Goal: Task Accomplishment & Management: Use online tool/utility

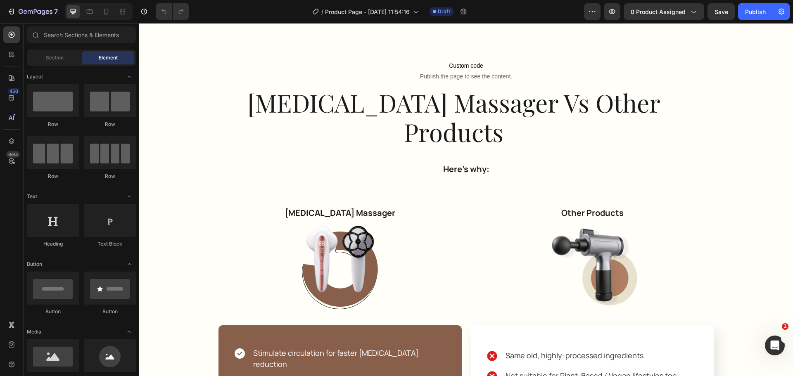
scroll to position [2106, 0]
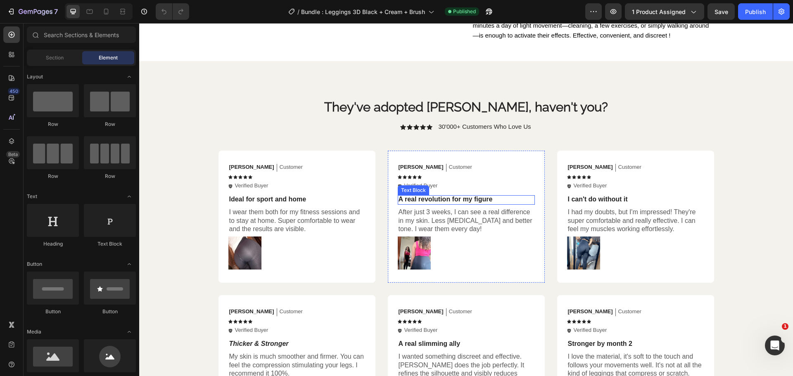
scroll to position [1280, 0]
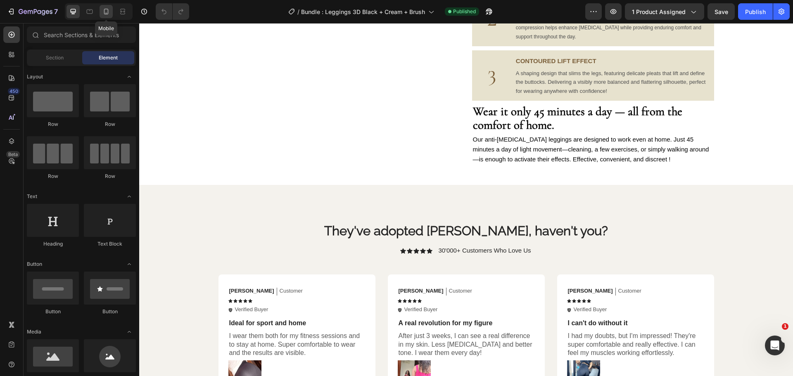
click at [101, 10] on div at bounding box center [105, 11] width 13 height 13
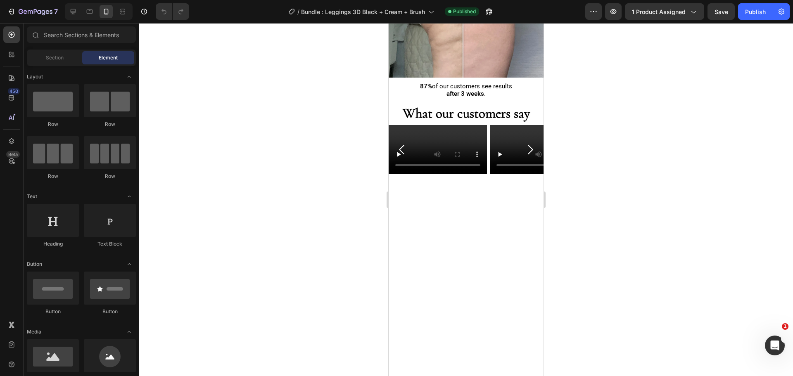
scroll to position [1893, 0]
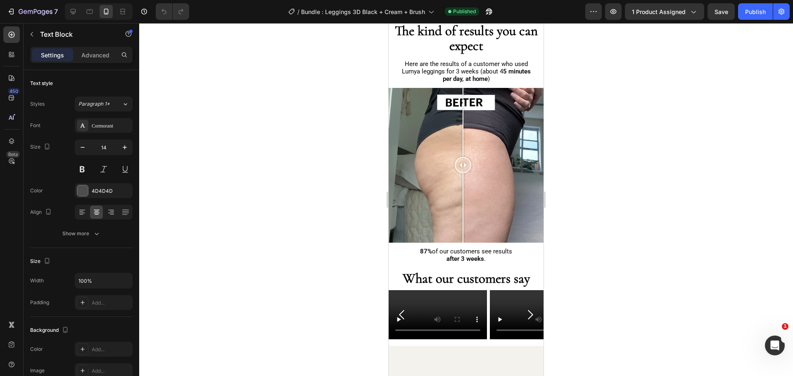
click at [507, 3] on img at bounding box center [465, 3] width 155 height 0
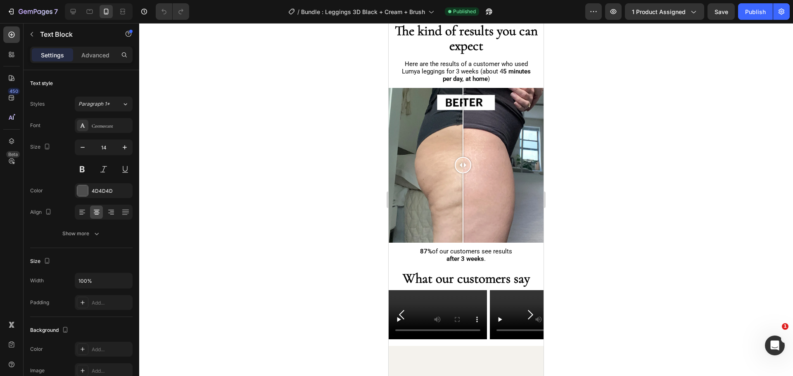
click at [485, 3] on img at bounding box center [465, 3] width 155 height 0
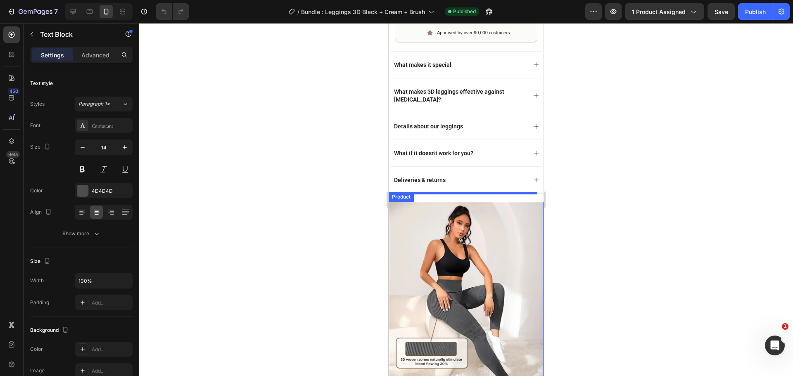
scroll to position [546, 0]
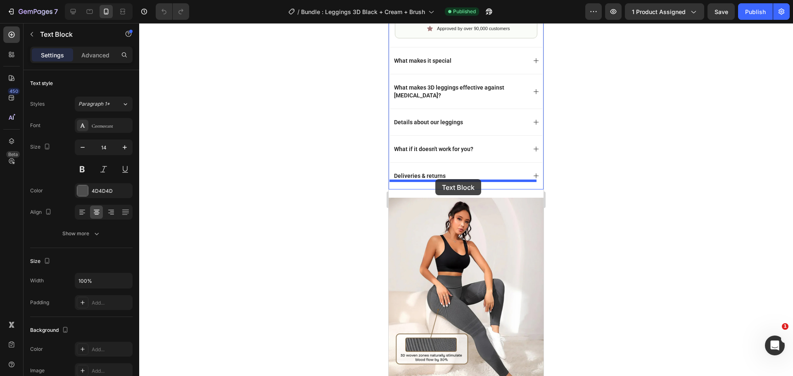
drag, startPoint x: 398, startPoint y: 91, endPoint x: 435, endPoint y: 179, distance: 95.6
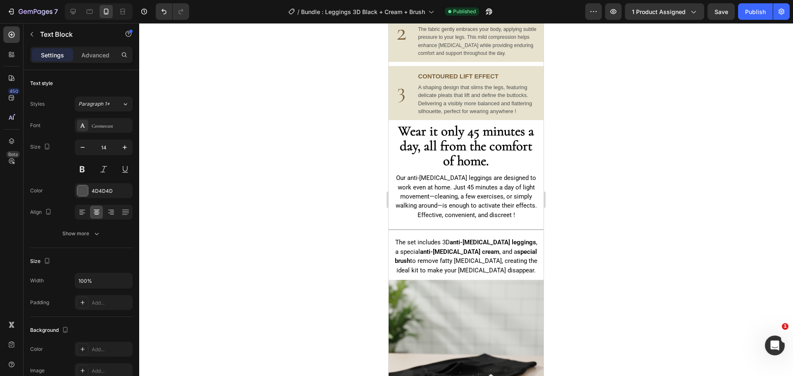
scroll to position [1785, 0]
click at [480, 275] on span "The set includes 3D anti-cellulite leggings , a special anti-cellulite cream , …" at bounding box center [466, 256] width 142 height 35
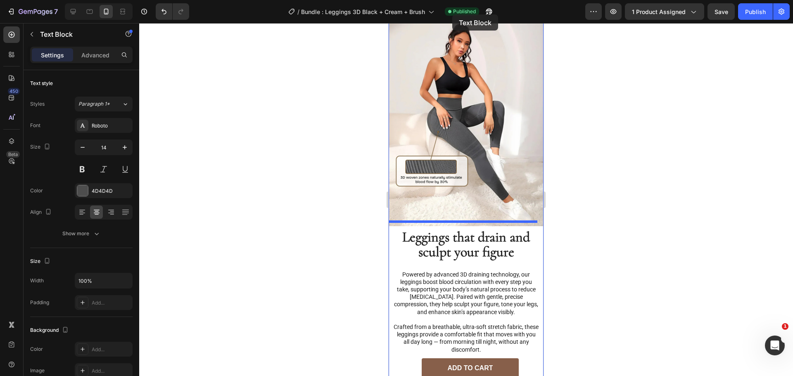
scroll to position [556, 0]
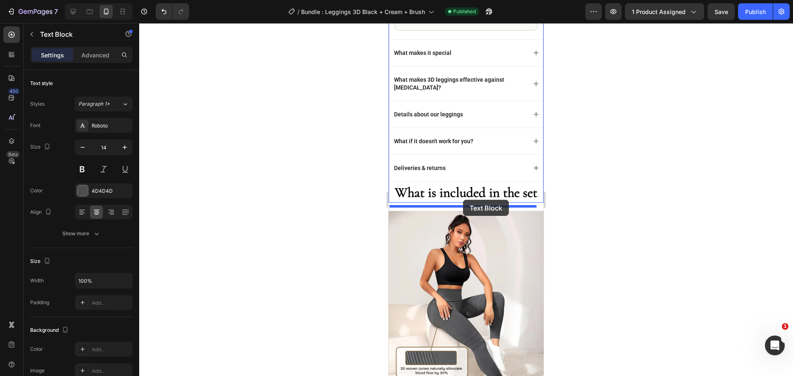
drag, startPoint x: 424, startPoint y: 261, endPoint x: 463, endPoint y: 200, distance: 72.4
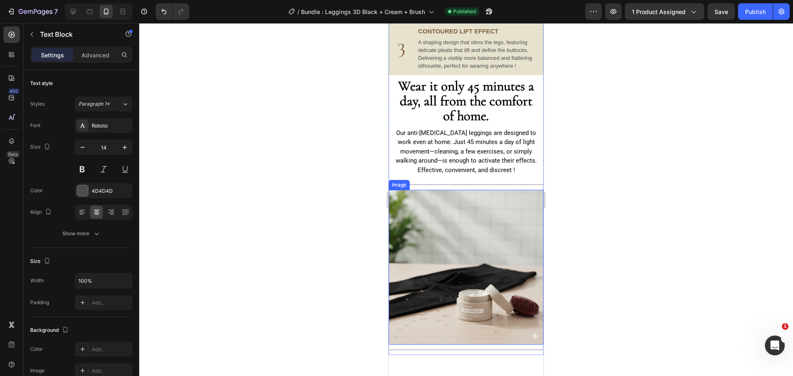
scroll to position [2001, 0]
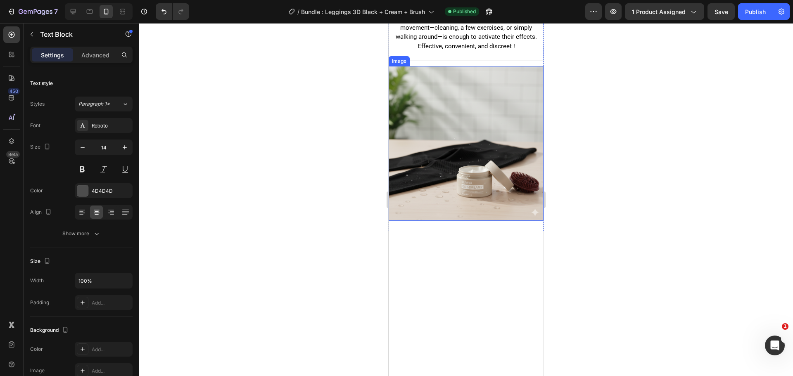
click at [466, 156] on img at bounding box center [465, 143] width 155 height 155
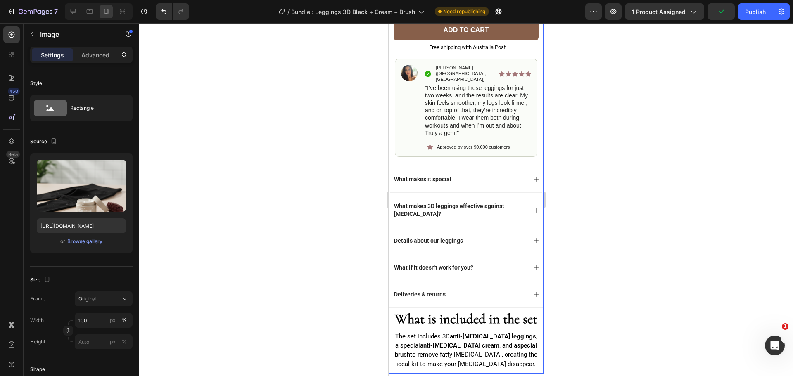
scroll to position [486, 0]
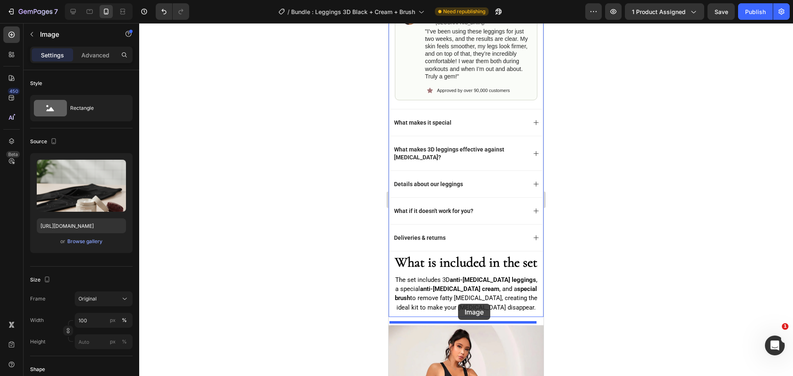
drag, startPoint x: 416, startPoint y: 64, endPoint x: 458, endPoint y: 304, distance: 243.1
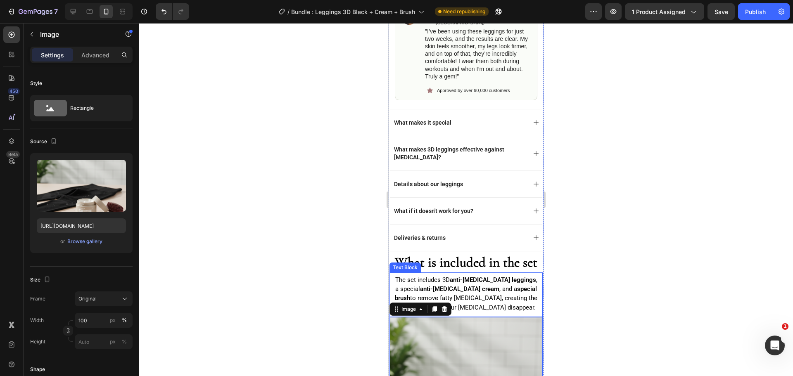
click at [313, 244] on div at bounding box center [466, 199] width 654 height 353
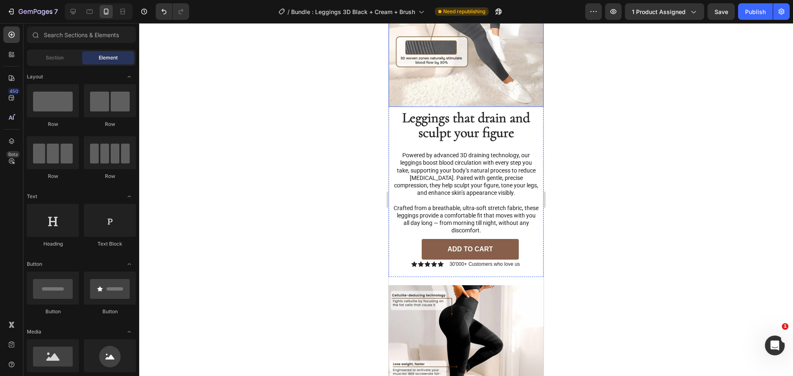
scroll to position [858, 0]
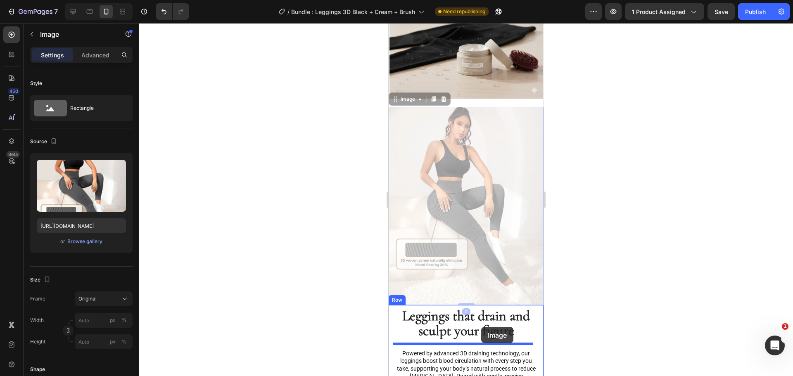
drag, startPoint x: 484, startPoint y: 169, endPoint x: 481, endPoint y: 327, distance: 158.2
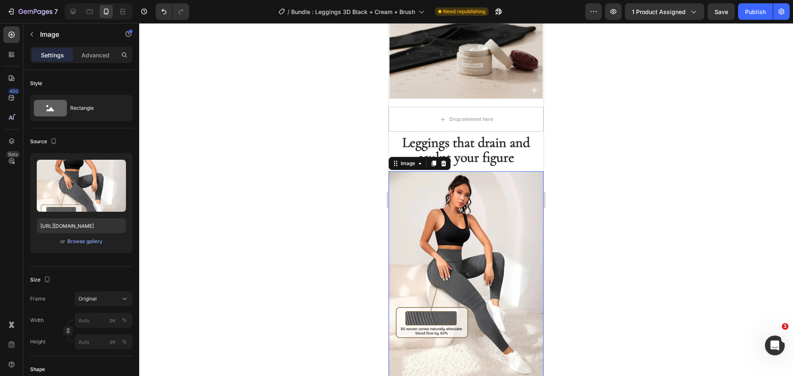
click at [310, 169] on div at bounding box center [466, 199] width 654 height 353
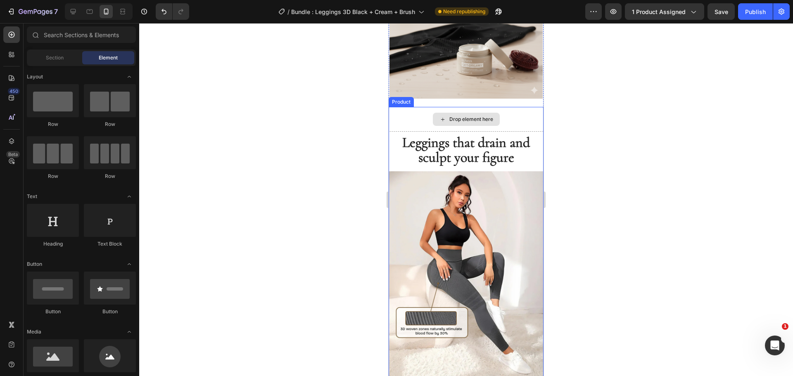
click at [519, 114] on div "Drop element here" at bounding box center [465, 119] width 155 height 25
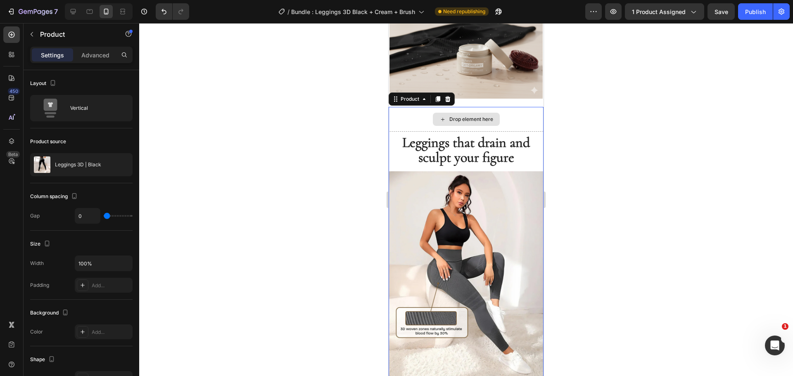
click at [426, 112] on div "Drop element here" at bounding box center [465, 119] width 155 height 25
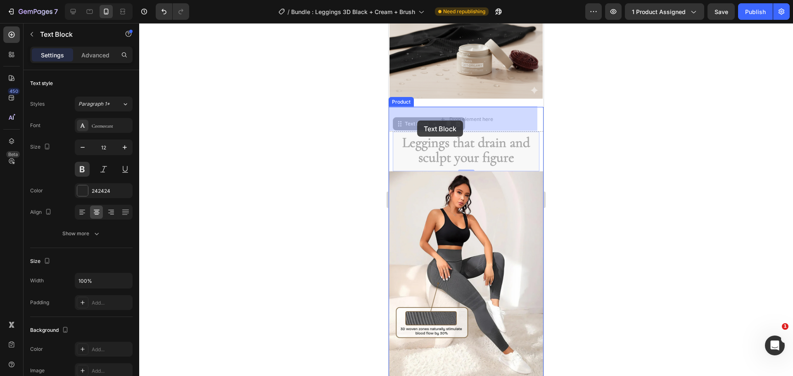
drag, startPoint x: 416, startPoint y: 145, endPoint x: 417, endPoint y: 125, distance: 20.2
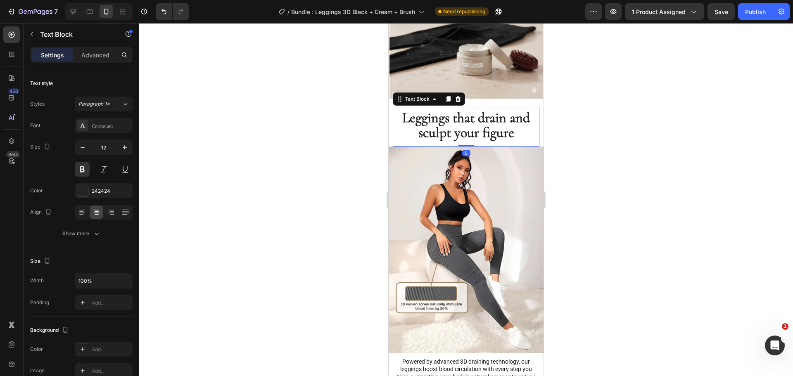
click at [347, 140] on div at bounding box center [466, 199] width 654 height 353
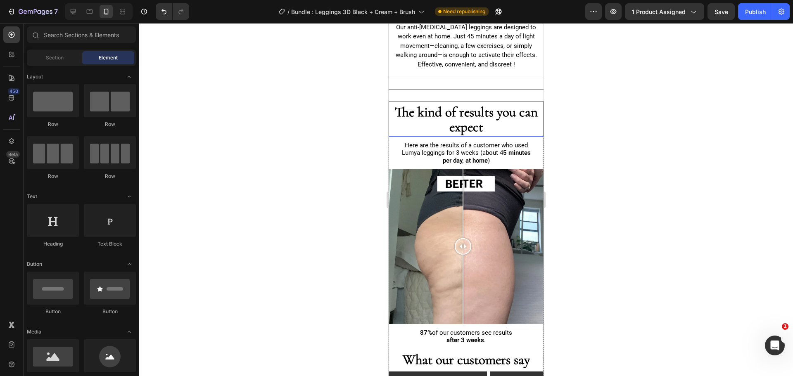
scroll to position [2055, 0]
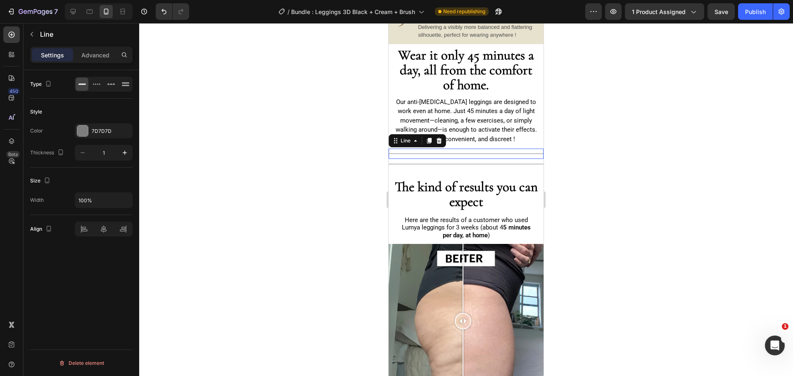
click at [464, 159] on div "Title Line 0" at bounding box center [465, 154] width 155 height 10
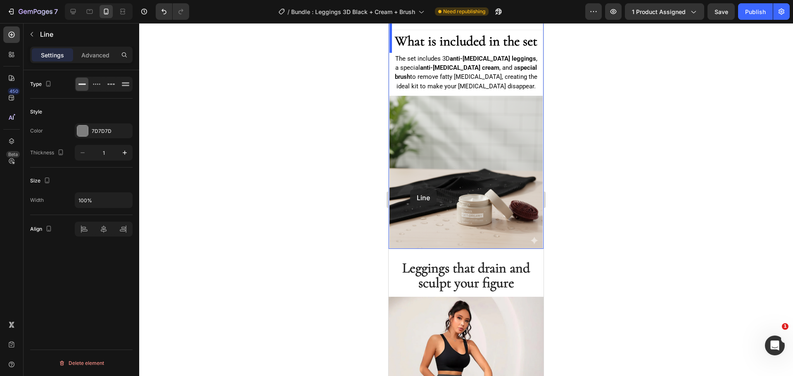
scroll to position [647, 0]
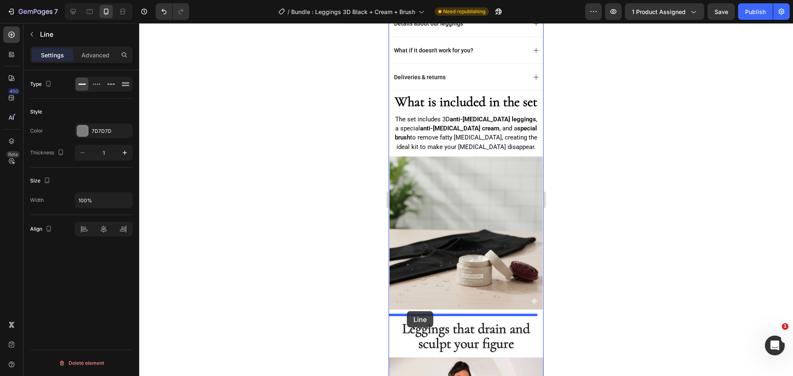
drag, startPoint x: 398, startPoint y: 146, endPoint x: 670, endPoint y: 270, distance: 299.1
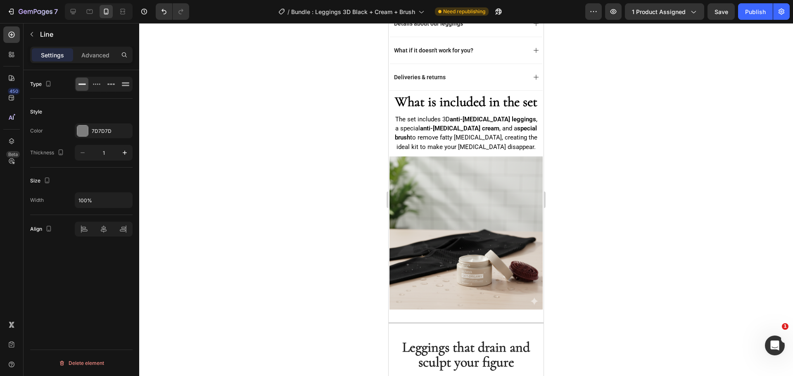
click at [282, 244] on div at bounding box center [466, 199] width 654 height 353
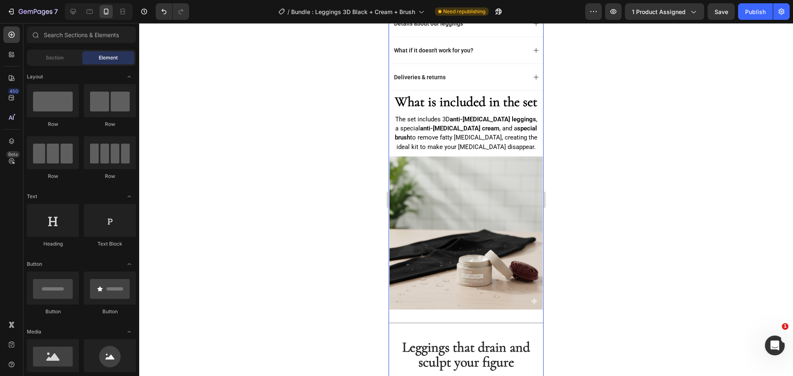
click at [470, 330] on div "Image Image Carousel Product Images Image Icon Icon Icon Icon Icon Icon List "I…" at bounding box center [465, 218] width 155 height 1651
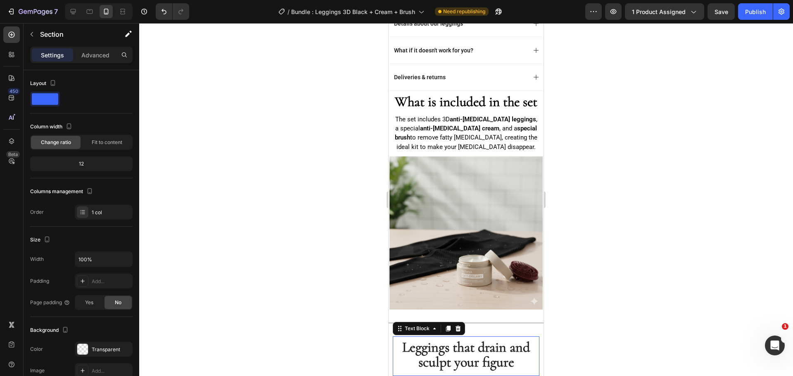
click at [468, 345] on span "Leggings that drain and sculpt your figure" at bounding box center [466, 355] width 128 height 32
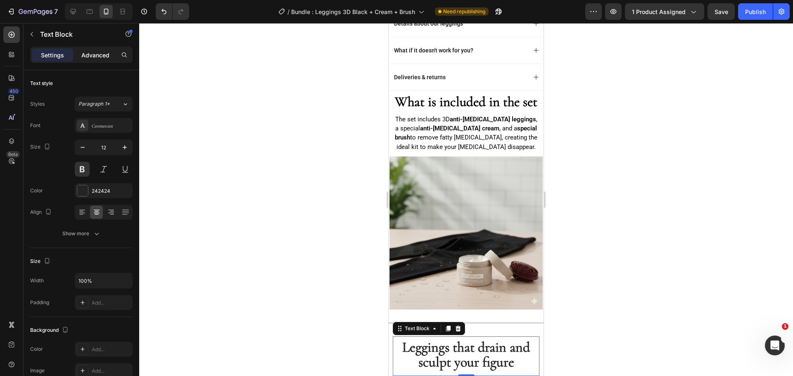
click at [104, 59] on p "Advanced" at bounding box center [95, 55] width 28 height 9
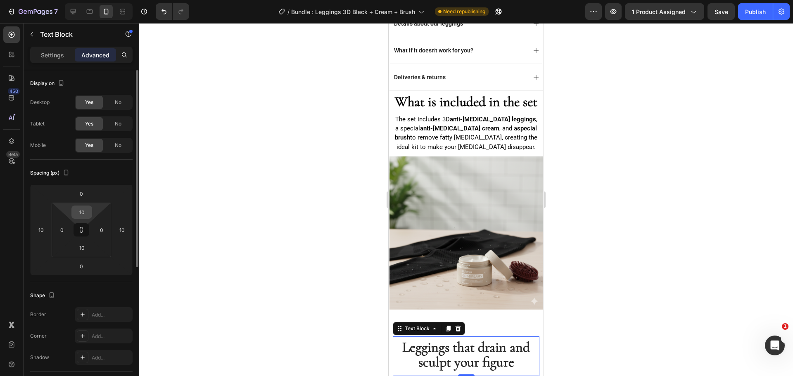
click at [83, 210] on input "10" at bounding box center [81, 212] width 17 height 12
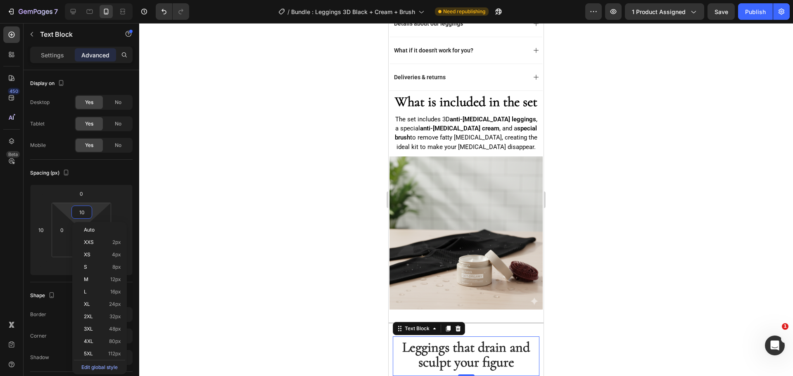
type input "0"
click at [262, 212] on div at bounding box center [466, 199] width 654 height 353
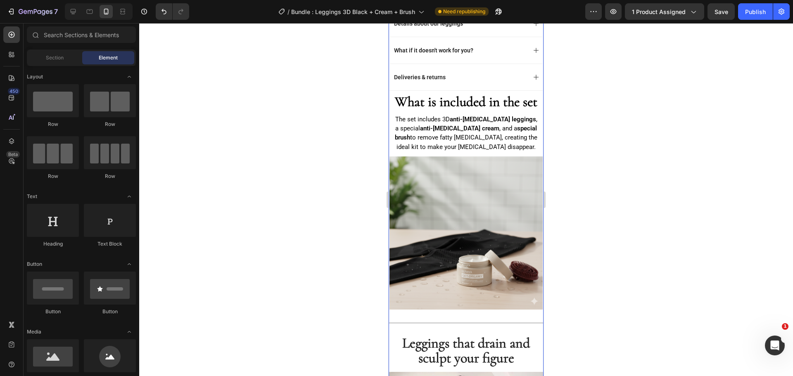
click at [470, 324] on div "Title Line" at bounding box center [465, 323] width 155 height 10
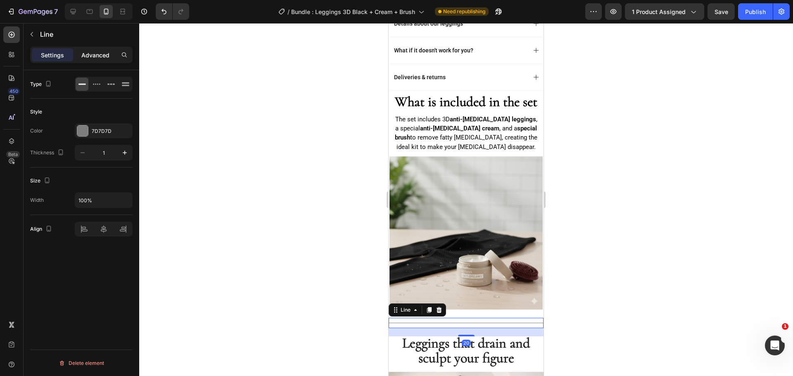
click at [110, 59] on div "Advanced" at bounding box center [95, 54] width 41 height 13
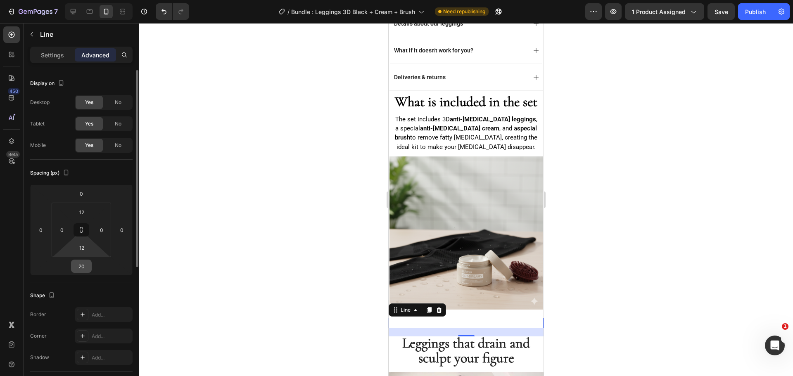
click at [88, 264] on input "20" at bounding box center [81, 266] width 17 height 12
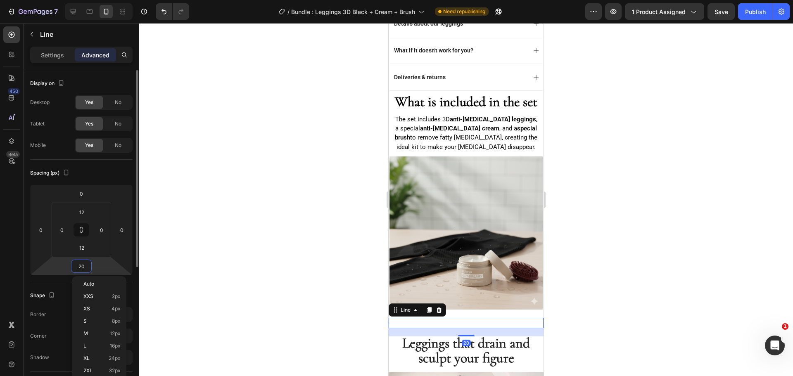
type input "0"
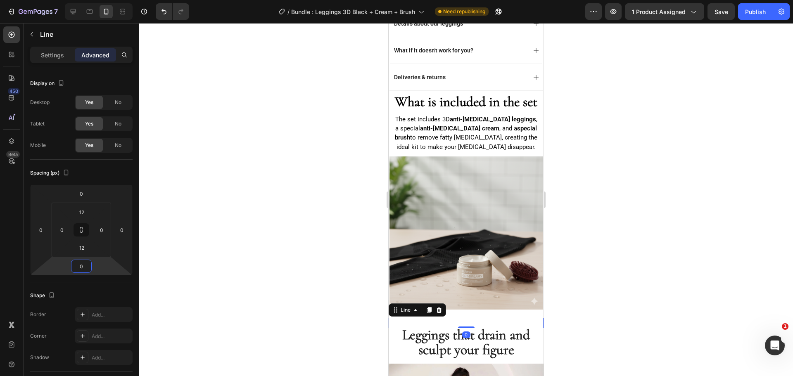
click at [342, 203] on div at bounding box center [466, 199] width 654 height 353
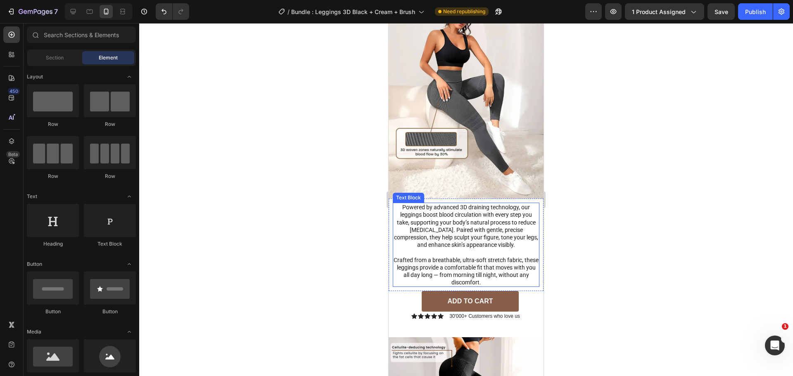
scroll to position [1184, 0]
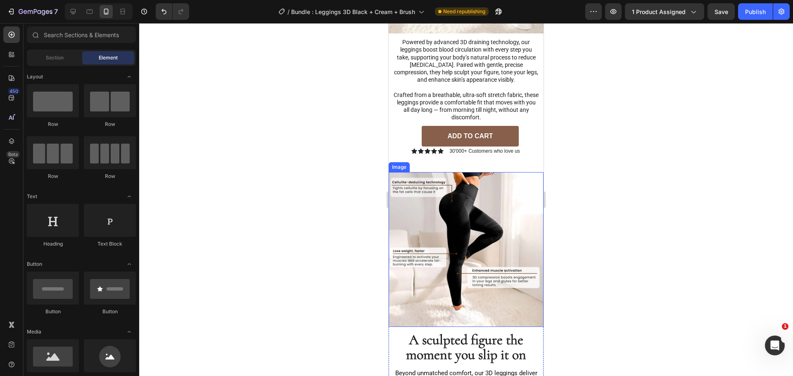
click at [504, 180] on img at bounding box center [465, 249] width 155 height 155
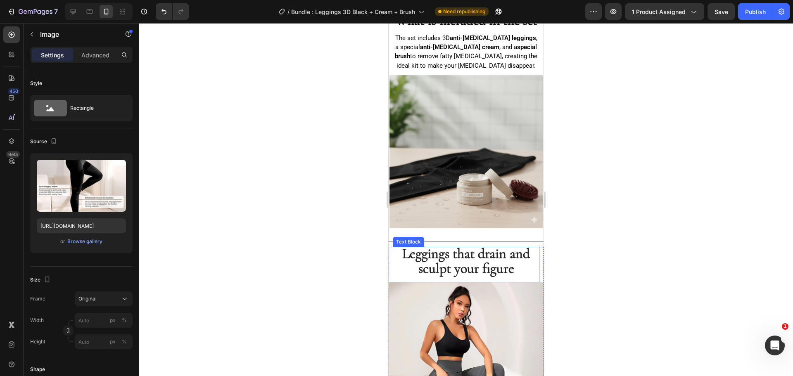
scroll to position [678, 0]
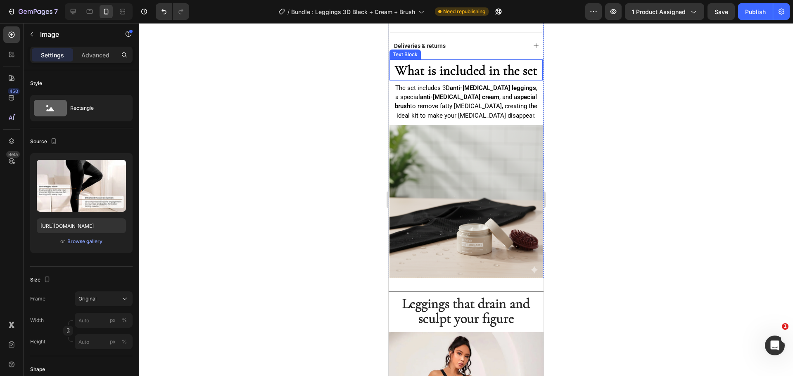
click at [476, 63] on strong "What is included in the set" at bounding box center [466, 70] width 142 height 16
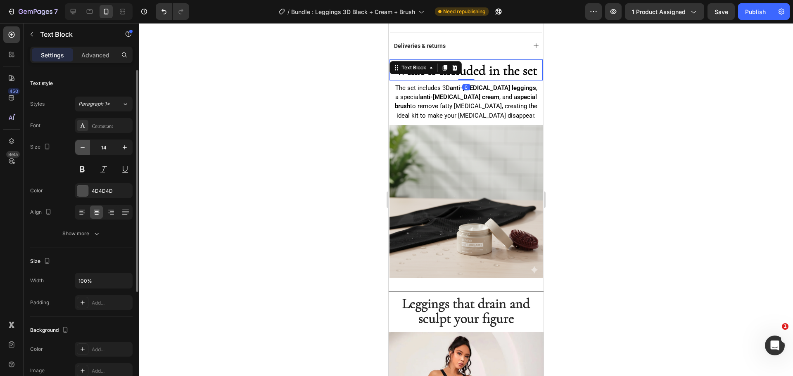
click at [85, 145] on icon "button" at bounding box center [82, 147] width 8 height 8
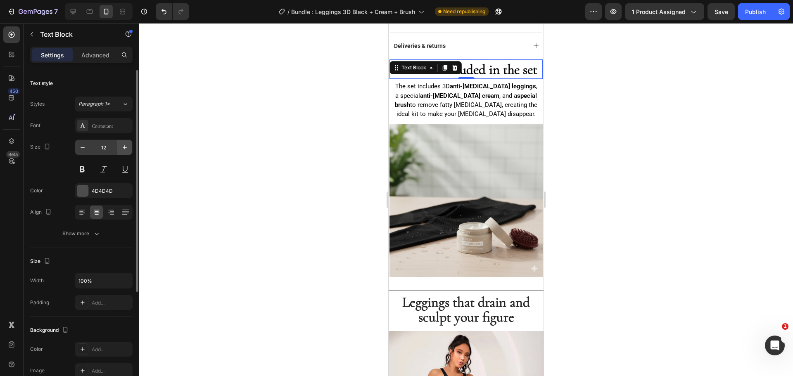
click at [128, 147] on icon "button" at bounding box center [125, 147] width 8 height 8
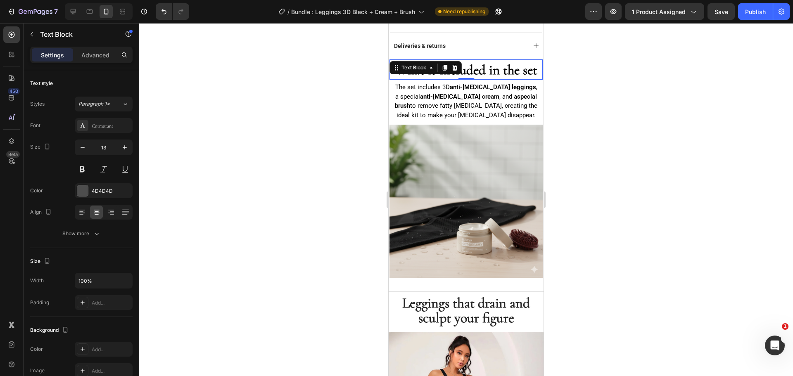
type input "14"
click at [491, 73] on p "What is included in the set" at bounding box center [465, 71] width 143 height 15
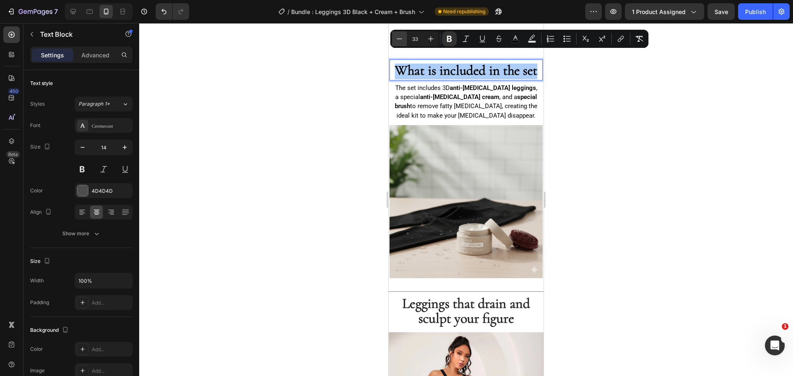
click at [400, 43] on icon "Editor contextual toolbar" at bounding box center [399, 39] width 8 height 8
type input "31"
click at [313, 90] on div at bounding box center [466, 199] width 654 height 353
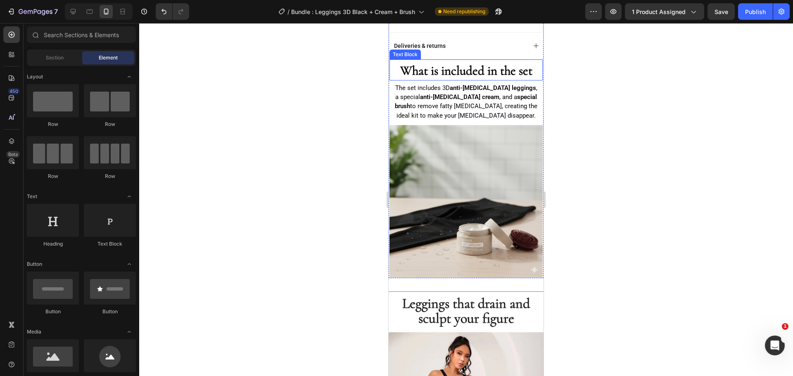
click at [465, 64] on strong "What is included in the set" at bounding box center [466, 71] width 132 height 16
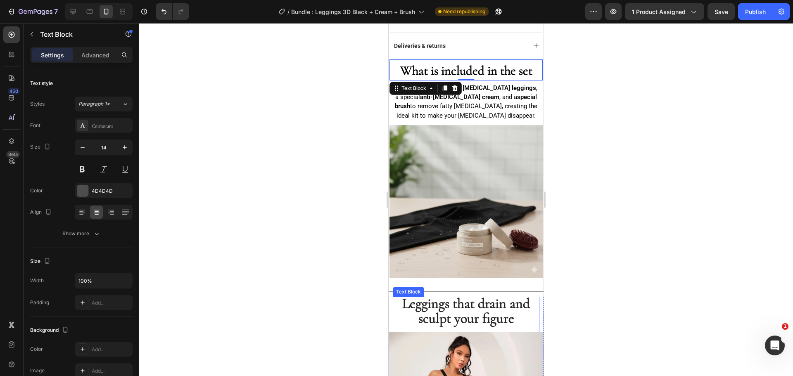
click at [422, 295] on span "Leggings that drain and sculpt your figure" at bounding box center [466, 311] width 128 height 32
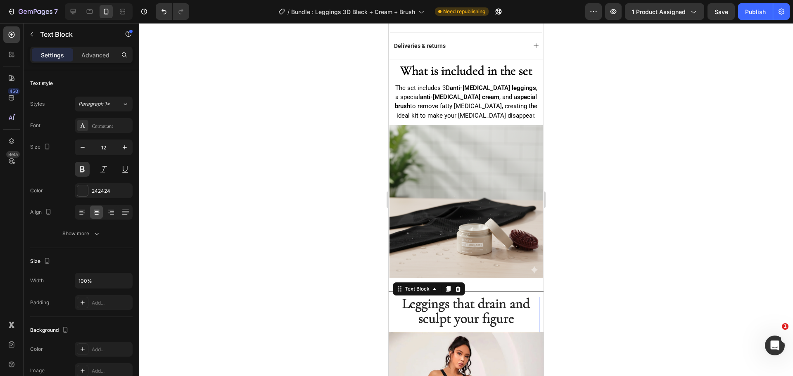
click at [422, 295] on span "Leggings that drain and sculpt your figure" at bounding box center [466, 311] width 128 height 32
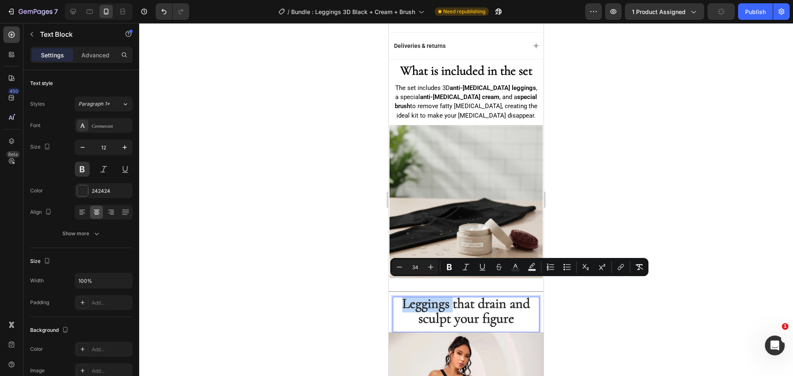
click at [402, 295] on span "Leggings that drain and sculpt your figure" at bounding box center [466, 311] width 128 height 32
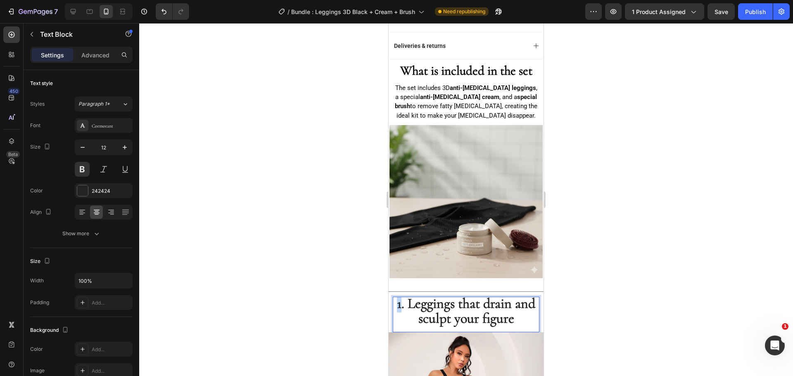
drag, startPoint x: 410, startPoint y: 289, endPoint x: 403, endPoint y: 290, distance: 6.7
click at [403, 298] on p "1. Leggings that drain and sculpt your figure" at bounding box center [465, 313] width 145 height 30
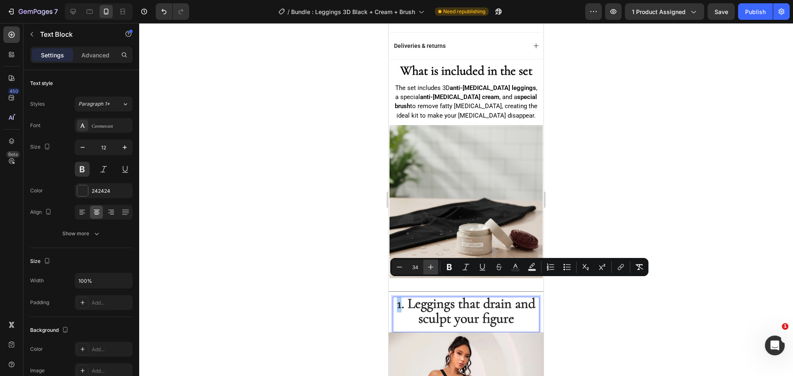
click at [429, 266] on icon "Editor contextual toolbar" at bounding box center [430, 267] width 8 height 8
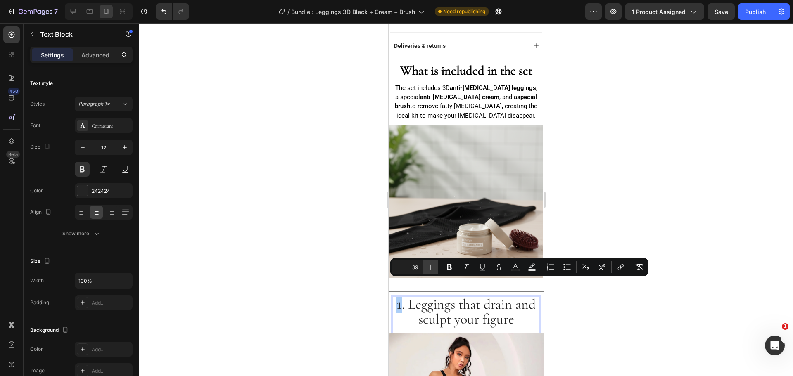
click at [429, 266] on icon "Editor contextual toolbar" at bounding box center [430, 267] width 8 height 8
click at [398, 266] on icon "Editor contextual toolbar" at bounding box center [399, 267] width 8 height 8
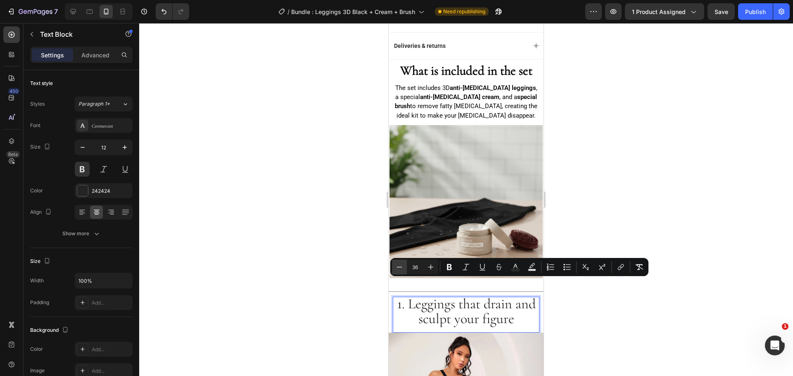
click at [399, 265] on icon "Editor contextual toolbar" at bounding box center [399, 267] width 8 height 8
click at [400, 265] on icon "Editor contextual toolbar" at bounding box center [399, 267] width 8 height 8
type input "33"
click at [339, 258] on div at bounding box center [466, 199] width 654 height 353
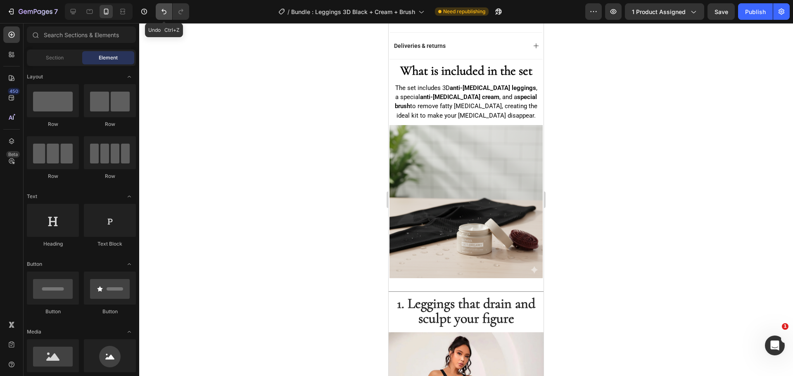
click at [164, 8] on icon "Undo/Redo" at bounding box center [164, 11] width 8 height 8
click at [185, 8] on icon "Undo/Redo" at bounding box center [181, 11] width 8 height 8
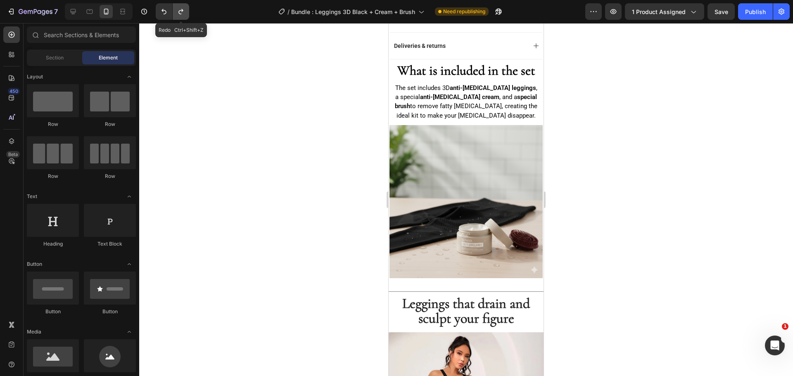
click at [185, 8] on icon "Undo/Redo" at bounding box center [181, 11] width 8 height 8
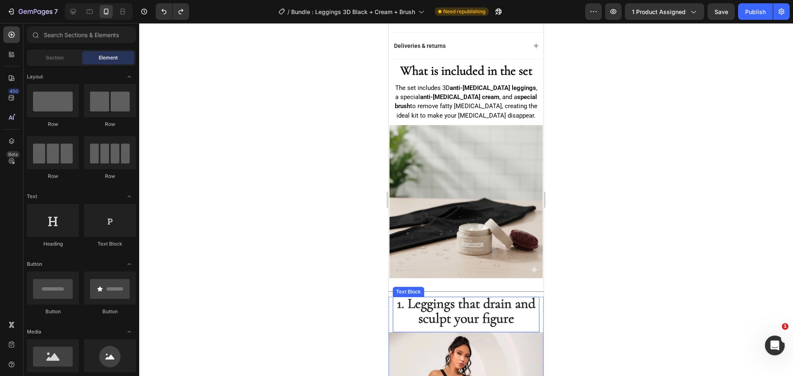
click at [409, 295] on span "1. Leggings that drain and sculpt your figure" at bounding box center [466, 311] width 138 height 32
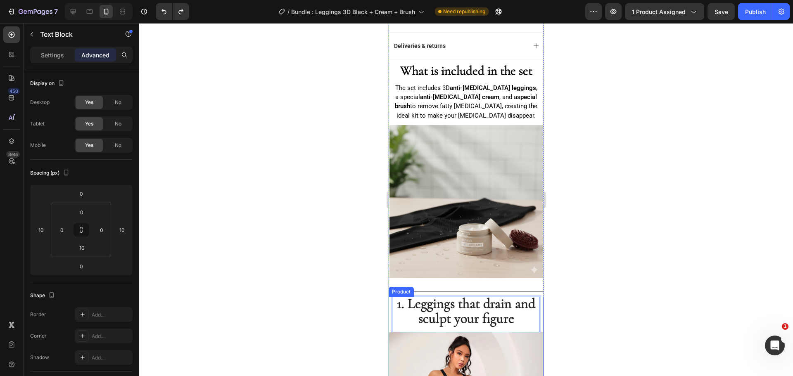
click at [367, 278] on div at bounding box center [466, 199] width 654 height 353
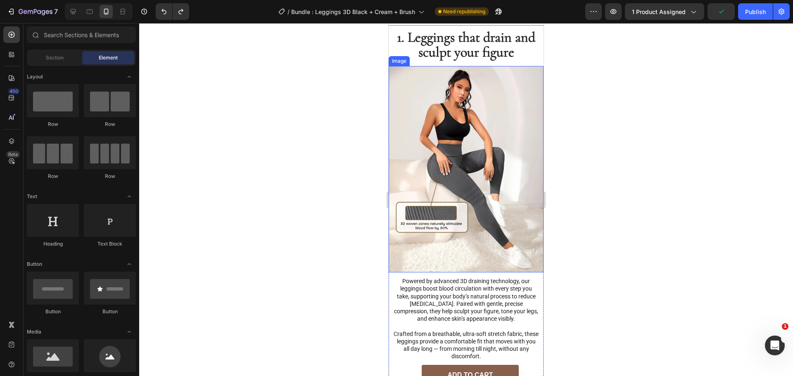
scroll to position [1132, 0]
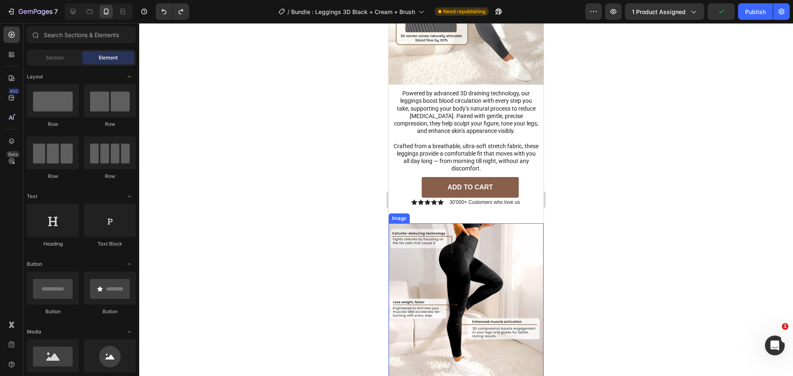
click at [480, 223] on img at bounding box center [465, 300] width 155 height 155
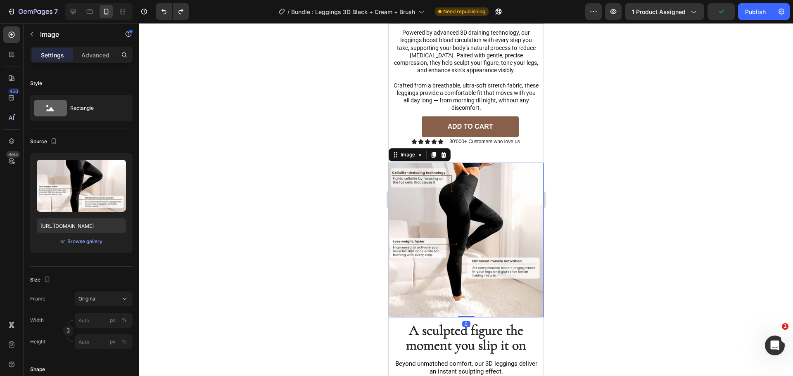
scroll to position [1256, 0]
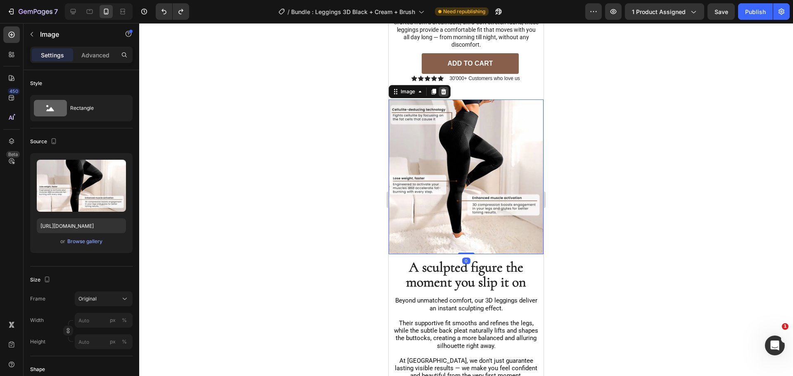
click at [445, 89] on icon at bounding box center [443, 92] width 5 height 6
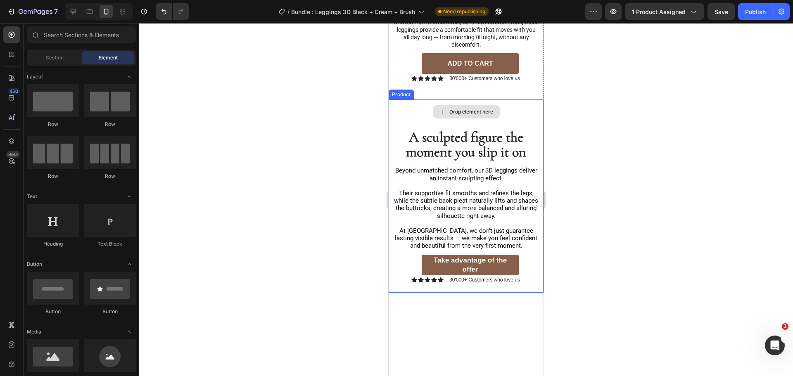
click at [502, 99] on div "Drop element here" at bounding box center [465, 111] width 155 height 25
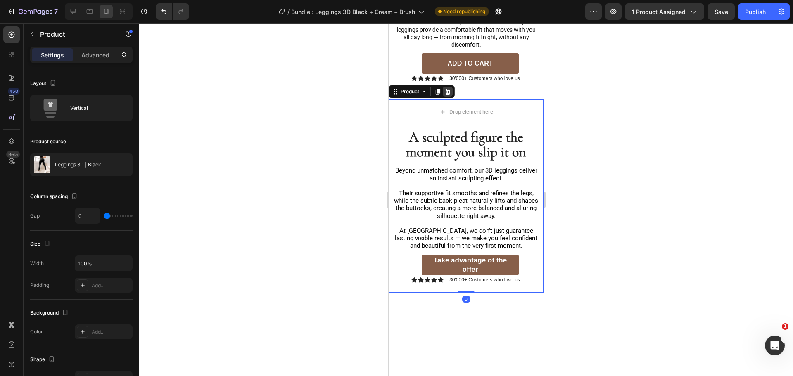
click at [451, 87] on div at bounding box center [448, 92] width 10 height 10
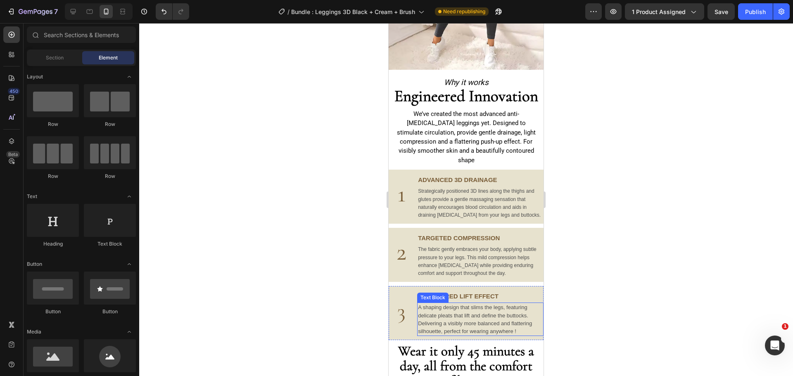
scroll to position [1364, 0]
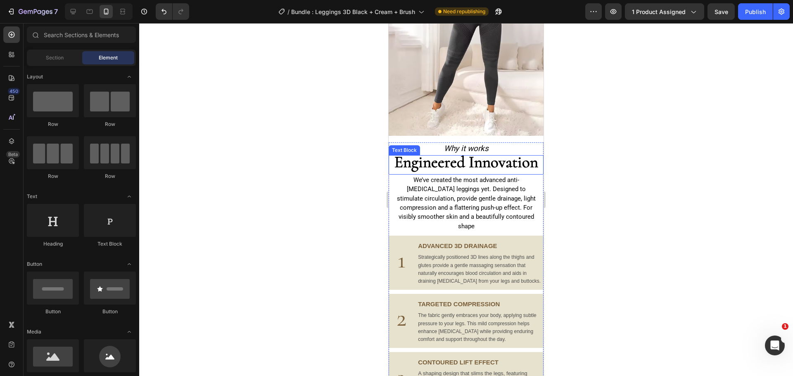
click at [516, 156] on p "Engineered Innovation" at bounding box center [465, 164] width 145 height 16
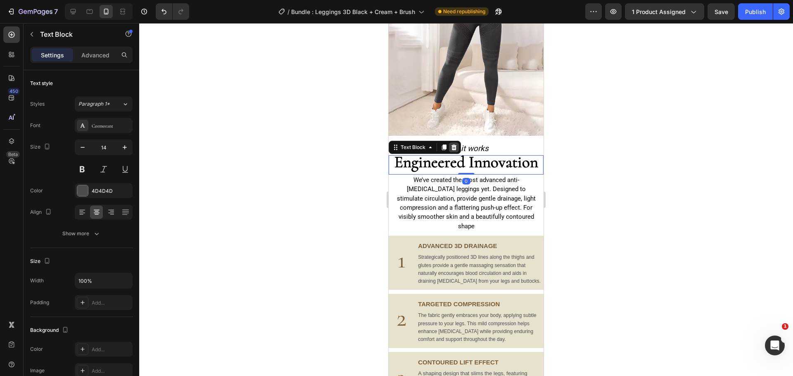
click at [457, 142] on div at bounding box center [454, 147] width 10 height 10
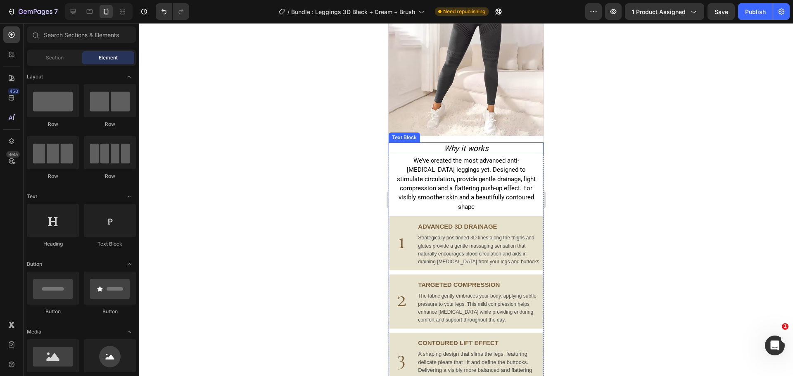
click at [511, 143] on p "Why it works" at bounding box center [465, 148] width 153 height 11
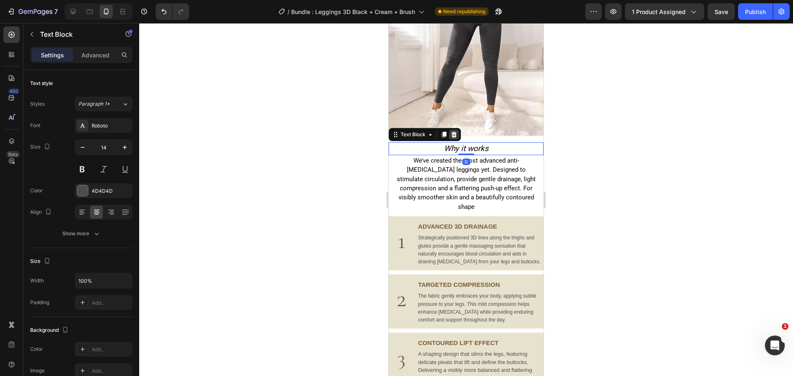
click at [452, 131] on icon at bounding box center [453, 134] width 5 height 6
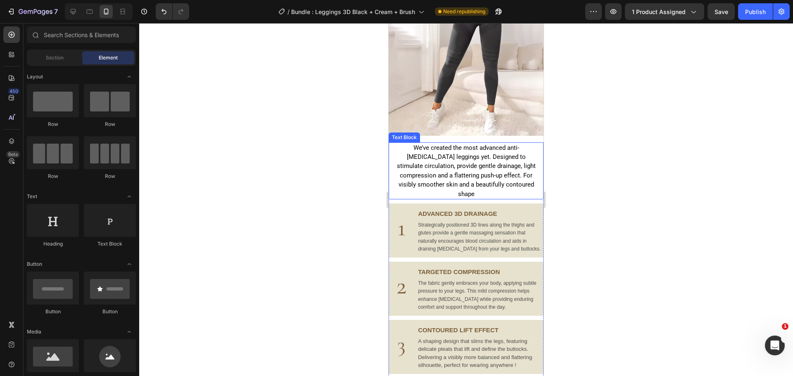
click at [484, 149] on span "We’ve created the most advanced anti-cellulite leggings yet. Designed to stimul…" at bounding box center [466, 171] width 139 height 54
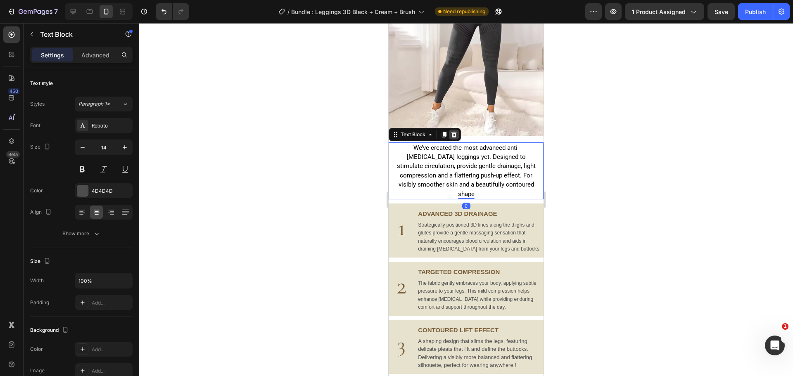
click at [453, 131] on icon at bounding box center [453, 134] width 5 height 6
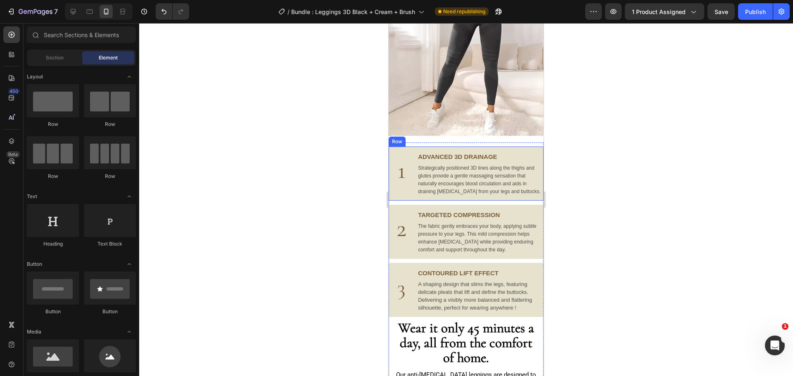
click at [515, 147] on div "1 Text Block ADVANCED 3D DRAINAGE Text Block Strategically positioned 3D lines …" at bounding box center [465, 174] width 155 height 54
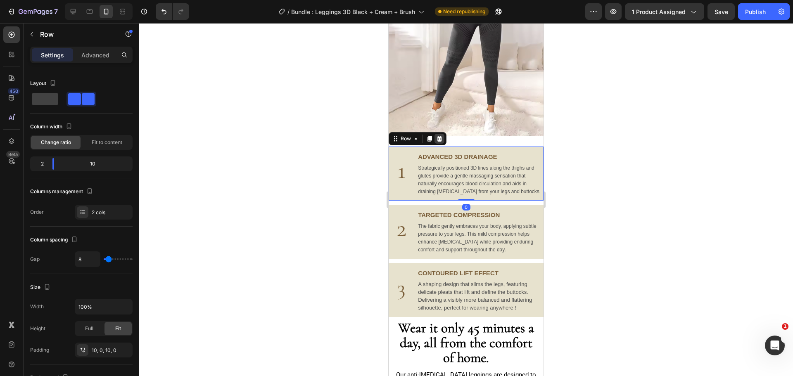
click at [441, 136] on div at bounding box center [439, 139] width 10 height 10
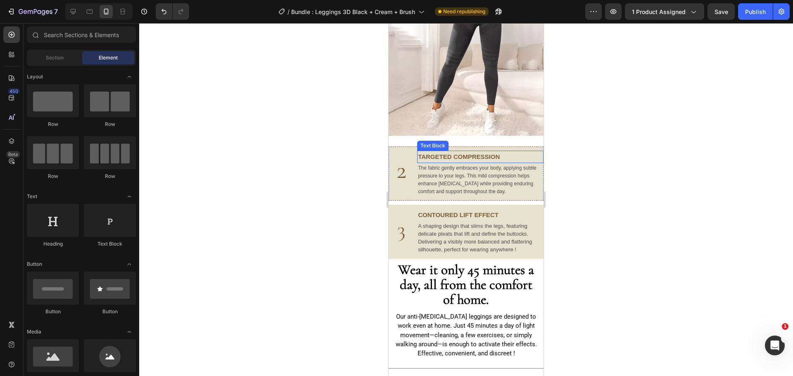
click at [531, 152] on p "TARGETED COMPRESSION" at bounding box center [480, 157] width 125 height 11
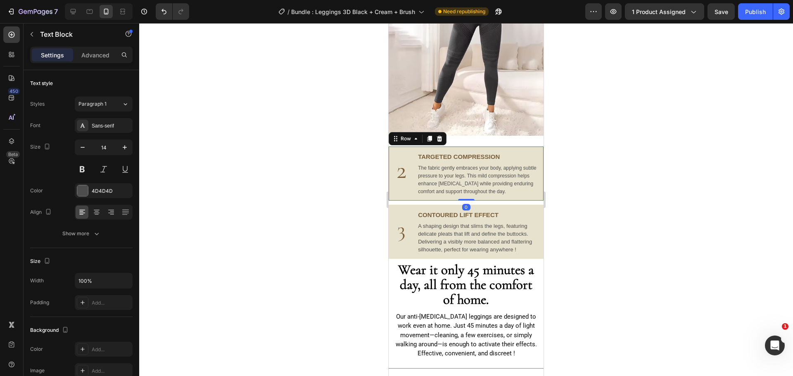
click at [525, 147] on div "2 Text Block TARGETED COMPRESSION Text Block The fabric gently embraces your bo…" at bounding box center [465, 174] width 155 height 54
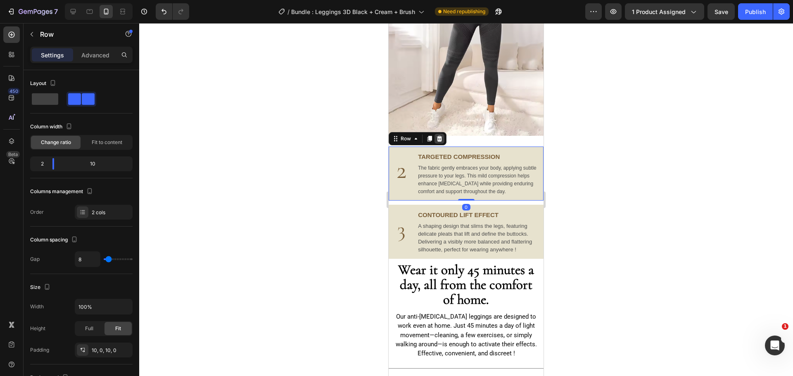
click at [443, 134] on div at bounding box center [439, 139] width 10 height 10
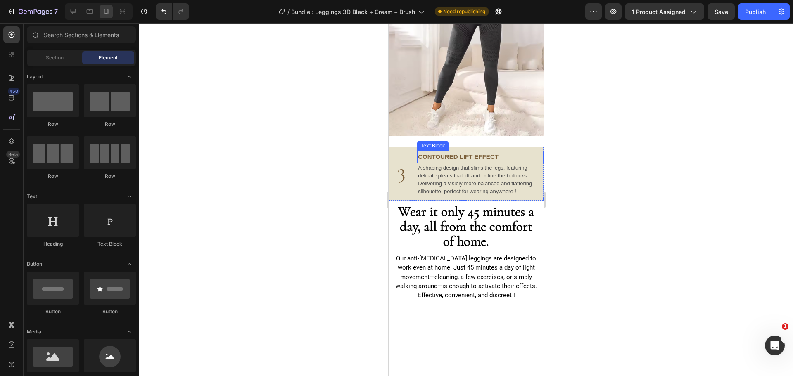
click at [525, 152] on p "CONTOURED LIFT EFFECT" at bounding box center [480, 157] width 125 height 11
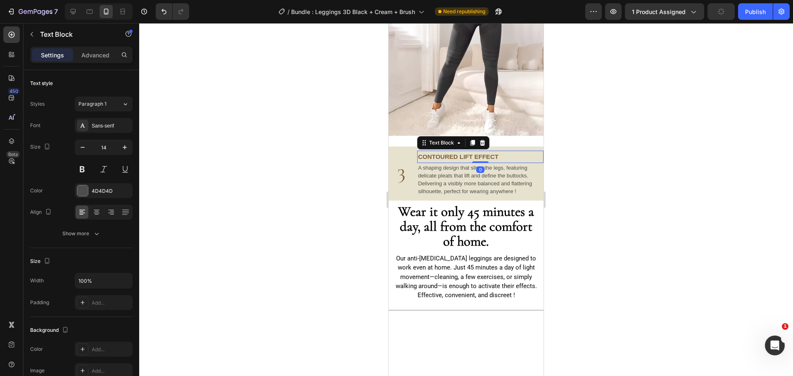
click at [520, 147] on div "3 Text Block CONTOURED LIFT EFFECT Text Block 0 A shaping design that slims the…" at bounding box center [465, 174] width 155 height 54
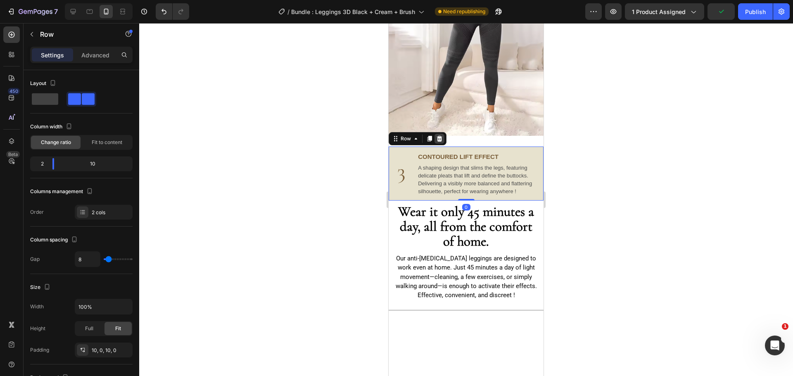
click at [438, 135] on icon at bounding box center [439, 138] width 7 height 7
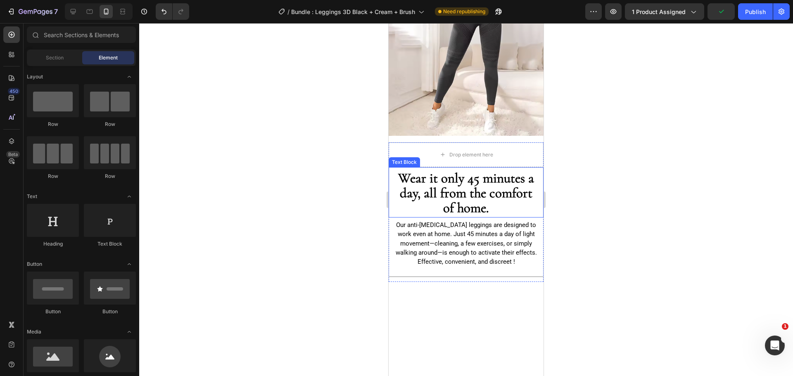
click at [527, 152] on div "Drop element here" at bounding box center [465, 154] width 155 height 25
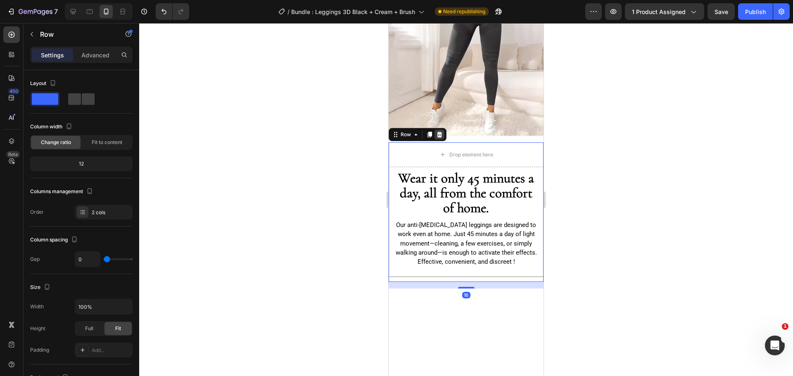
click at [440, 131] on icon at bounding box center [439, 134] width 7 height 7
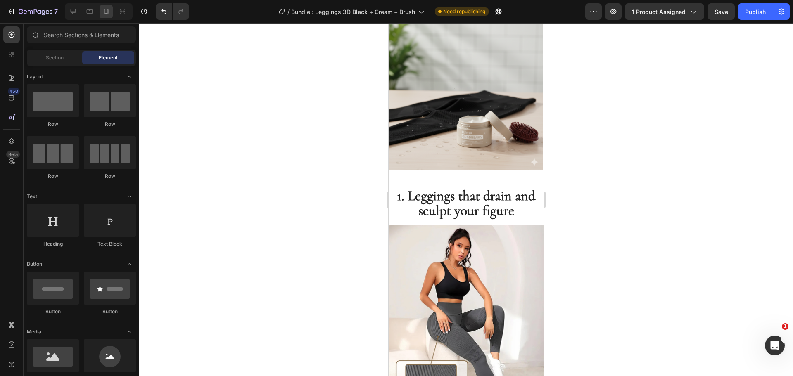
scroll to position [786, 0]
click at [468, 192] on span "1. Leggings that drain and sculpt your figure" at bounding box center [466, 204] width 138 height 32
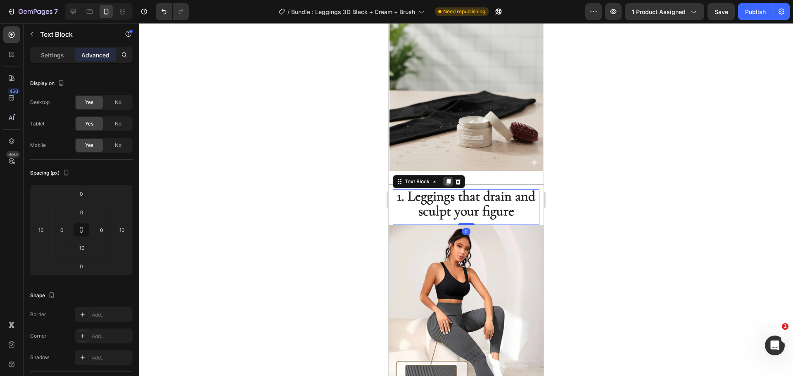
click at [447, 179] on icon at bounding box center [448, 182] width 5 height 6
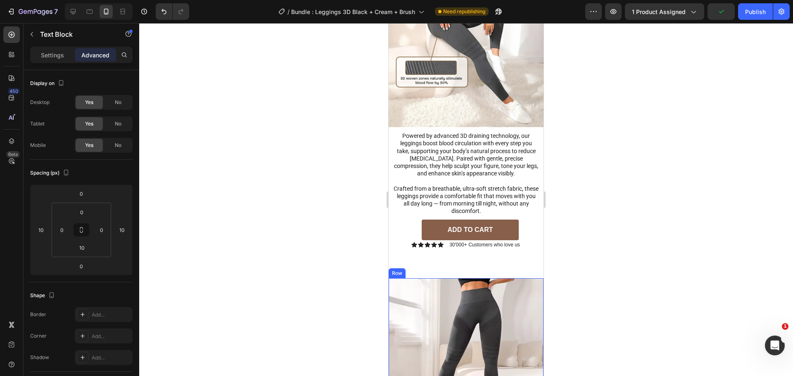
scroll to position [1130, 0]
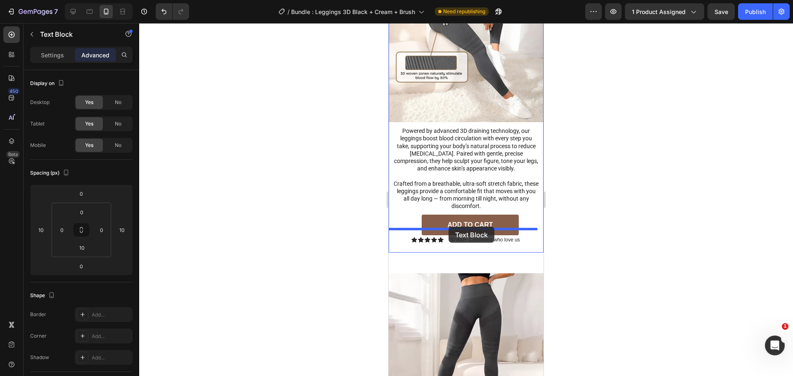
drag, startPoint x: 401, startPoint y: 118, endPoint x: 448, endPoint y: 227, distance: 118.9
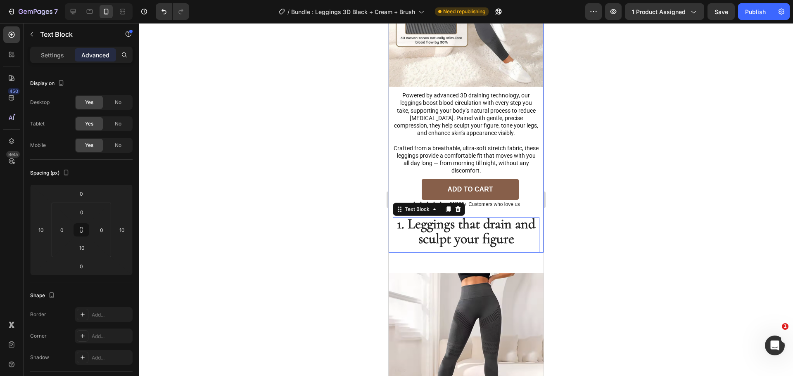
scroll to position [1095, 0]
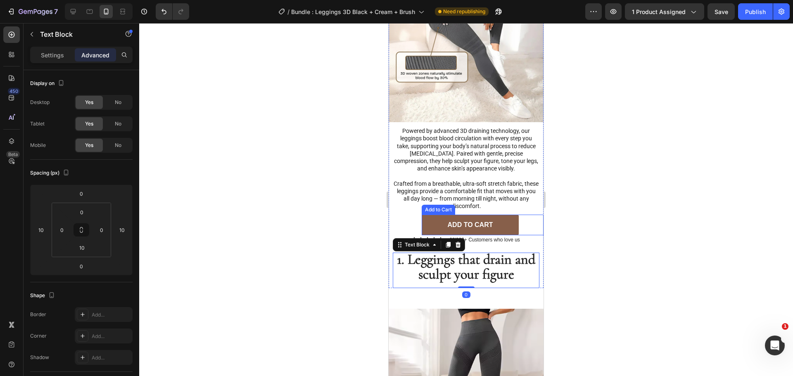
click at [529, 215] on div "ADD TO CART Add to Cart" at bounding box center [483, 225] width 122 height 21
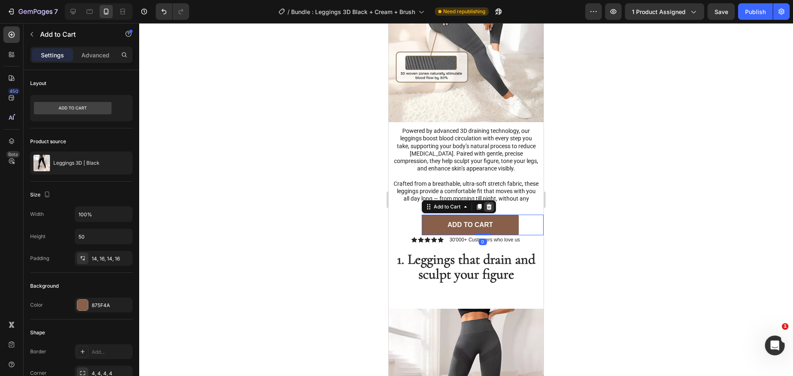
click at [488, 204] on icon at bounding box center [488, 207] width 5 height 6
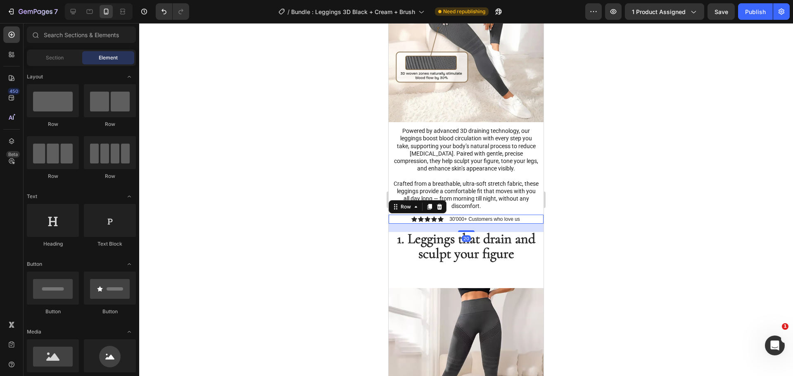
click at [525, 215] on div "Icon Icon Icon Icon Icon Icon List 30'000+ Customers who love us Text Block Row…" at bounding box center [465, 219] width 155 height 9
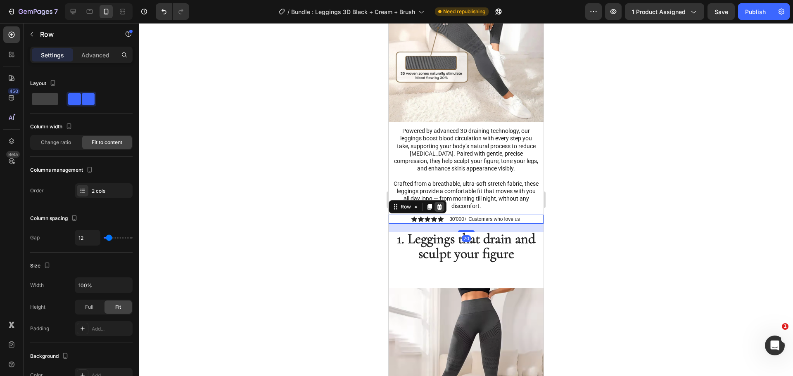
click at [443, 202] on div at bounding box center [439, 207] width 10 height 10
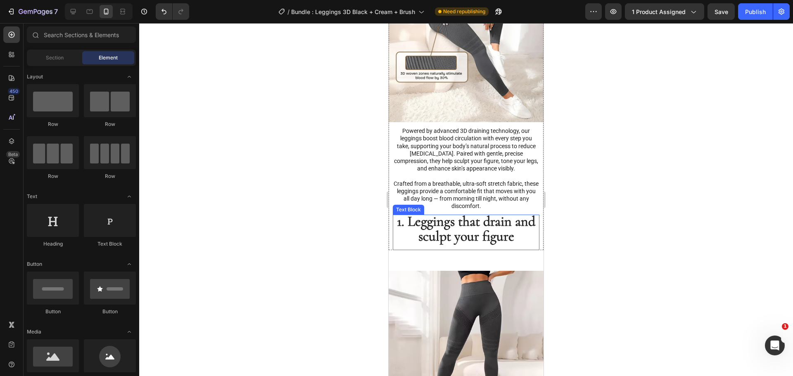
click at [429, 213] on span "1. Leggings that drain and sculpt your figure" at bounding box center [466, 229] width 138 height 32
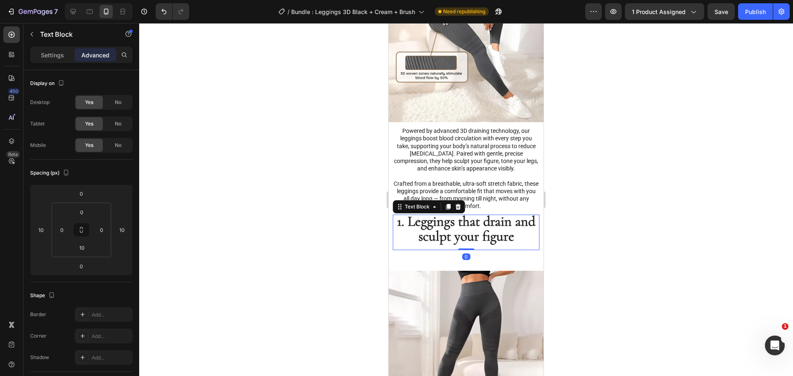
click at [429, 213] on span "1. Leggings that drain and sculpt your figure" at bounding box center [466, 229] width 138 height 32
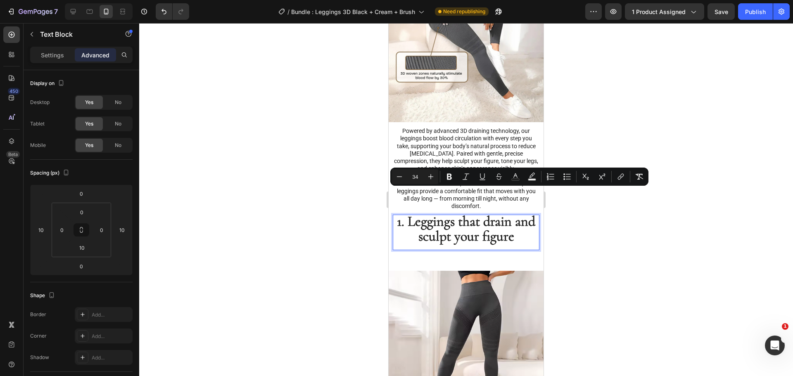
click at [493, 213] on span "1. Leggings that drain and sculpt your figure" at bounding box center [466, 229] width 138 height 32
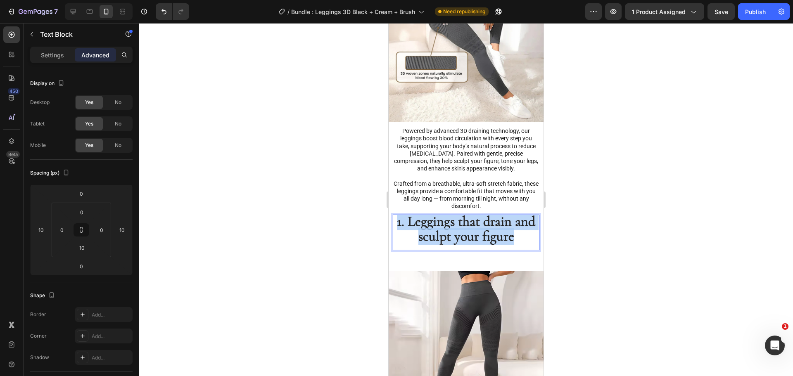
drag, startPoint x: 522, startPoint y: 215, endPoint x: 374, endPoint y: 201, distance: 148.5
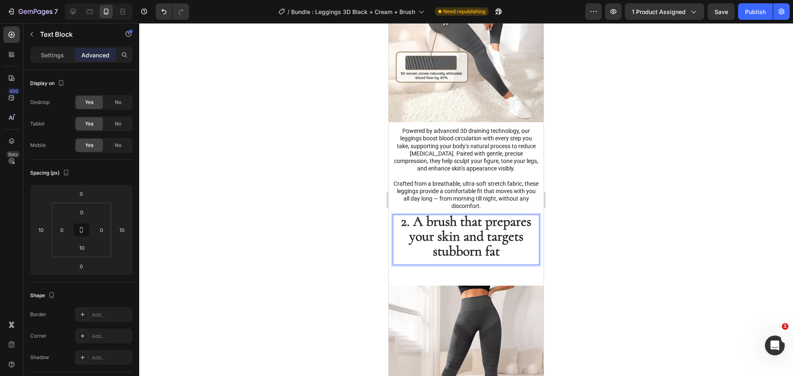
click at [359, 205] on div at bounding box center [466, 199] width 654 height 353
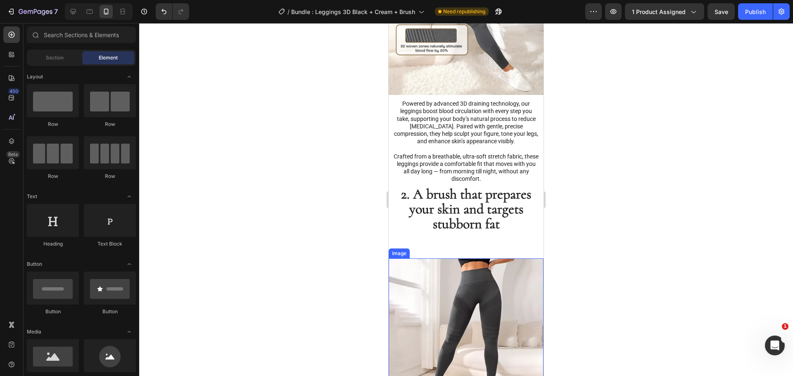
scroll to position [1177, 0]
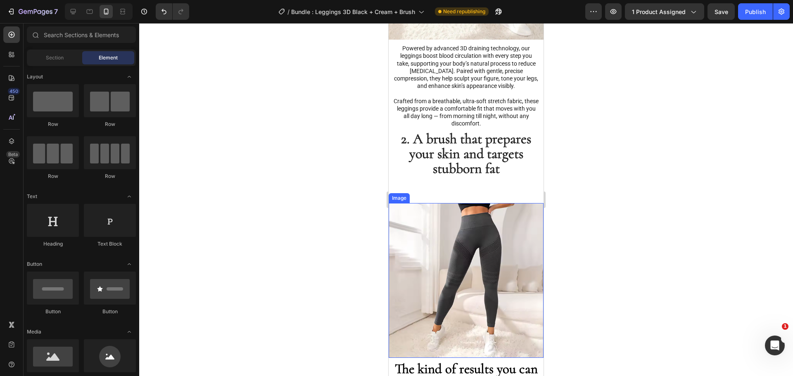
click at [467, 224] on img at bounding box center [465, 280] width 155 height 155
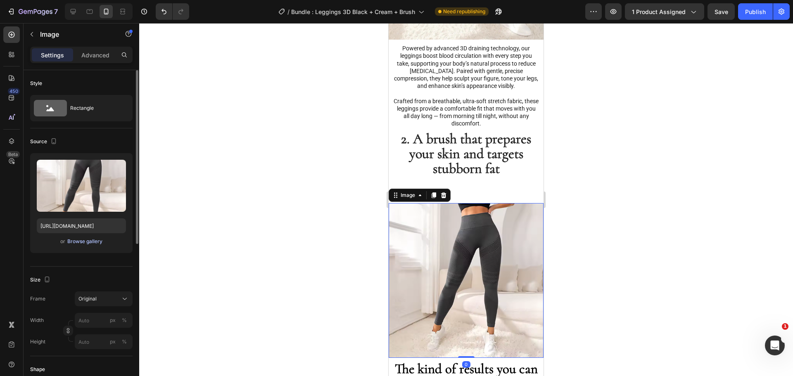
click at [81, 238] on div "Browse gallery" at bounding box center [84, 241] width 35 height 7
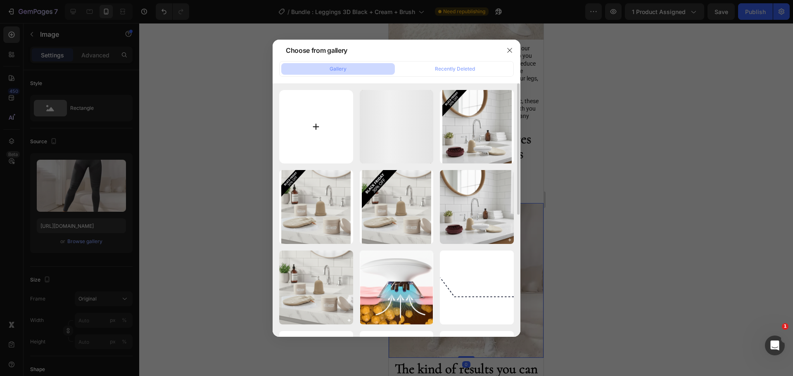
click at [317, 119] on input "file" at bounding box center [316, 127] width 74 height 74
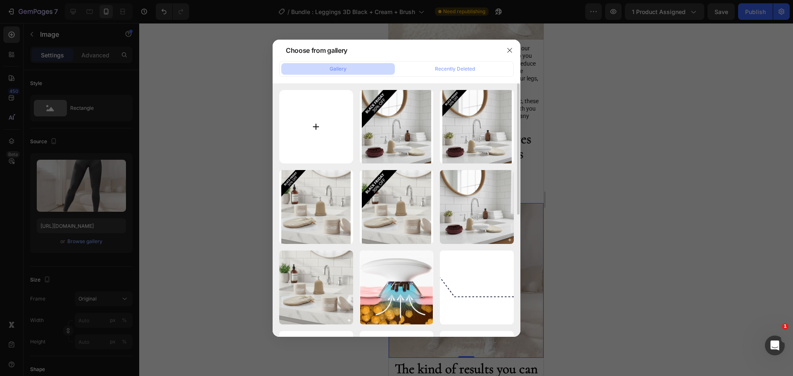
type input "C:\fakepath\Gemini_Generated_Image_9udolj9udolj9udo.png"
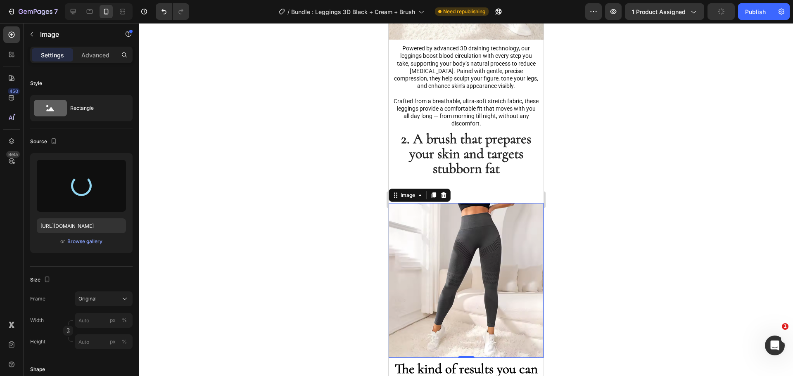
type input "https://cdn.shopify.com/s/files/1/0912/4842/7389/files/gempages_573771792565404…"
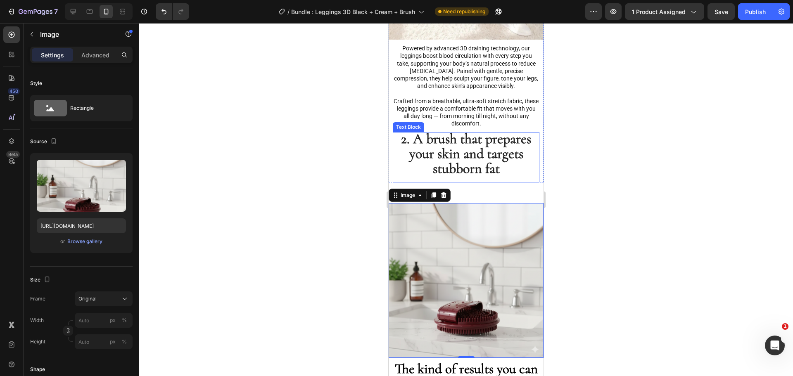
click at [480, 130] on span "2. A brush that prepares your skin and targets stubborn fat" at bounding box center [466, 153] width 130 height 47
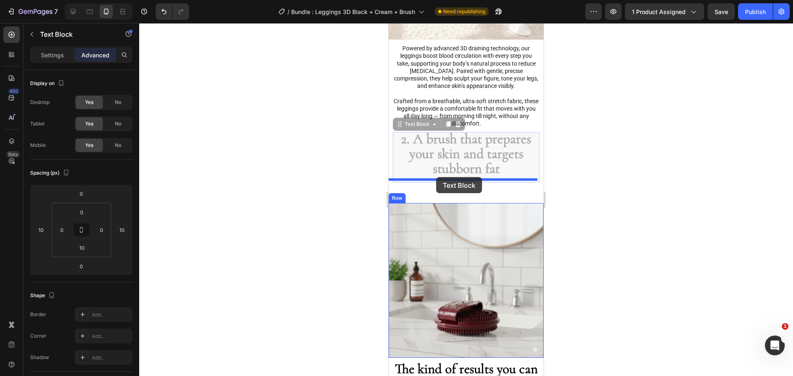
drag, startPoint x: 400, startPoint y: 103, endPoint x: 776, endPoint y: 197, distance: 388.2
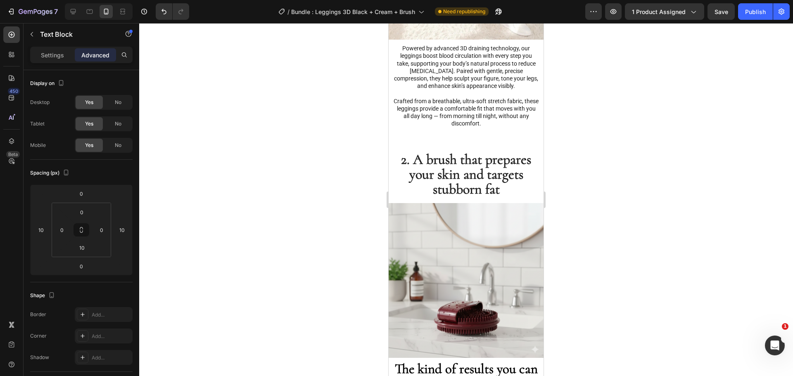
click at [346, 171] on div at bounding box center [466, 199] width 654 height 353
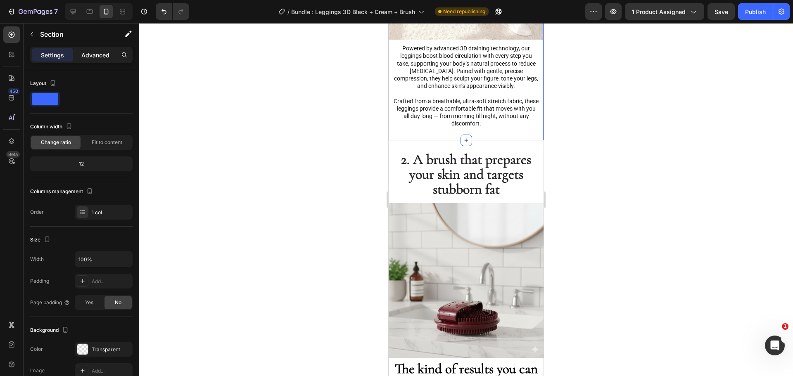
click at [90, 53] on p "Advanced" at bounding box center [95, 55] width 28 height 9
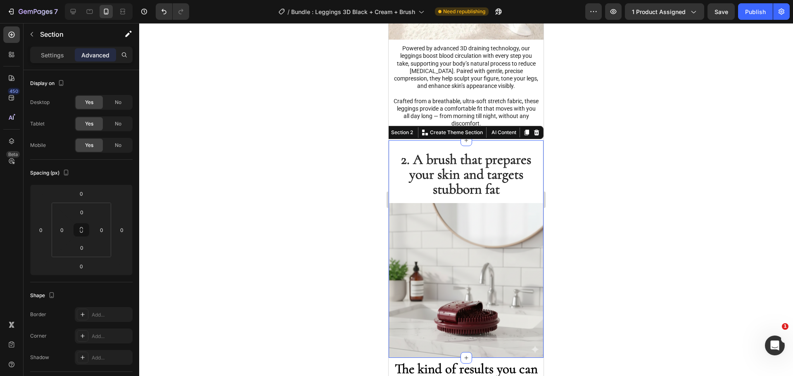
click at [416, 140] on div "2. A brush that prepares your skin and targets stubborn fat Text Block Image Wh…" at bounding box center [465, 249] width 155 height 218
click at [102, 57] on p "Advanced" at bounding box center [95, 55] width 28 height 9
click at [89, 211] on input "30" at bounding box center [81, 212] width 17 height 12
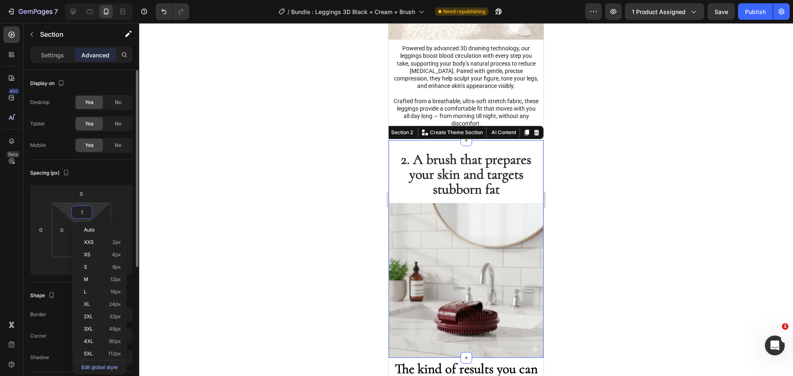
type input "10"
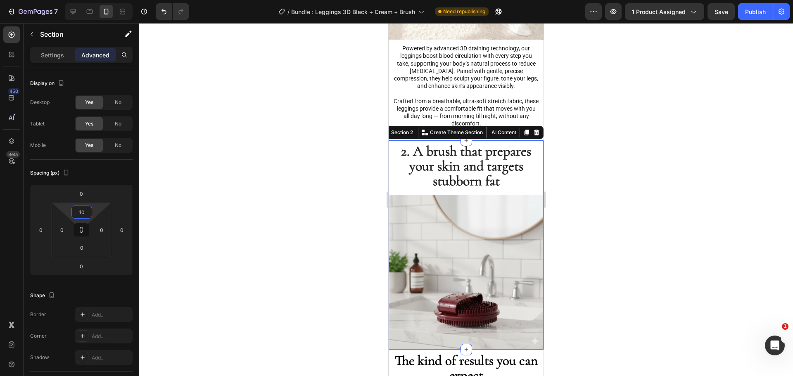
click at [339, 175] on div at bounding box center [466, 199] width 654 height 353
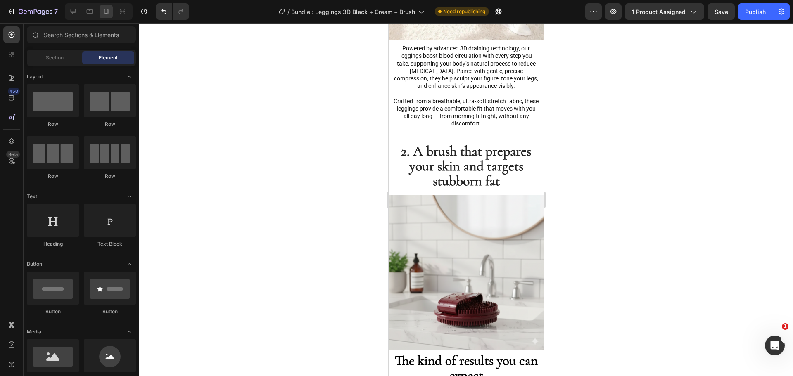
click at [328, 135] on div at bounding box center [466, 199] width 654 height 353
click at [418, 143] on span "2. A brush that prepares your skin and targets stubborn fat" at bounding box center [466, 166] width 130 height 47
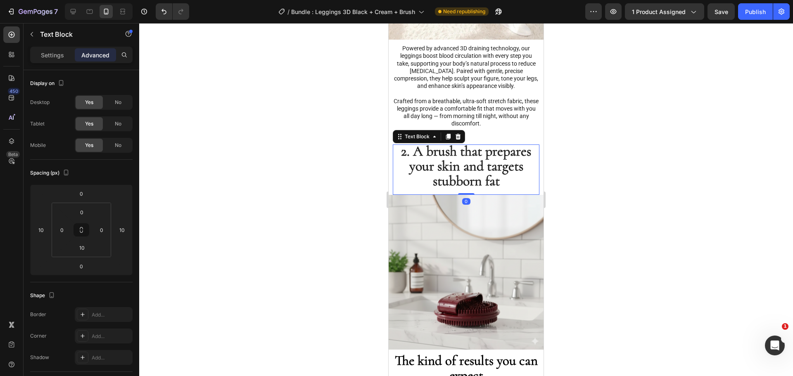
click at [418, 143] on span "2. A brush that prepares your skin and targets stubborn fat" at bounding box center [466, 166] width 130 height 47
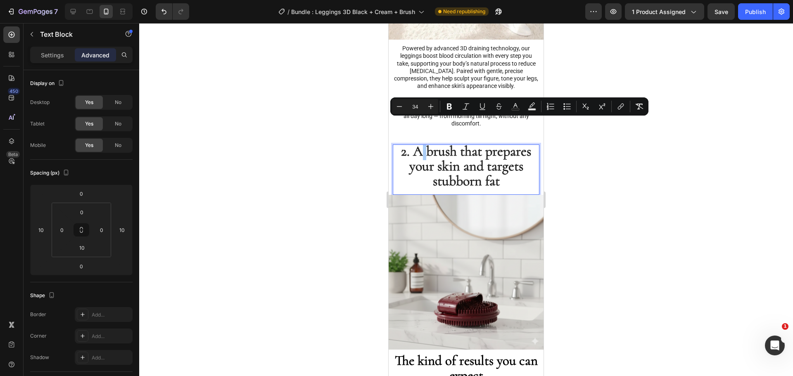
drag, startPoint x: 352, startPoint y: 157, endPoint x: 26, endPoint y: 147, distance: 326.3
click at [352, 157] on div at bounding box center [466, 199] width 654 height 353
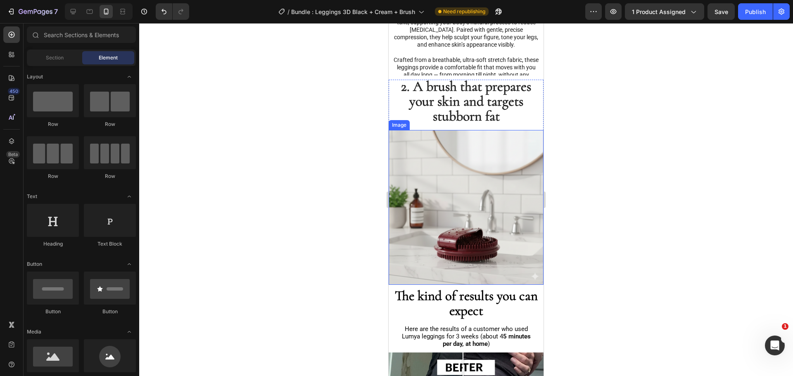
scroll to position [1012, 0]
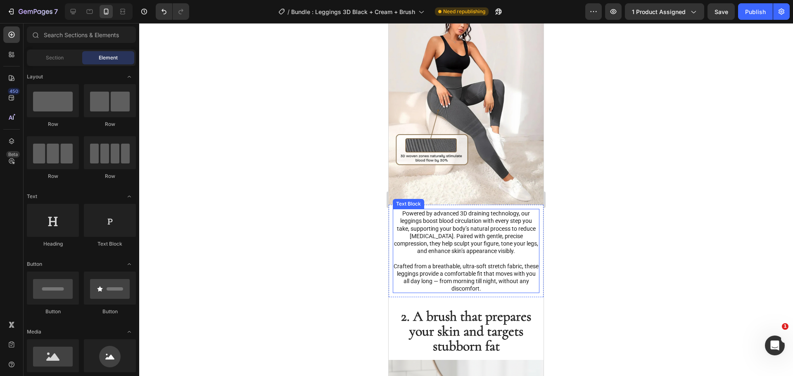
click at [455, 263] on span "Crafted from a breathable, ultra-soft stretch fabric, these leggings provide a …" at bounding box center [465, 277] width 145 height 29
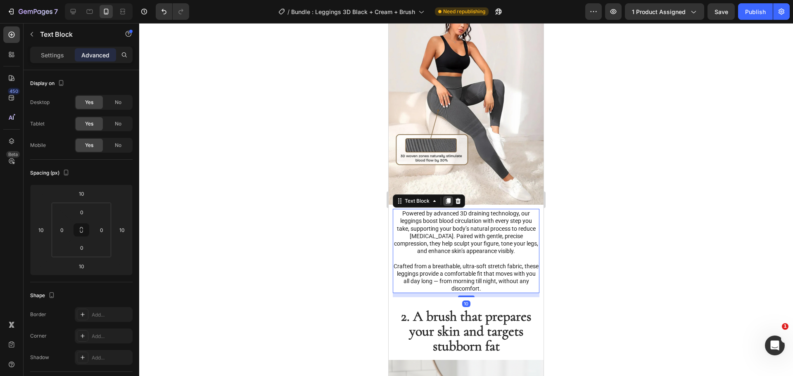
click at [447, 196] on div at bounding box center [448, 201] width 10 height 10
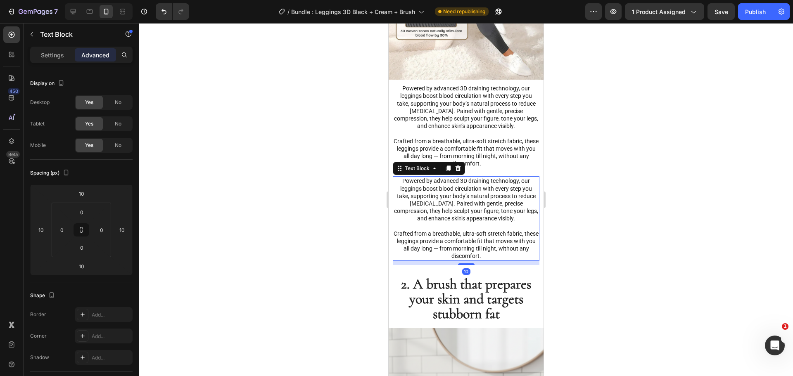
scroll to position [1177, 0]
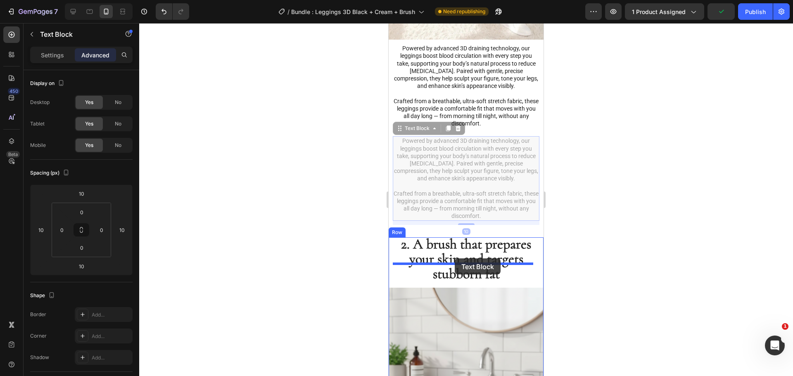
drag, startPoint x: 401, startPoint y: 104, endPoint x: 455, endPoint y: 258, distance: 163.9
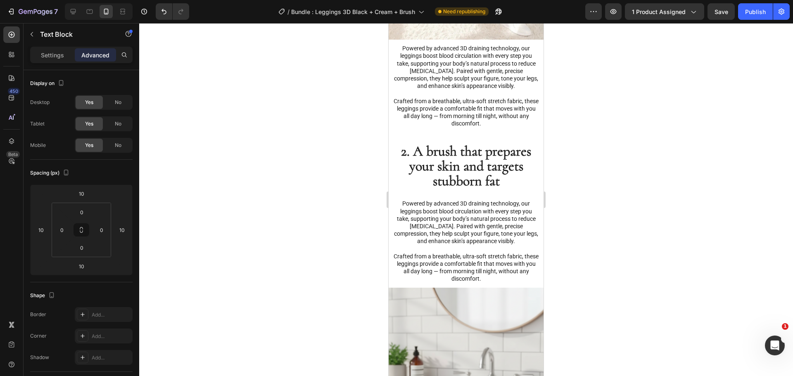
click at [472, 200] on span "Powered by advanced 3D draining technology, our leggings boost blood circulatio…" at bounding box center [466, 222] width 144 height 44
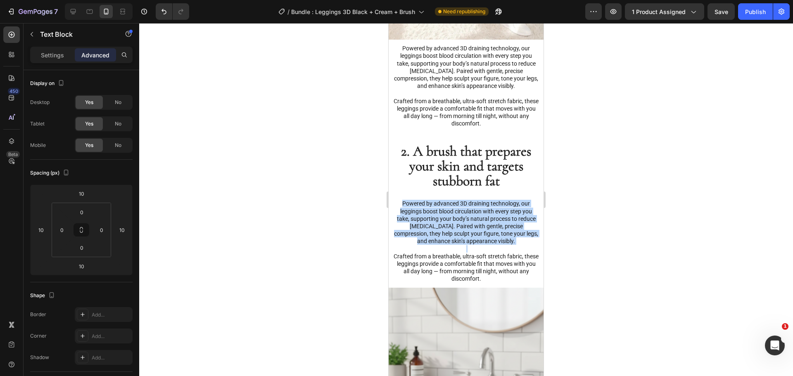
click at [472, 200] on span "Powered by advanced 3D draining technology, our leggings boost blood circulatio…" at bounding box center [466, 222] width 144 height 44
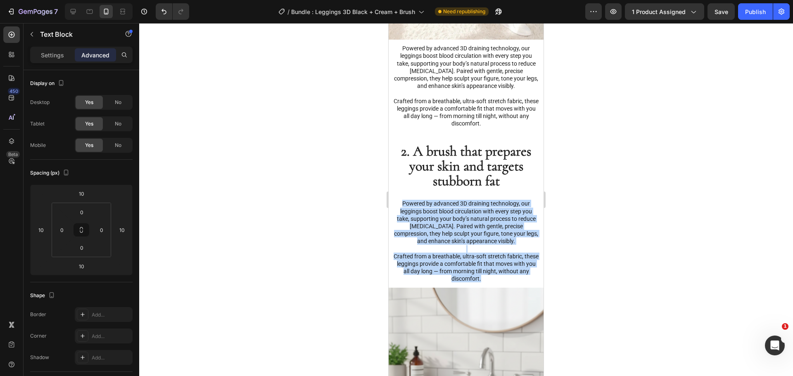
drag, startPoint x: 495, startPoint y: 253, endPoint x: 396, endPoint y: 182, distance: 121.6
click at [396, 199] on div "Powered by advanced 3D draining technology, our leggings boost blood circulatio…" at bounding box center [466, 241] width 147 height 84
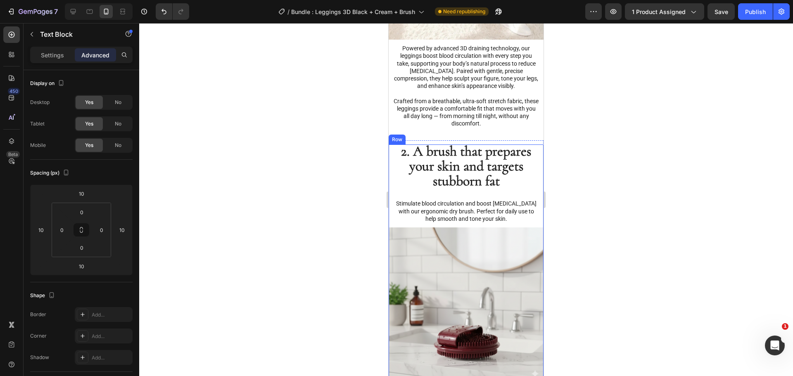
click at [338, 187] on div at bounding box center [466, 199] width 654 height 353
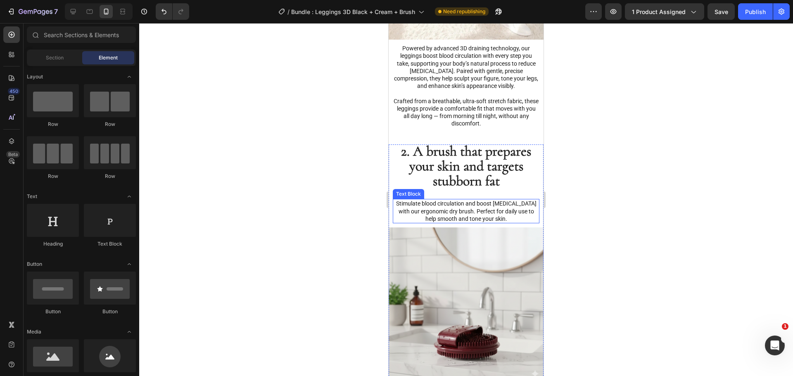
click at [501, 200] on span "Stimulate blood circulation and boost lymphatic drainage with our ergonomic dry…" at bounding box center [466, 210] width 140 height 21
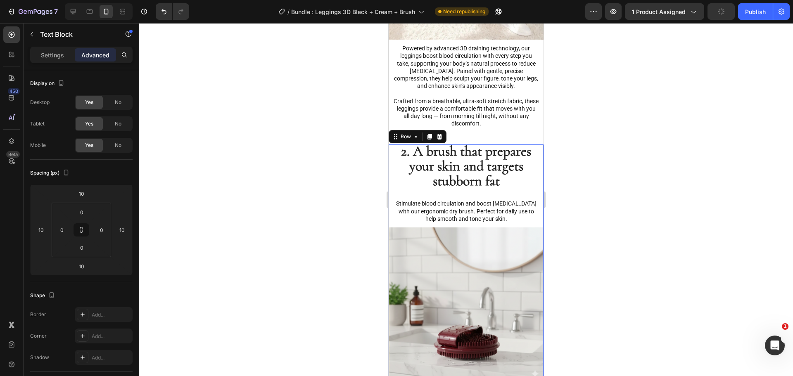
click at [486, 173] on div "2. A brush that prepares your skin and targets stubborn fat Text Block Stimulat…" at bounding box center [465, 264] width 155 height 238
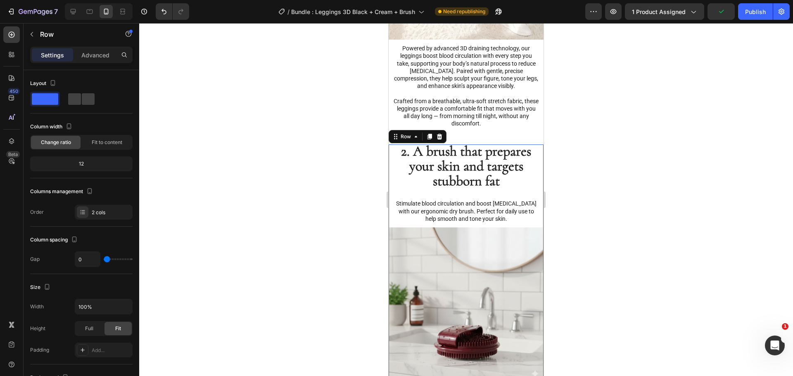
click at [481, 200] on span "Stimulate blood circulation and boost lymphatic drainage with our ergonomic dry…" at bounding box center [466, 210] width 140 height 21
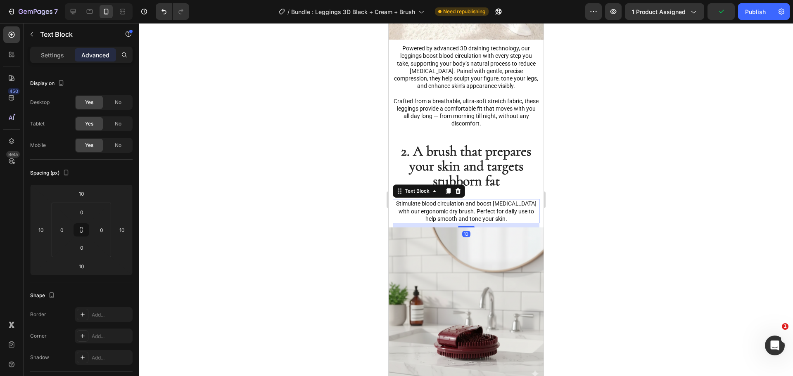
click at [101, 58] on p "Advanced" at bounding box center [95, 55] width 28 height 9
click at [88, 192] on input "10" at bounding box center [81, 193] width 17 height 12
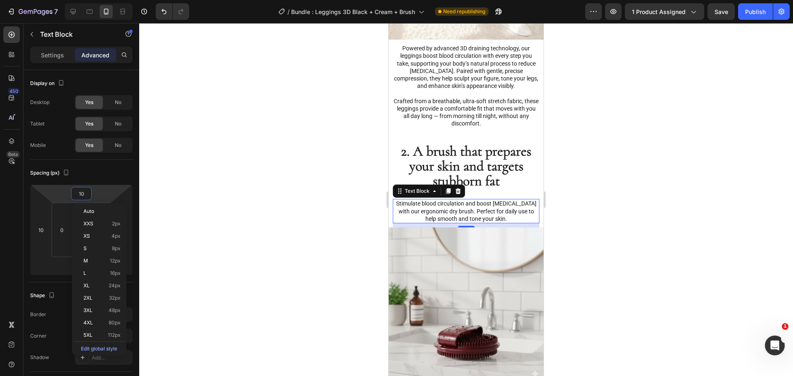
type input "0"
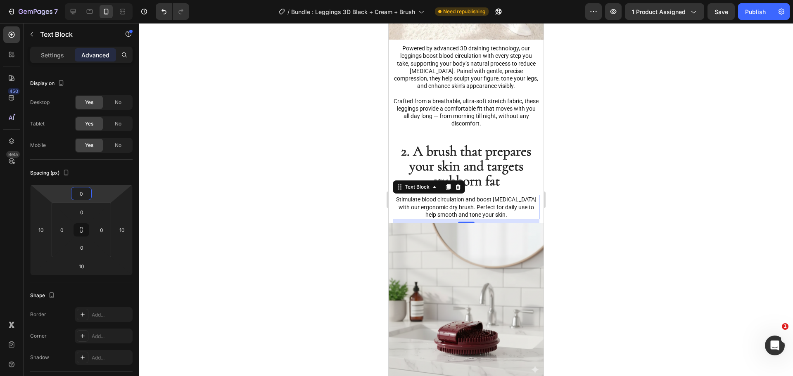
click at [289, 159] on div at bounding box center [466, 199] width 654 height 353
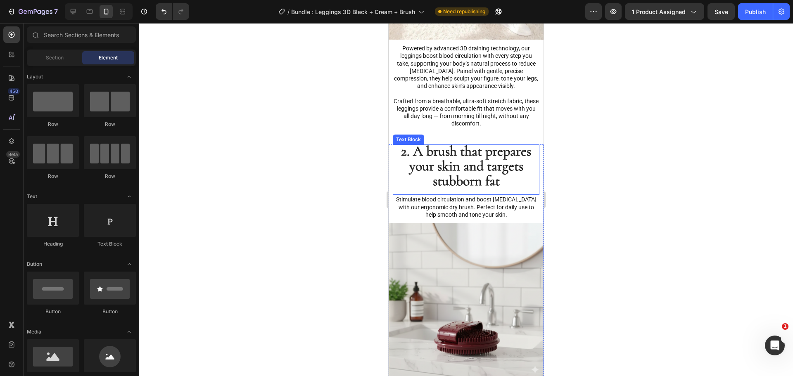
click at [494, 156] on span "2. A brush that prepares your skin and targets stubborn fat" at bounding box center [466, 166] width 130 height 47
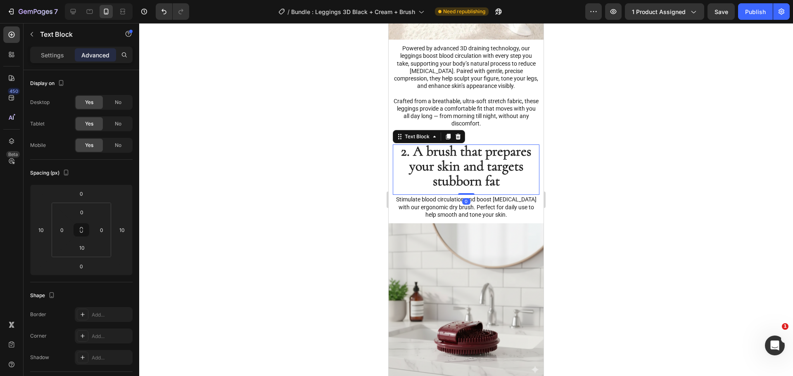
click at [313, 174] on div at bounding box center [466, 199] width 654 height 353
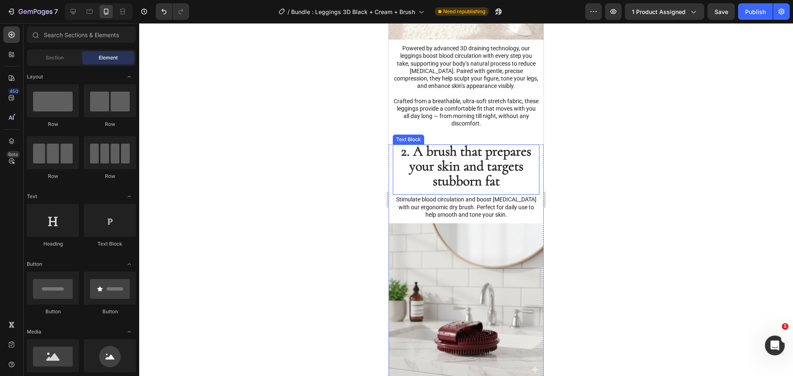
click at [469, 146] on span "2. A brush that prepares your skin and targets stubborn fat" at bounding box center [466, 166] width 130 height 47
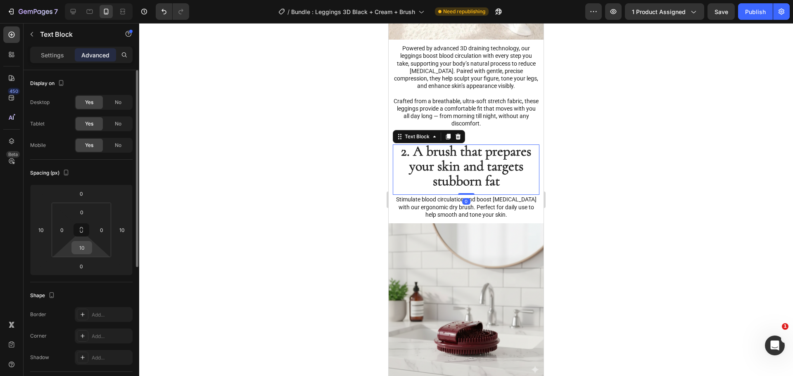
click at [88, 251] on input "10" at bounding box center [81, 248] width 17 height 12
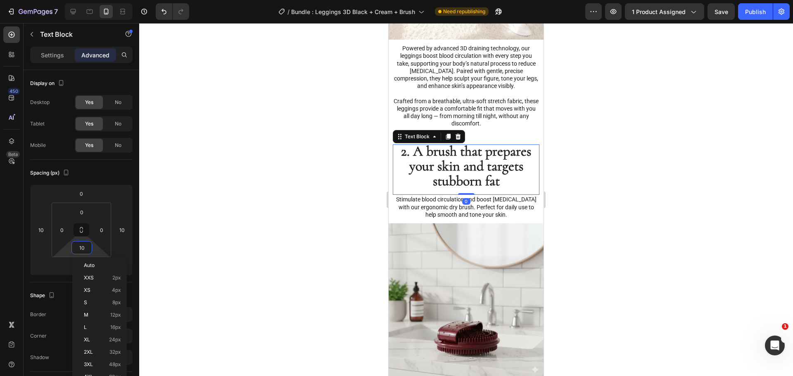
type input "5"
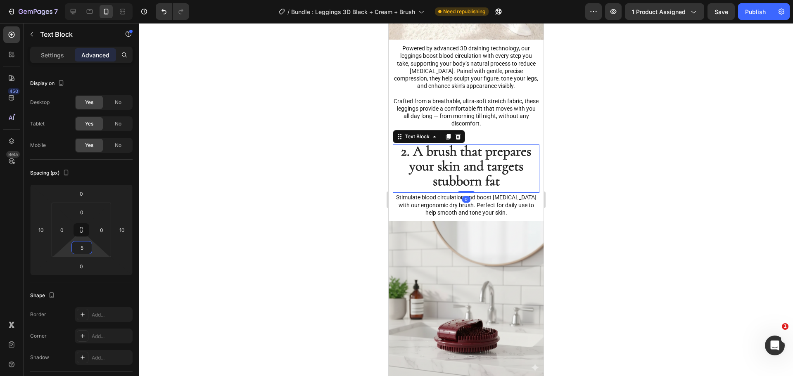
click at [264, 216] on div at bounding box center [466, 199] width 654 height 353
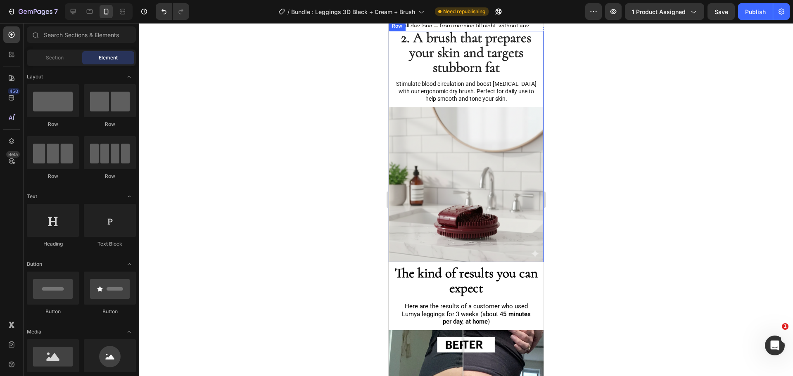
scroll to position [1219, 0]
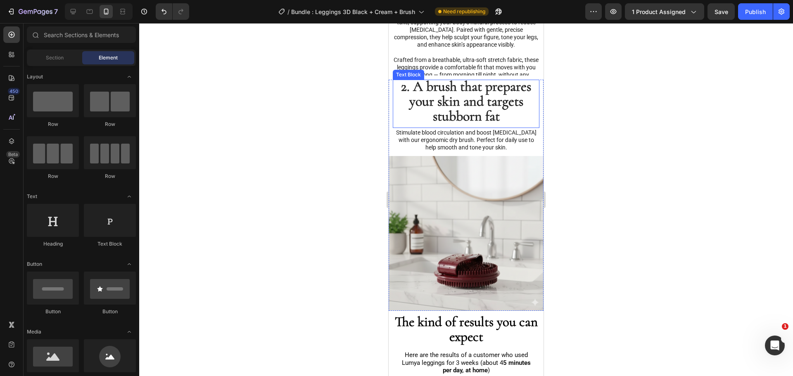
click at [447, 104] on span "2. A brush that prepares your skin and targets stubborn fat" at bounding box center [466, 101] width 130 height 47
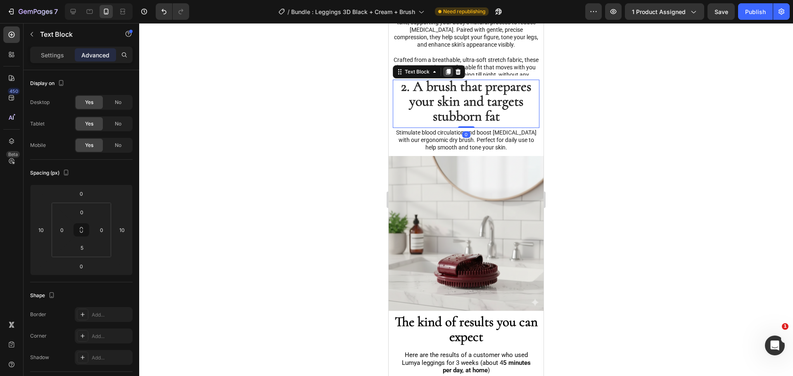
click at [445, 72] on icon at bounding box center [448, 72] width 7 height 7
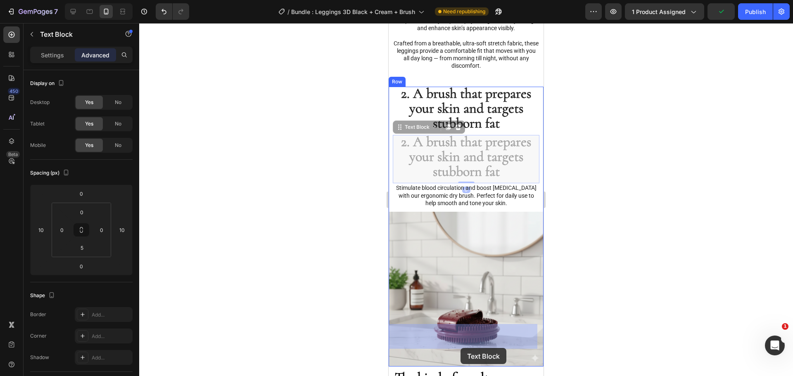
scroll to position [1259, 0]
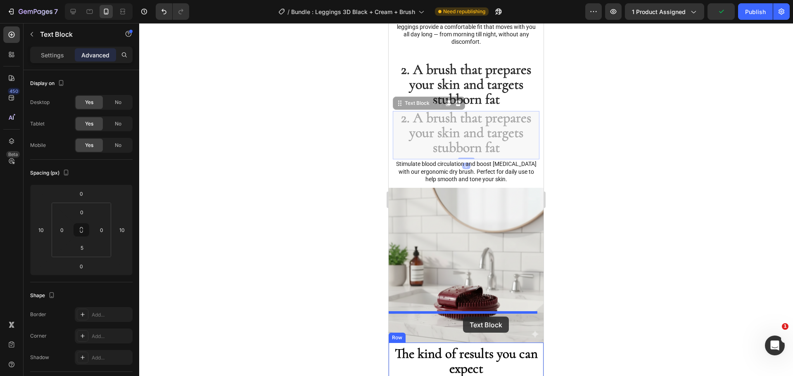
drag, startPoint x: 409, startPoint y: 120, endPoint x: 463, endPoint y: 317, distance: 203.8
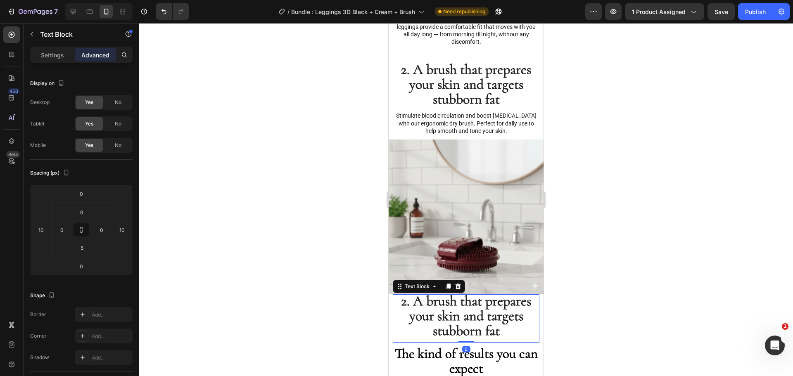
click at [341, 233] on div at bounding box center [466, 199] width 654 height 353
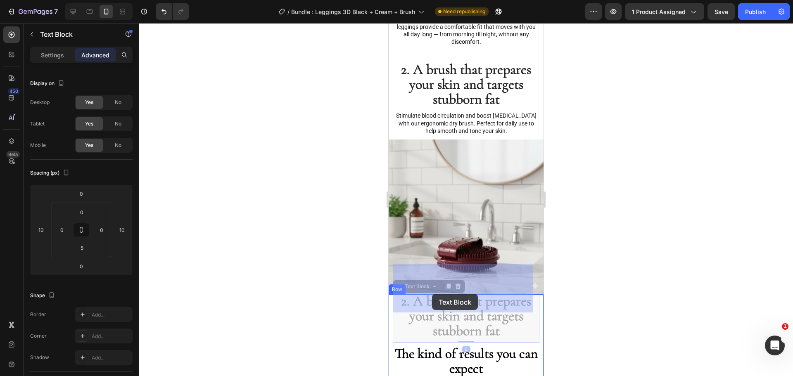
drag, startPoint x: 398, startPoint y: 257, endPoint x: 432, endPoint y: 294, distance: 50.5
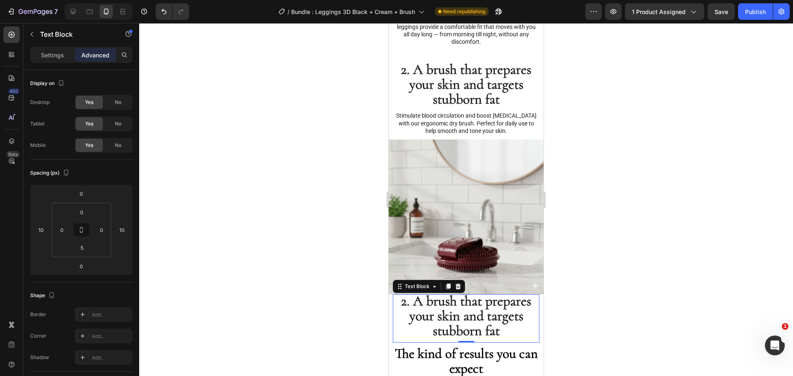
click at [488, 293] on span "2. A brush that prepares your skin and targets stubborn fat" at bounding box center [466, 316] width 130 height 47
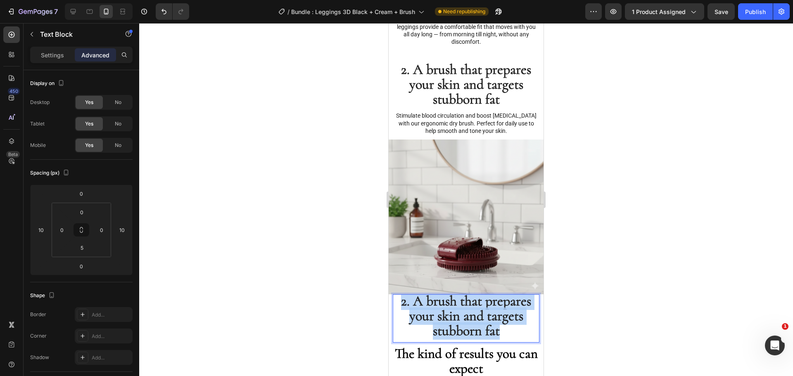
drag, startPoint x: 500, startPoint y: 299, endPoint x: 377, endPoint y: 256, distance: 130.4
click at [388, 256] on html "iPhone 13 Mini ( 375 px) iPhone 13 Mini iPhone 13 Pro iPhone 11 Pro Max iPhone …" at bounding box center [465, 268] width 155 height 3008
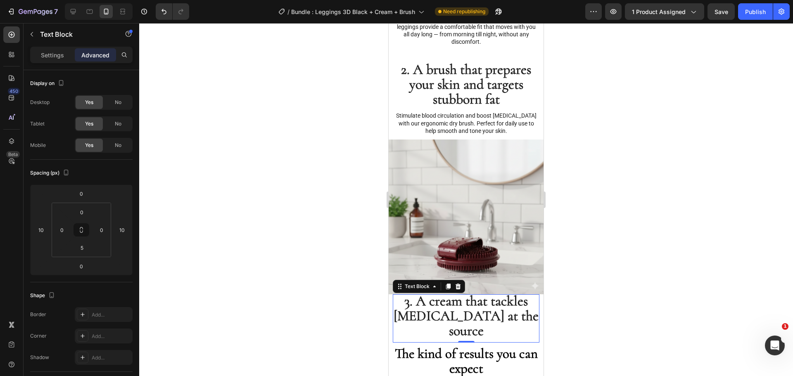
click at [377, 232] on div at bounding box center [466, 199] width 654 height 353
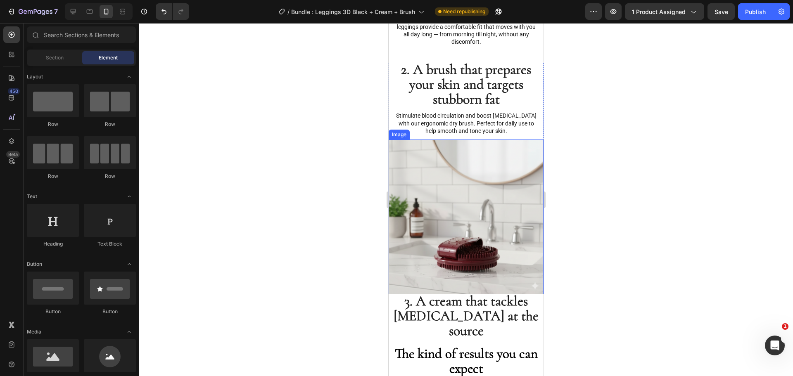
click at [466, 112] on span "Stimulate blood circulation and boost lymphatic drainage with our ergonomic dry…" at bounding box center [466, 122] width 140 height 21
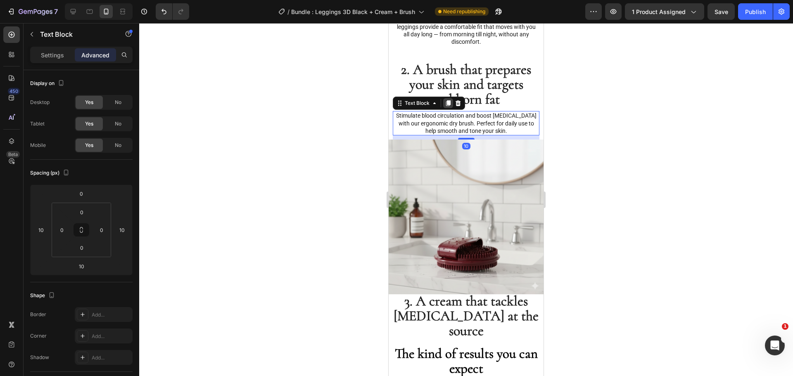
click at [446, 101] on icon at bounding box center [448, 104] width 5 height 6
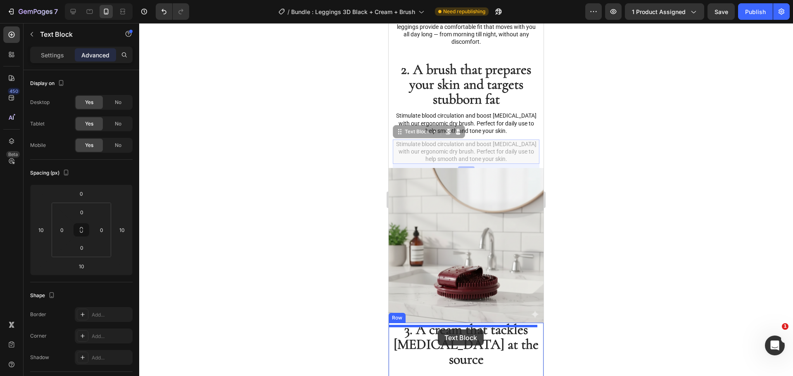
drag, startPoint x: 401, startPoint y: 108, endPoint x: 692, endPoint y: 28, distance: 301.6
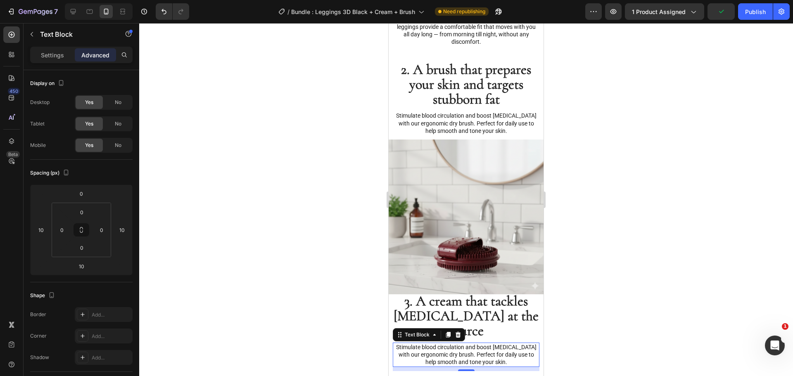
click at [449, 344] on span "Stimulate blood circulation and boost lymphatic drainage with our ergonomic dry…" at bounding box center [466, 354] width 140 height 21
click at [325, 288] on div at bounding box center [466, 199] width 654 height 353
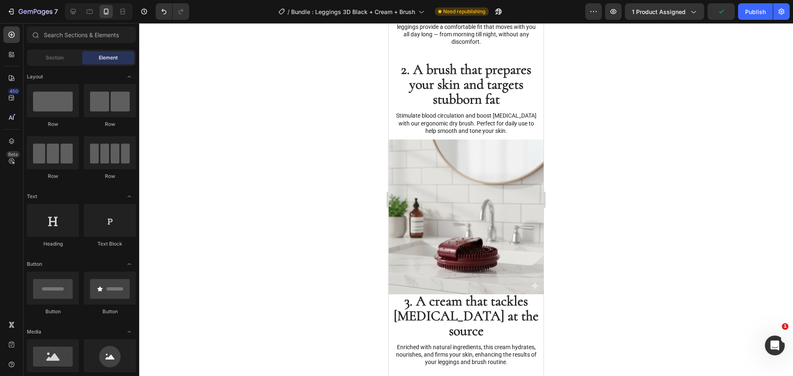
click at [508, 219] on img at bounding box center [465, 217] width 155 height 155
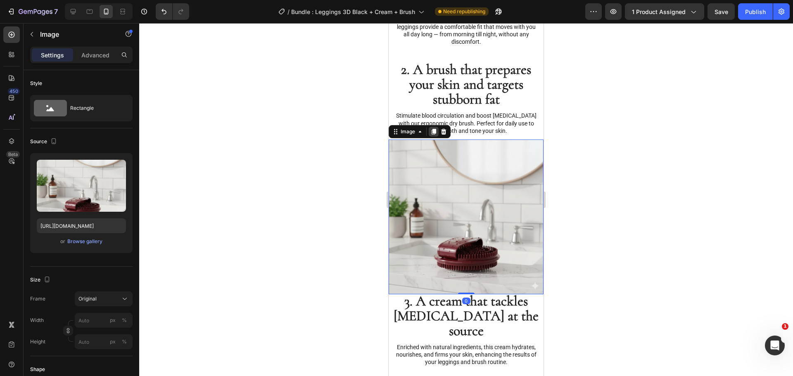
click at [437, 127] on div at bounding box center [434, 132] width 10 height 10
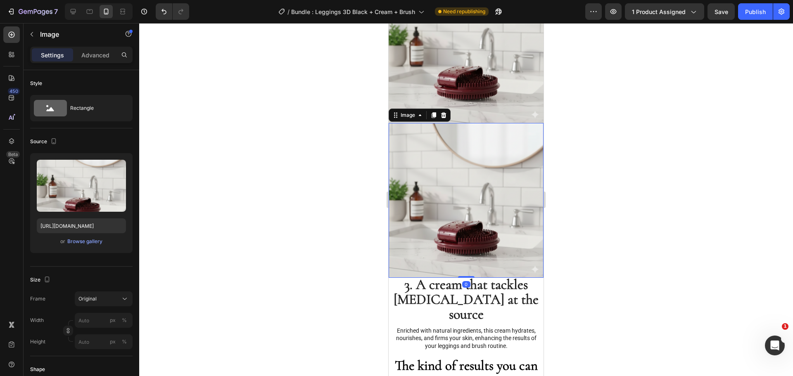
scroll to position [1424, 0]
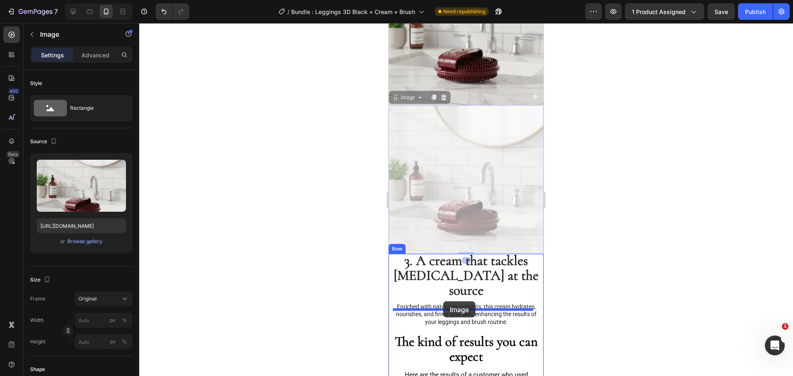
drag, startPoint x: 396, startPoint y: 92, endPoint x: 443, endPoint y: 301, distance: 214.5
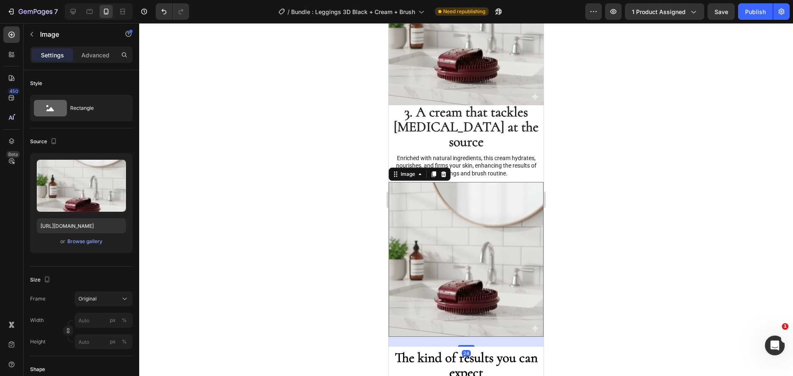
click at [451, 347] on div "The kind of results you can expect Text Block" at bounding box center [465, 365] width 155 height 36
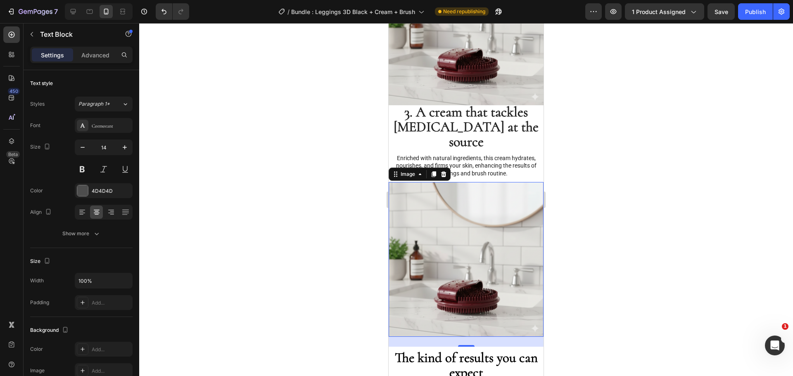
click at [458, 280] on img at bounding box center [465, 259] width 155 height 155
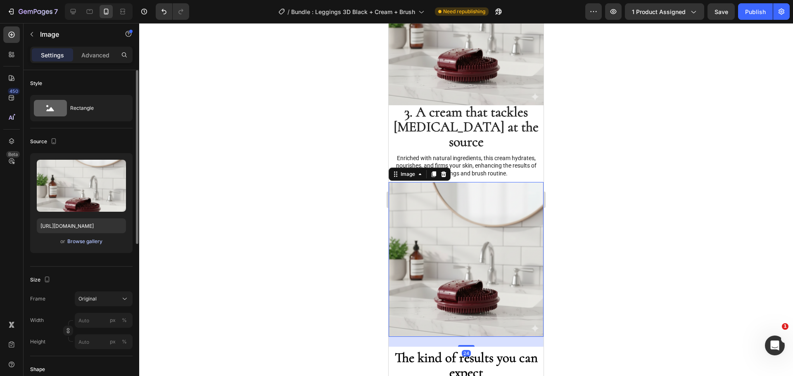
click at [92, 239] on div "Browse gallery" at bounding box center [84, 241] width 35 height 7
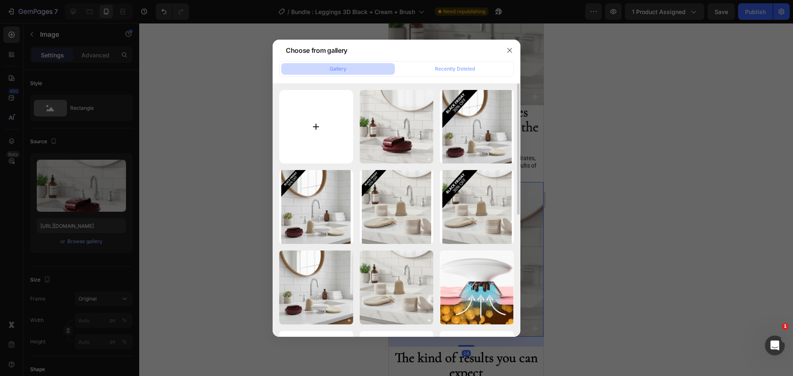
click at [292, 117] on input "file" at bounding box center [316, 127] width 74 height 74
type input "C:\fakepath\Gemini_Generated_Image_k3yyalk3yyalk3yy.png"
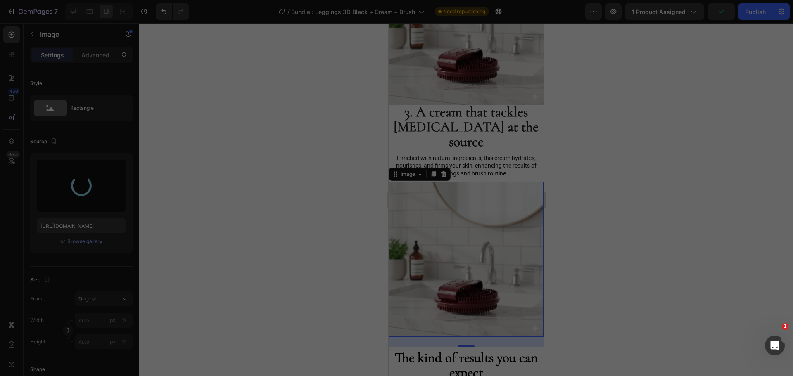
type input "https://cdn.shopify.com/s/files/1/0912/4842/7389/files/gempages_573771792565404…"
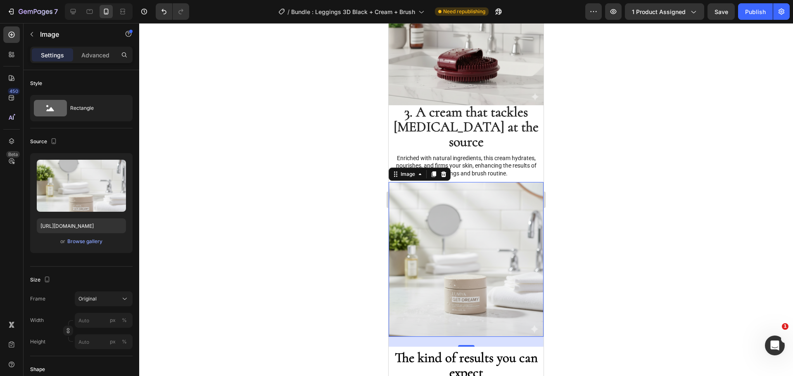
click at [297, 203] on div at bounding box center [466, 199] width 654 height 353
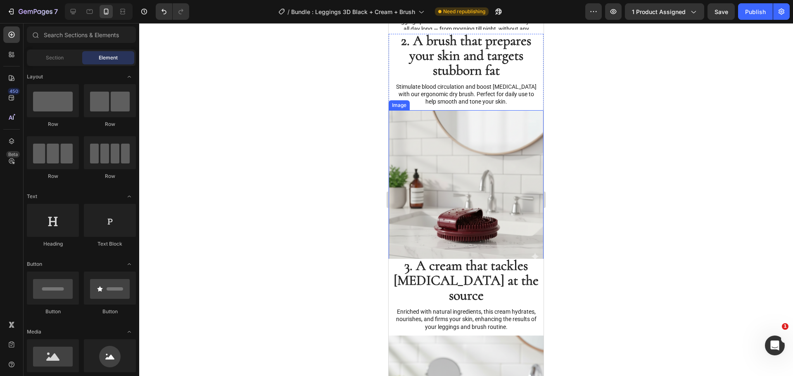
scroll to position [1259, 0]
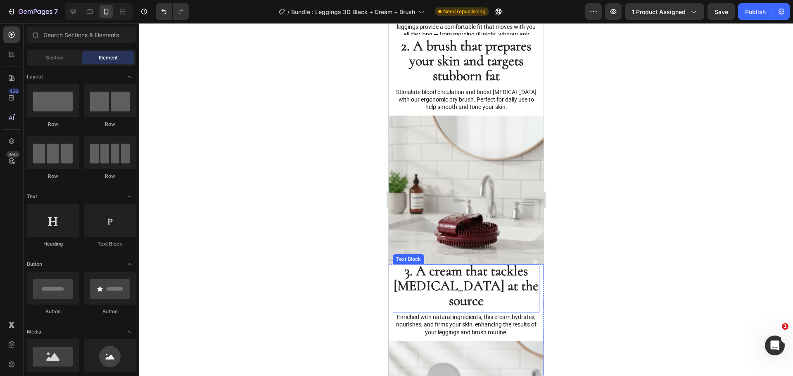
click at [467, 276] on span "3. A cream that tackles cellulite at the source" at bounding box center [465, 286] width 145 height 47
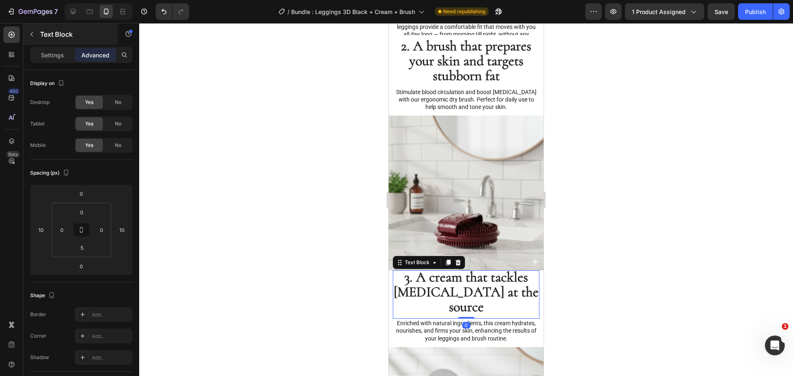
click at [87, 39] on p "Text Block" at bounding box center [75, 34] width 70 height 10
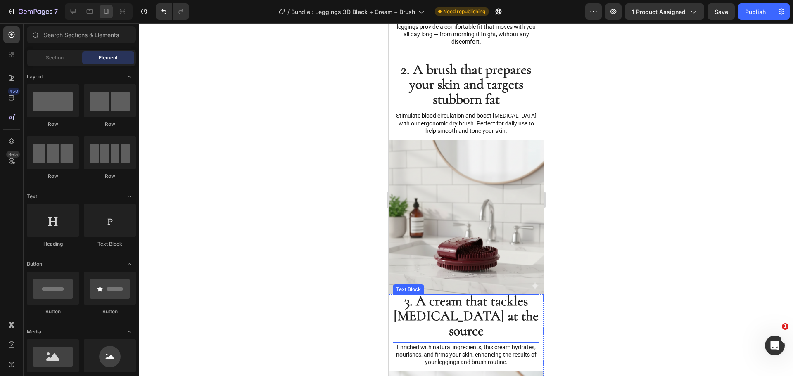
click at [456, 293] on span "3. A cream that tackles cellulite at the source" at bounding box center [465, 316] width 145 height 47
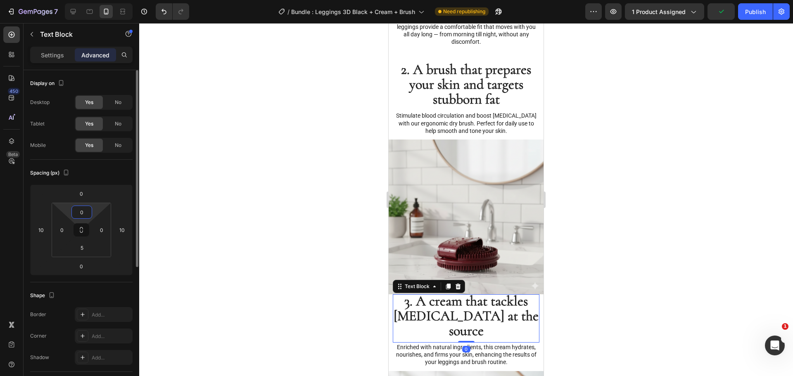
click at [81, 214] on input "0" at bounding box center [81, 212] width 17 height 12
type input "20"
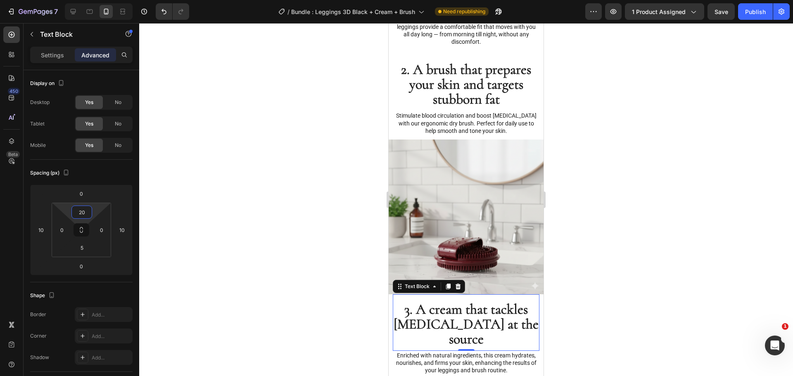
click at [267, 151] on div at bounding box center [466, 199] width 654 height 353
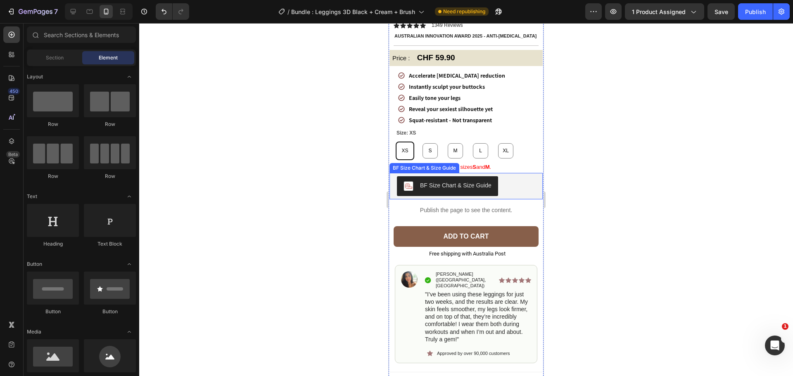
scroll to position [227, 0]
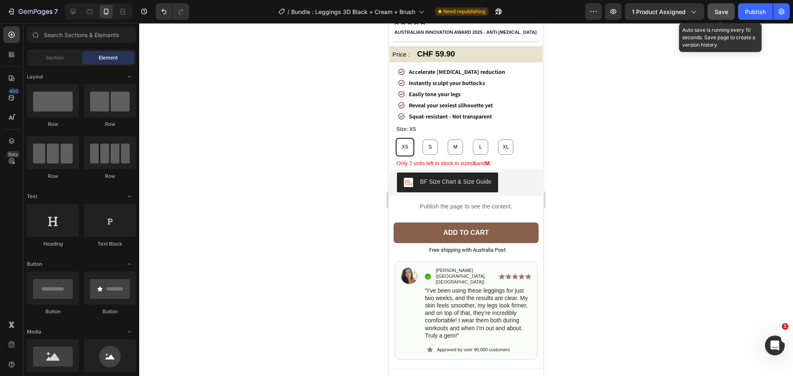
click at [717, 15] on span "Save" at bounding box center [721, 11] width 14 height 7
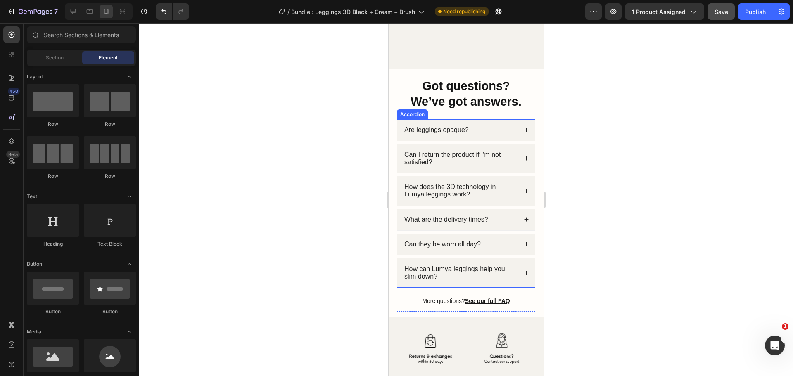
scroll to position [2648, 0]
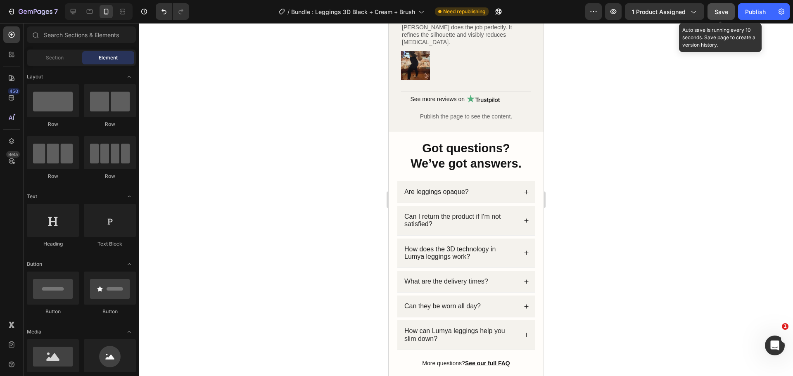
click at [719, 13] on span "Save" at bounding box center [721, 11] width 14 height 7
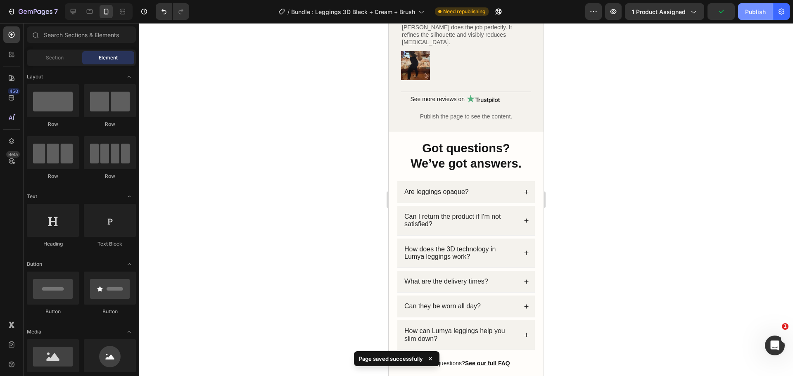
click at [751, 8] on div "Publish" at bounding box center [755, 11] width 21 height 9
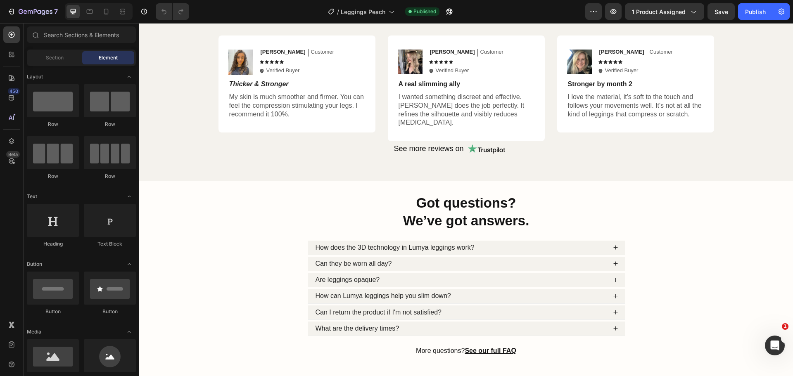
scroll to position [1739, 0]
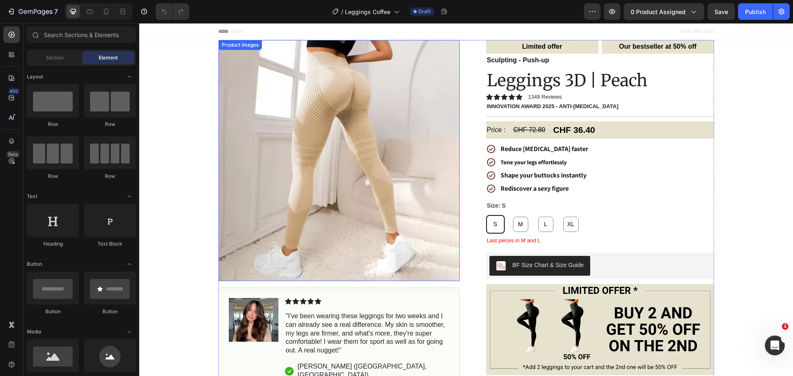
click at [408, 142] on img at bounding box center [338, 160] width 241 height 241
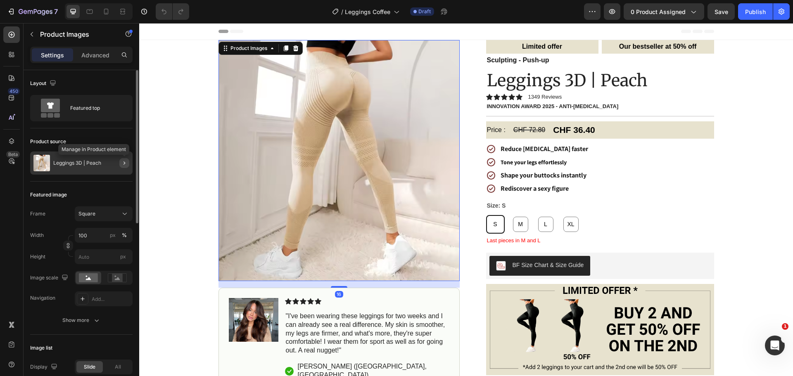
click at [122, 162] on icon "button" at bounding box center [124, 163] width 7 height 7
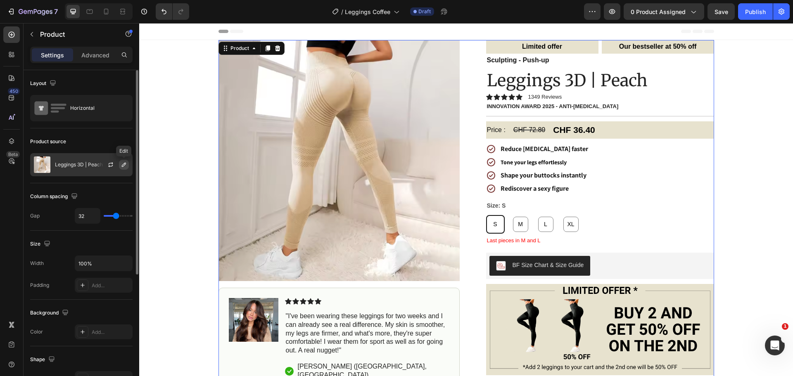
click at [122, 164] on icon "button" at bounding box center [124, 164] width 7 height 7
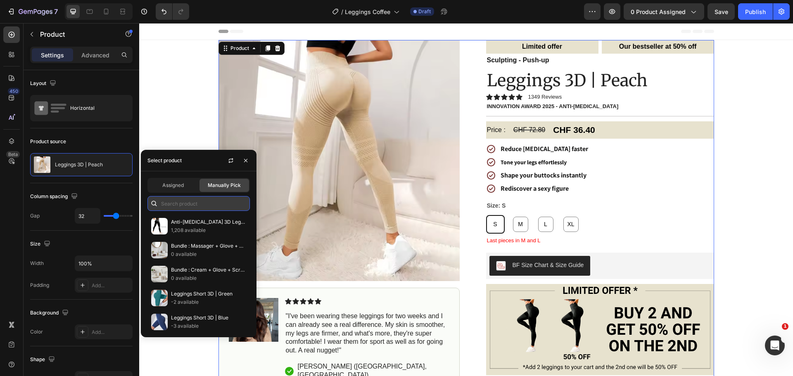
click at [189, 197] on input "text" at bounding box center [198, 203] width 102 height 15
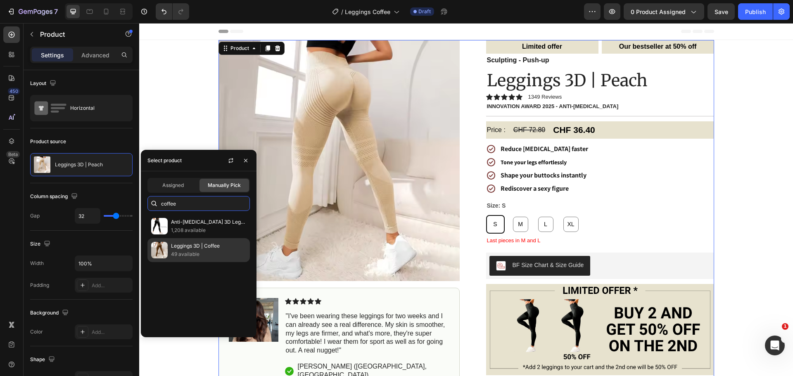
type input "coffee"
click at [218, 253] on p "49 available" at bounding box center [208, 254] width 75 height 8
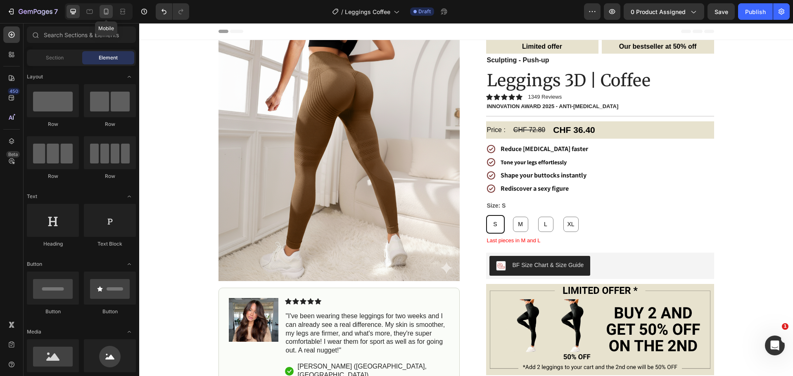
click at [104, 9] on icon at bounding box center [106, 11] width 8 height 8
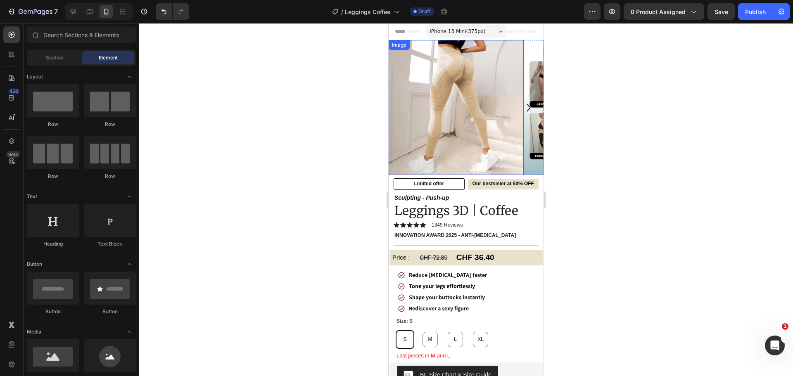
click at [487, 103] on img at bounding box center [455, 107] width 135 height 135
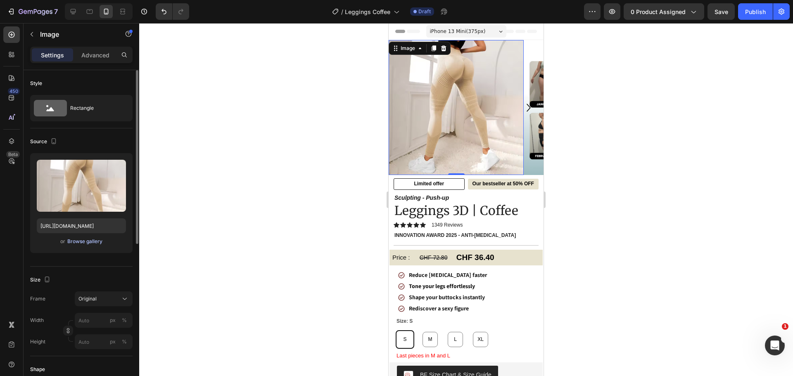
click at [84, 244] on div "Browse gallery" at bounding box center [84, 241] width 35 height 7
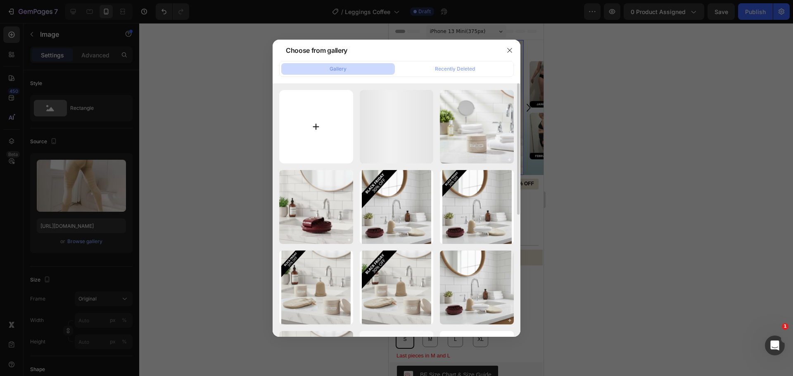
click at [314, 114] on input "file" at bounding box center [316, 127] width 74 height 74
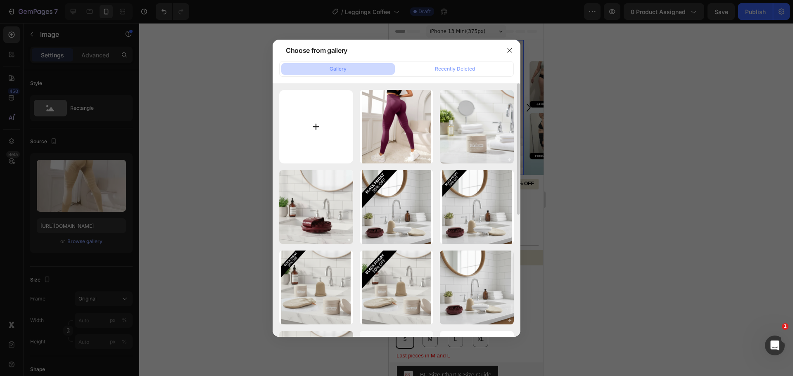
type input "C:\fakepath\Gemini_Generated_Image_f11jt7f11jt7f11j.png"
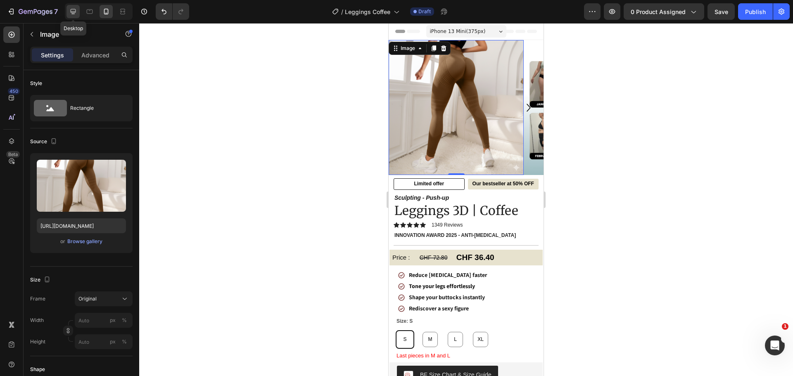
click at [71, 7] on div at bounding box center [72, 11] width 13 height 13
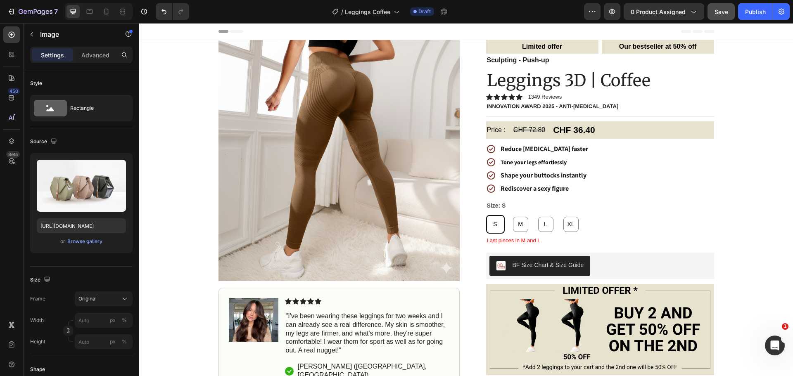
click at [728, 14] on button "Save" at bounding box center [720, 11] width 27 height 17
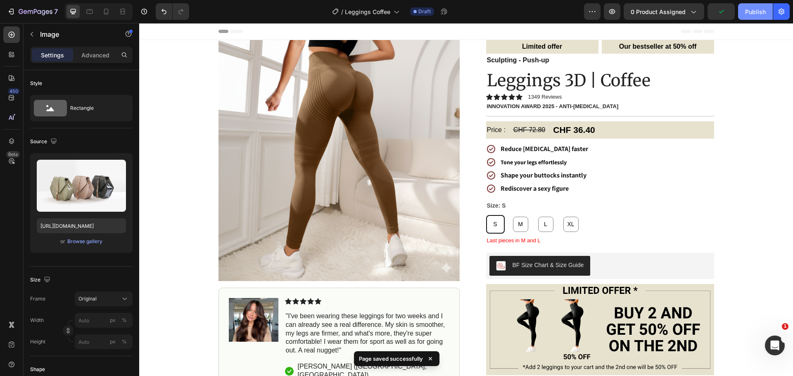
click at [749, 10] on div "Publish" at bounding box center [755, 11] width 21 height 9
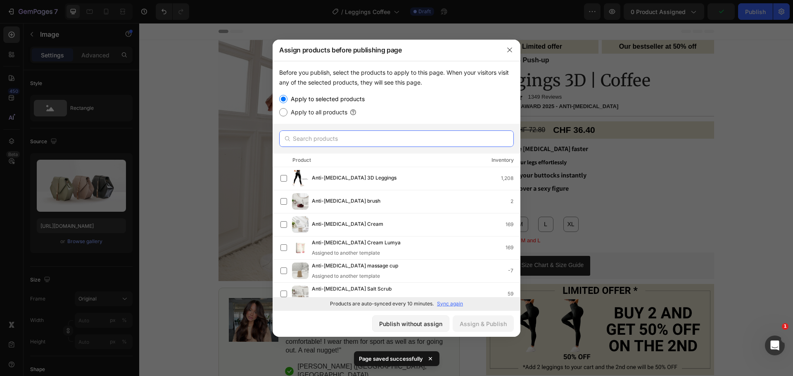
click at [335, 133] on input "text" at bounding box center [396, 138] width 235 height 17
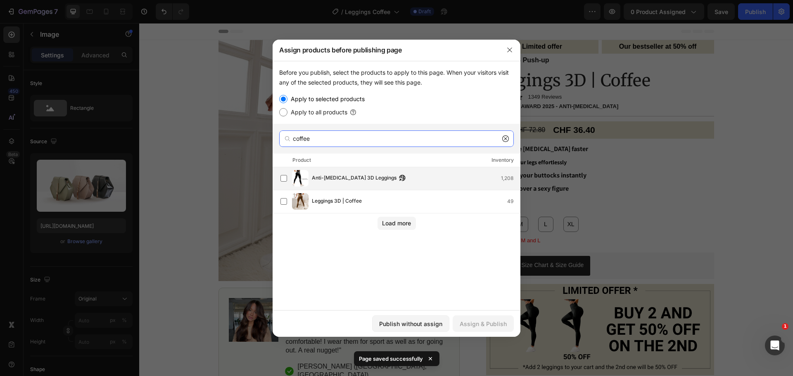
type input "coffee"
click at [392, 186] on div "Anti-Cellulite 3D Leggings 1,208" at bounding box center [399, 178] width 239 height 17
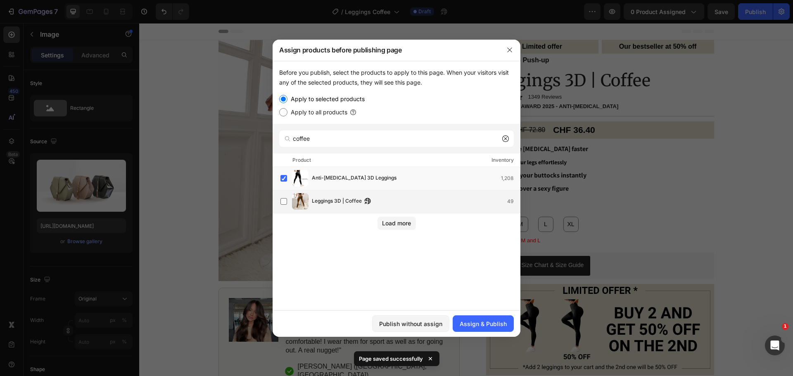
click at [413, 197] on div "Leggings 3D | Coffee 49" at bounding box center [416, 201] width 208 height 9
click at [402, 177] on div "Anti-Cellulite 3D Leggings 1,208" at bounding box center [416, 178] width 208 height 9
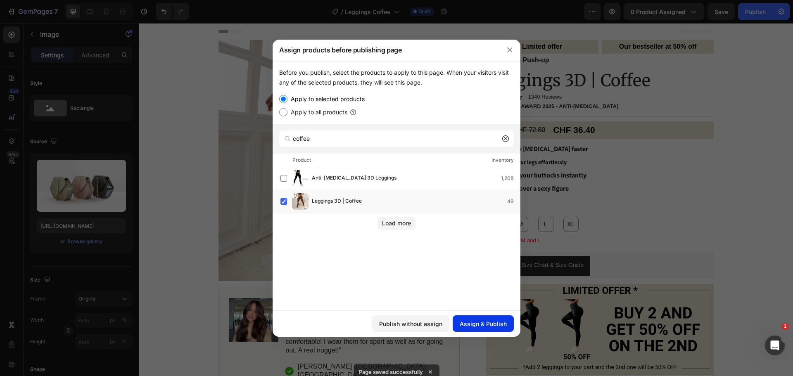
click at [492, 320] on div "Assign & Publish" at bounding box center [483, 324] width 47 height 9
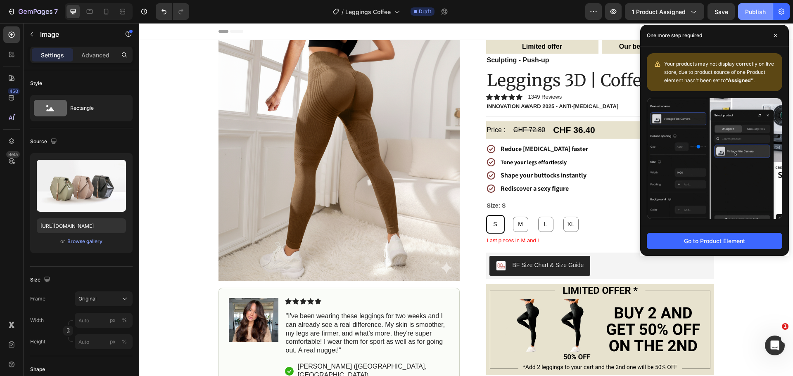
click at [753, 13] on div "Publish" at bounding box center [755, 11] width 21 height 9
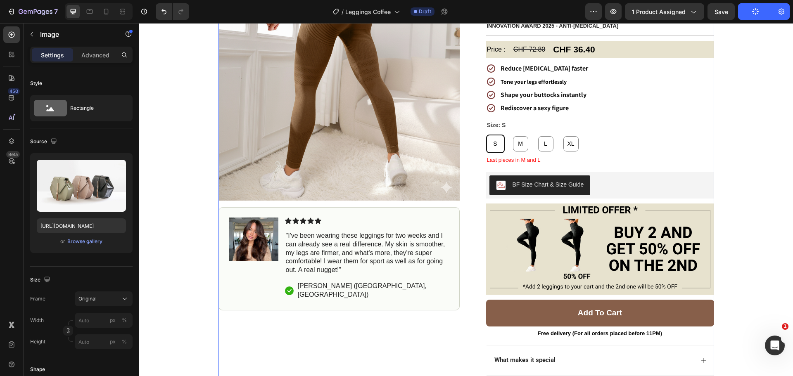
scroll to position [165, 0]
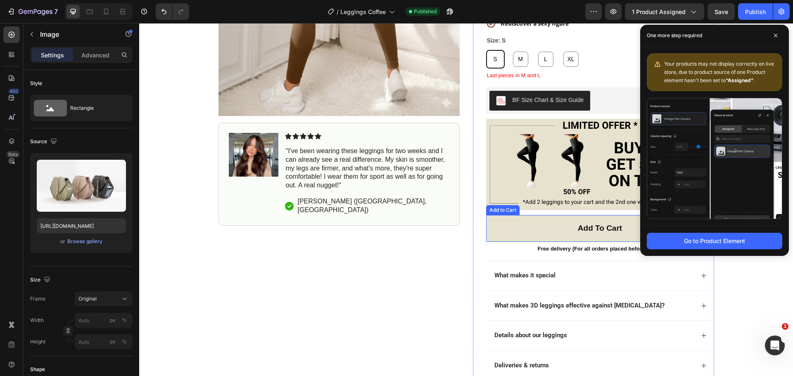
click at [507, 230] on button "Add to cart" at bounding box center [600, 228] width 228 height 27
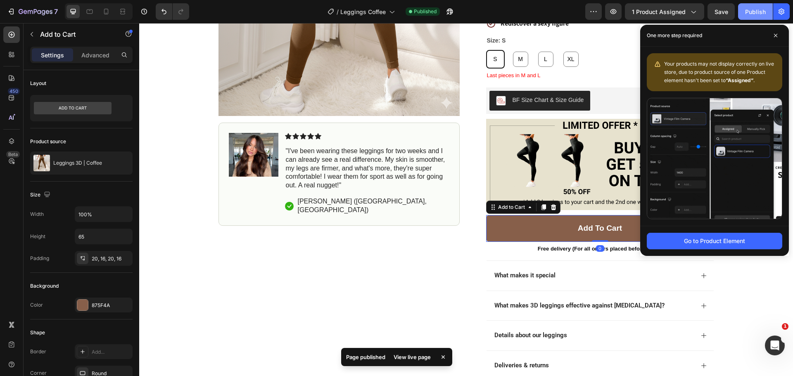
click at [746, 14] on div "Publish" at bounding box center [755, 11] width 21 height 9
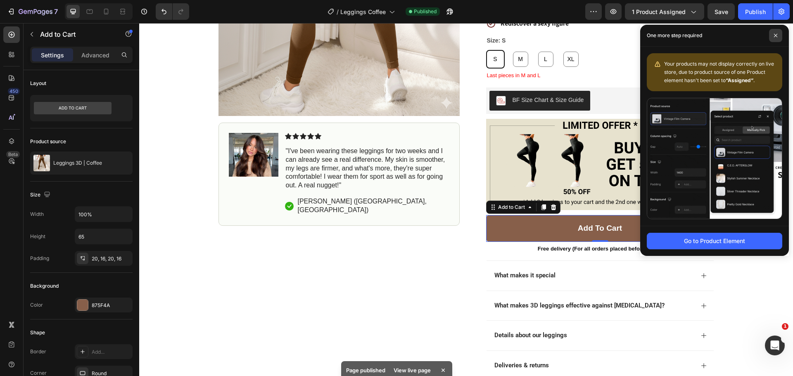
click at [773, 38] on span at bounding box center [775, 35] width 13 height 13
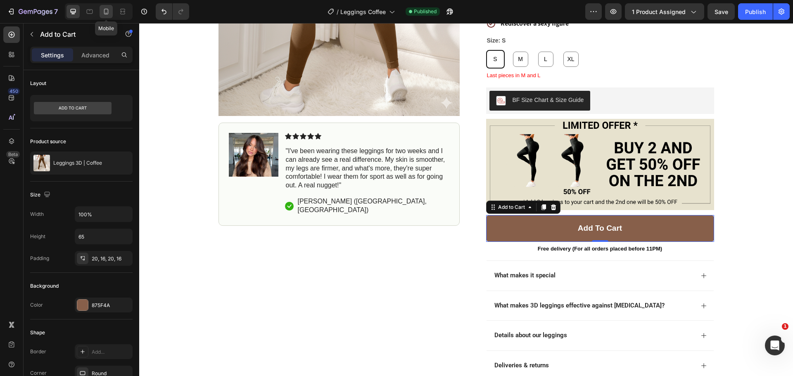
click at [104, 9] on icon at bounding box center [106, 12] width 5 height 6
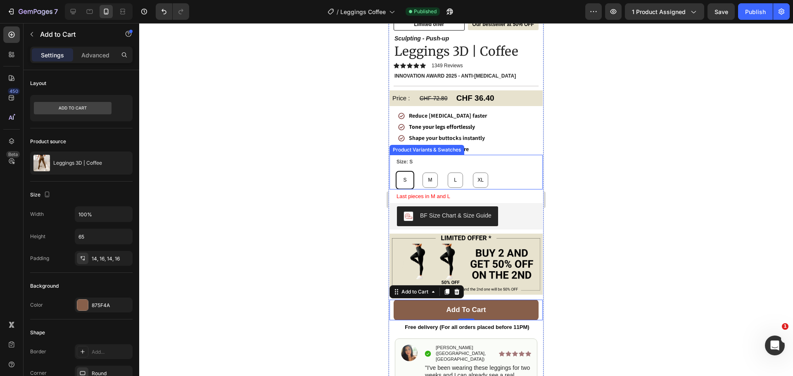
scroll to position [157, 0]
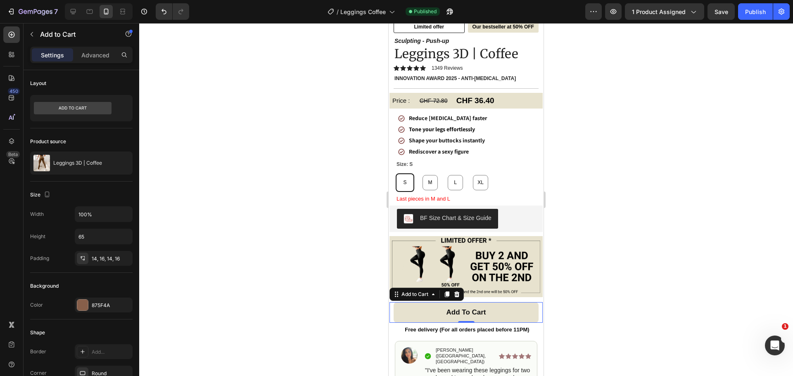
click at [520, 312] on button "Add to cart" at bounding box center [465, 312] width 145 height 21
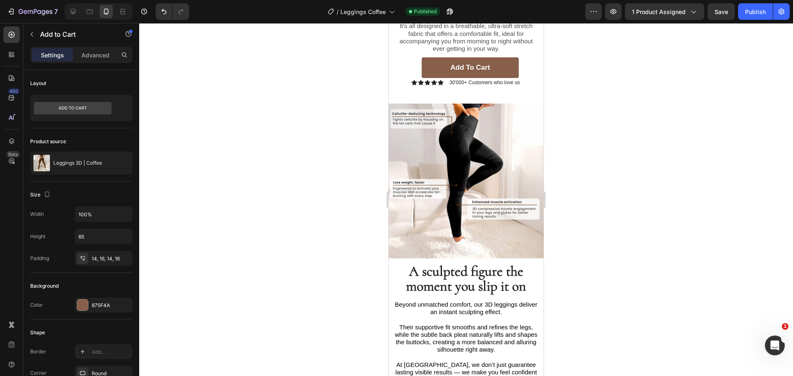
scroll to position [900, 0]
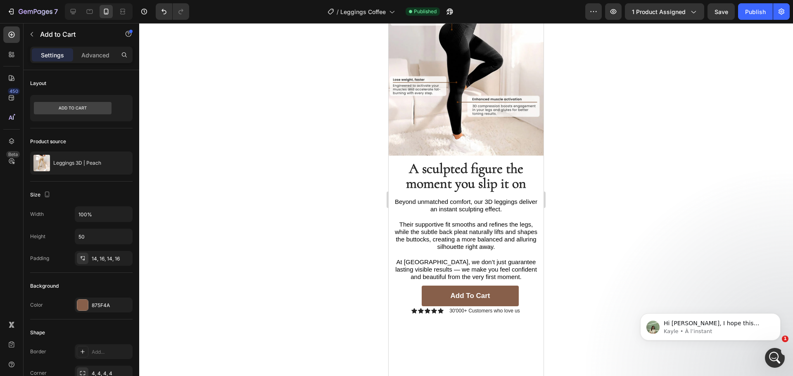
scroll to position [0, 0]
click at [124, 161] on icon "button" at bounding box center [124, 163] width 7 height 7
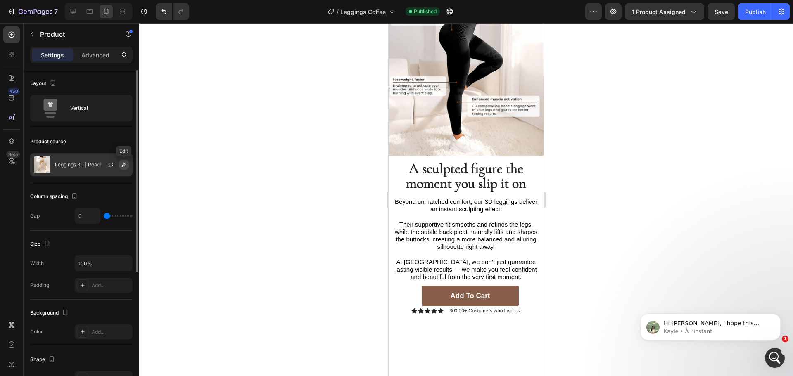
click at [126, 161] on button "button" at bounding box center [124, 165] width 10 height 10
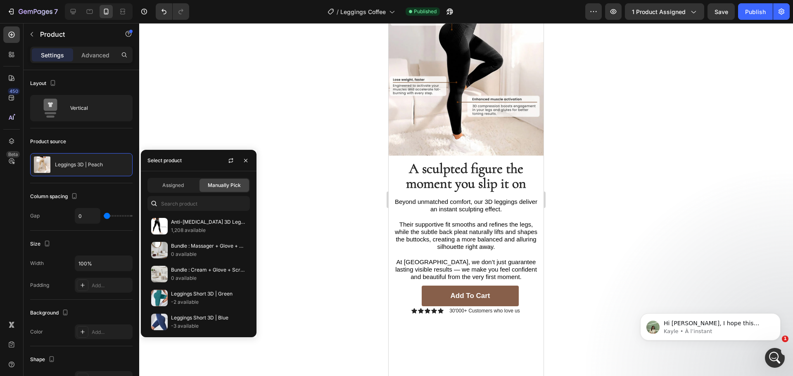
click at [184, 158] on div "Select product" at bounding box center [164, 160] width 41 height 21
click at [175, 207] on input "text" at bounding box center [198, 203] width 102 height 15
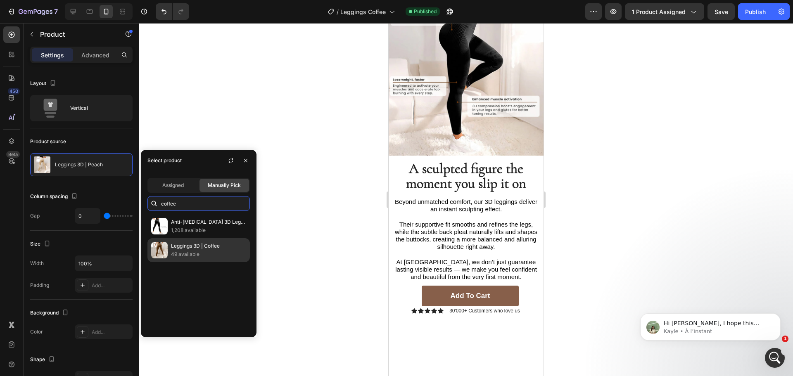
type input "coffee"
click at [214, 243] on p "Leggings 3D | Coffee" at bounding box center [208, 246] width 75 height 8
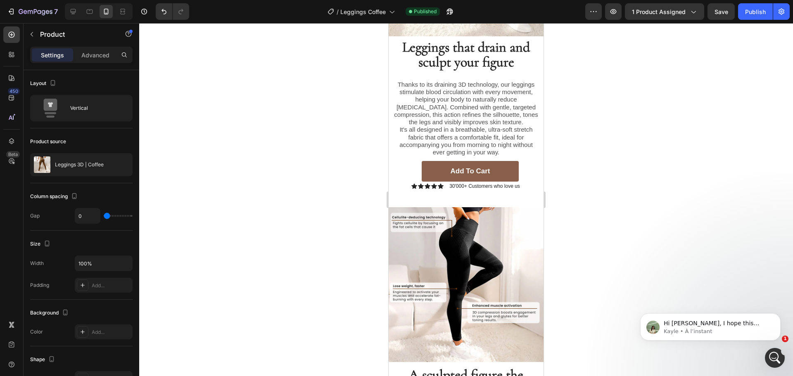
click at [278, 79] on div at bounding box center [466, 199] width 654 height 353
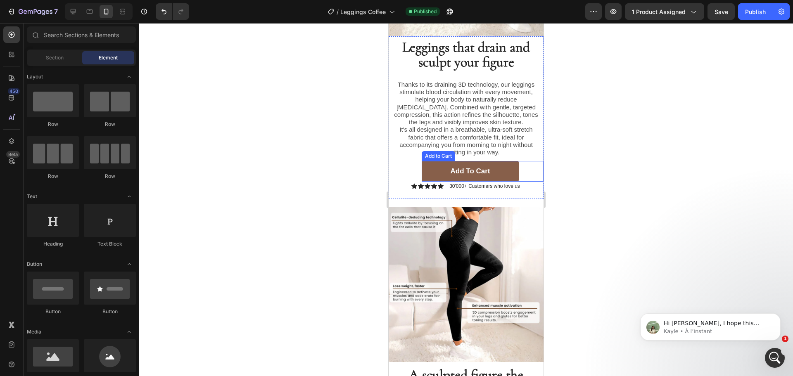
click at [516, 161] on div "Add to cart Add to Cart" at bounding box center [483, 171] width 122 height 21
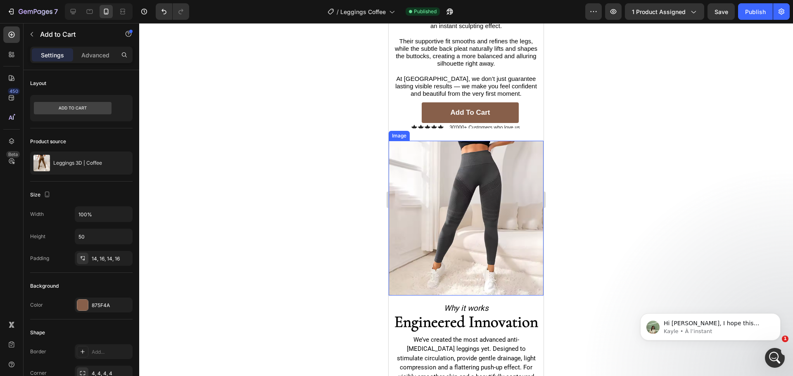
scroll to position [1190, 0]
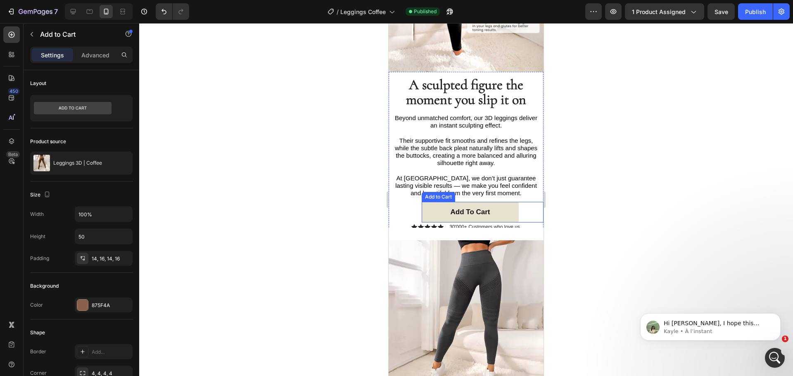
click at [507, 202] on button "Add to cart" at bounding box center [470, 212] width 97 height 21
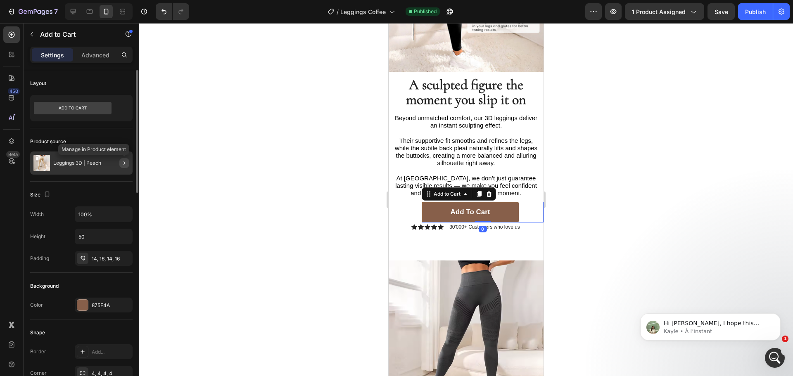
click at [126, 162] on icon "button" at bounding box center [124, 163] width 7 height 7
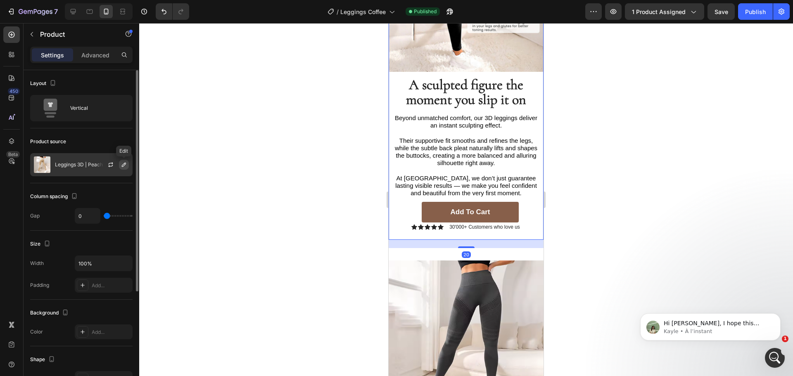
click at [128, 162] on button "button" at bounding box center [124, 165] width 10 height 10
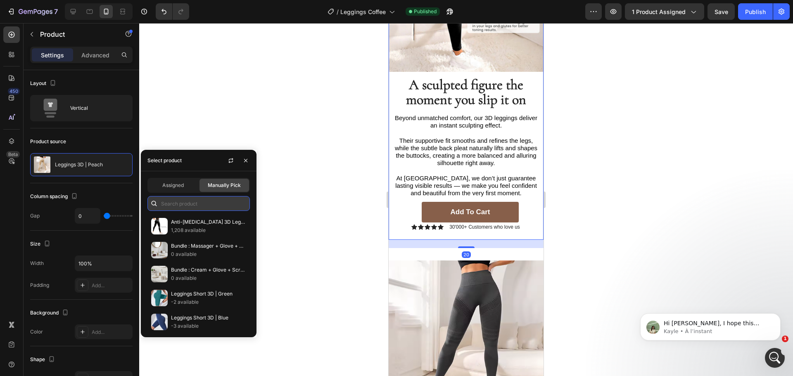
click at [188, 206] on input "text" at bounding box center [198, 203] width 102 height 15
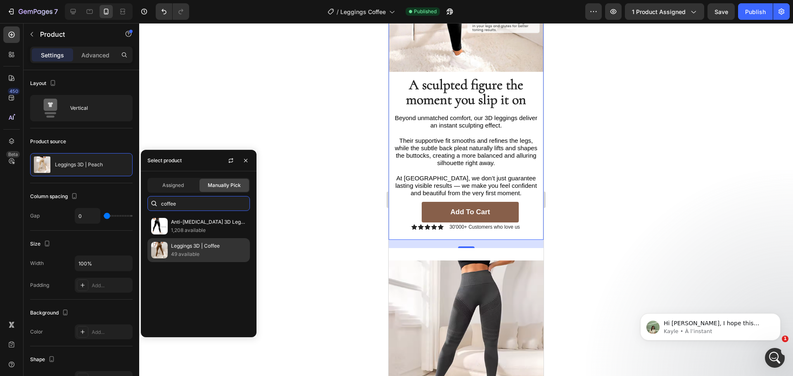
type input "coffee"
click at [224, 250] on p "Leggings 3D | Coffee" at bounding box center [208, 246] width 75 height 8
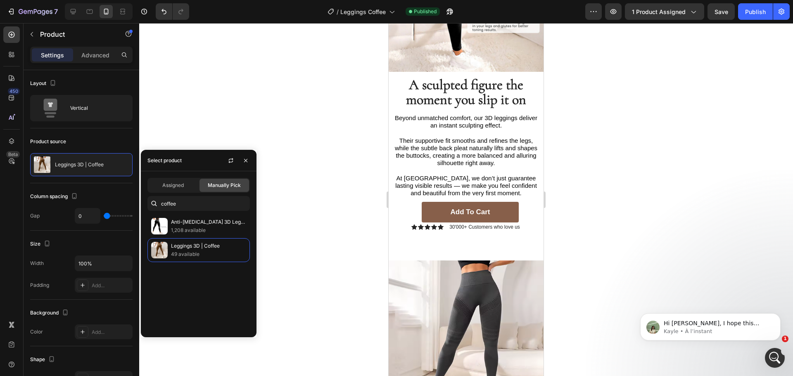
click at [302, 114] on div at bounding box center [466, 199] width 654 height 353
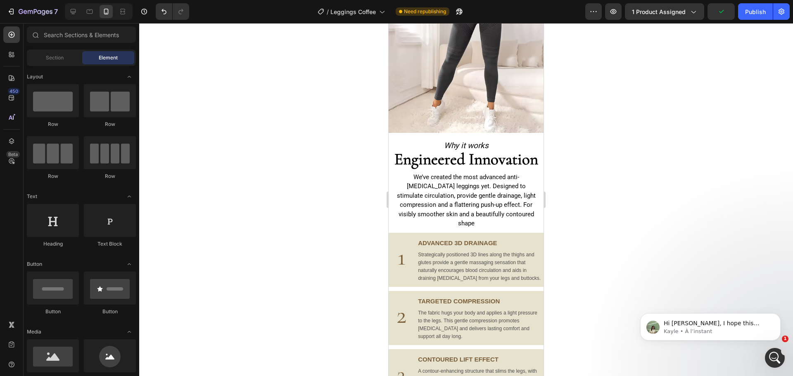
scroll to position [901, 0]
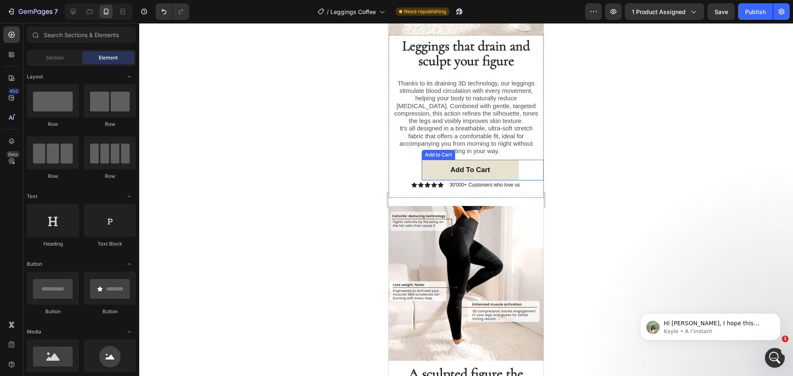
click at [502, 160] on button "Add to cart" at bounding box center [470, 170] width 97 height 21
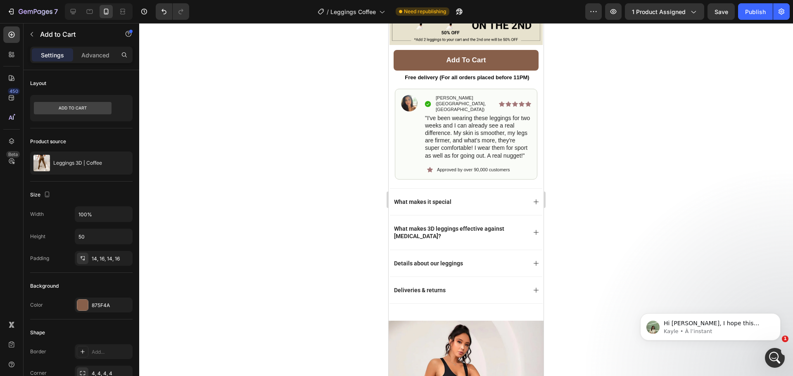
scroll to position [323, 0]
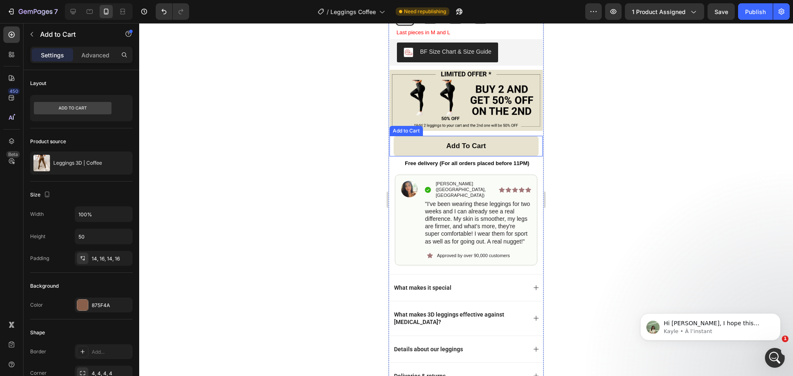
click at [509, 146] on button "Add to cart" at bounding box center [465, 146] width 145 height 21
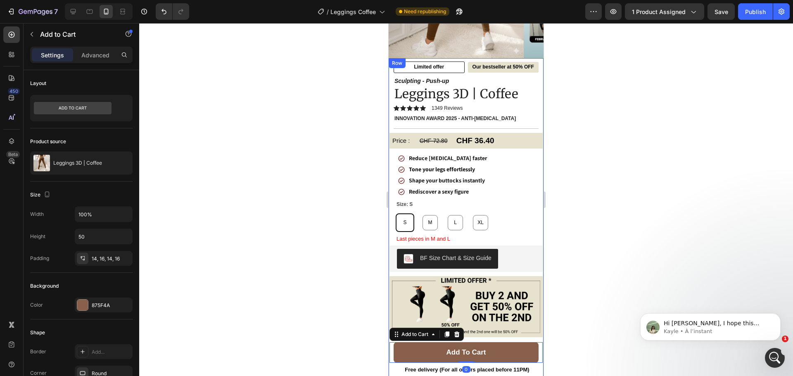
scroll to position [0, 0]
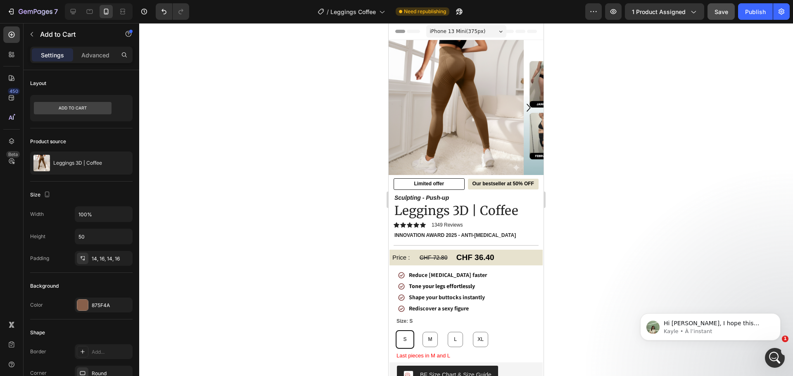
click at [718, 10] on span "Save" at bounding box center [721, 11] width 14 height 7
click at [748, 13] on div "Publish" at bounding box center [755, 11] width 21 height 9
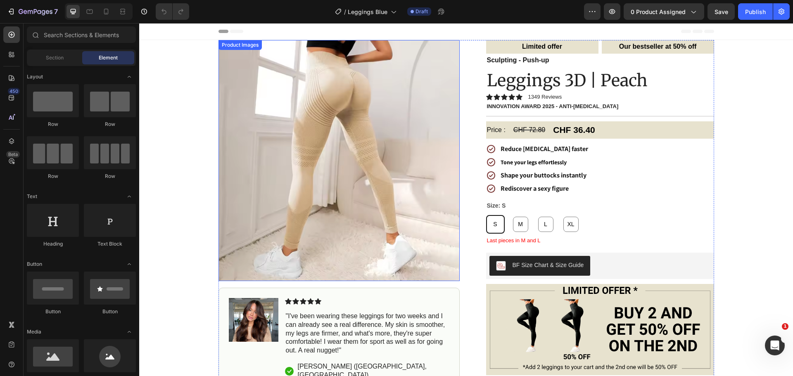
click at [365, 149] on img at bounding box center [338, 160] width 241 height 241
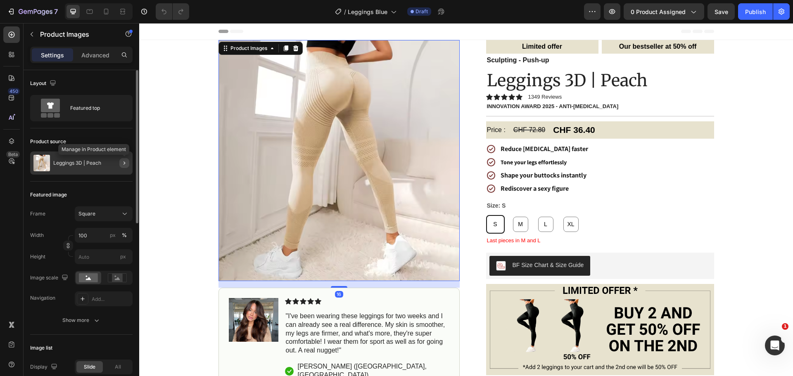
click at [124, 160] on icon "button" at bounding box center [124, 163] width 7 height 7
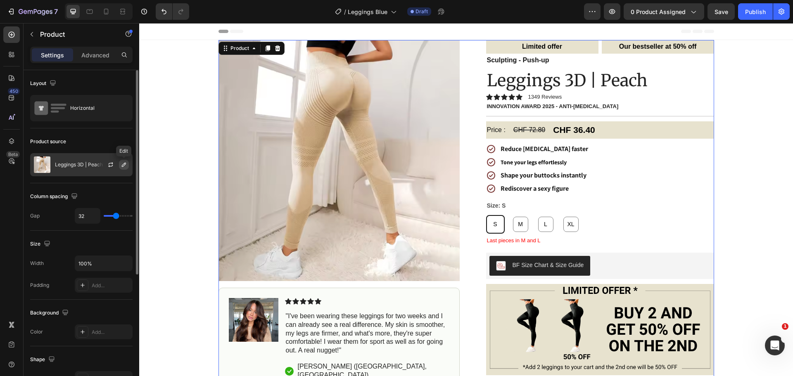
click at [124, 163] on icon "button" at bounding box center [124, 164] width 7 height 7
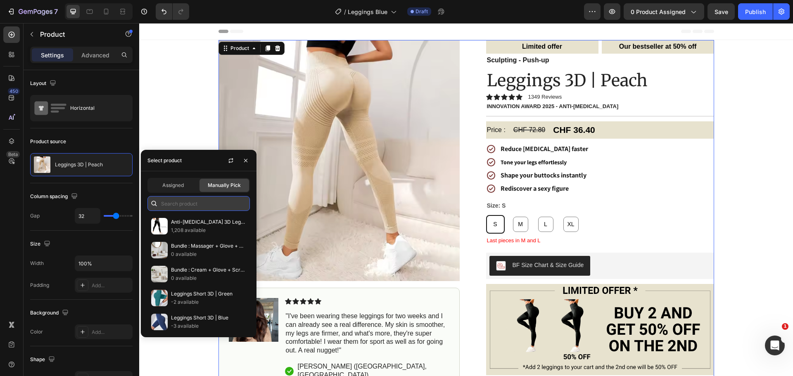
click at [187, 203] on input "text" at bounding box center [198, 203] width 102 height 15
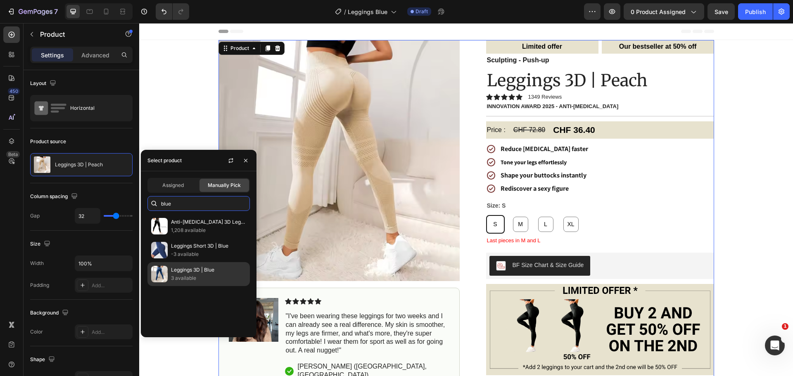
type input "blue"
click at [209, 274] on p "3 available" at bounding box center [208, 278] width 75 height 8
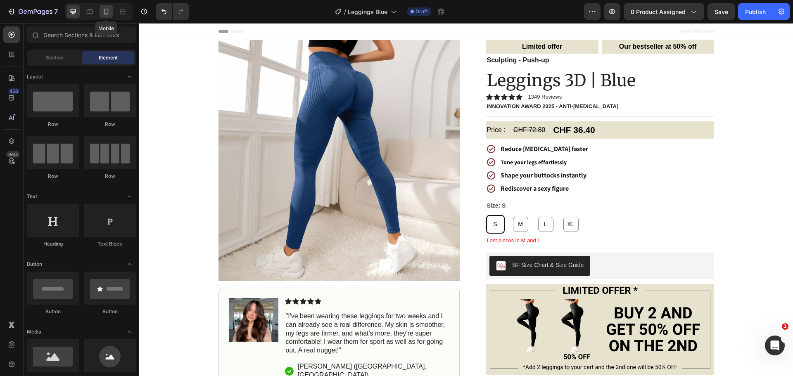
drag, startPoint x: 106, startPoint y: 8, endPoint x: 56, endPoint y: 71, distance: 80.5
click at [106, 8] on icon at bounding box center [106, 11] width 8 height 8
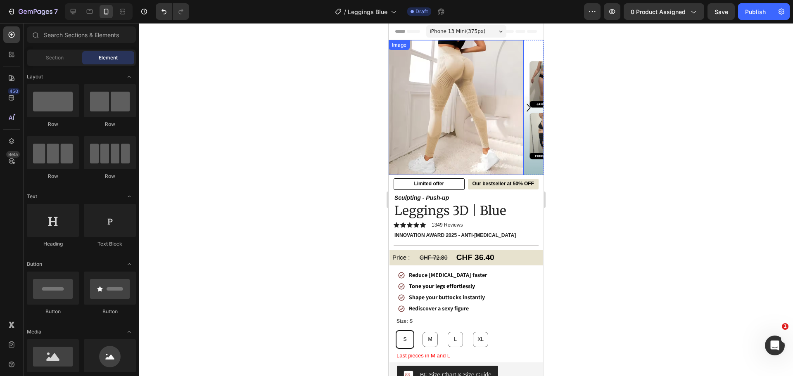
click at [459, 108] on img at bounding box center [455, 107] width 135 height 135
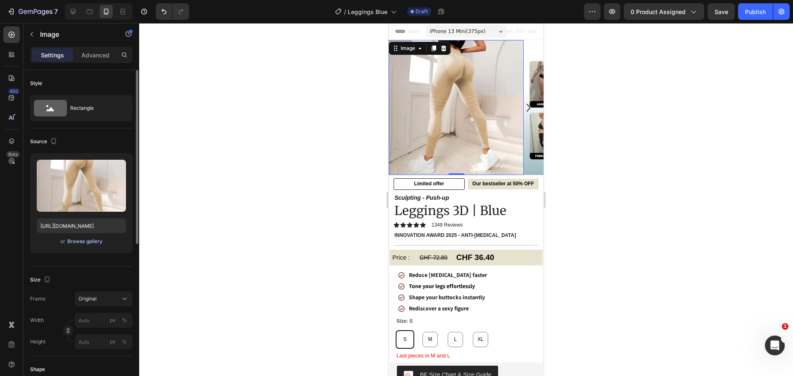
click at [81, 242] on div "Browse gallery" at bounding box center [84, 241] width 35 height 7
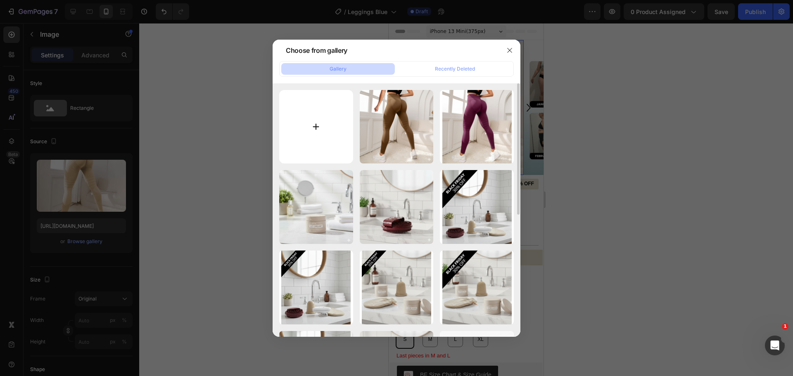
click at [319, 131] on input "file" at bounding box center [316, 127] width 74 height 74
type input "C:\fakepath\Gemini_Generated_Image_n0qtcwn0qtcwn0qt.png"
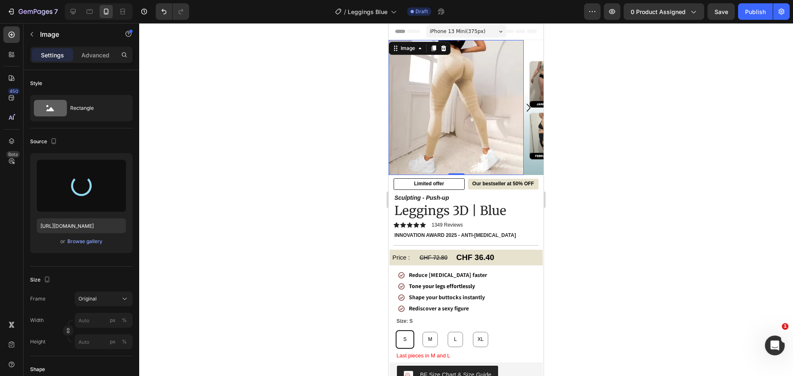
type input "https://cdn.shopify.com/s/files/1/0912/4842/7389/files/gempages_573771792565404…"
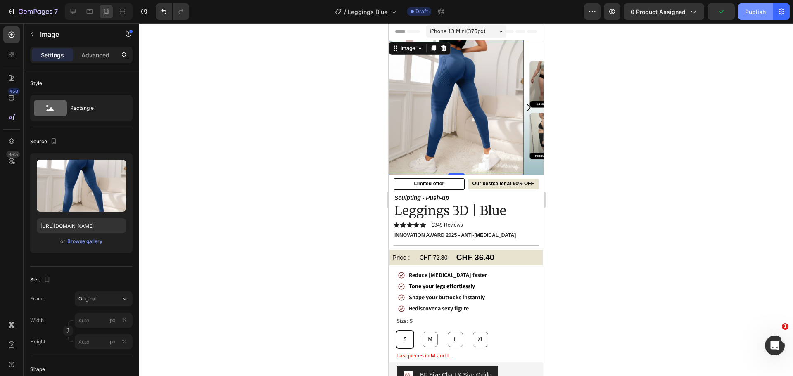
click at [751, 10] on div "Publish" at bounding box center [755, 11] width 21 height 9
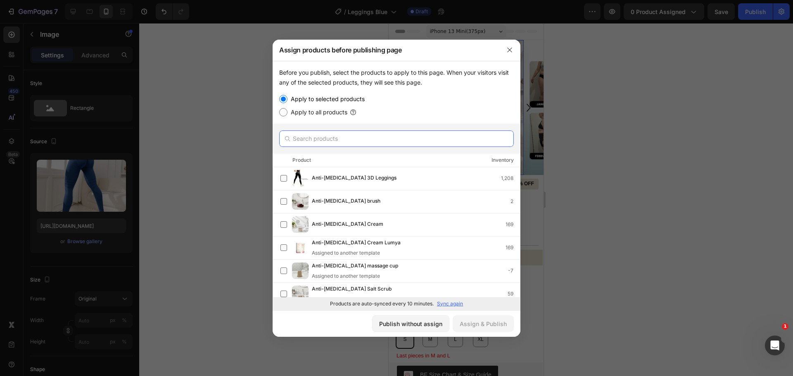
click at [353, 140] on input "text" at bounding box center [396, 138] width 235 height 17
type input "blue"
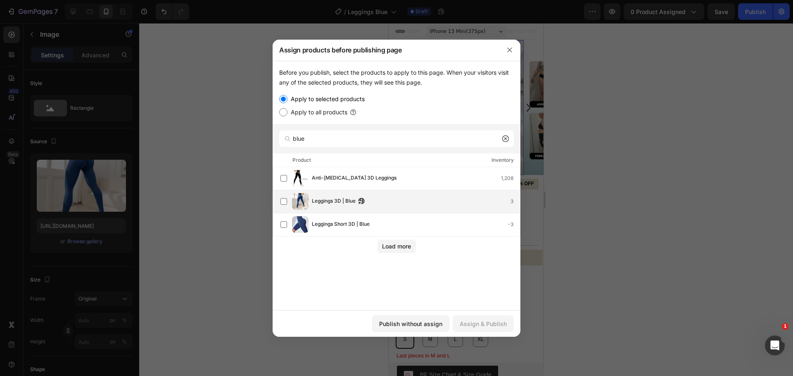
click at [425, 212] on div "Leggings 3D | Blue 3" at bounding box center [396, 201] width 248 height 23
click at [495, 328] on div "Assign & Publish" at bounding box center [483, 324] width 47 height 9
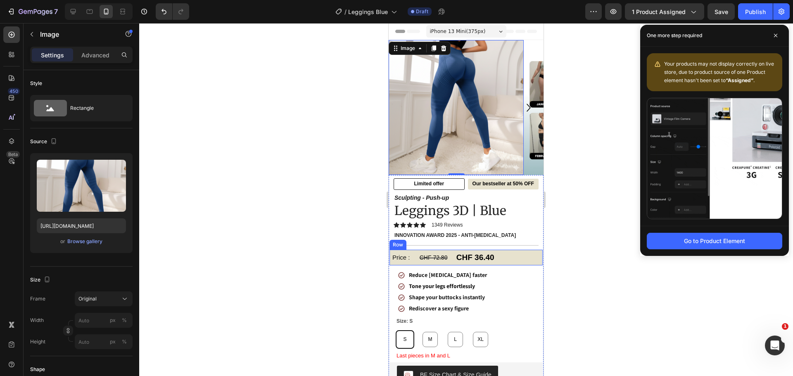
scroll to position [124, 0]
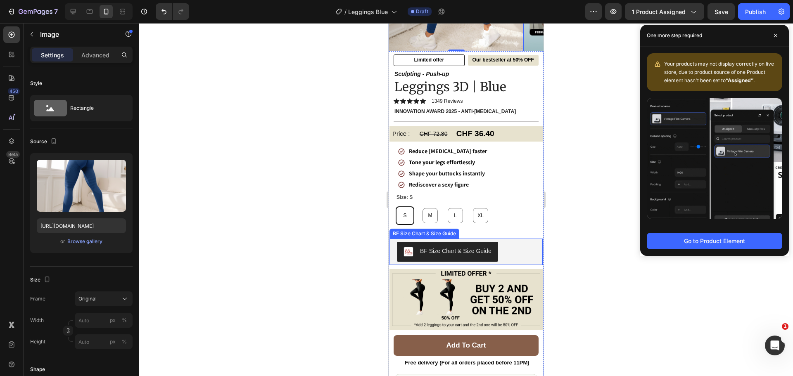
click at [507, 249] on div "BF Size Chart & Size Guide" at bounding box center [468, 252] width 142 height 20
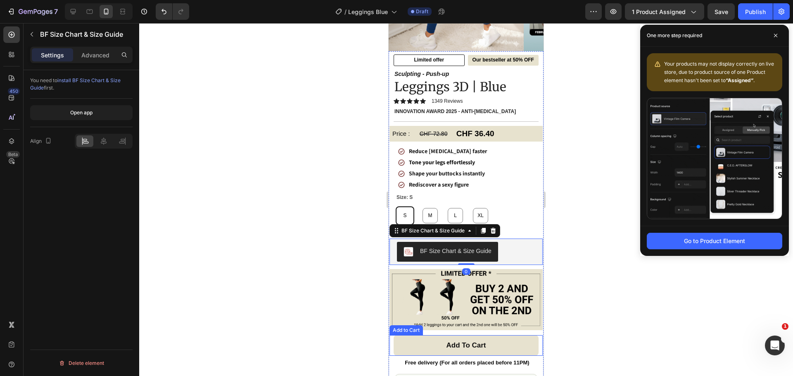
click at [515, 341] on button "Add to cart" at bounding box center [465, 345] width 145 height 21
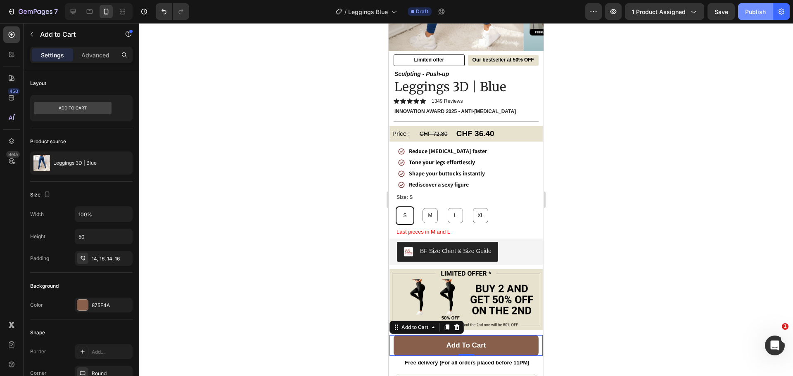
click at [755, 12] on div "Publish" at bounding box center [755, 11] width 21 height 9
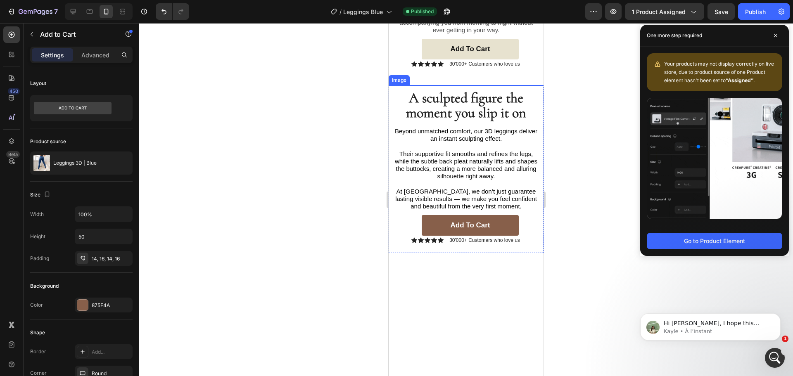
scroll to position [867, 0]
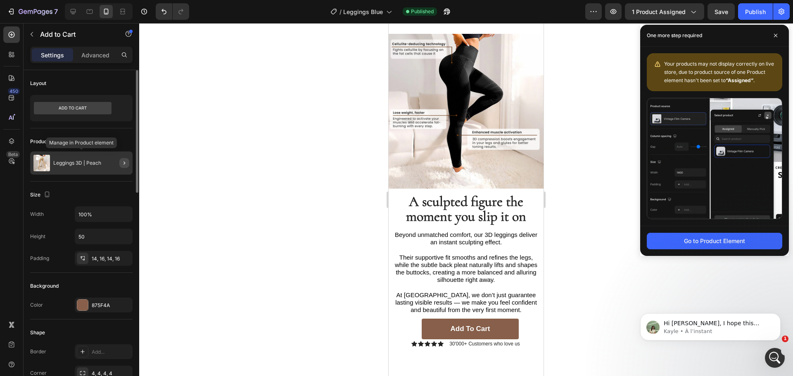
click at [119, 165] on button "button" at bounding box center [124, 163] width 10 height 10
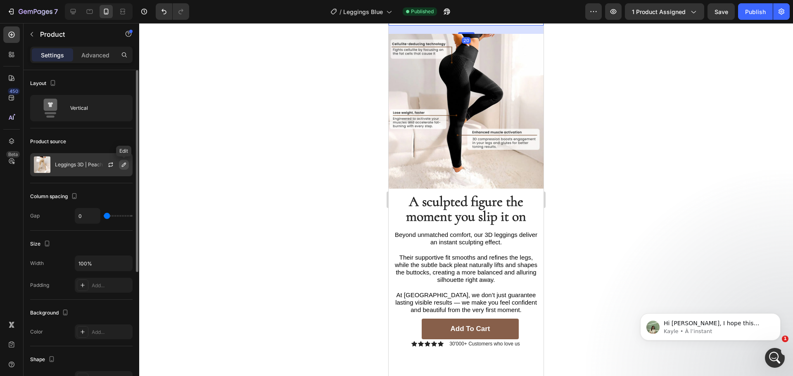
click at [126, 165] on icon "button" at bounding box center [124, 164] width 7 height 7
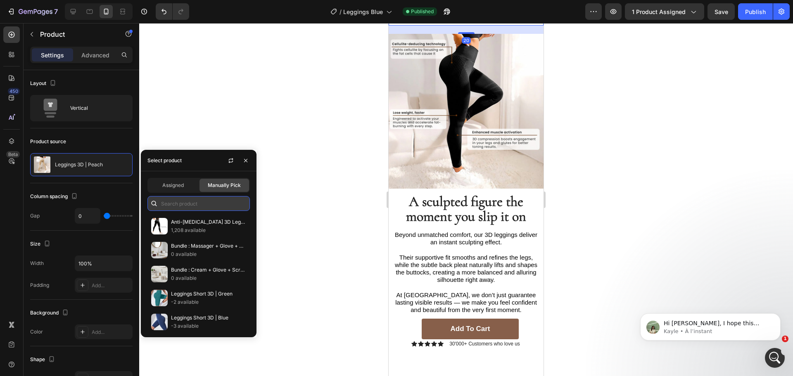
click at [203, 204] on input "text" at bounding box center [198, 203] width 102 height 15
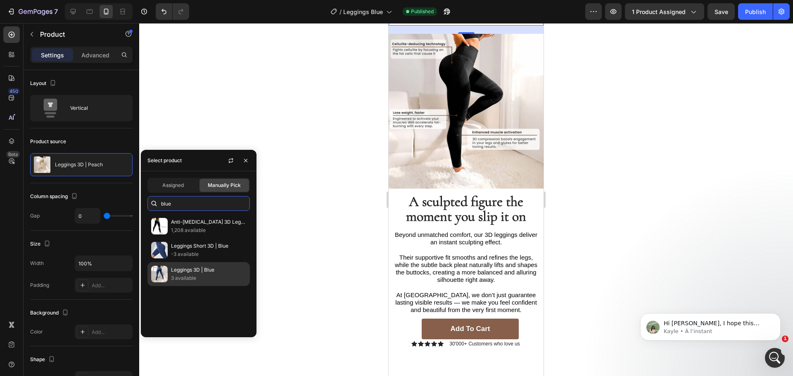
type input "blue"
click at [225, 272] on p "Leggings 3D | Blue" at bounding box center [208, 270] width 75 height 8
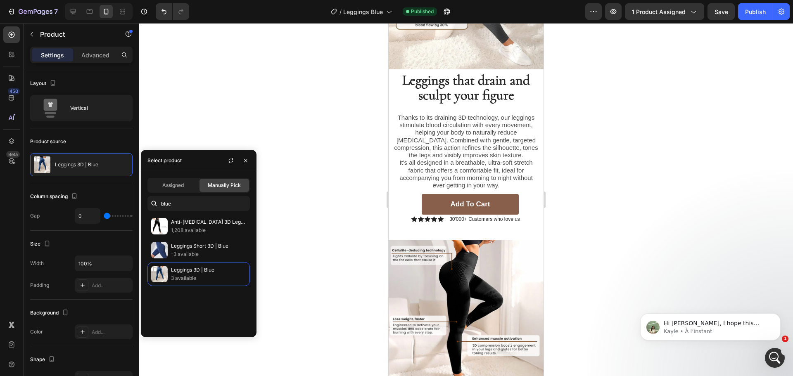
click at [342, 191] on div at bounding box center [466, 199] width 654 height 353
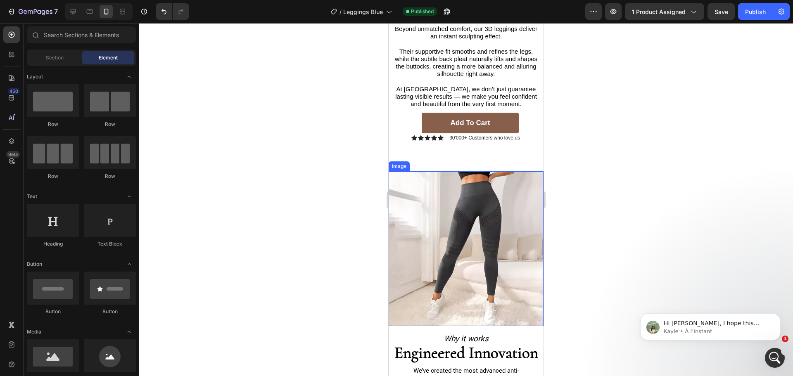
scroll to position [1280, 0]
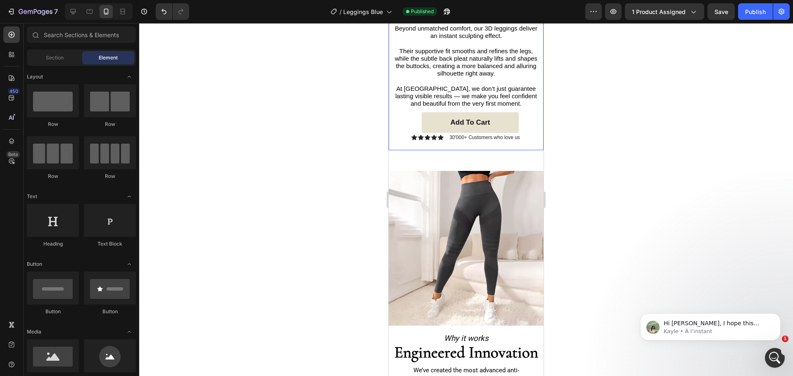
click at [503, 112] on button "Add to cart" at bounding box center [470, 122] width 97 height 21
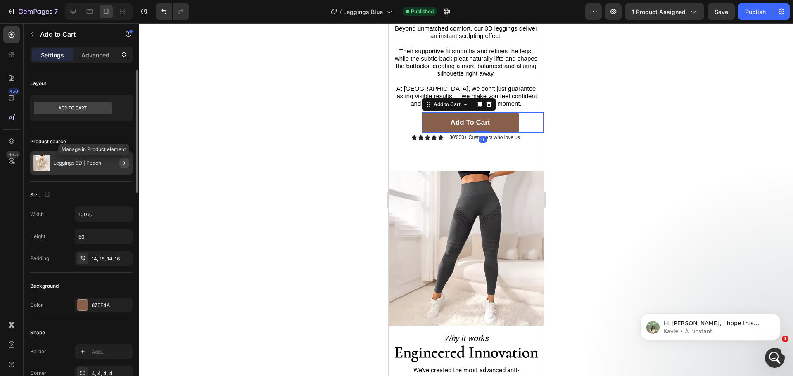
click at [124, 162] on icon "button" at bounding box center [124, 163] width 7 height 7
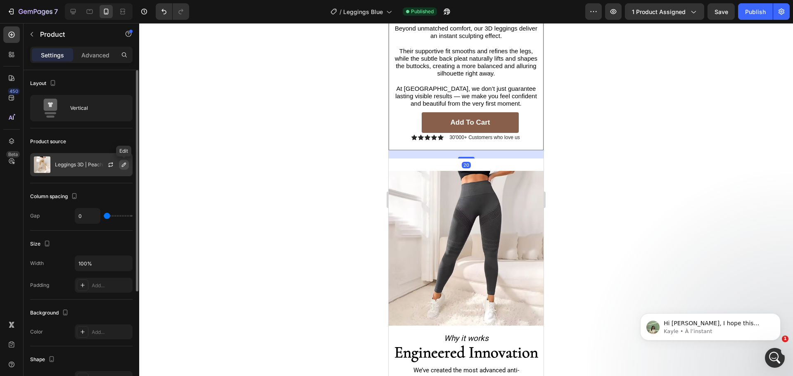
click at [123, 163] on icon "button" at bounding box center [124, 164] width 7 height 7
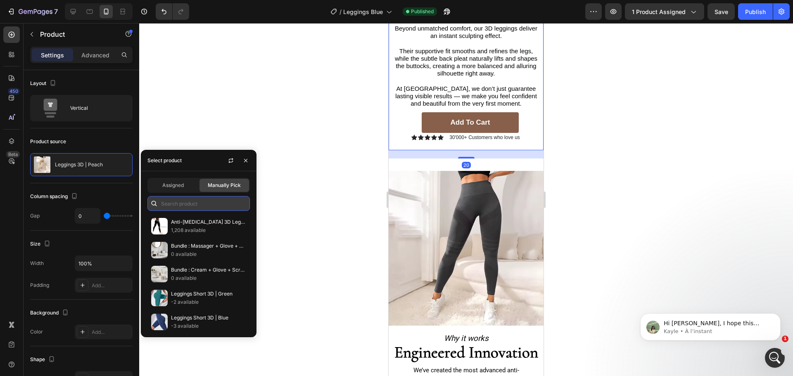
click at [179, 204] on input "text" at bounding box center [198, 203] width 102 height 15
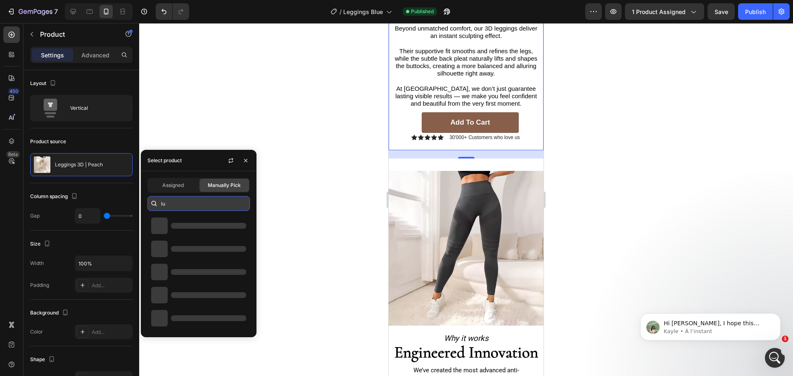
type input "l"
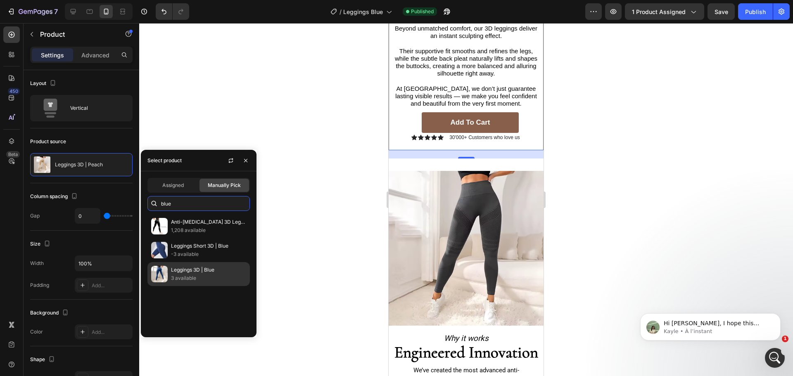
type input "blue"
click at [228, 272] on p "Leggings 3D | Blue" at bounding box center [208, 270] width 75 height 8
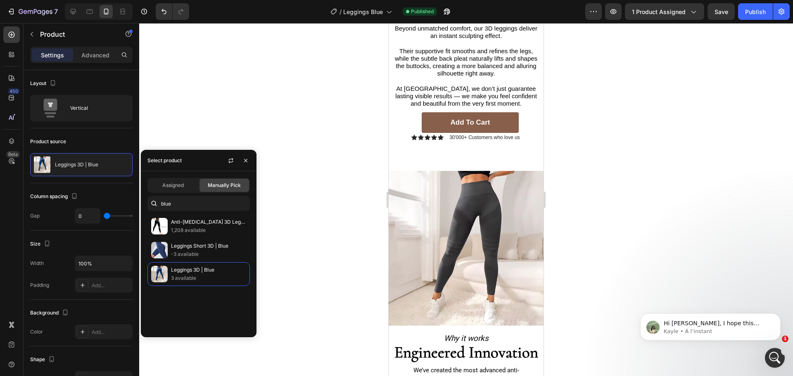
click at [370, 220] on div at bounding box center [466, 199] width 654 height 353
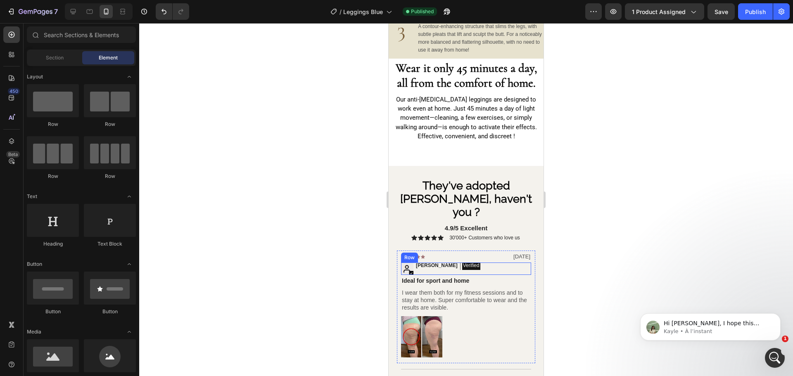
scroll to position [1858, 0]
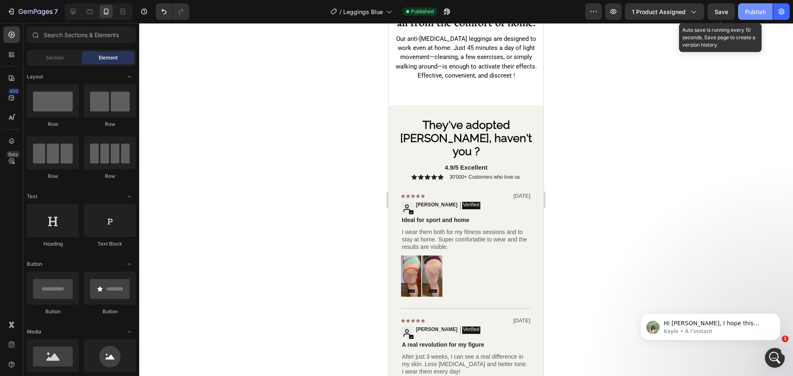
click at [718, 13] on span "Save" at bounding box center [721, 11] width 14 height 7
click at [748, 14] on div "Publish" at bounding box center [755, 11] width 21 height 9
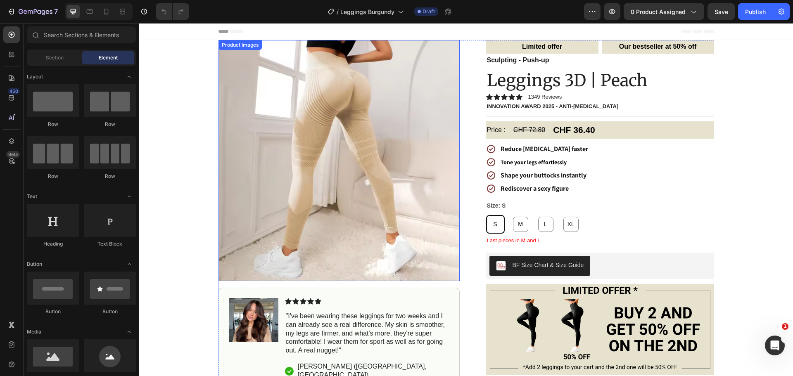
click at [365, 125] on img at bounding box center [338, 160] width 241 height 241
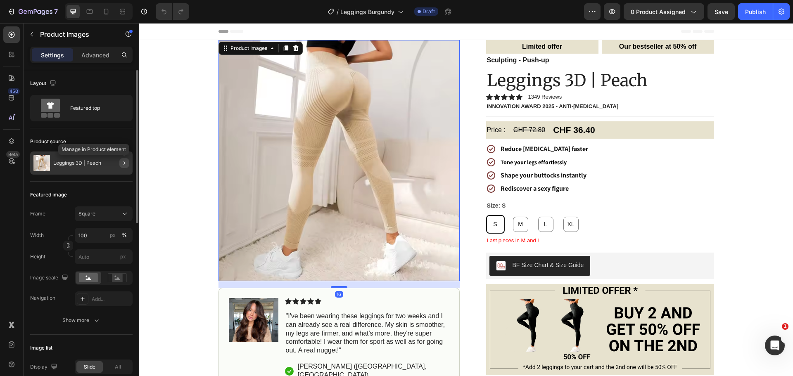
click at [124, 159] on button "button" at bounding box center [124, 163] width 10 height 10
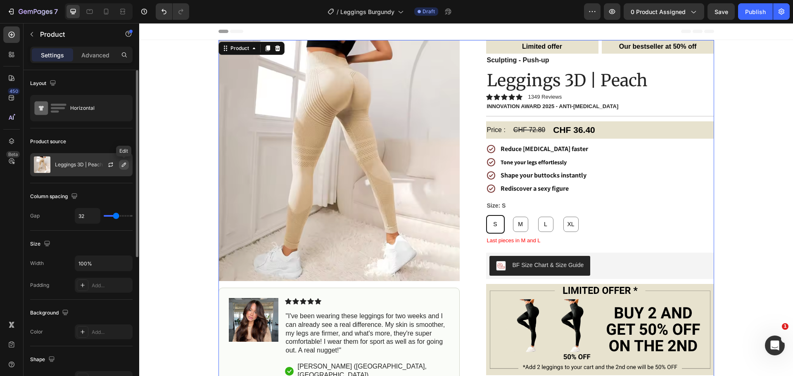
click at [123, 165] on icon "button" at bounding box center [124, 164] width 7 height 7
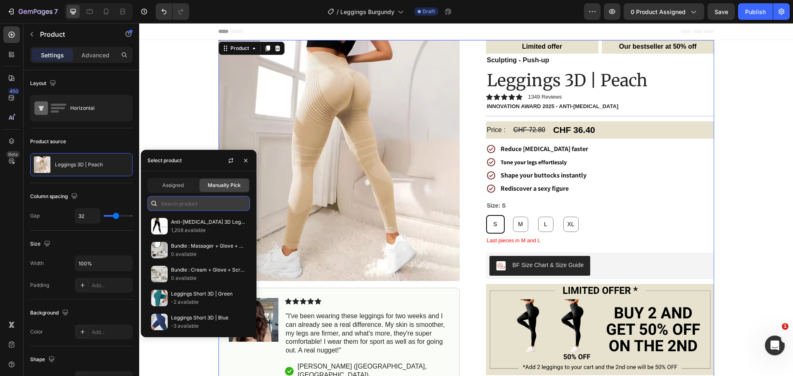
click at [203, 205] on input "text" at bounding box center [198, 203] width 102 height 15
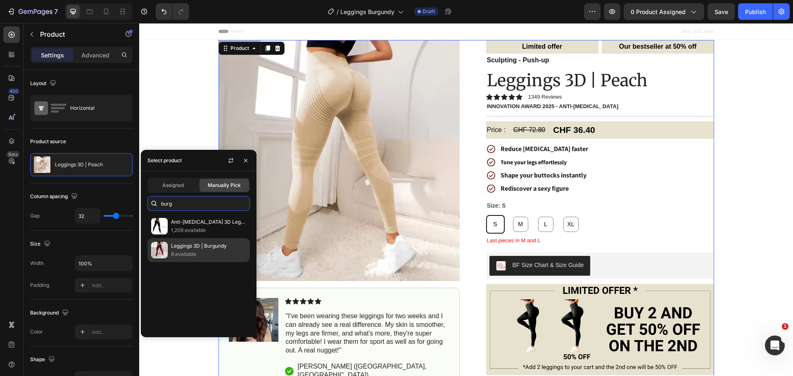
type input "burg"
click at [209, 249] on p "Leggings 3D | Burgundy" at bounding box center [208, 246] width 75 height 8
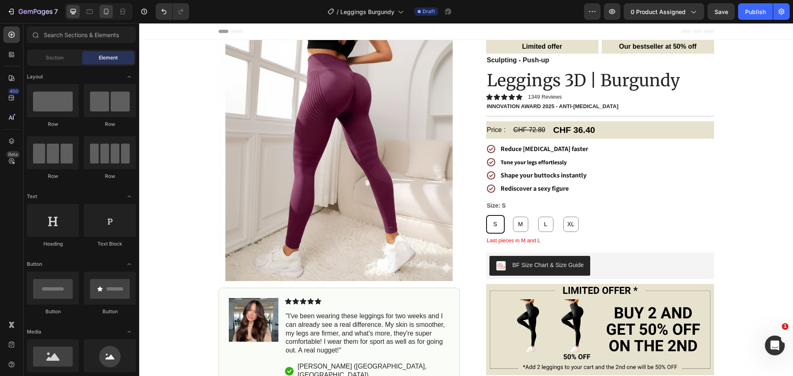
click at [106, 12] on icon at bounding box center [106, 11] width 8 height 8
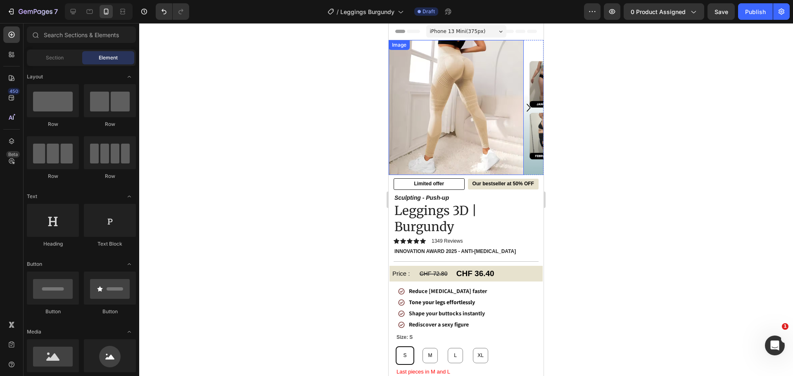
click at [470, 95] on img at bounding box center [455, 107] width 135 height 135
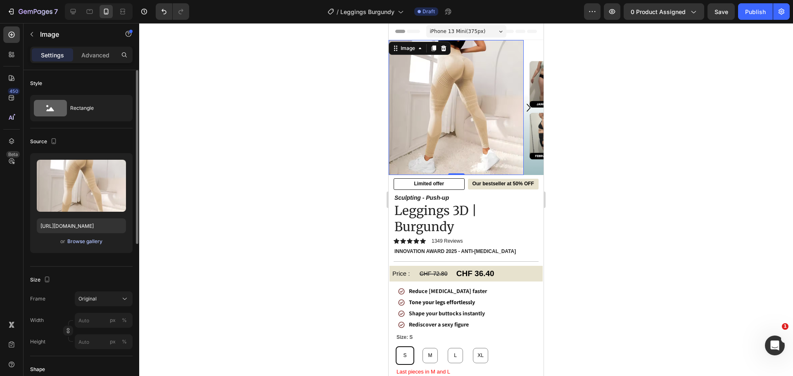
click at [76, 239] on div "Browse gallery" at bounding box center [84, 241] width 35 height 7
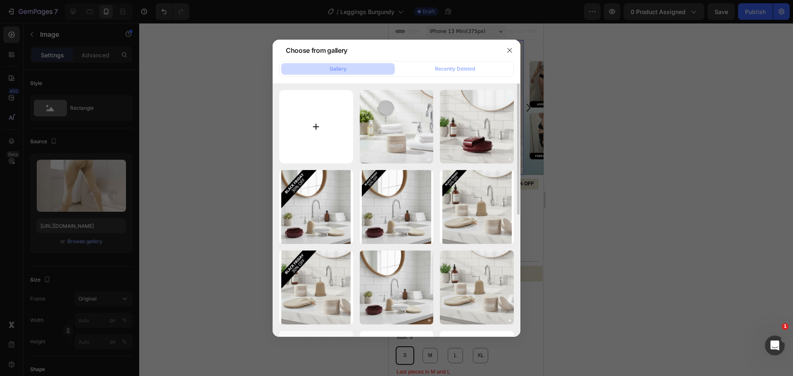
click at [338, 137] on input "file" at bounding box center [316, 127] width 74 height 74
type input "C:\fakepath\Gemini_Generated_Image_41sfc241sfc241sf.png"
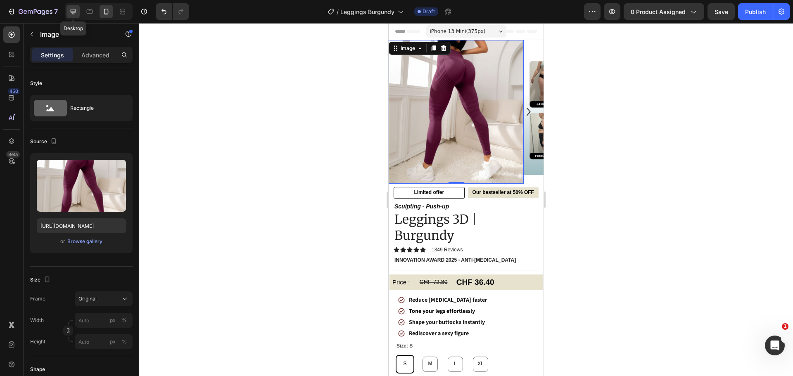
click at [73, 9] on icon at bounding box center [73, 11] width 5 height 5
type input "[URL][DOMAIN_NAME]"
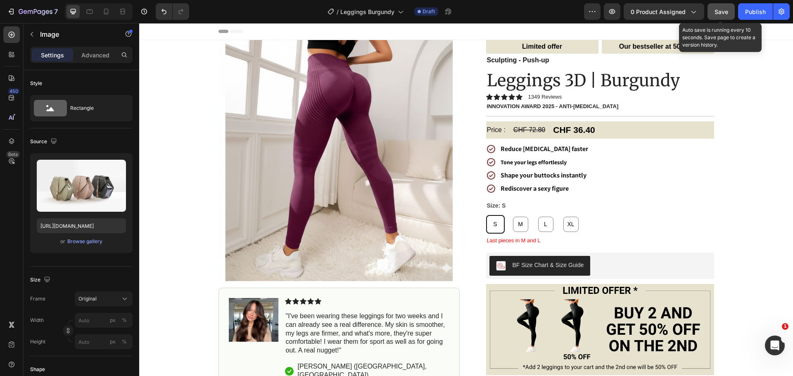
click at [721, 15] on span "Save" at bounding box center [721, 11] width 14 height 7
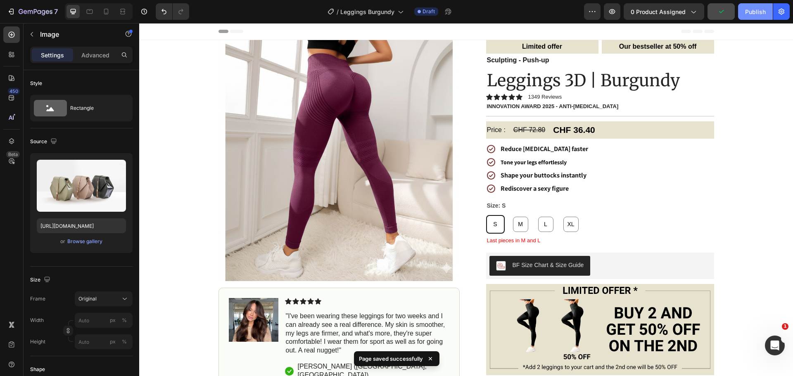
click at [745, 9] on div "Publish" at bounding box center [755, 11] width 21 height 9
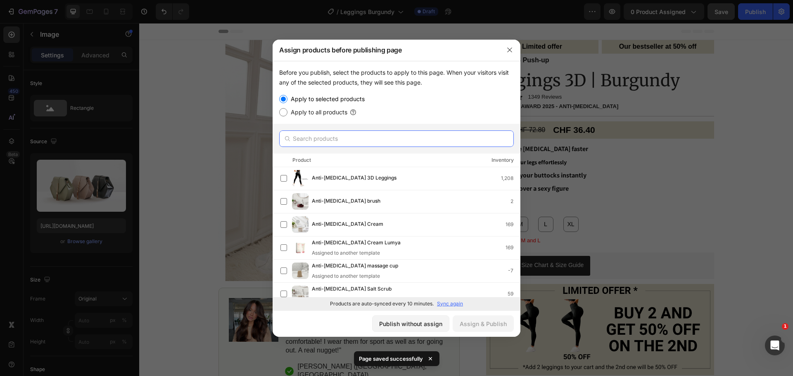
click at [370, 139] on input "text" at bounding box center [396, 138] width 235 height 17
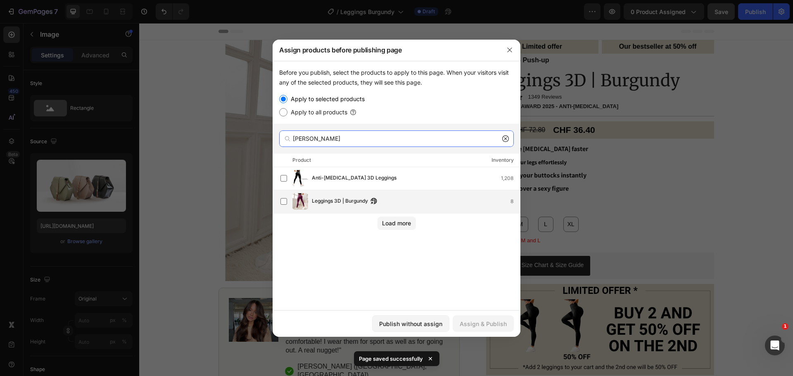
type input "[PERSON_NAME]"
click at [410, 199] on div "Leggings 3D | Burgundy 8" at bounding box center [416, 201] width 208 height 9
click at [492, 327] on div "Assign & Publish" at bounding box center [483, 324] width 47 height 9
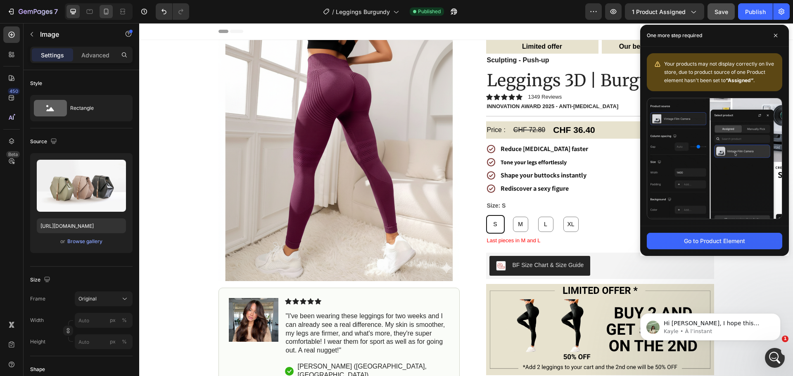
click at [107, 11] on icon at bounding box center [106, 11] width 8 height 8
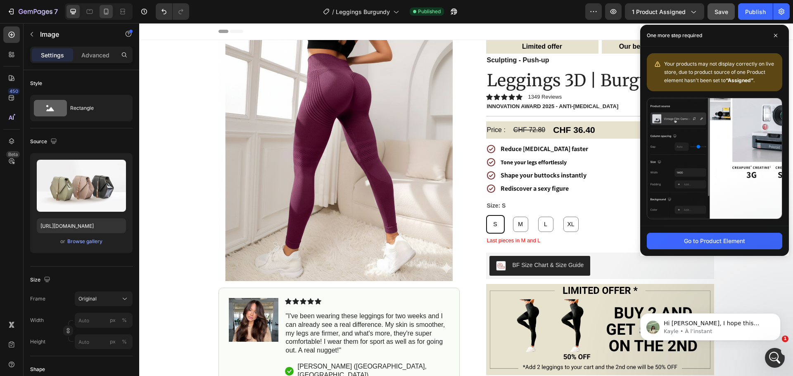
type input "https://cdn.shopify.com/s/files/1/0912/4842/7389/files/gempages_573771792565404…"
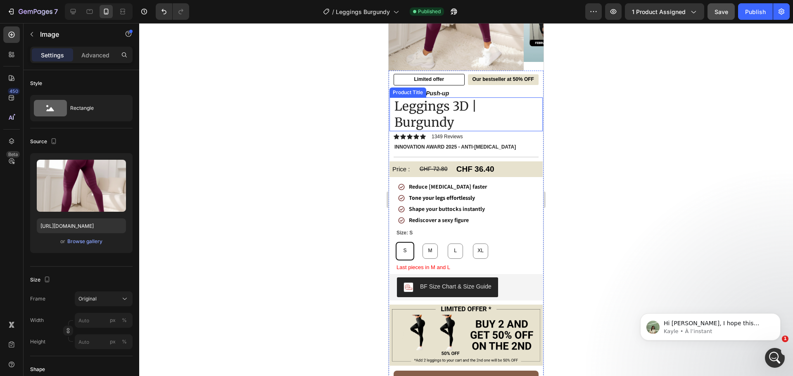
scroll to position [206, 0]
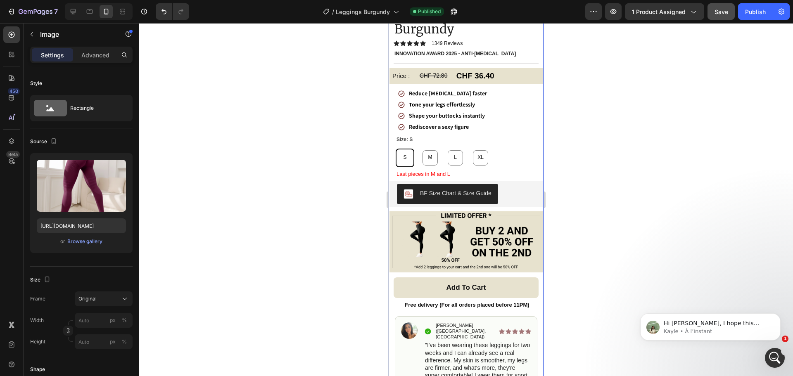
click at [506, 282] on button "Add to cart" at bounding box center [465, 287] width 145 height 21
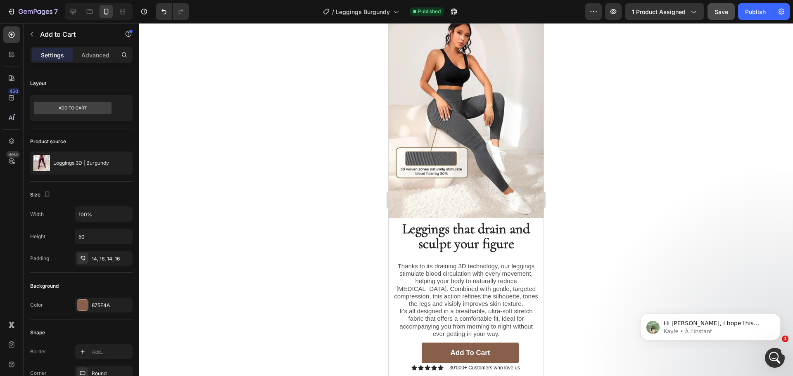
scroll to position [867, 0]
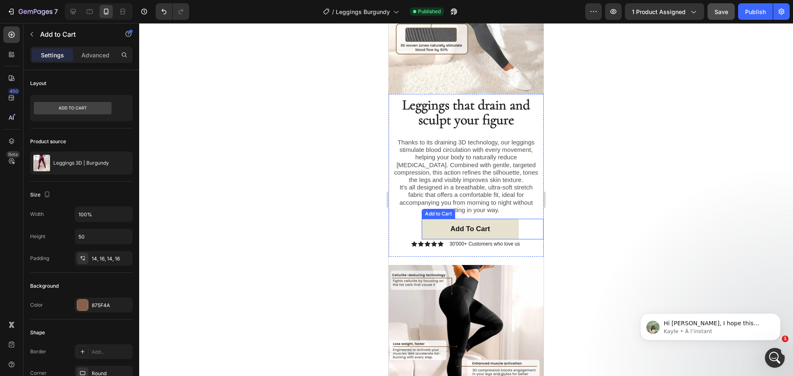
click at [501, 219] on button "Add to cart" at bounding box center [470, 229] width 97 height 21
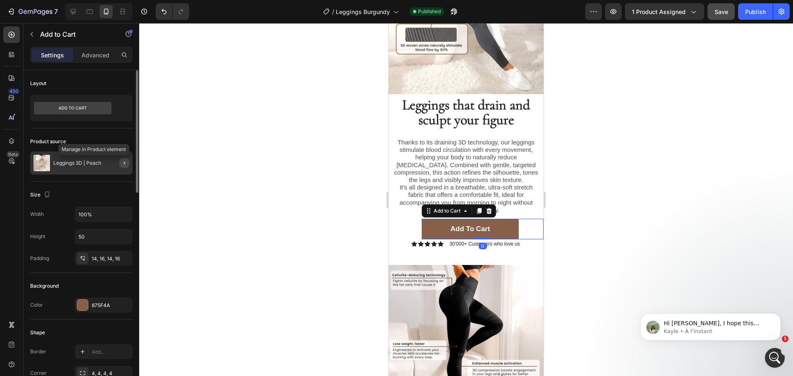
click at [126, 162] on icon "button" at bounding box center [124, 163] width 7 height 7
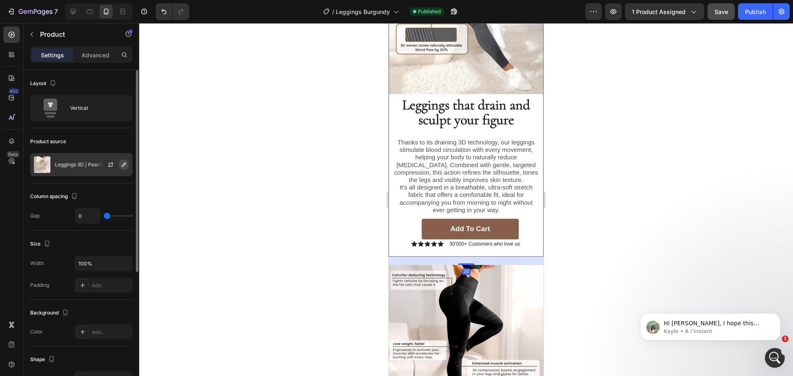
click at [125, 163] on icon "button" at bounding box center [124, 164] width 7 height 7
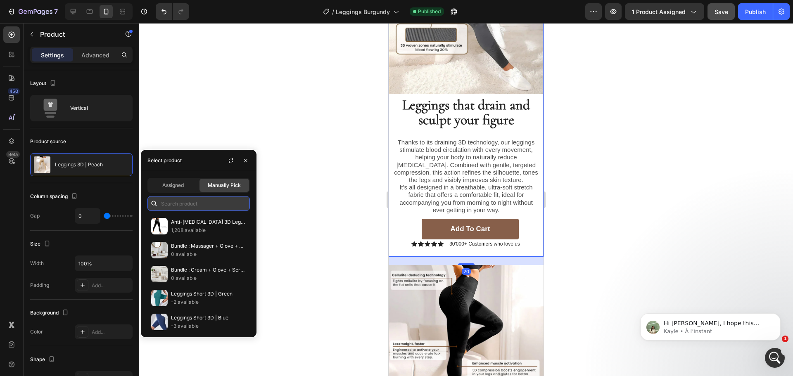
click at [200, 202] on input "text" at bounding box center [198, 203] width 102 height 15
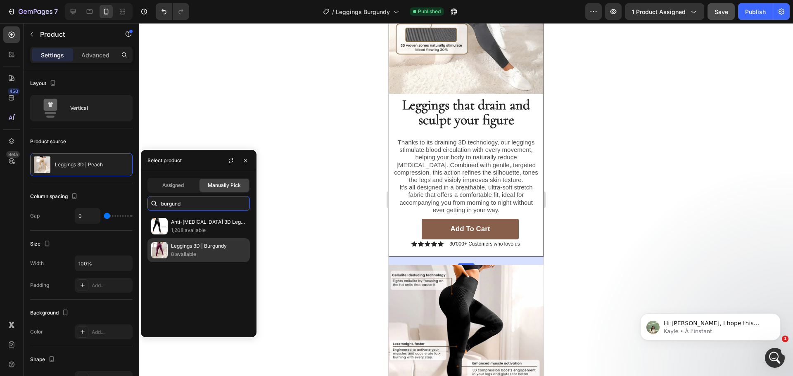
type input "burgund"
click at [220, 252] on p "8 available" at bounding box center [208, 254] width 75 height 8
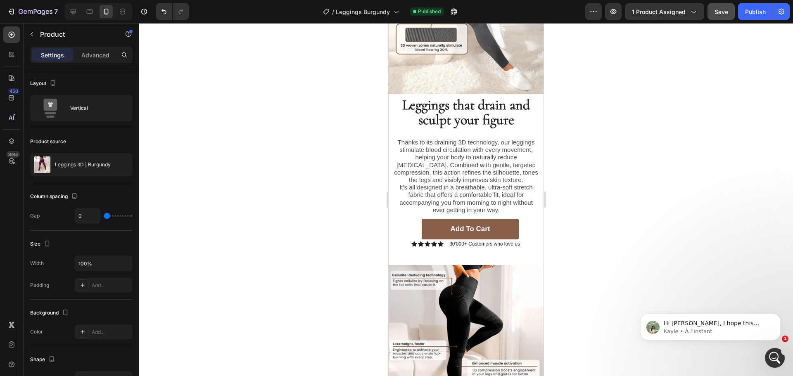
drag, startPoint x: 336, startPoint y: 219, endPoint x: 118, endPoint y: 218, distance: 218.0
click at [336, 219] on div at bounding box center [466, 199] width 654 height 353
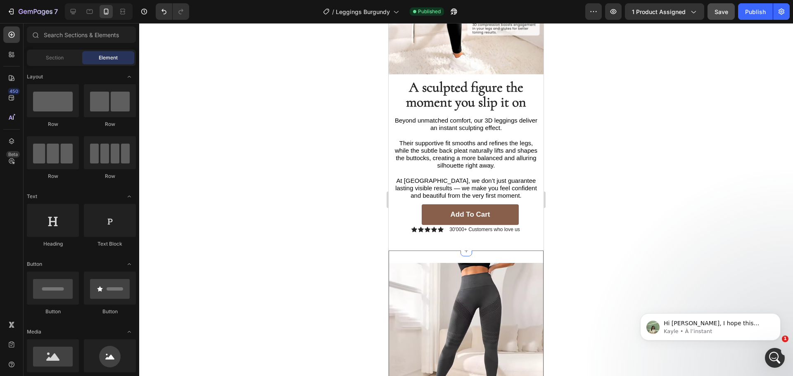
scroll to position [1280, 0]
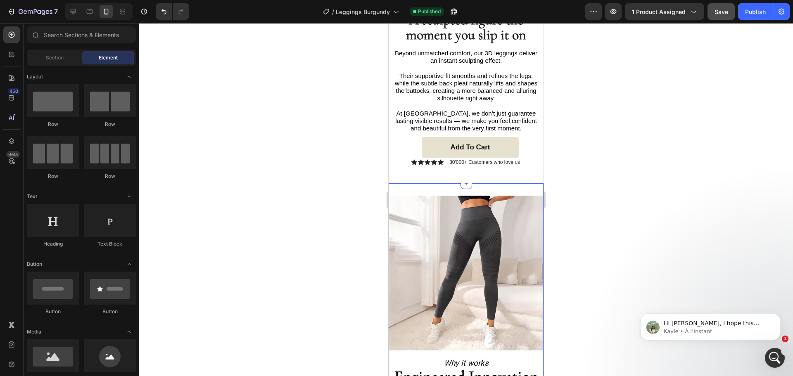
click at [502, 137] on button "Add to cart" at bounding box center [470, 147] width 97 height 21
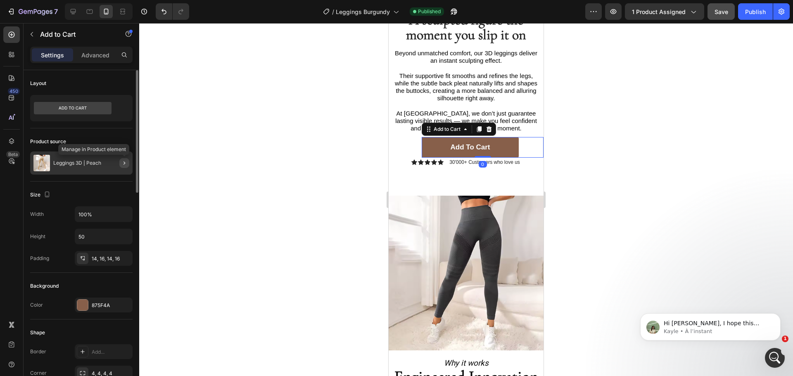
click at [123, 160] on icon "button" at bounding box center [124, 163] width 7 height 7
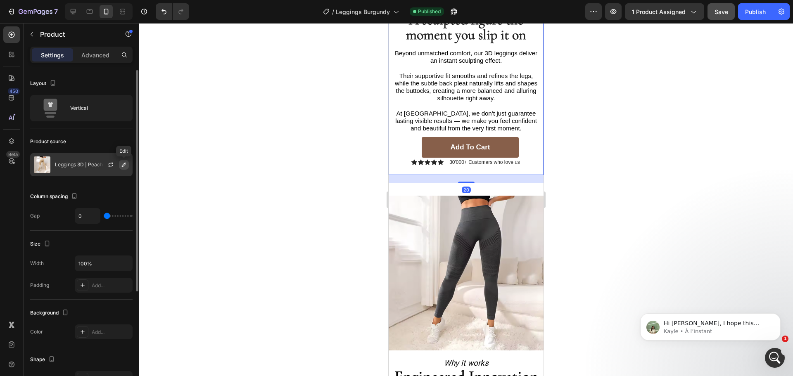
click at [123, 162] on icon "button" at bounding box center [124, 164] width 7 height 7
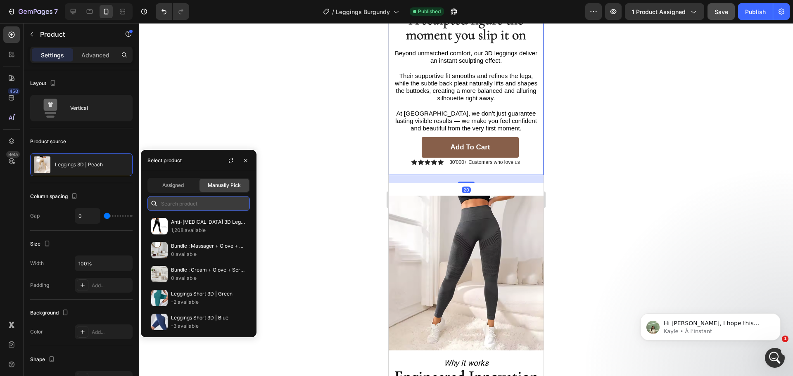
click at [186, 199] on input "text" at bounding box center [198, 203] width 102 height 15
type input "u"
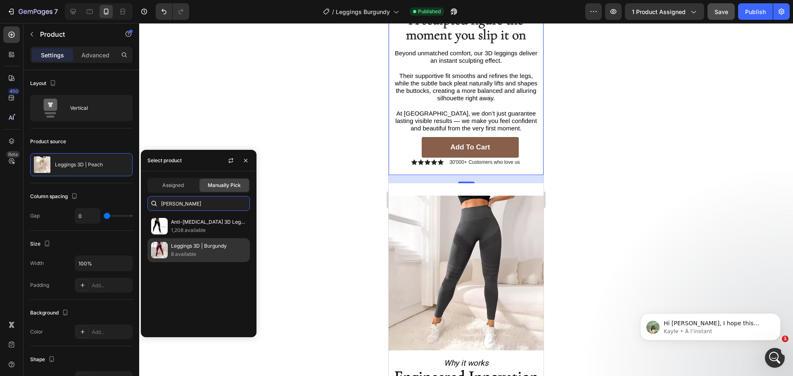
type input "burgun"
click at [202, 240] on div "Leggings 3D | Burgundy 8 available" at bounding box center [198, 250] width 102 height 24
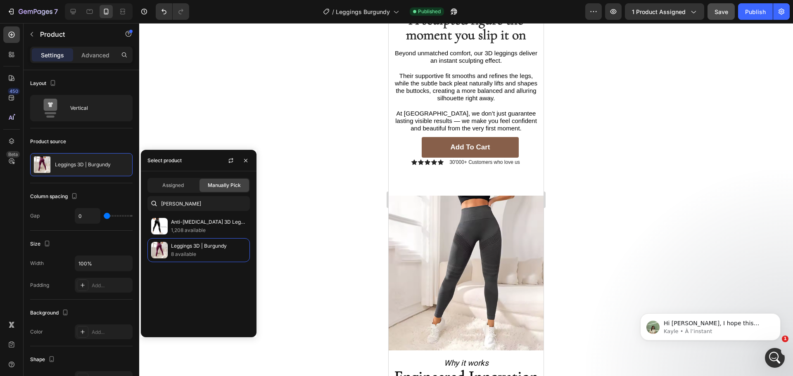
click at [332, 223] on div at bounding box center [466, 199] width 654 height 353
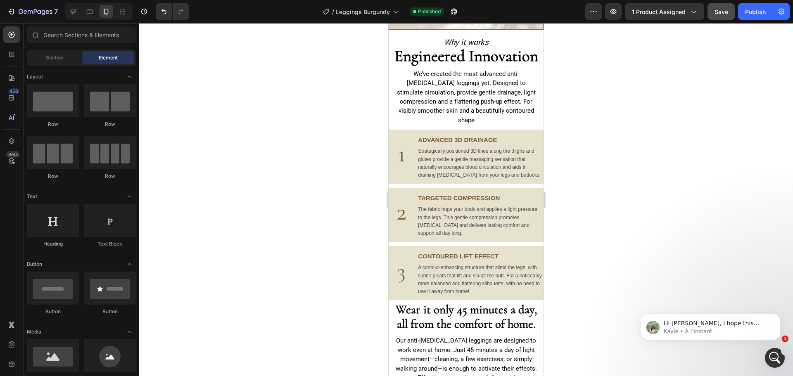
scroll to position [1651, 0]
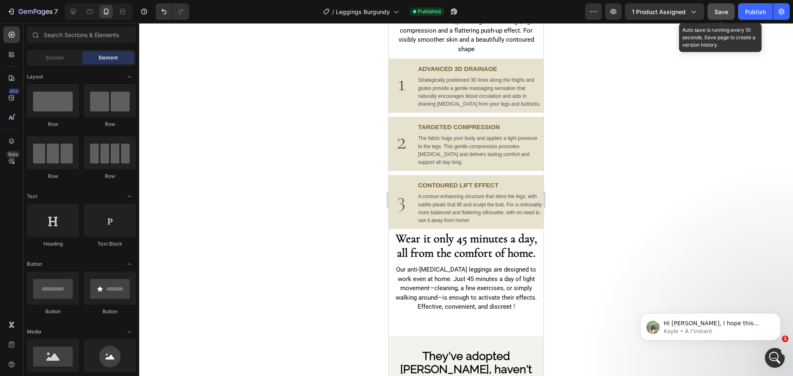
click at [717, 11] on span "Save" at bounding box center [721, 11] width 14 height 7
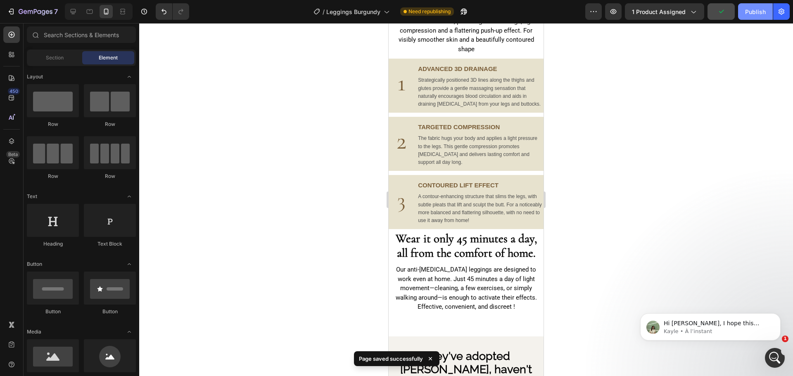
click at [749, 14] on div "Publish" at bounding box center [755, 11] width 21 height 9
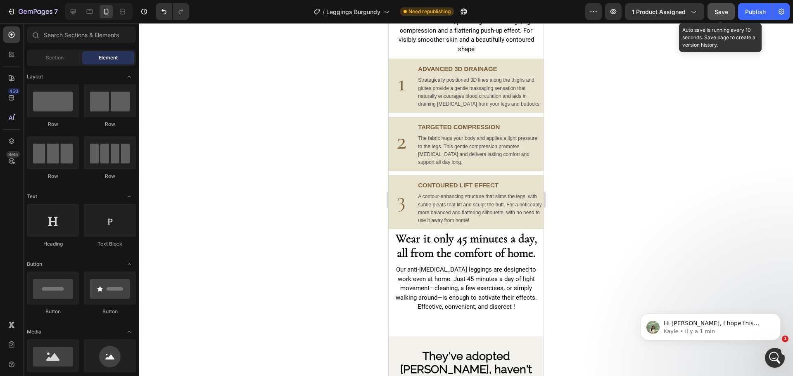
click at [725, 9] on span "Save" at bounding box center [721, 11] width 14 height 7
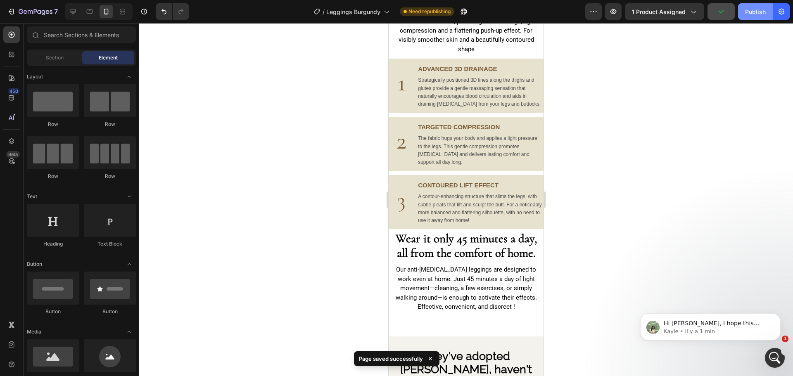
click at [748, 13] on div "Publish" at bounding box center [755, 11] width 21 height 9
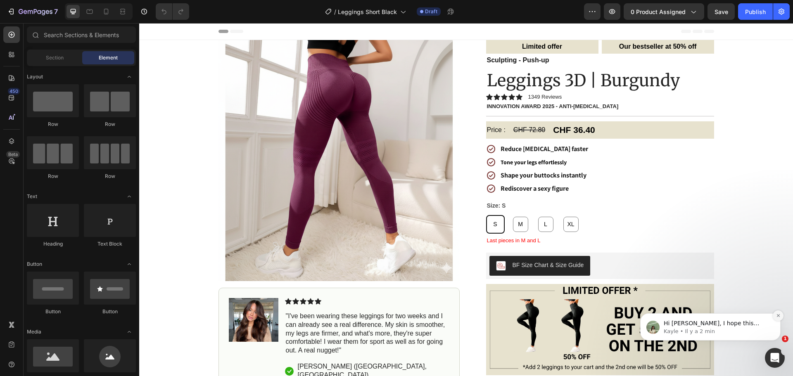
click at [777, 313] on icon "Dismiss notification" at bounding box center [778, 315] width 5 height 5
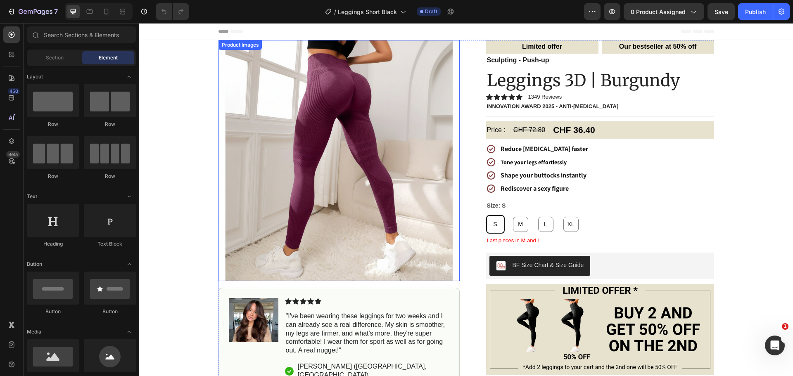
click at [439, 228] on img at bounding box center [338, 160] width 241 height 241
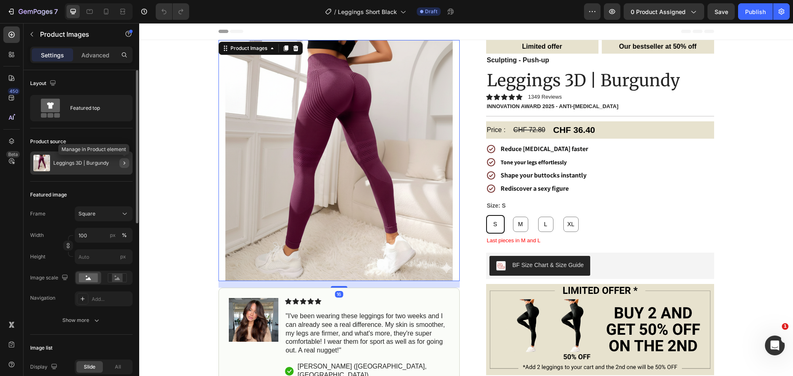
click at [125, 161] on icon "button" at bounding box center [124, 163] width 7 height 7
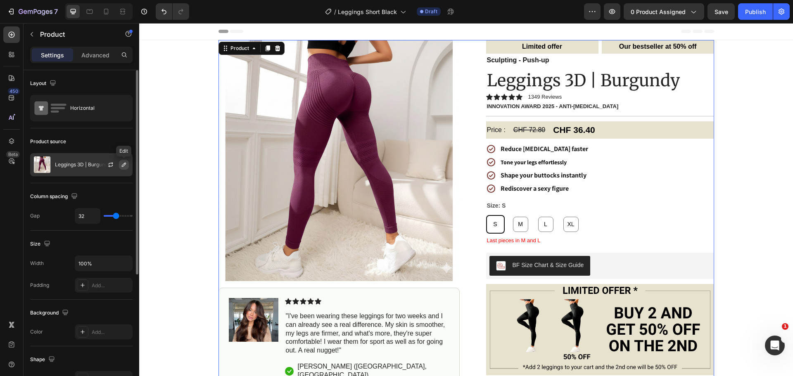
click at [126, 163] on icon "button" at bounding box center [124, 165] width 4 height 4
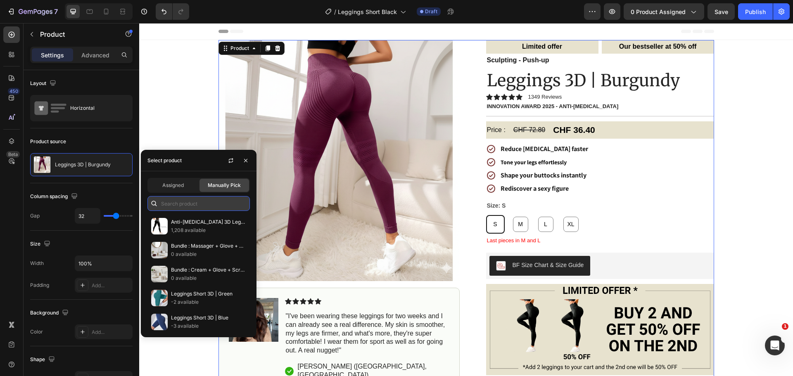
click at [194, 208] on input "text" at bounding box center [198, 203] width 102 height 15
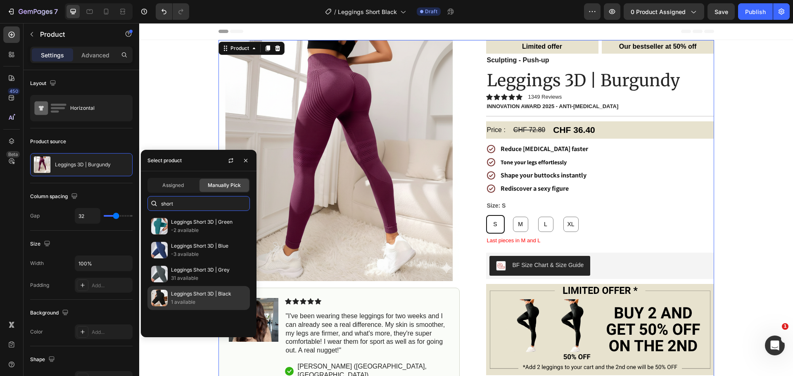
type input "short"
click at [215, 301] on p "1 available" at bounding box center [208, 302] width 75 height 8
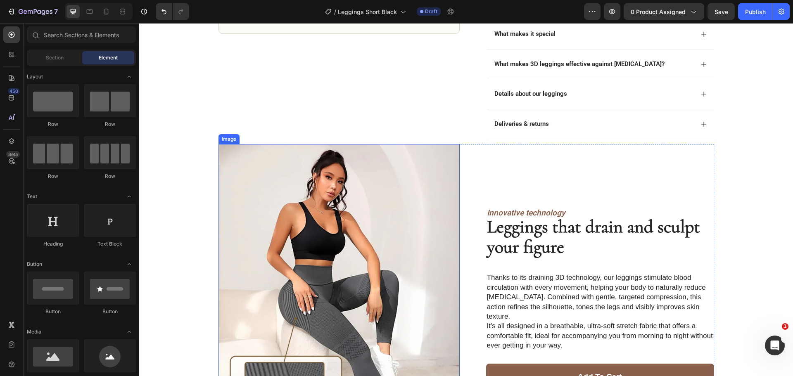
scroll to position [454, 0]
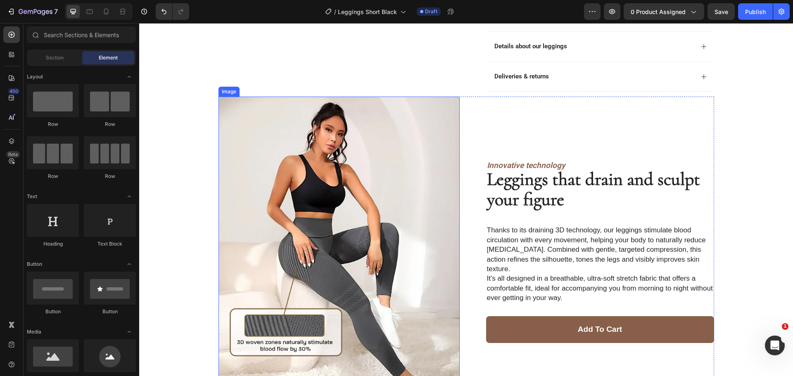
click at [360, 203] on img at bounding box center [338, 258] width 241 height 322
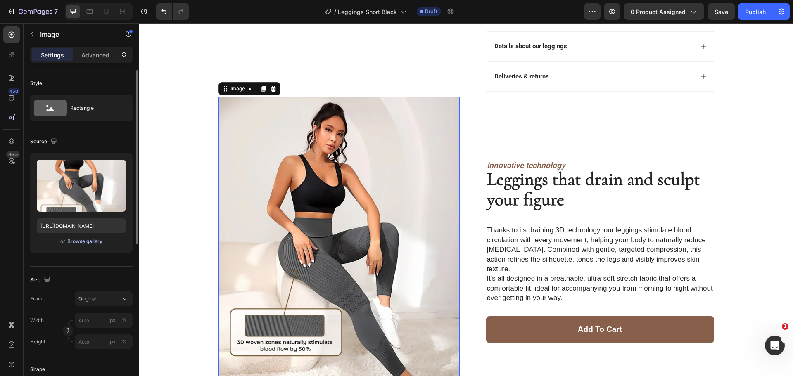
click at [85, 242] on div "Browse gallery" at bounding box center [84, 241] width 35 height 7
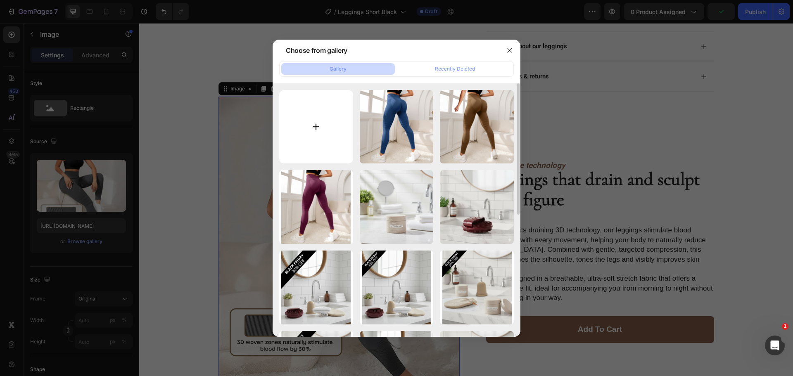
click at [300, 125] on input "file" at bounding box center [316, 127] width 74 height 74
type input "C:\fakepath\O1CN01E8fiCQ23vhU6MYrt9_!!2219087597318-0-cib.jpg"
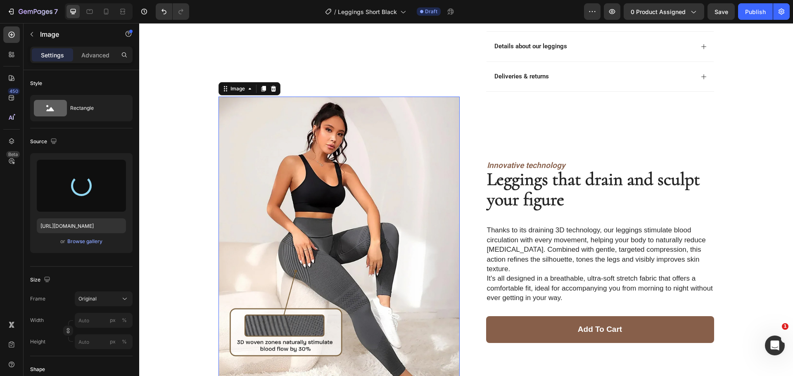
type input "https://cdn.shopify.com/s/files/1/0912/4842/7389/files/gempages_573771792565404…"
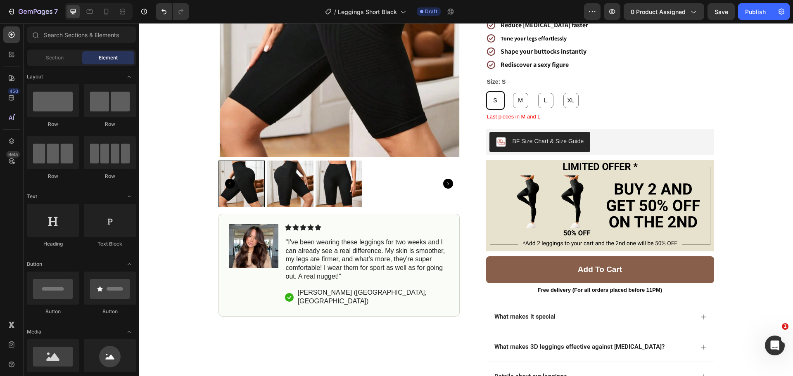
scroll to position [0, 0]
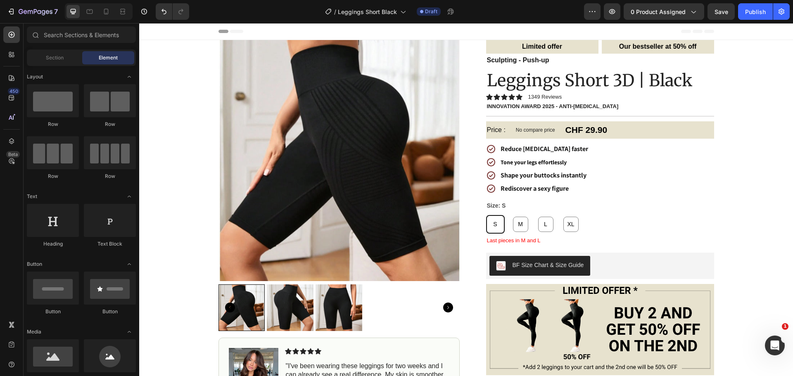
click at [402, 174] on img at bounding box center [338, 160] width 241 height 241
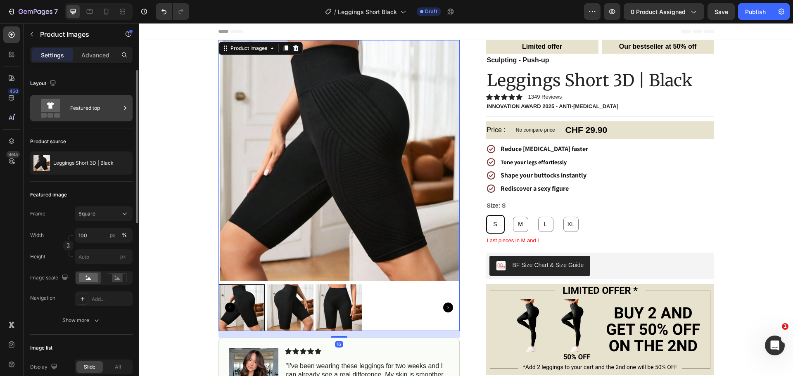
click at [115, 110] on div "Featured top" at bounding box center [95, 108] width 50 height 19
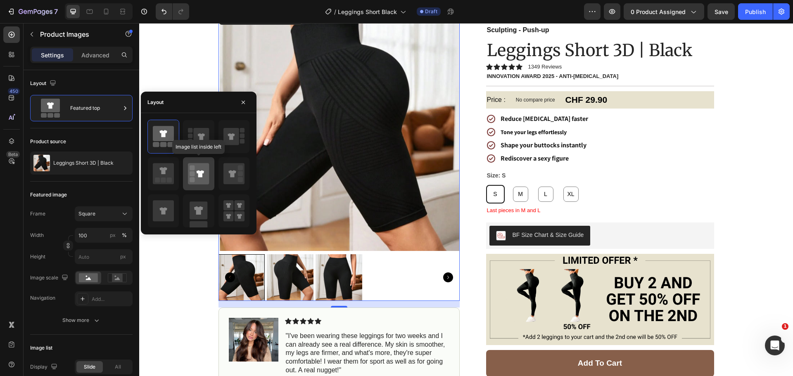
scroll to position [41, 0]
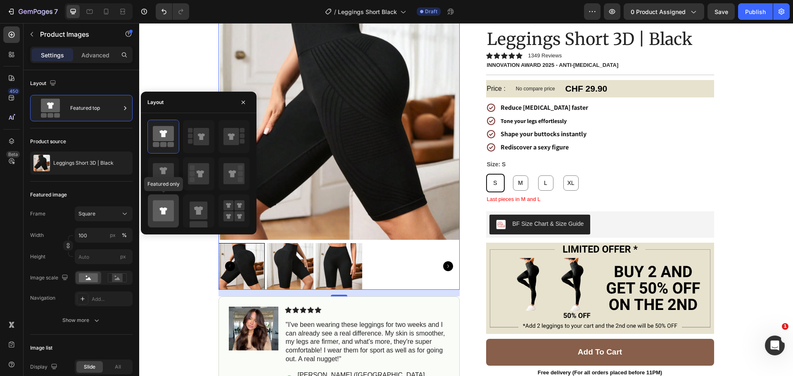
click at [178, 200] on div at bounding box center [163, 210] width 31 height 33
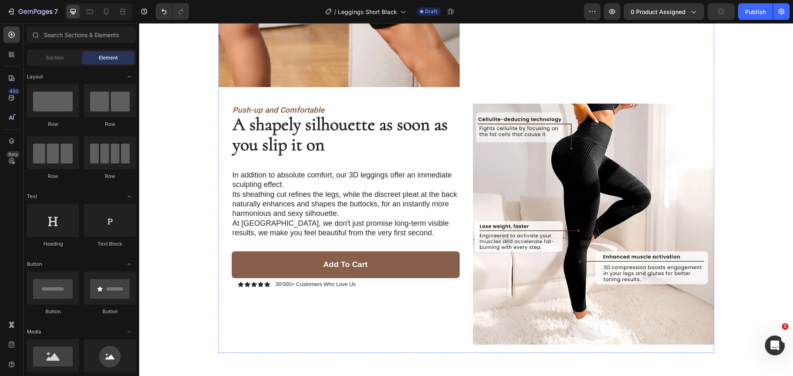
scroll to position [950, 0]
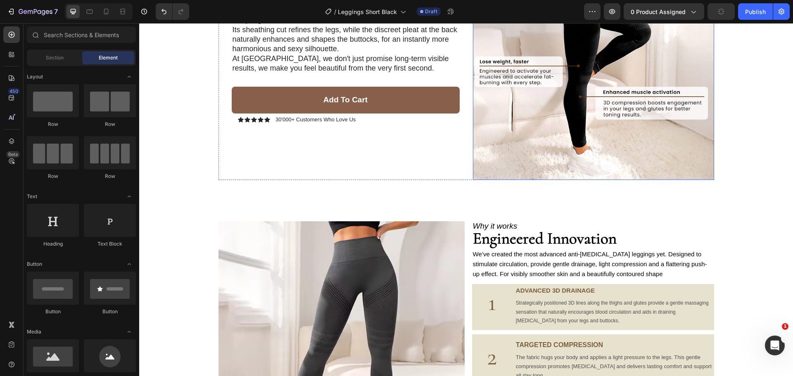
click at [604, 105] on img at bounding box center [593, 59] width 241 height 241
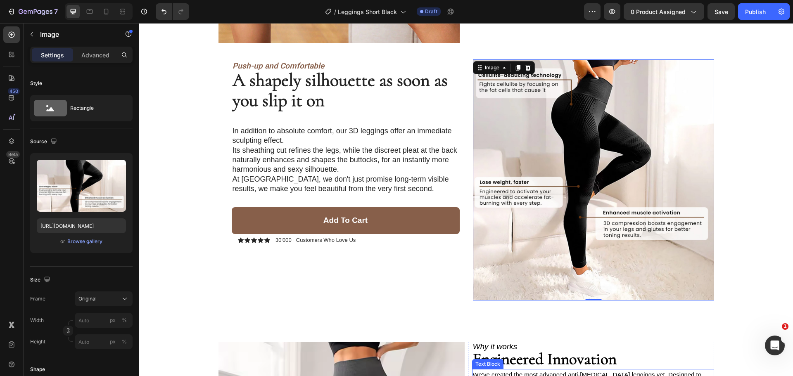
scroll to position [826, 0]
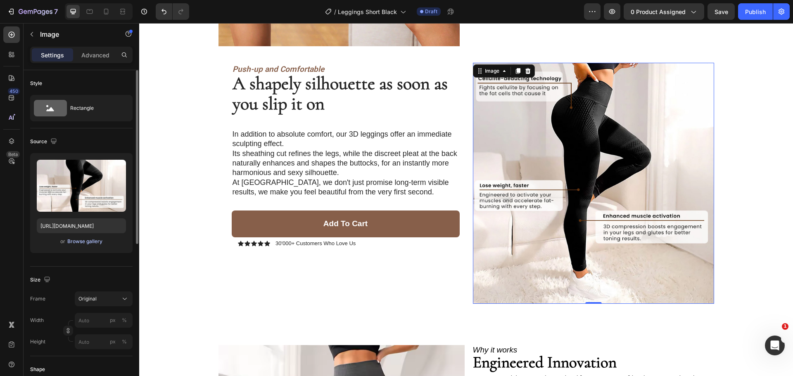
click at [90, 241] on div "Browse gallery" at bounding box center [84, 241] width 35 height 7
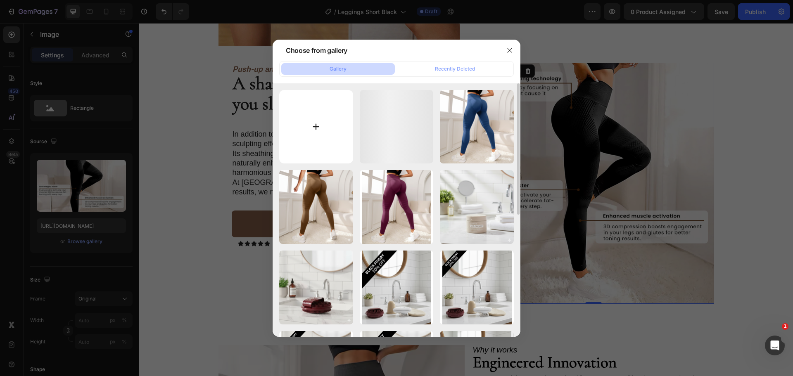
click at [309, 133] on input "file" at bounding box center [316, 127] width 74 height 74
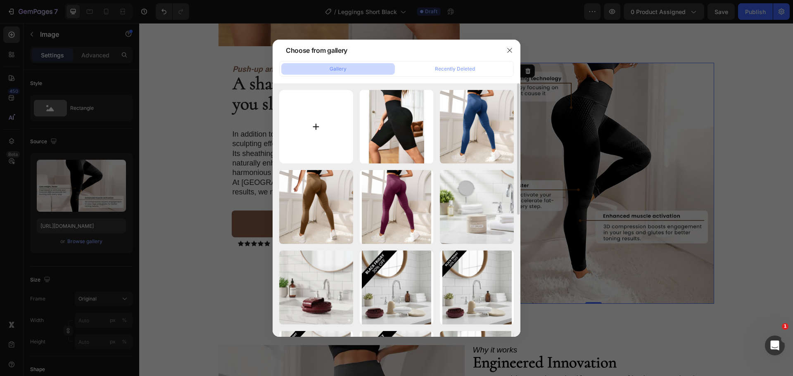
type input "C:\fakepath\Short 1.png"
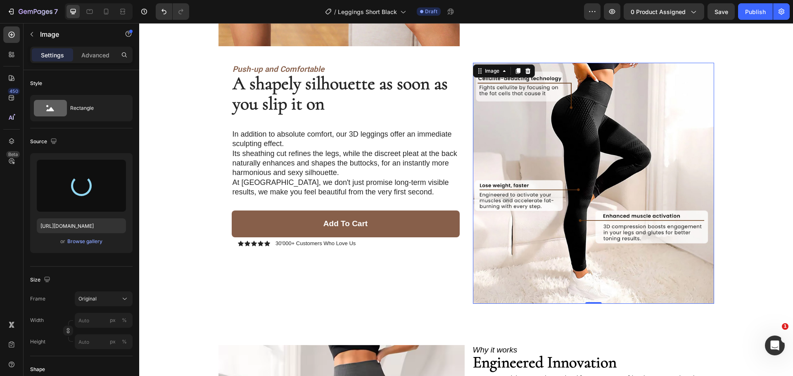
type input "https://cdn.shopify.com/s/files/1/0912/4842/7389/files/gempages_573771792565404…"
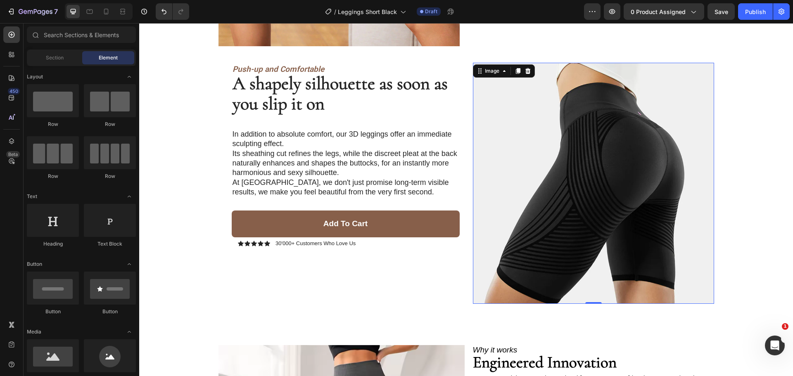
click at [738, 130] on div "Image Image Carousel Product Images Image Icon Icon Icon Icon Icon Icon List "I…" at bounding box center [466, 201] width 654 height 1975
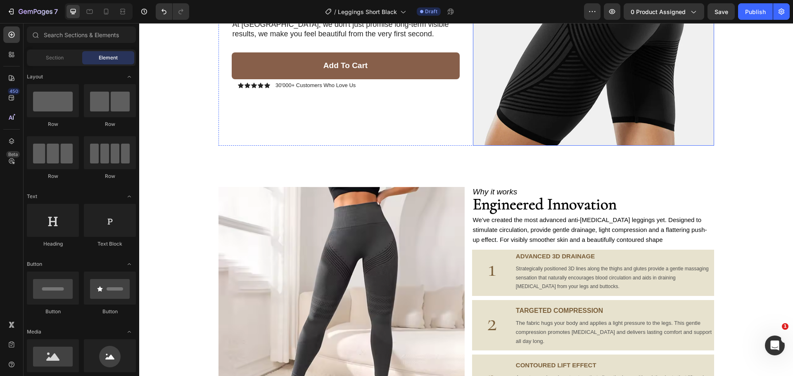
scroll to position [991, 0]
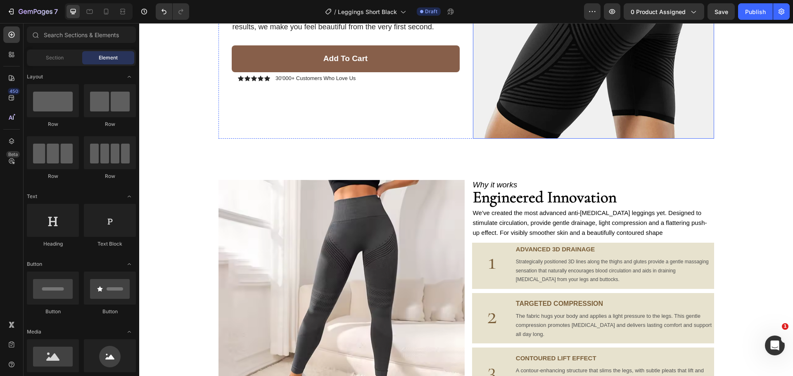
click at [373, 251] on img at bounding box center [341, 303] width 246 height 246
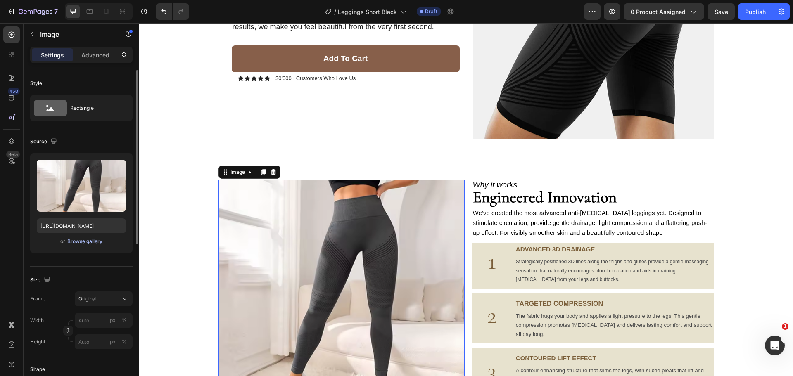
click at [95, 243] on div "Browse gallery" at bounding box center [84, 241] width 35 height 7
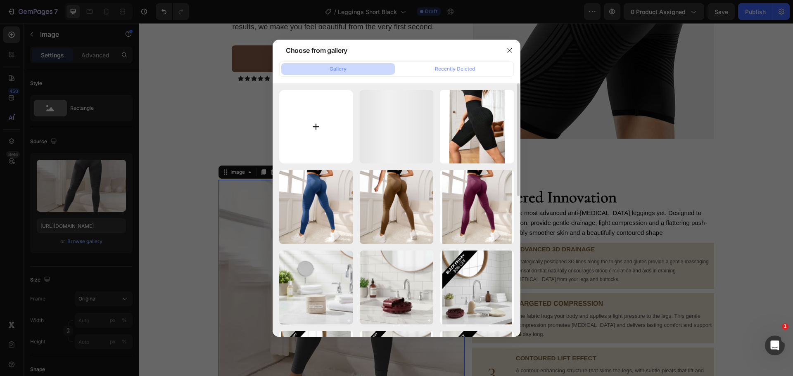
click at [307, 131] on input "file" at bounding box center [316, 127] width 74 height 74
type input "C:\fakepath\O1CN01oKxVQv23vhU6scFmq_!!2219087597318-0-cib.jpg"
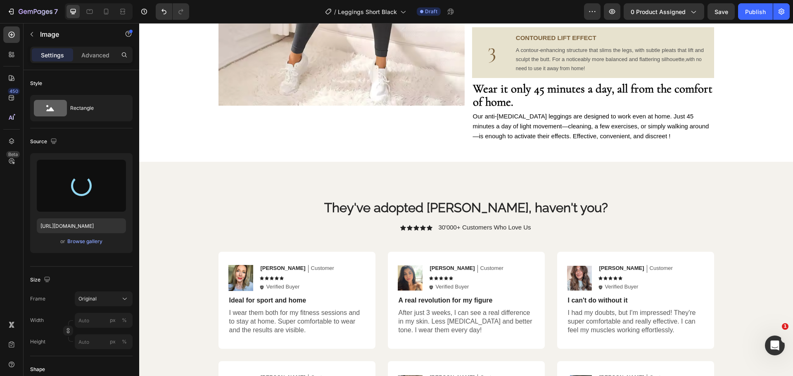
type input "https://cdn.shopify.com/s/files/1/0912/4842/7389/files/gempages_573771792565404…"
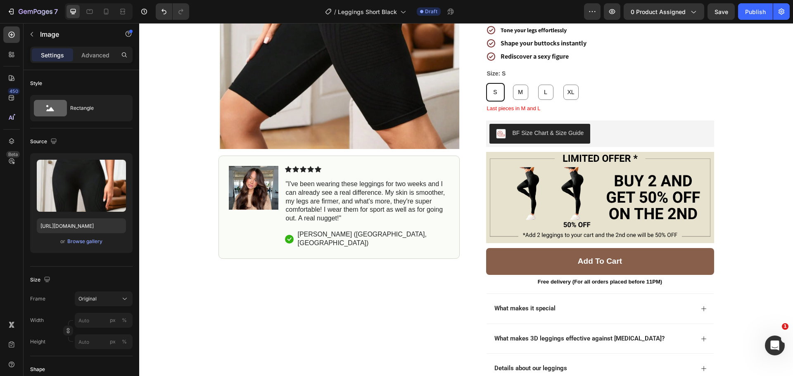
scroll to position [0, 0]
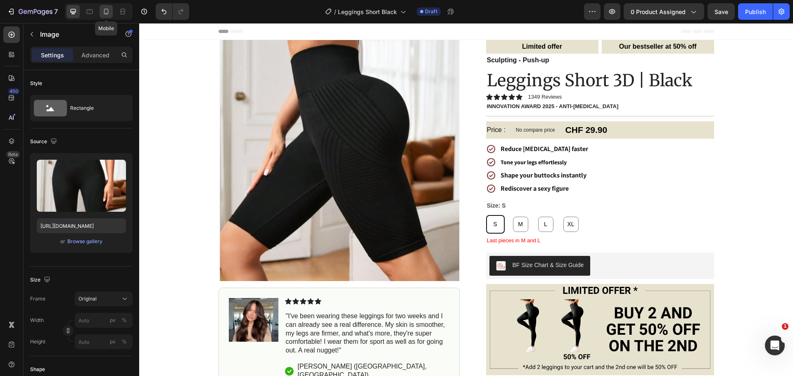
click at [104, 10] on icon at bounding box center [106, 12] width 5 height 6
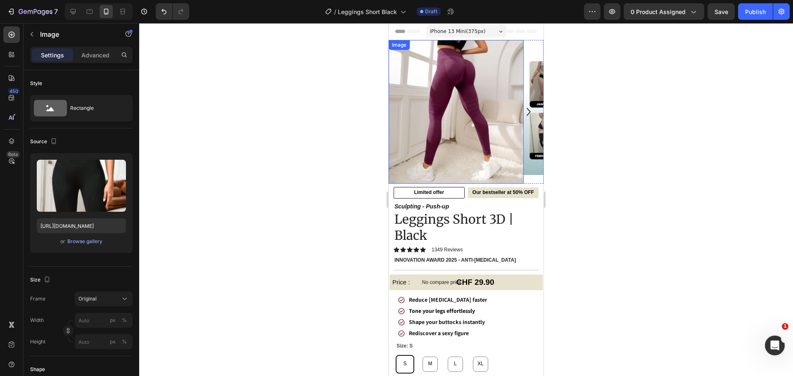
click at [468, 120] on img at bounding box center [455, 112] width 135 height 144
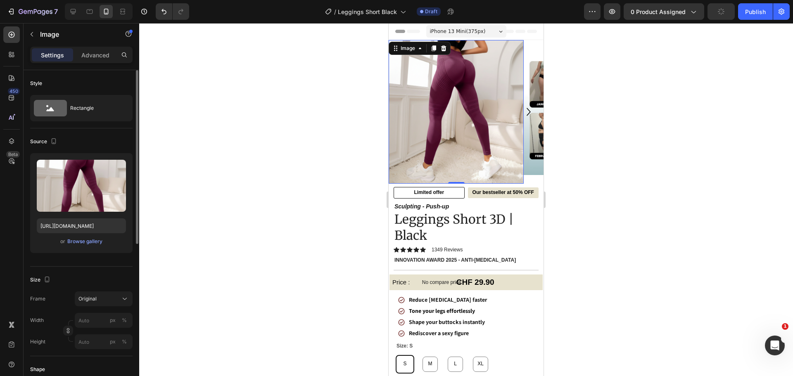
click at [102, 238] on div "or Browse gallery" at bounding box center [81, 242] width 89 height 10
click at [90, 235] on div "Upload Image https://cdn.shopify.com/s/files/1/0912/4842/7389/files/gempages_57…" at bounding box center [81, 203] width 102 height 100
click at [88, 239] on div "Browse gallery" at bounding box center [84, 241] width 35 height 7
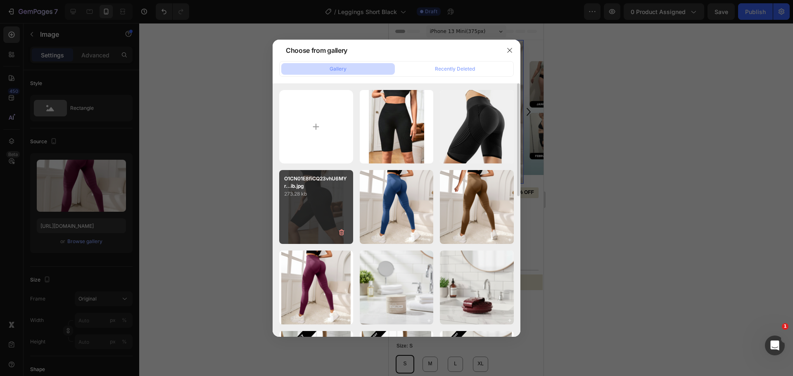
click at [331, 201] on div "O1CN01E8fiCQ23vhU6MYr...ib.jpg 273.28 kb" at bounding box center [316, 207] width 74 height 74
type input "https://cdn.shopify.com/s/files/1/0912/4842/7389/files/gempages_573771792565404…"
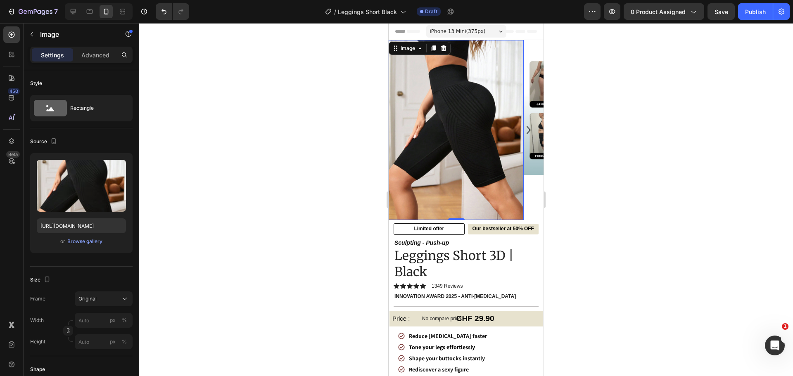
click at [256, 121] on div at bounding box center [466, 199] width 654 height 353
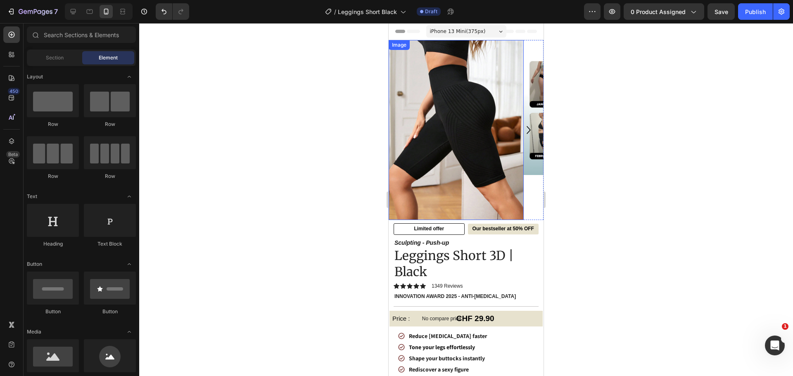
click at [416, 144] on img at bounding box center [455, 130] width 135 height 180
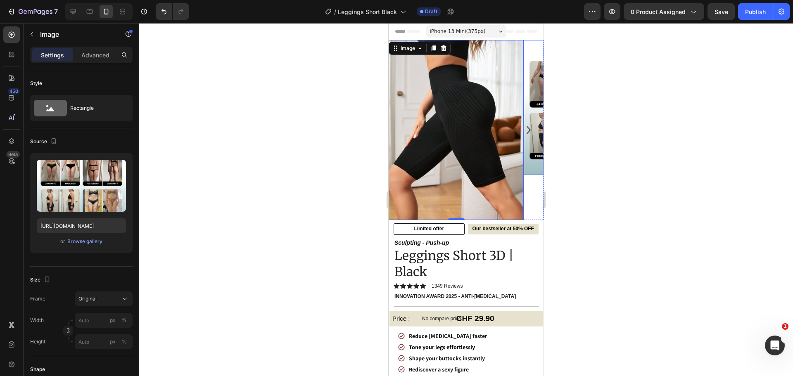
click at [529, 159] on img at bounding box center [591, 107] width 135 height 135
click at [490, 175] on img at bounding box center [455, 130] width 135 height 180
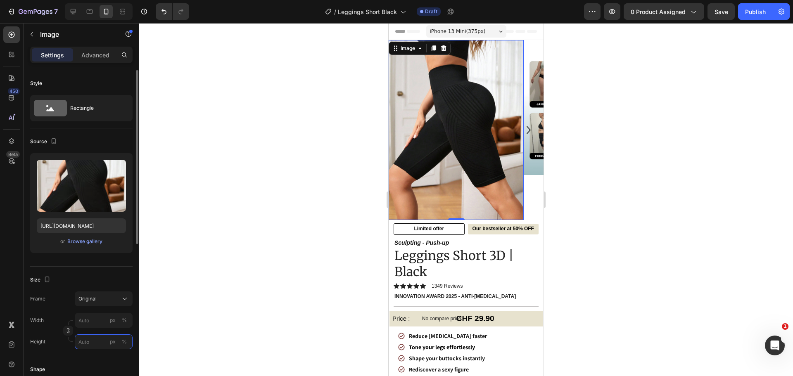
click at [84, 339] on input "px %" at bounding box center [104, 341] width 58 height 15
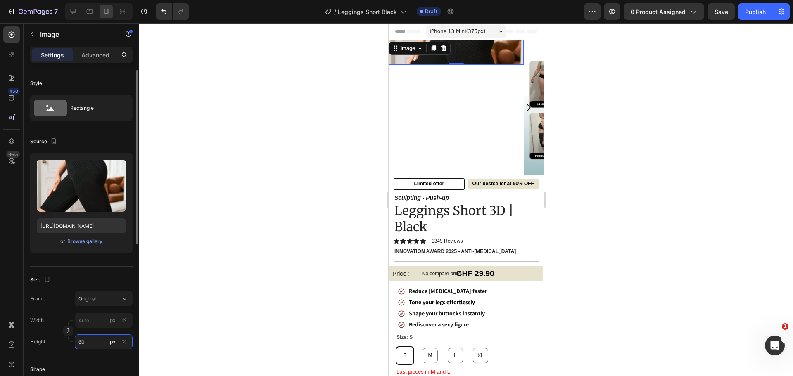
type input "6"
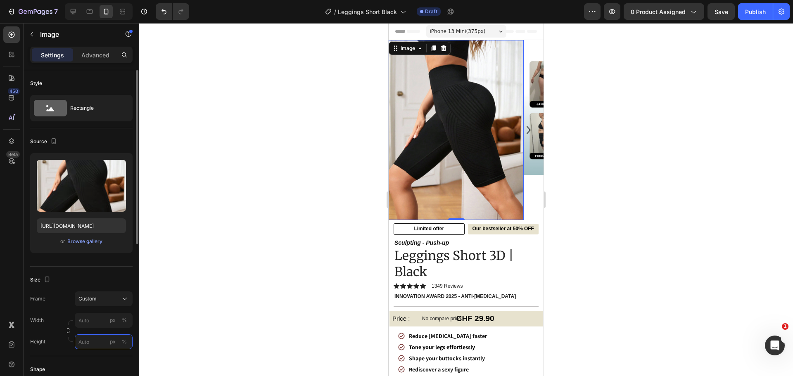
type input "6"
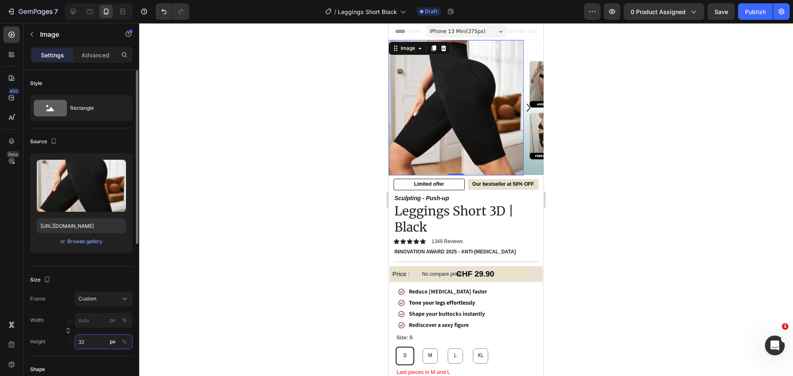
type input "327"
click at [331, 201] on div at bounding box center [466, 199] width 654 height 353
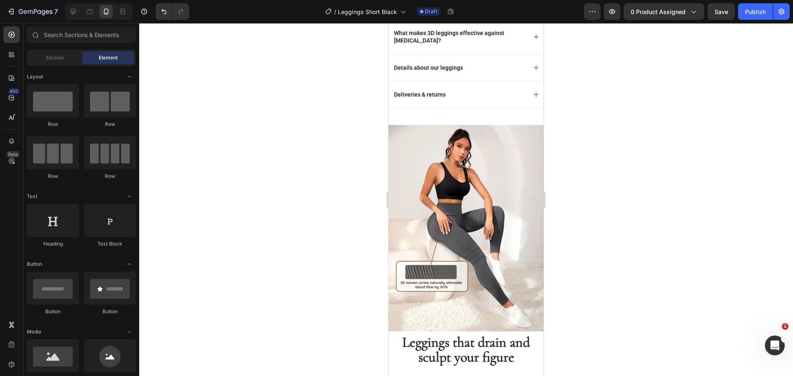
scroll to position [661, 0]
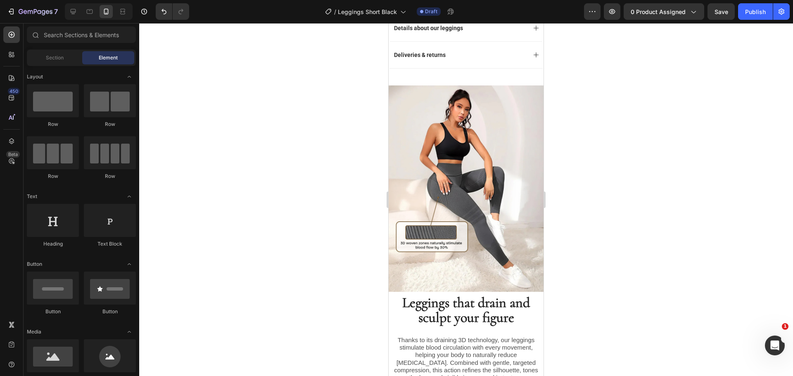
click at [465, 125] on img at bounding box center [465, 188] width 155 height 206
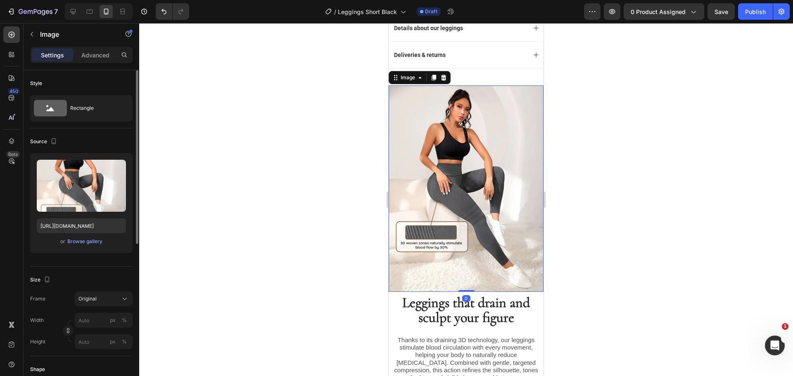
click at [88, 234] on div "Upload Image https://cdn.shopify.com/s/files/1/0912/4842/7389/files/gempages_57…" at bounding box center [81, 203] width 102 height 100
click at [87, 242] on div "Browse gallery" at bounding box center [84, 241] width 35 height 7
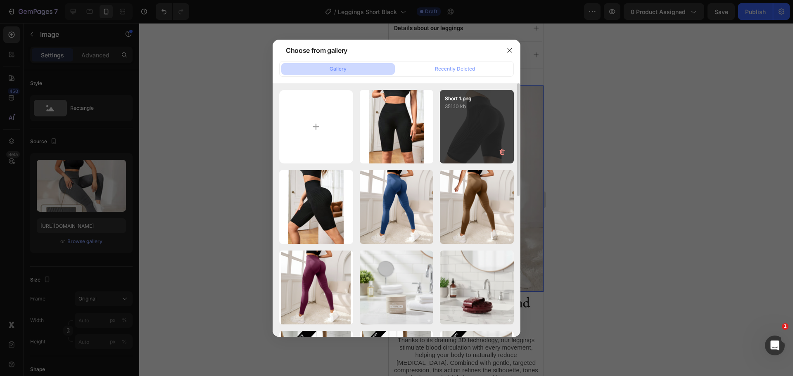
click at [467, 130] on div "Short 1.png 351.10 kb" at bounding box center [477, 127] width 74 height 74
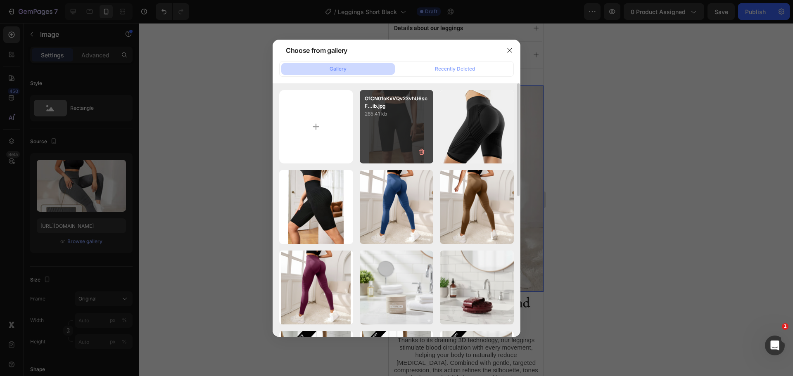
type input "https://cdn.shopify.com/s/files/1/0912/4842/7389/files/gempages_573771792565404…"
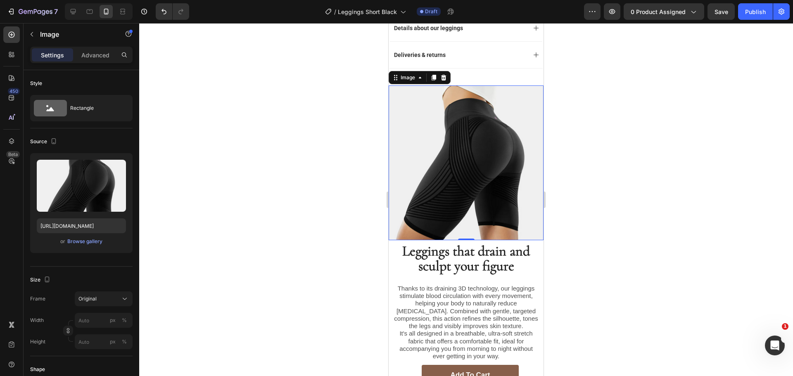
click at [278, 176] on div at bounding box center [466, 199] width 654 height 353
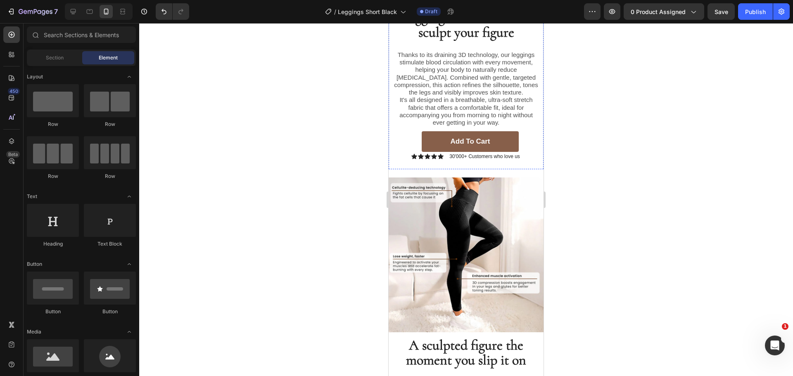
scroll to position [950, 0]
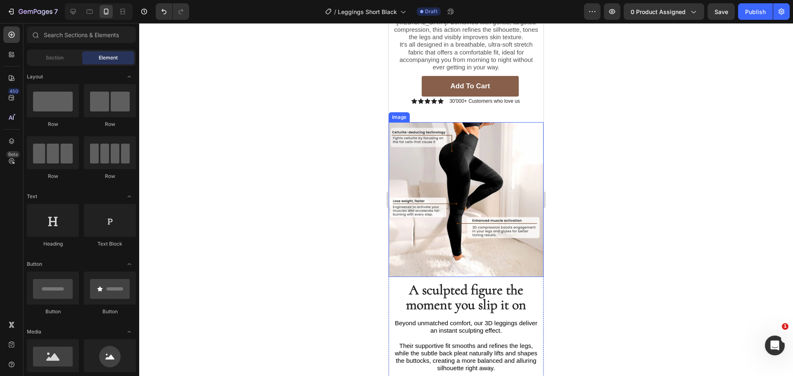
click at [492, 196] on img at bounding box center [465, 199] width 155 height 155
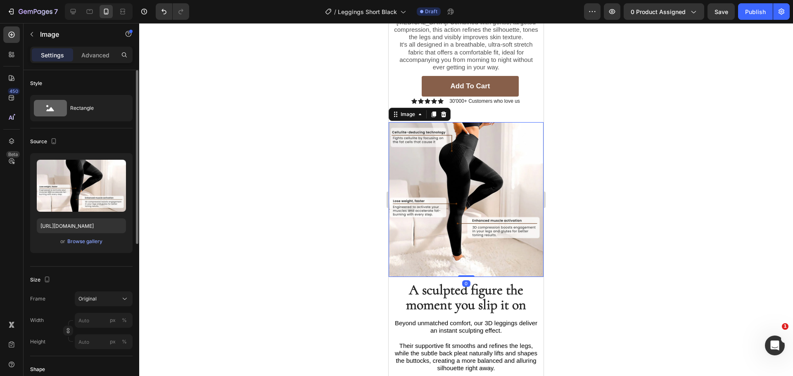
click at [92, 246] on div "or Browse gallery" at bounding box center [81, 242] width 89 height 10
click at [88, 243] on div "Browse gallery" at bounding box center [84, 241] width 35 height 7
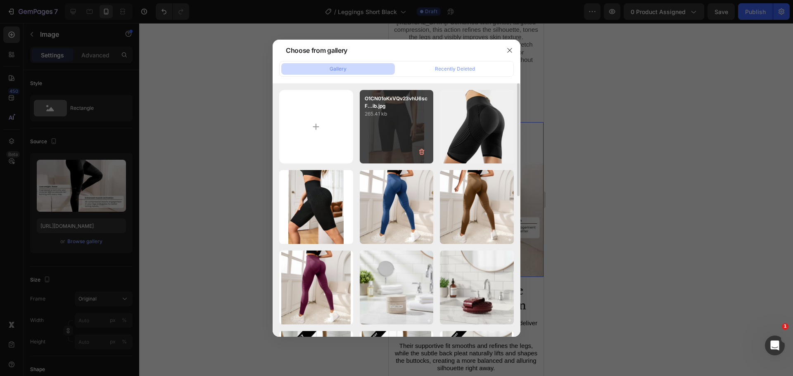
click at [403, 127] on div "O1CN01oKxVQv23vhU6scF...ib.jpg 265.41 kb" at bounding box center [397, 127] width 74 height 74
type input "https://cdn.shopify.com/s/files/1/0912/4842/7389/files/gempages_573771792565404…"
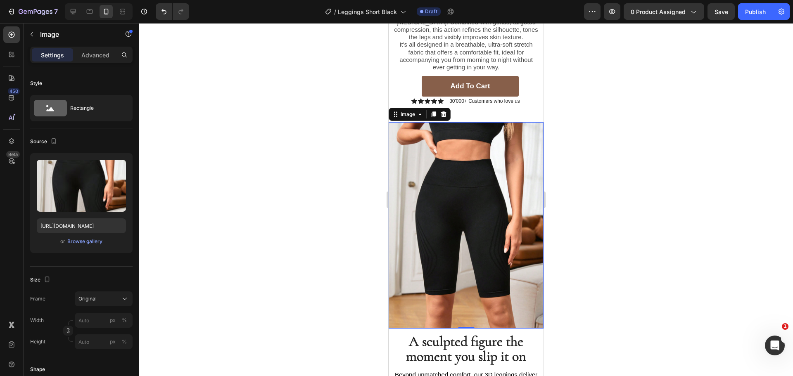
click at [236, 155] on div at bounding box center [466, 199] width 654 height 353
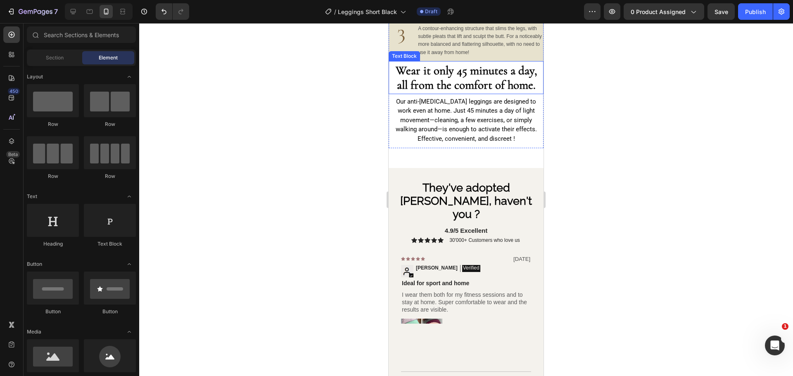
scroll to position [1734, 0]
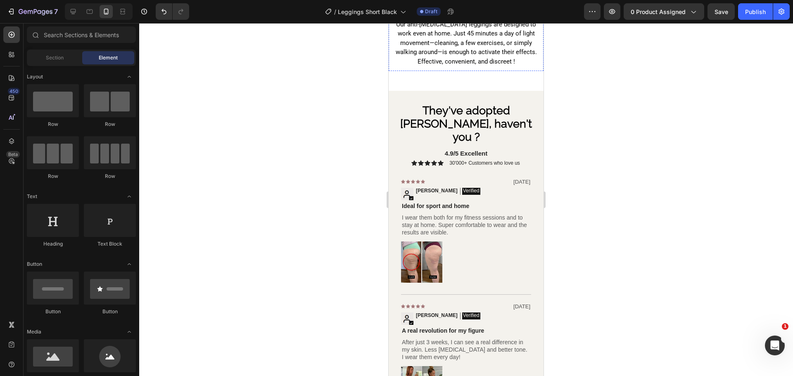
click at [482, 15] on strong "Wear it only 45 minutes a day, all from the comfort of home." at bounding box center [466, 0] width 141 height 29
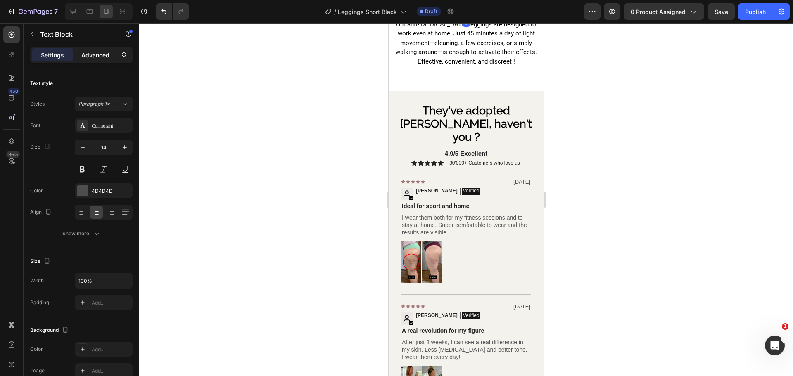
click at [101, 54] on p "Advanced" at bounding box center [95, 55] width 28 height 9
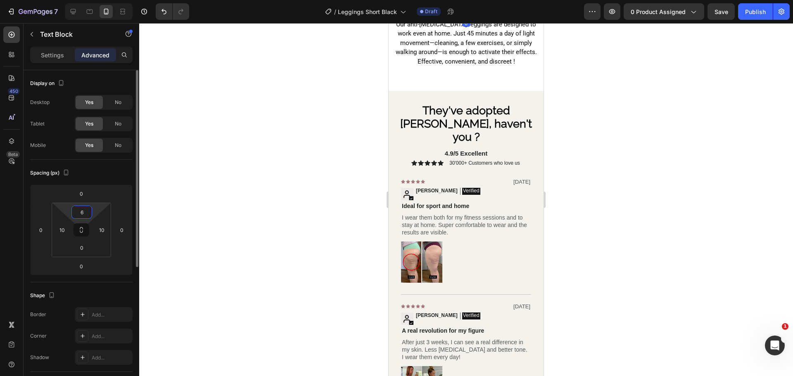
click at [87, 214] on input "6" at bounding box center [81, 212] width 17 height 12
type input "10"
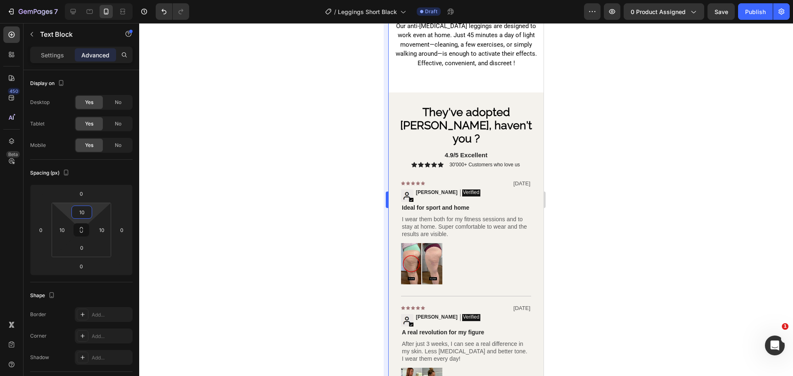
click at [293, 169] on div at bounding box center [466, 199] width 654 height 353
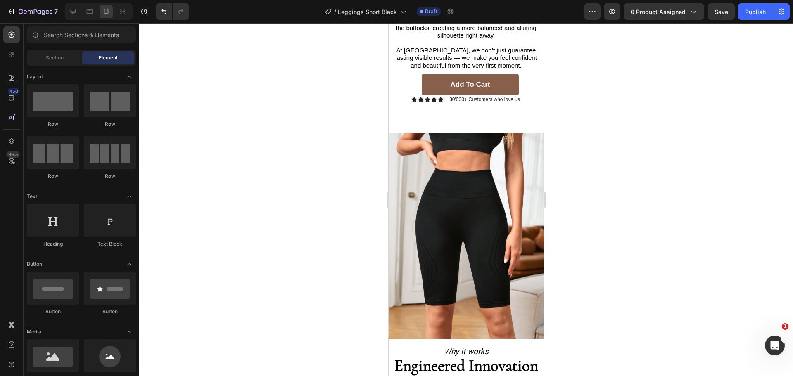
scroll to position [1338, 0]
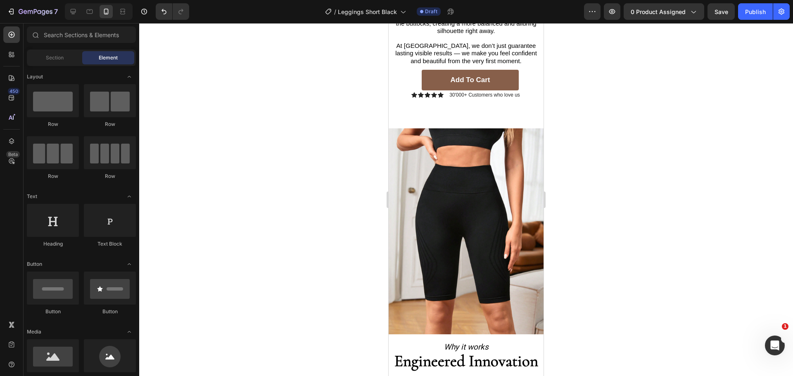
click at [503, 180] on img at bounding box center [465, 231] width 155 height 206
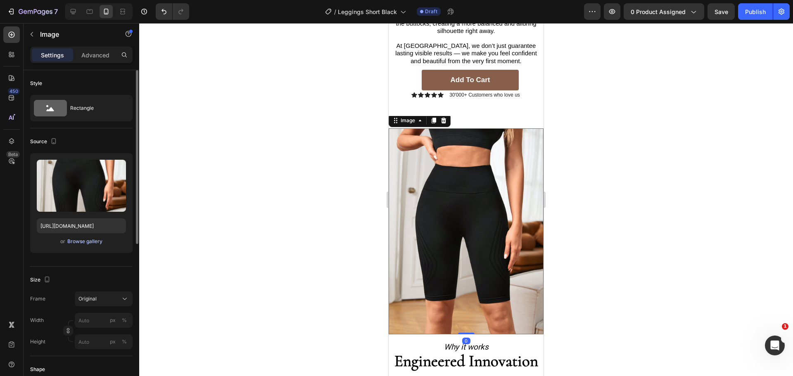
click at [97, 241] on div "Browse gallery" at bounding box center [84, 241] width 35 height 7
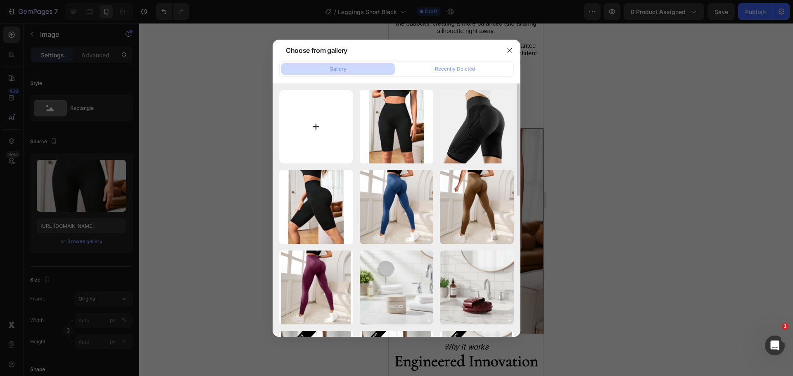
click at [326, 114] on input "file" at bounding box center [316, 127] width 74 height 74
type input "C:\fakepath\O1CN01ngqWyx23vhU5ngeSy_!!2219087597318-0-cib.jpg"
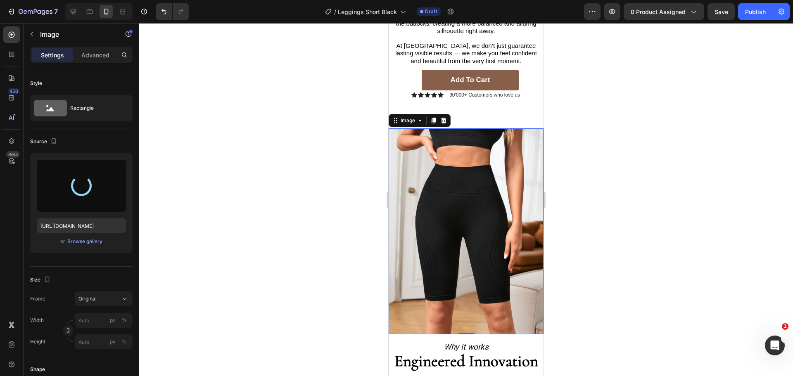
type input "https://cdn.shopify.com/s/files/1/0912/4842/7389/files/gempages_573771792565404…"
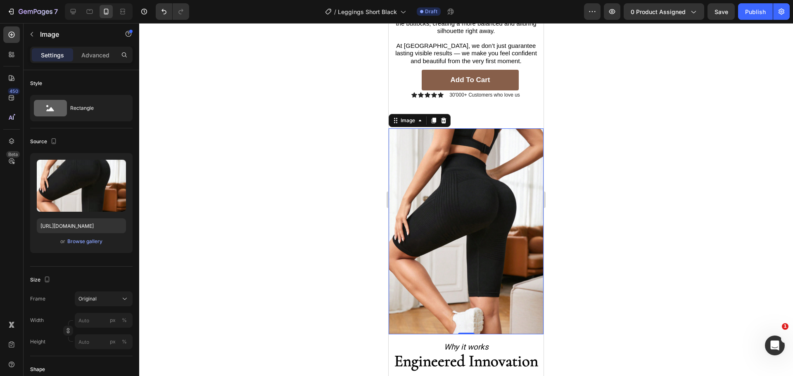
click at [346, 159] on div at bounding box center [466, 199] width 654 height 353
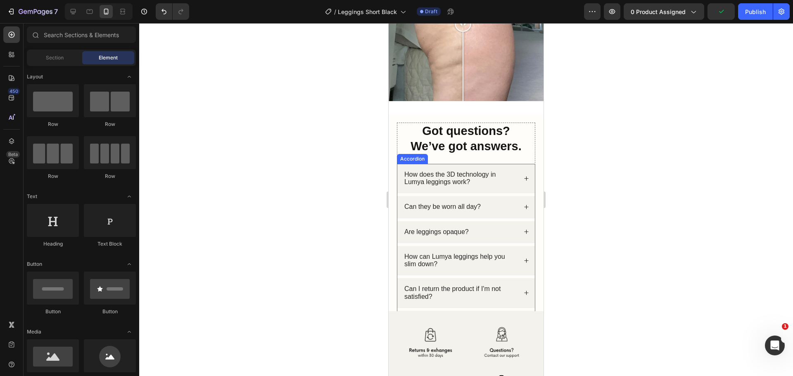
scroll to position [3096, 0]
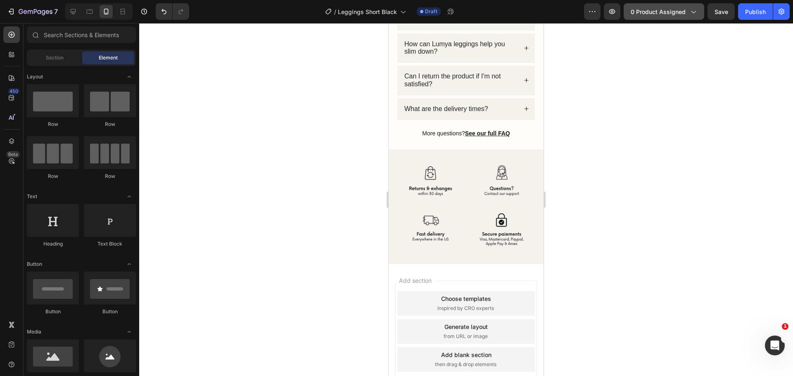
click at [661, 11] on span "0 product assigned" at bounding box center [657, 11] width 55 height 9
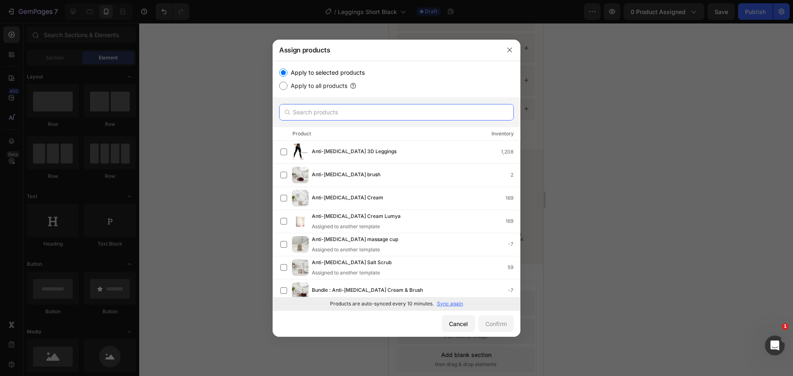
click at [368, 113] on input "text" at bounding box center [396, 112] width 235 height 17
type input "short"
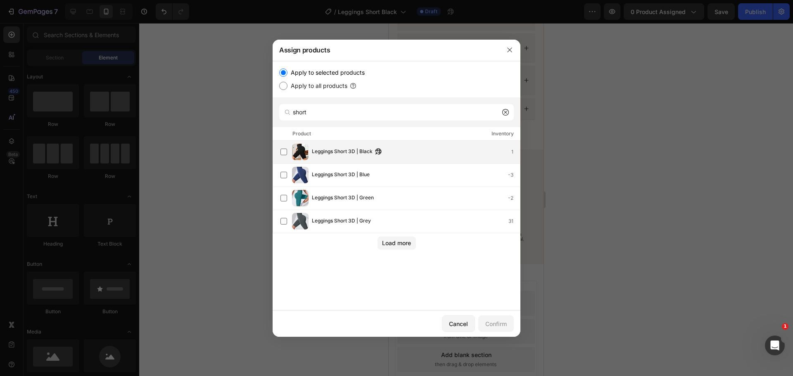
click at [404, 146] on div "Leggings Short 3D | Black 1" at bounding box center [399, 152] width 239 height 17
click at [496, 327] on div "Confirm" at bounding box center [495, 324] width 21 height 9
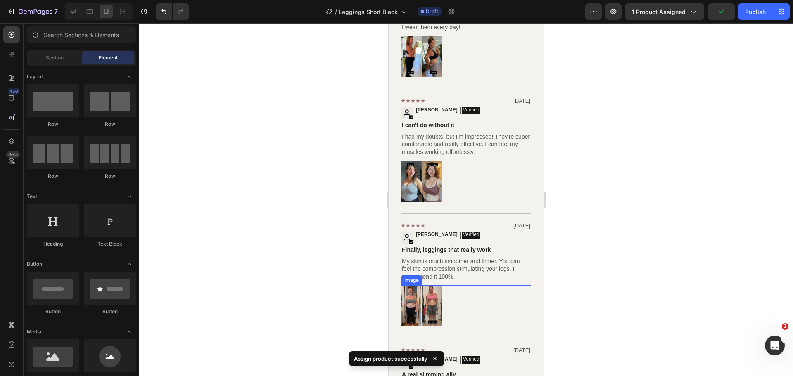
scroll to position [2188, 0]
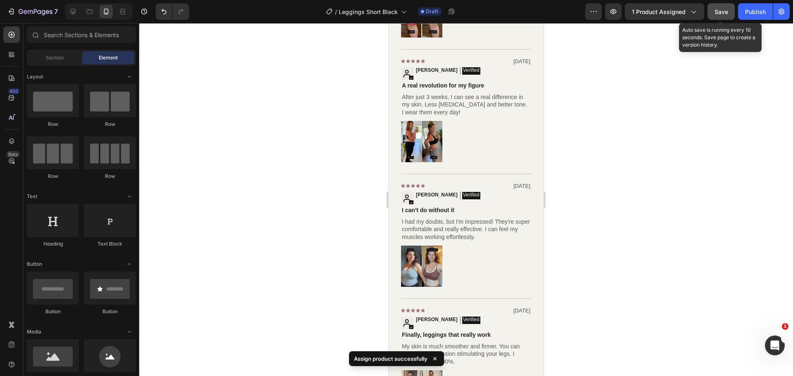
click at [722, 13] on span "Save" at bounding box center [721, 11] width 14 height 7
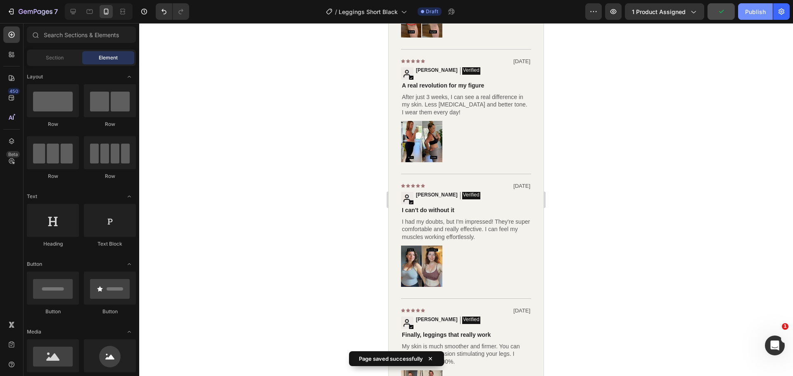
click at [748, 9] on div "Publish" at bounding box center [755, 11] width 21 height 9
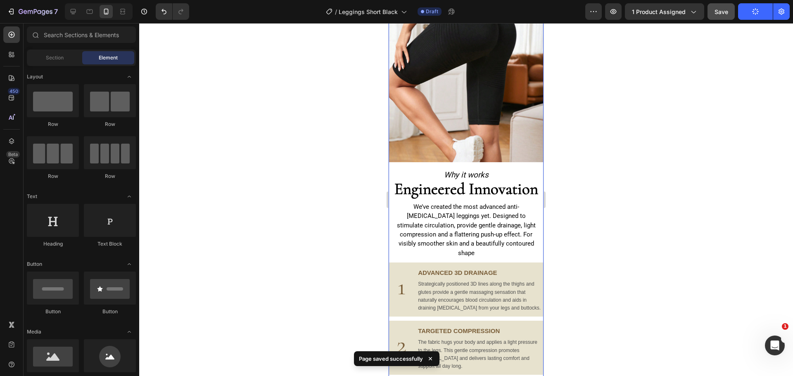
scroll to position [1263, 0]
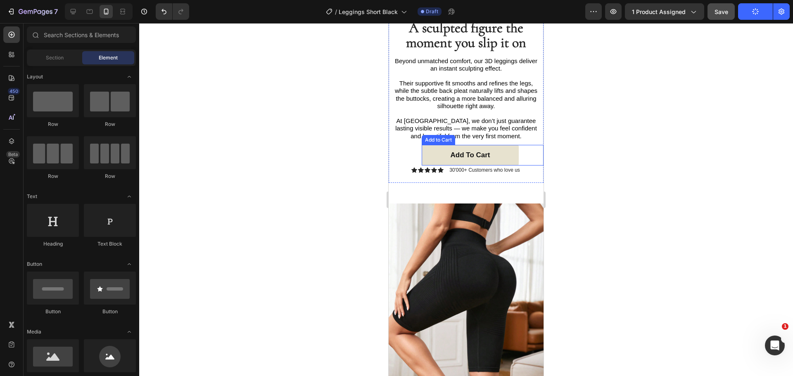
click at [505, 145] on button "Add to cart" at bounding box center [470, 155] width 97 height 21
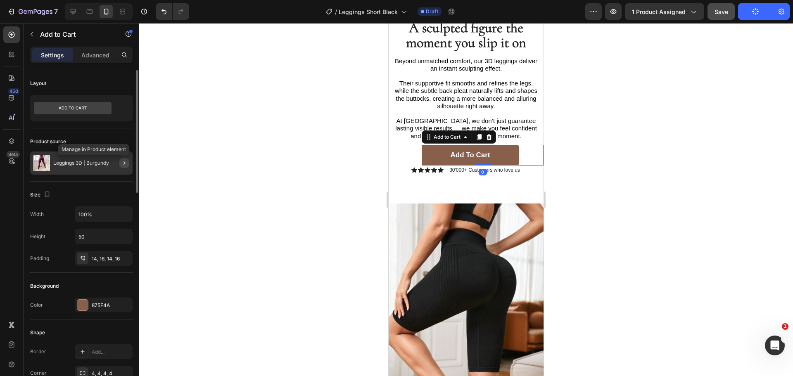
click at [123, 162] on icon "button" at bounding box center [124, 163] width 7 height 7
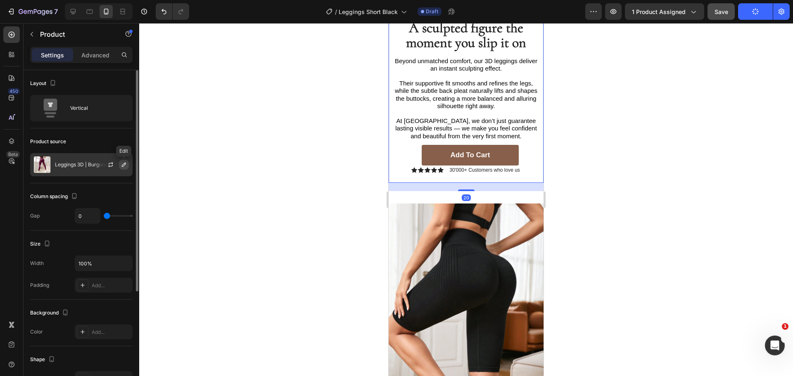
click at [125, 162] on icon "button" at bounding box center [124, 164] width 7 height 7
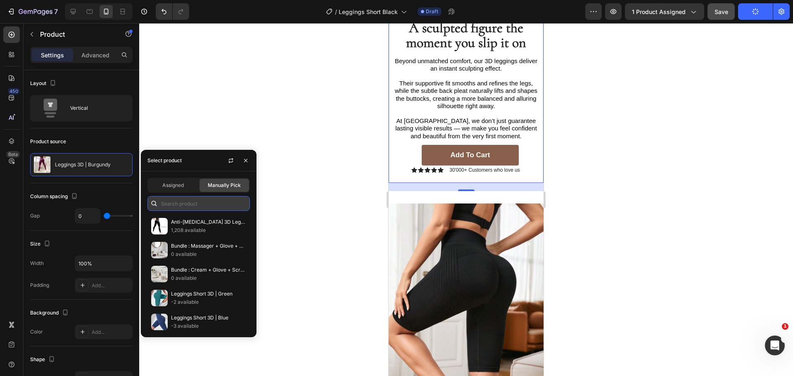
click at [194, 204] on input "text" at bounding box center [198, 203] width 102 height 15
type input "short"
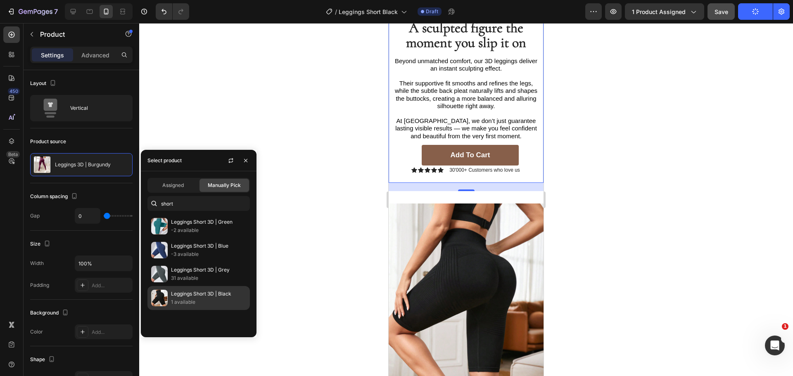
click at [221, 300] on p "1 available" at bounding box center [208, 302] width 75 height 8
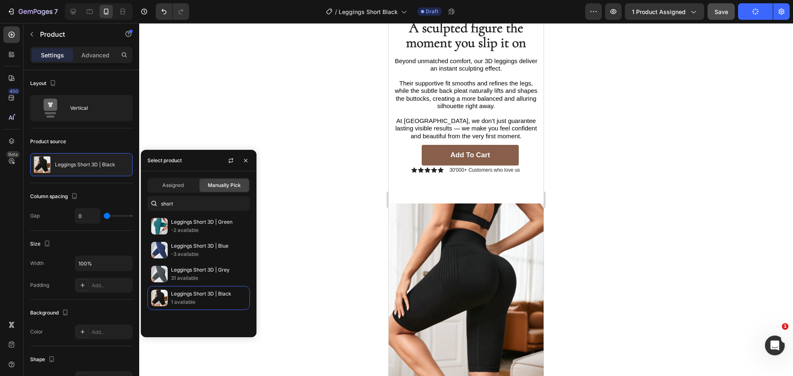
click at [301, 98] on div at bounding box center [466, 199] width 654 height 353
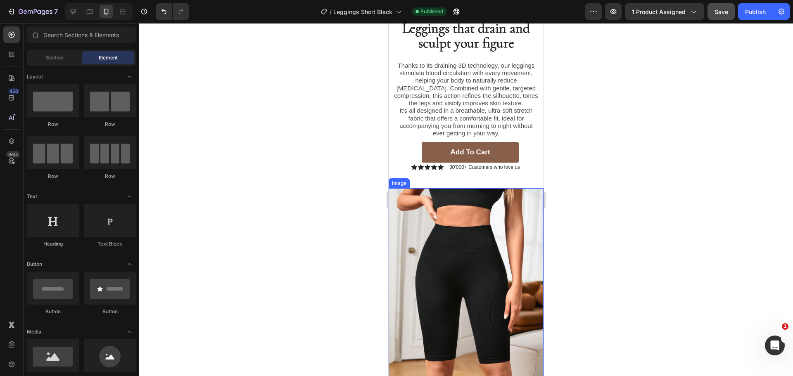
scroll to position [785, 0]
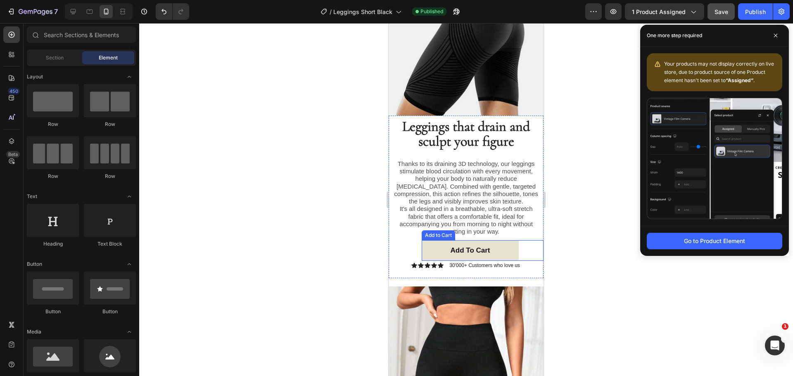
click at [502, 240] on button "Add to cart" at bounding box center [470, 250] width 97 height 21
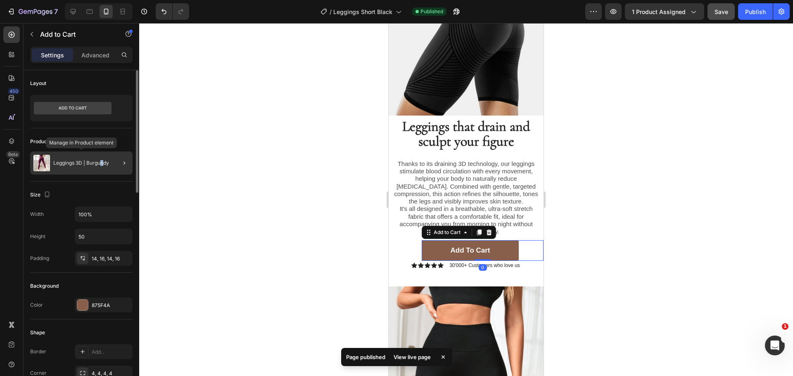
click at [103, 161] on p "Leggings 3D | Burgundy" at bounding box center [81, 163] width 56 height 6
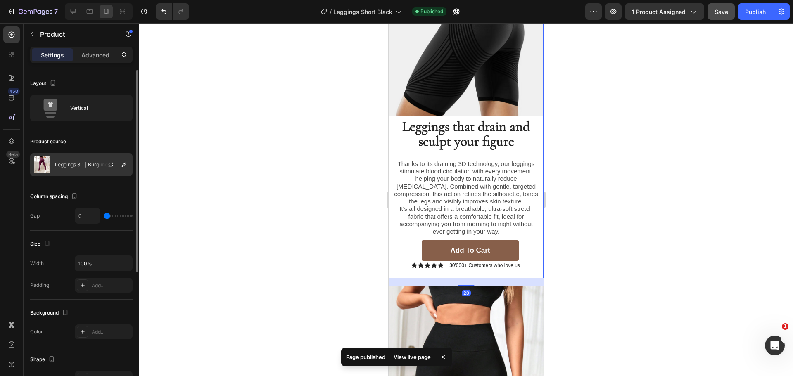
click at [119, 159] on div at bounding box center [114, 165] width 36 height 22
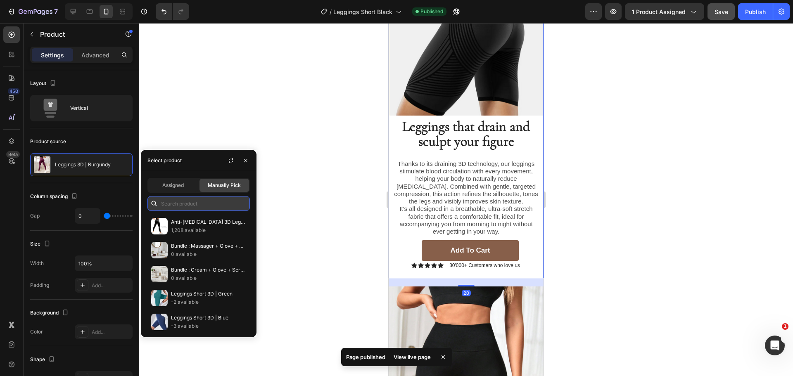
click at [186, 205] on input "text" at bounding box center [198, 203] width 102 height 15
type input "hort"
click at [186, 205] on input "hort" at bounding box center [198, 203] width 102 height 15
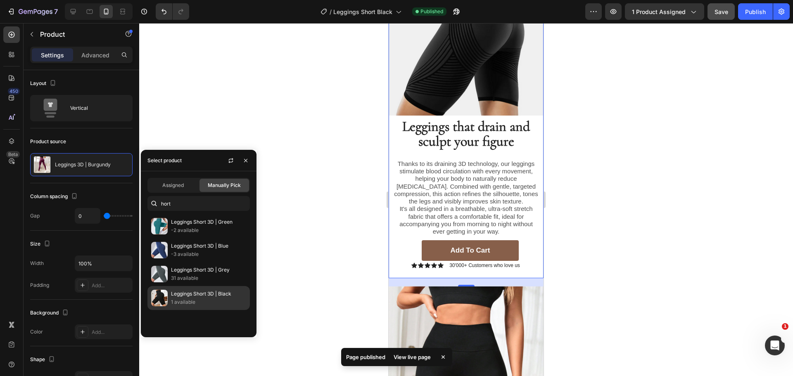
click at [222, 296] on p "Leggings Short 3D | Black" at bounding box center [208, 294] width 75 height 8
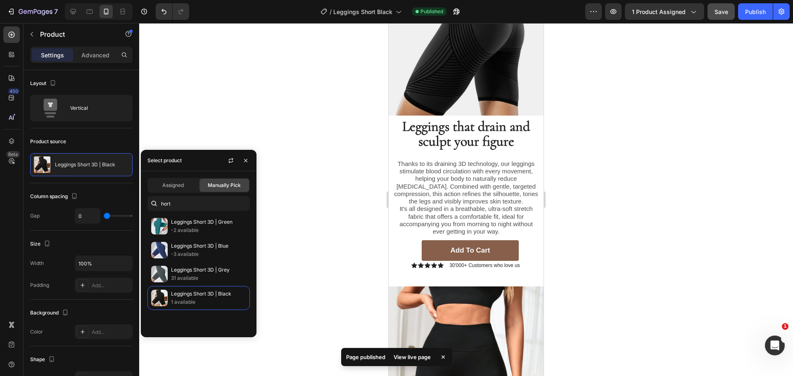
click at [313, 197] on div at bounding box center [466, 199] width 654 height 353
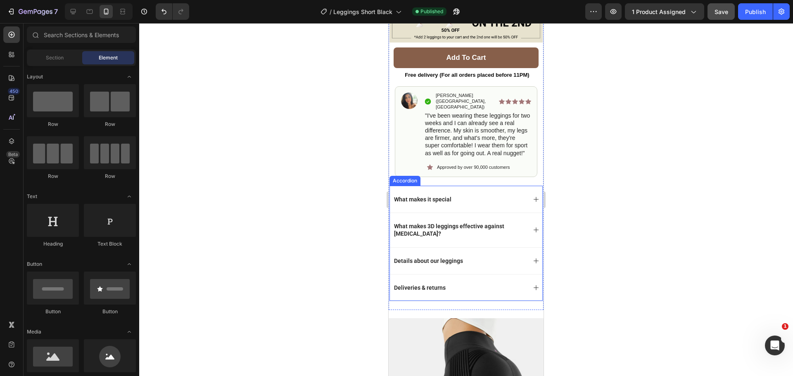
scroll to position [331, 0]
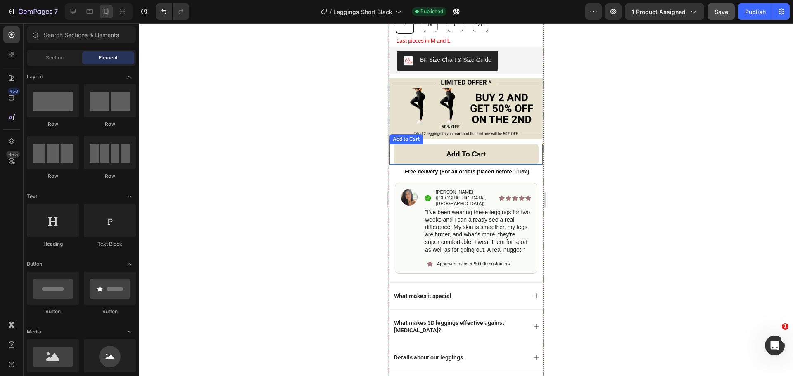
click at [505, 148] on button "Add to cart" at bounding box center [465, 154] width 145 height 21
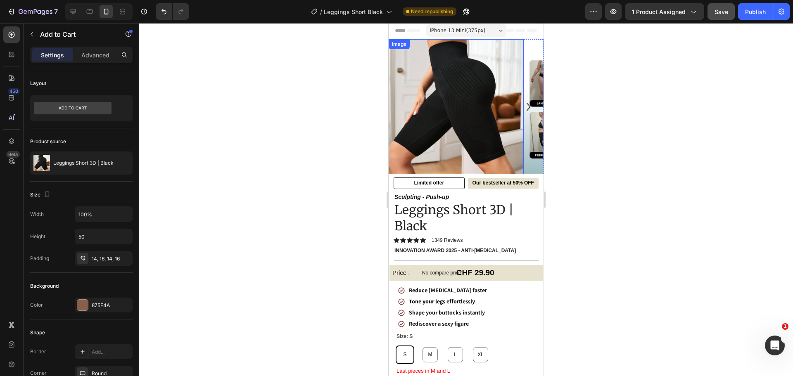
scroll to position [0, 0]
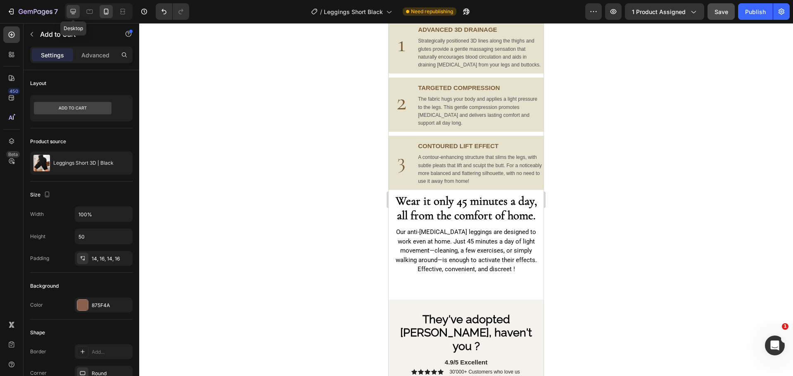
click at [79, 9] on div at bounding box center [72, 11] width 13 height 13
type input "65"
type input "19"
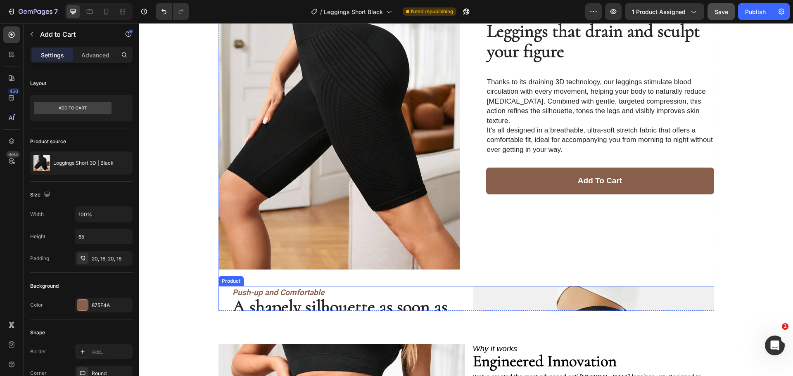
scroll to position [507, 0]
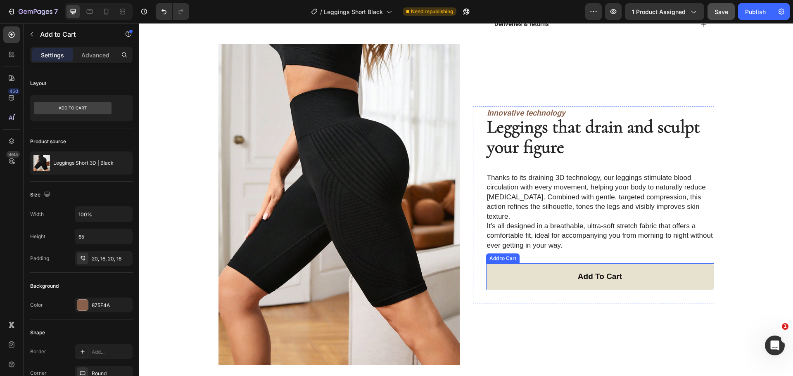
click at [507, 272] on button "Add to cart" at bounding box center [600, 276] width 228 height 27
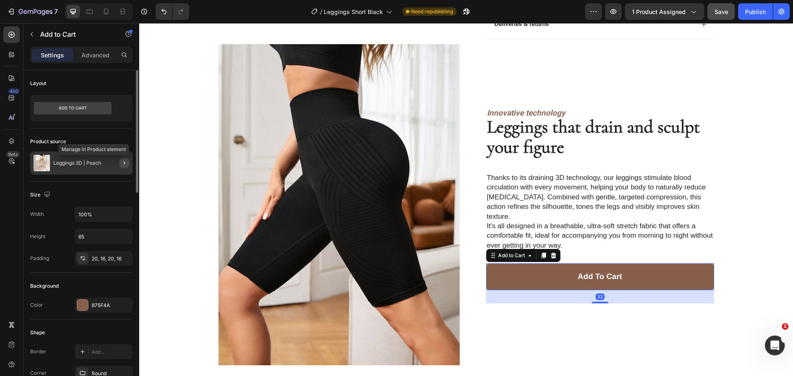
click at [125, 163] on icon "button" at bounding box center [124, 162] width 2 height 3
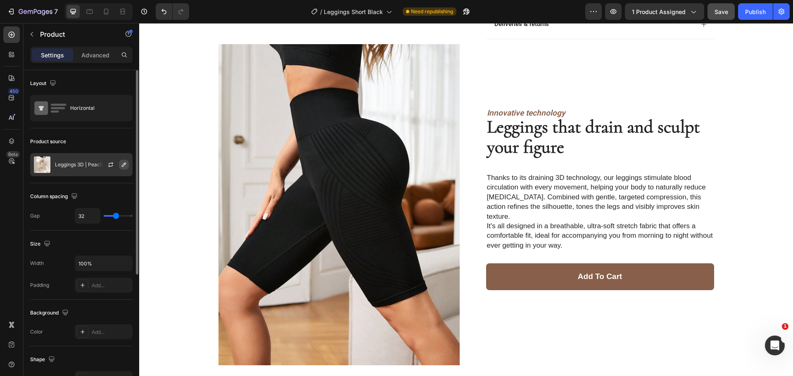
click at [125, 163] on icon "button" at bounding box center [124, 165] width 4 height 4
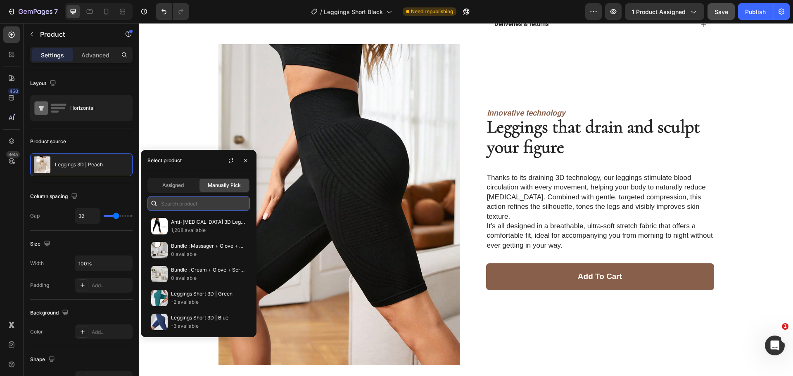
click at [177, 201] on input "text" at bounding box center [198, 203] width 102 height 15
type input "short"
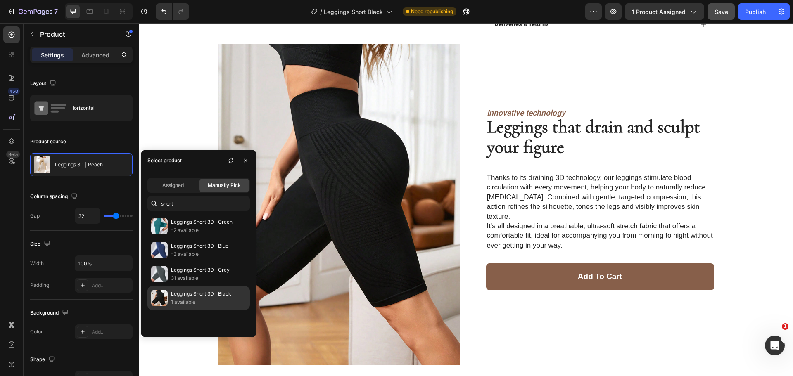
click at [227, 298] on p "Leggings Short 3D | Black" at bounding box center [208, 294] width 75 height 8
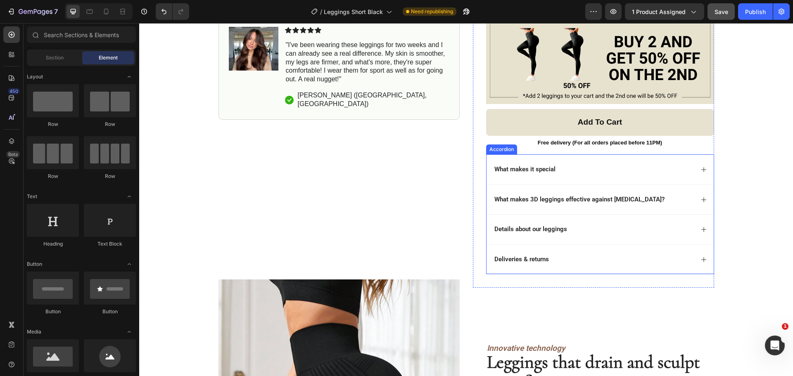
scroll to position [259, 0]
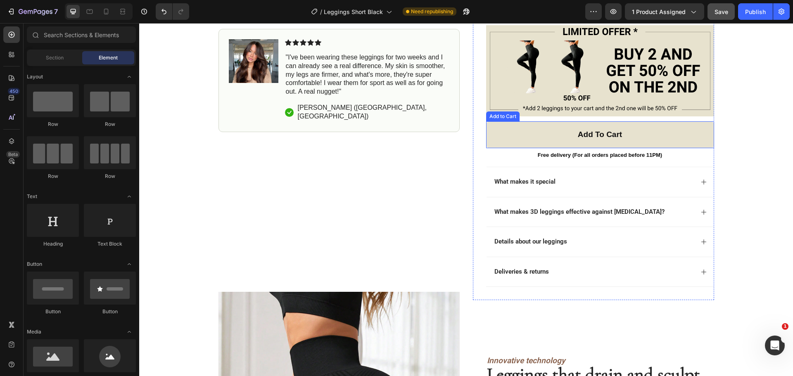
click at [514, 133] on button "Add to cart" at bounding box center [600, 134] width 228 height 27
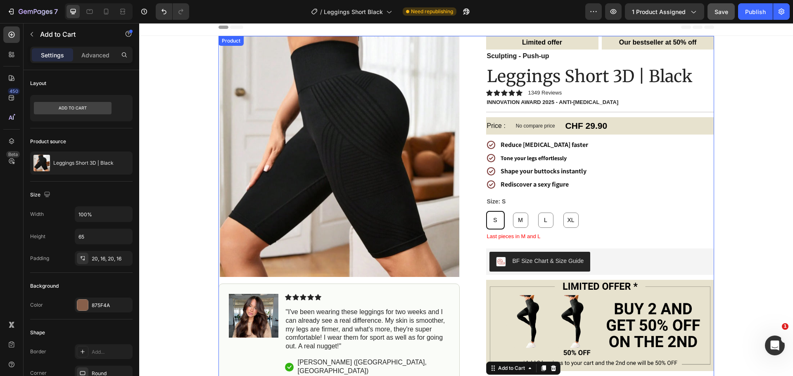
scroll to position [0, 0]
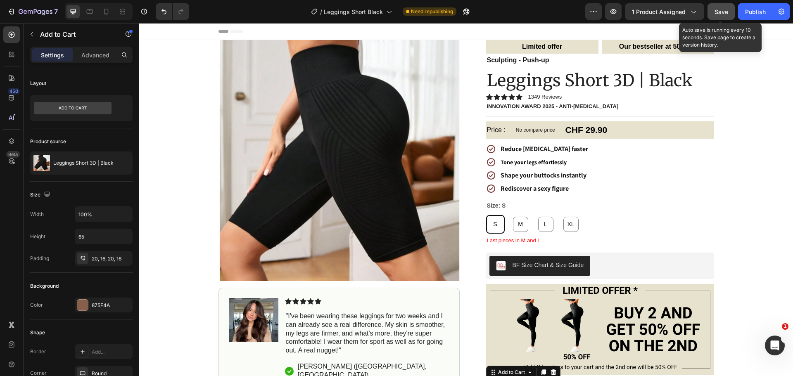
click at [720, 9] on span "Save" at bounding box center [721, 11] width 14 height 7
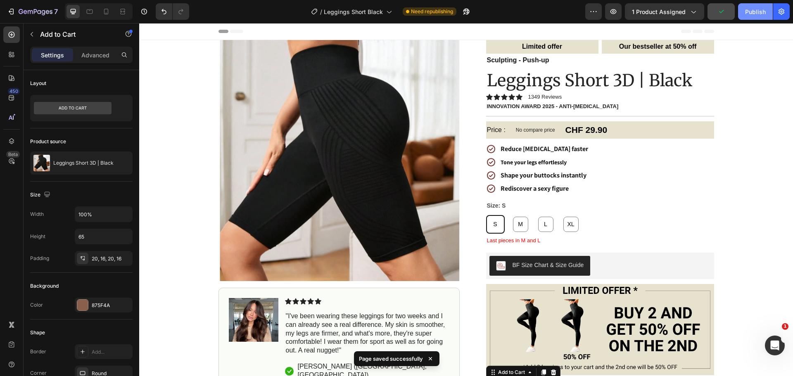
click at [755, 9] on div "Publish" at bounding box center [755, 11] width 21 height 9
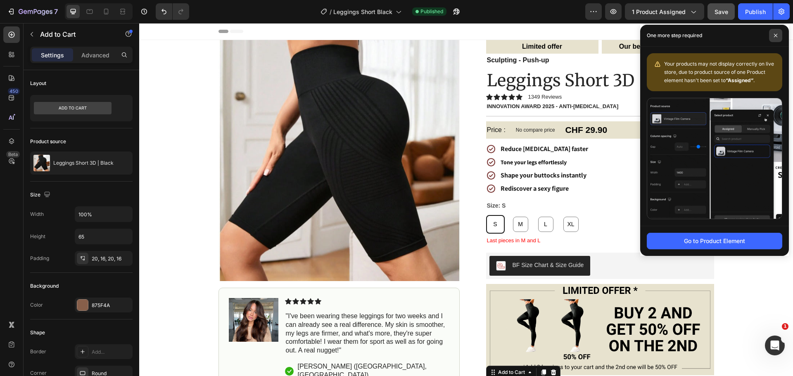
click at [776, 36] on icon at bounding box center [775, 35] width 3 height 3
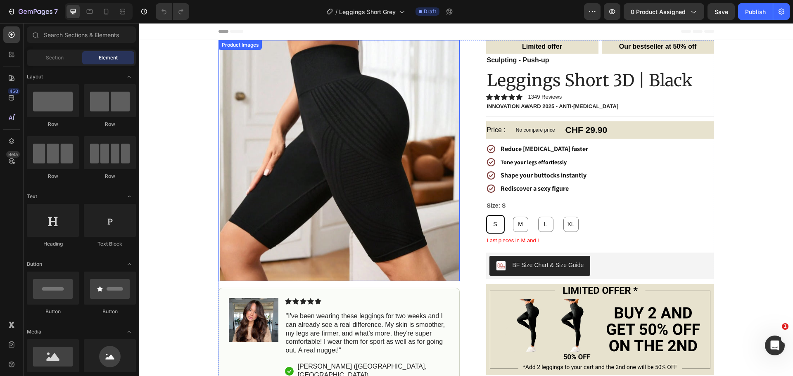
click at [362, 198] on img at bounding box center [338, 160] width 241 height 241
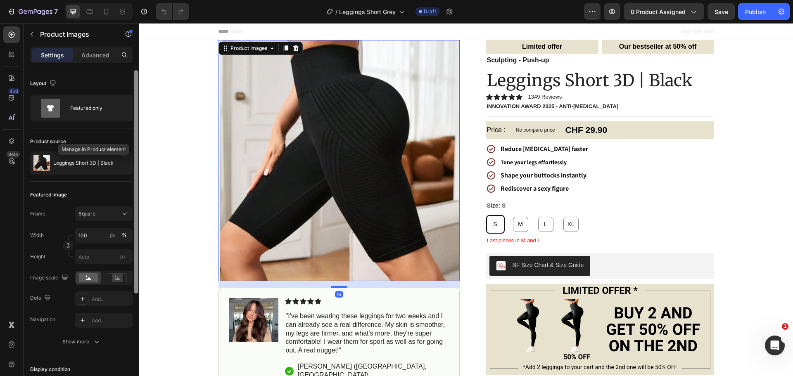
click at [0, 0] on icon "button" at bounding box center [0, 0] width 0 height 0
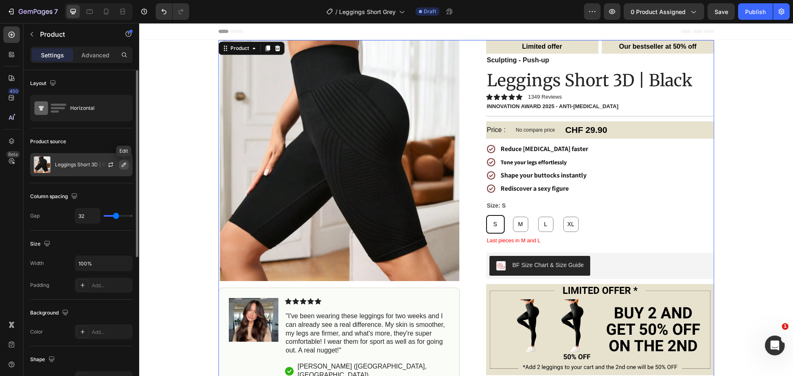
click at [124, 163] on icon "button" at bounding box center [124, 165] width 4 height 4
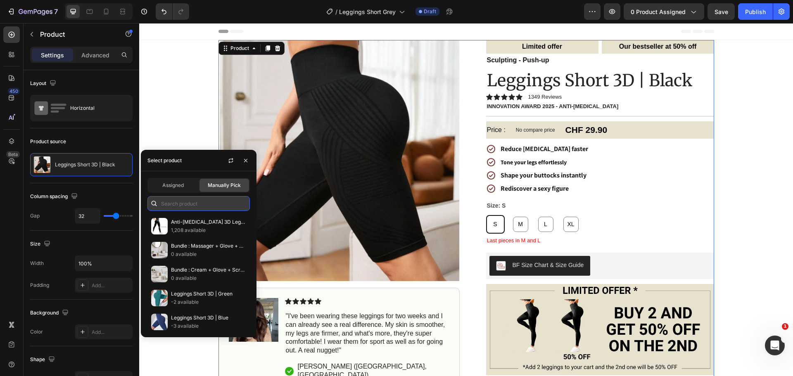
click at [202, 200] on input "text" at bounding box center [198, 203] width 102 height 15
type input "short"
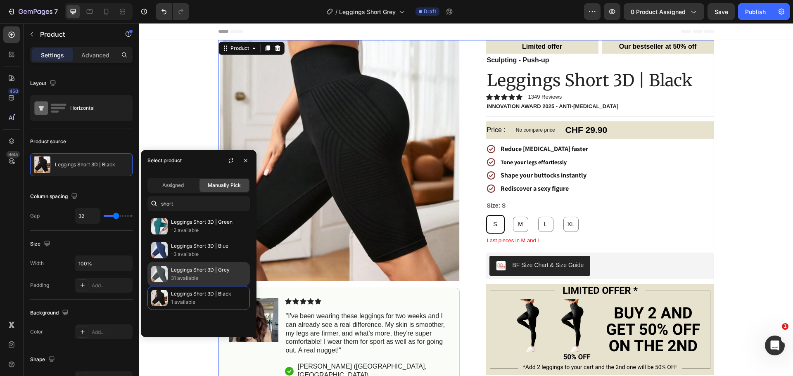
click at [222, 275] on p "31 available" at bounding box center [208, 278] width 75 height 8
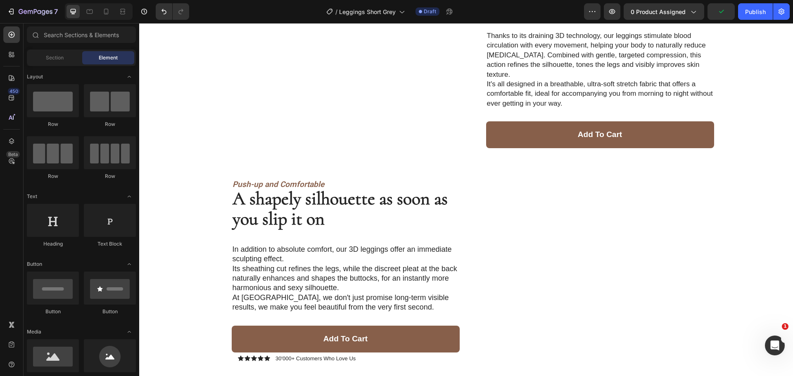
scroll to position [702, 0]
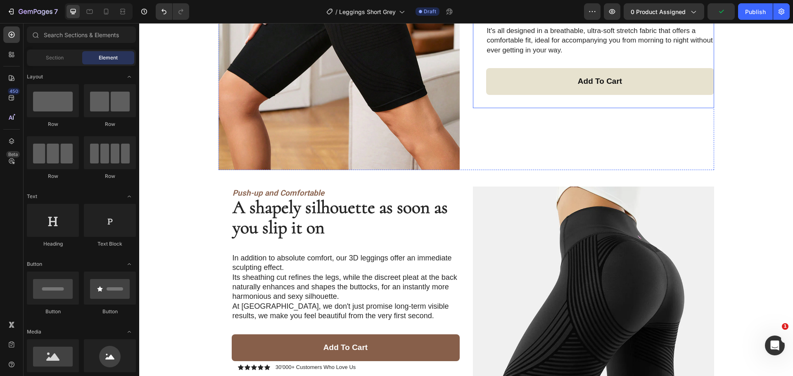
click at [515, 87] on button "Add to cart" at bounding box center [600, 81] width 228 height 27
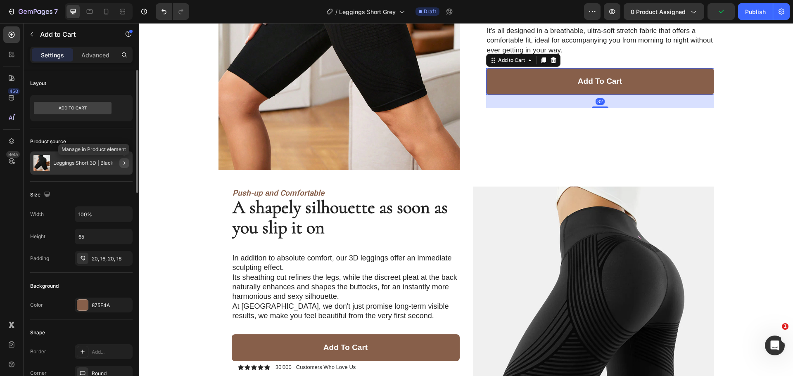
click at [120, 161] on button "button" at bounding box center [124, 163] width 10 height 10
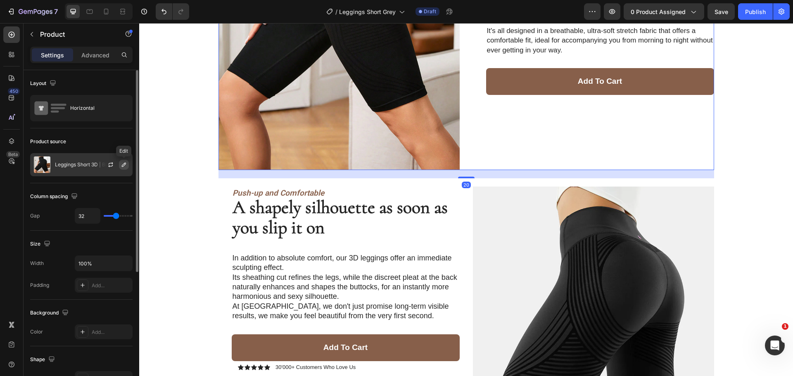
click at [122, 163] on icon "button" at bounding box center [124, 164] width 7 height 7
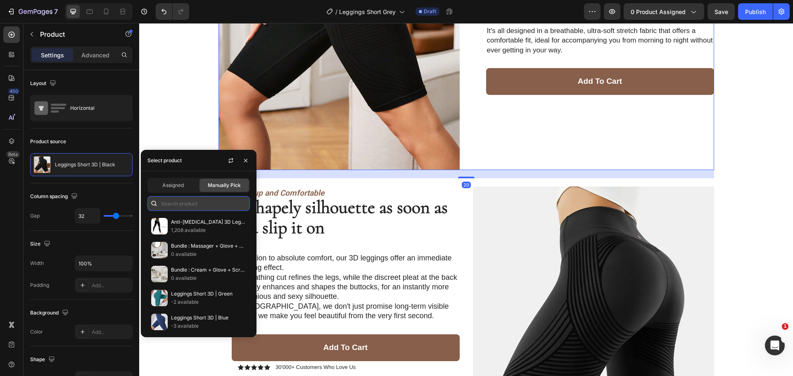
click at [173, 199] on input "text" at bounding box center [198, 203] width 102 height 15
type input "short"
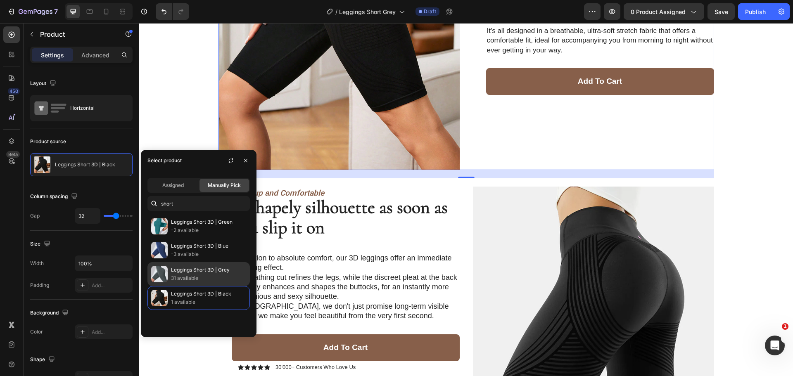
click at [223, 272] on p "Leggings Short 3D | Grey" at bounding box center [208, 270] width 75 height 8
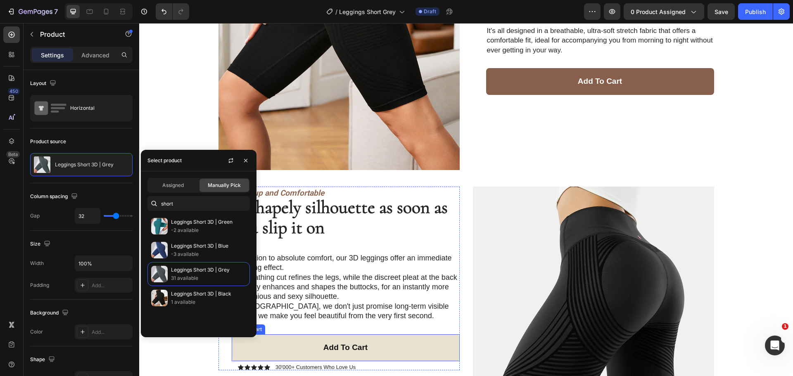
click at [269, 348] on button "Add to cart" at bounding box center [346, 347] width 228 height 27
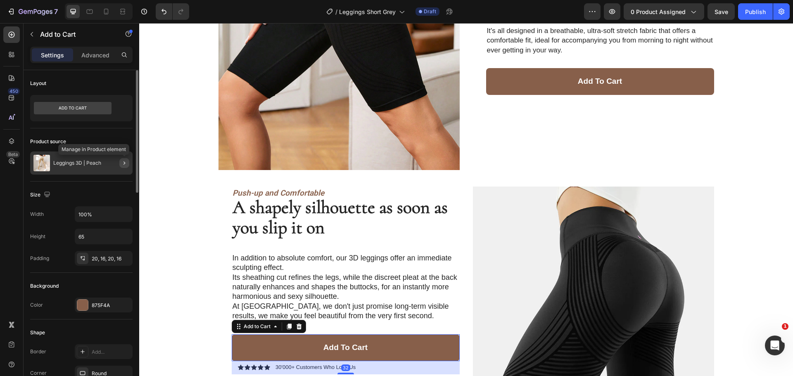
click at [127, 161] on button "button" at bounding box center [124, 163] width 10 height 10
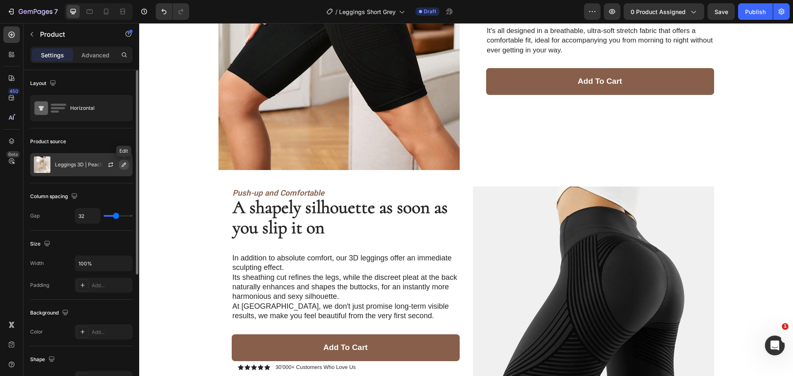
click at [126, 162] on icon "button" at bounding box center [124, 164] width 7 height 7
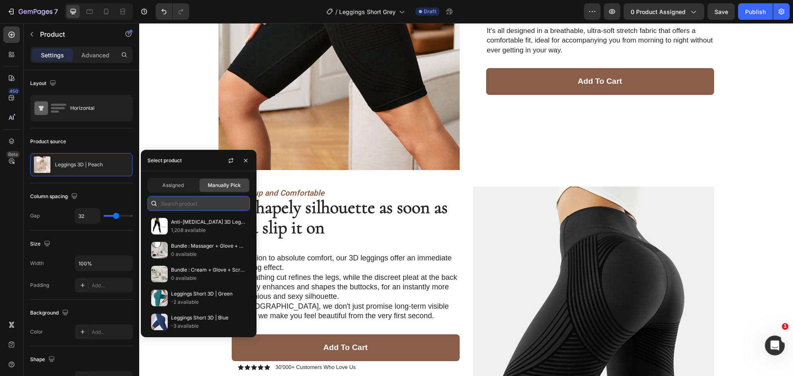
click at [194, 206] on input "text" at bounding box center [198, 203] width 102 height 15
type input "short"
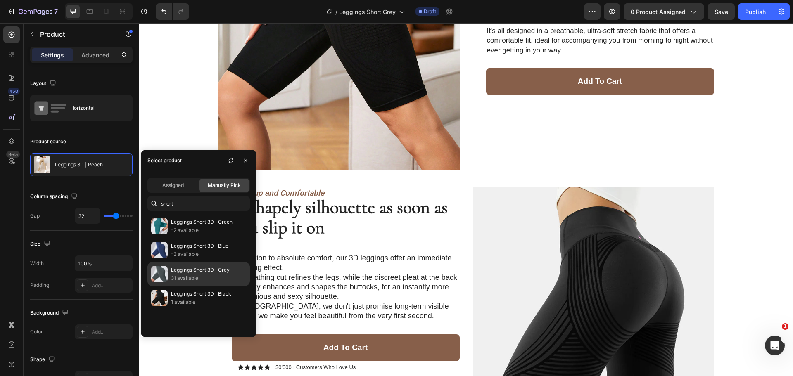
click at [213, 274] on p "31 available" at bounding box center [208, 278] width 75 height 8
click at [183, 97] on div "Image Image Carousel Product Images Image Icon Icon Icon Icon Icon Icon List "I…" at bounding box center [466, 348] width 654 height 2021
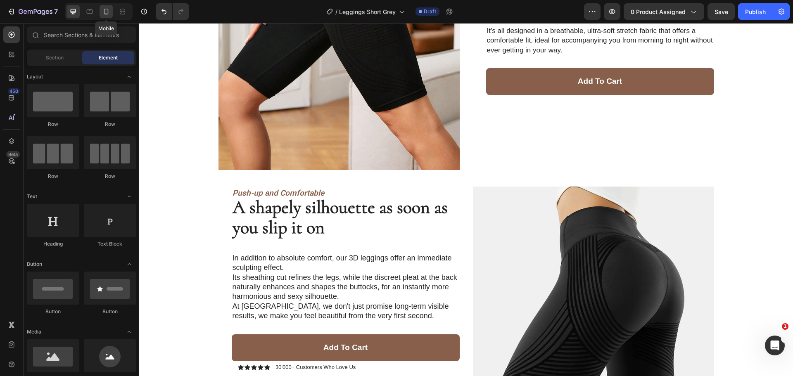
click at [107, 12] on icon at bounding box center [106, 11] width 8 height 8
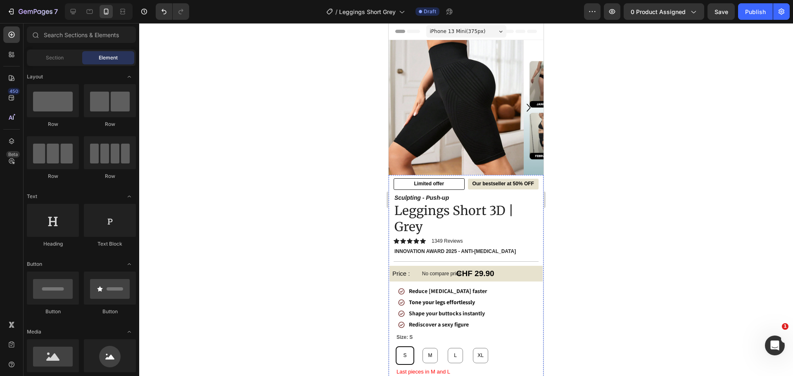
click at [459, 114] on img at bounding box center [455, 107] width 135 height 135
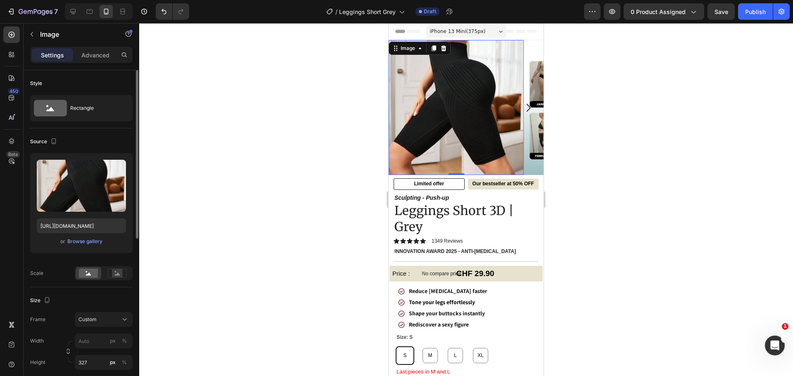
click at [85, 246] on div "Upload Image [URL][DOMAIN_NAME] or Browse gallery" at bounding box center [81, 203] width 102 height 100
click at [88, 243] on div "Browse gallery" at bounding box center [84, 241] width 35 height 7
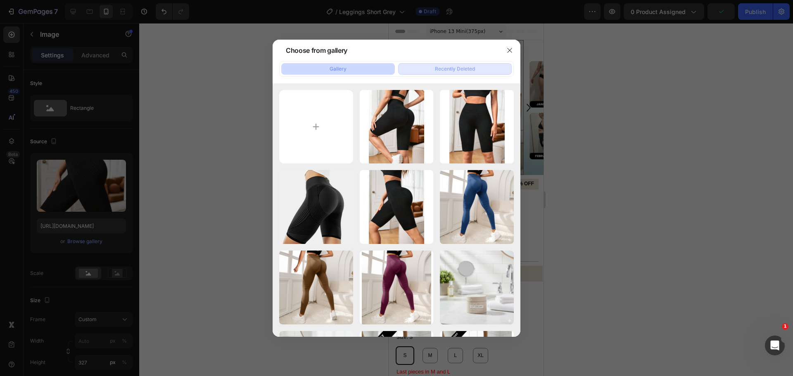
drag, startPoint x: 510, startPoint y: 53, endPoint x: 495, endPoint y: 67, distance: 21.0
click at [510, 52] on icon "button" at bounding box center [509, 50] width 7 height 7
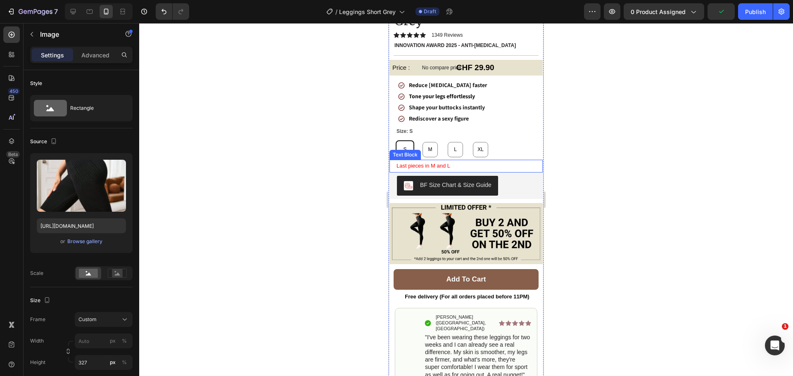
scroll to position [206, 0]
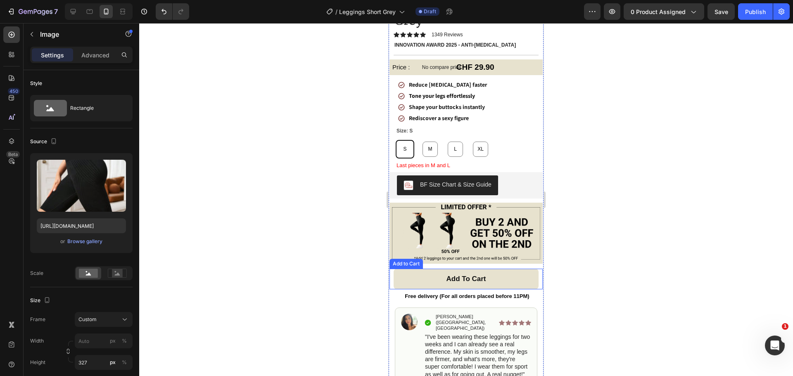
click at [516, 270] on button "Add to cart" at bounding box center [465, 279] width 145 height 21
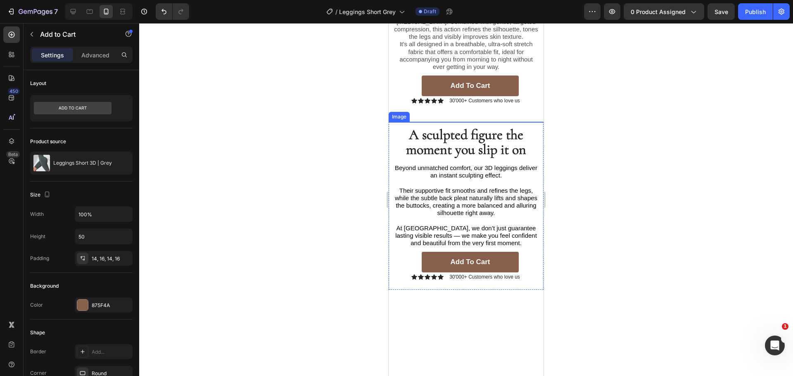
scroll to position [826, 0]
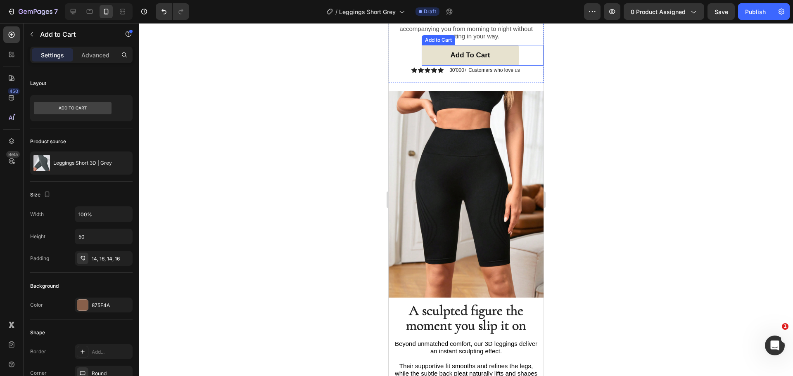
click at [506, 66] on button "Add to cart" at bounding box center [470, 55] width 97 height 21
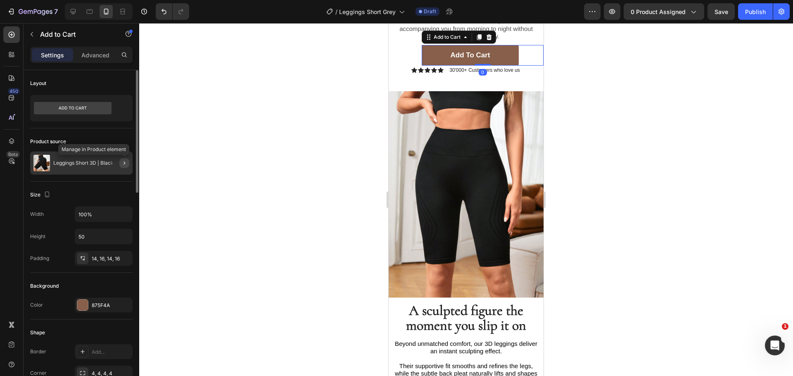
click at [127, 164] on icon "button" at bounding box center [124, 163] width 7 height 7
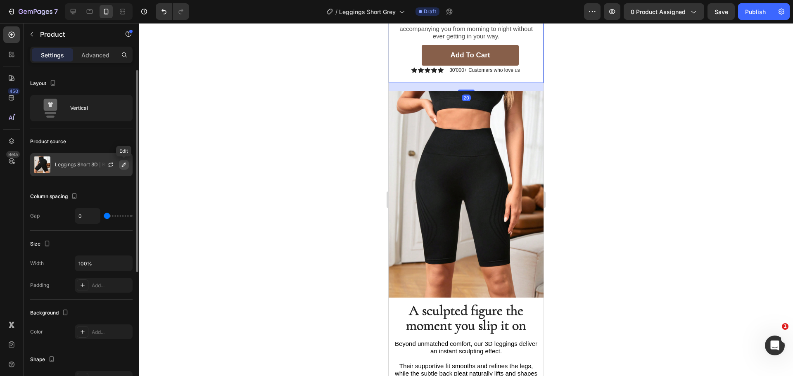
click at [126, 166] on icon "button" at bounding box center [124, 164] width 7 height 7
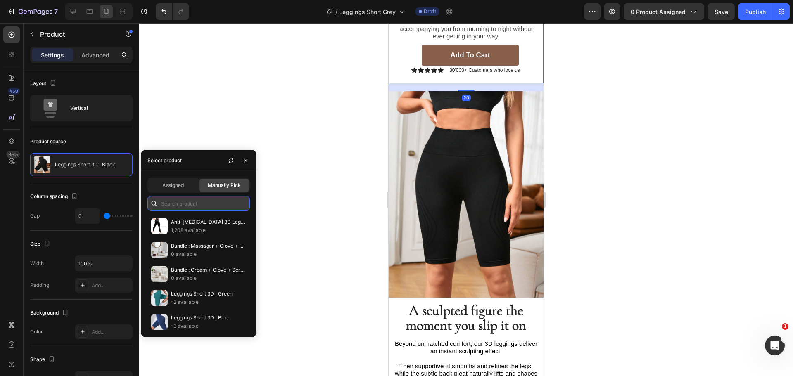
click at [189, 199] on input "text" at bounding box center [198, 203] width 102 height 15
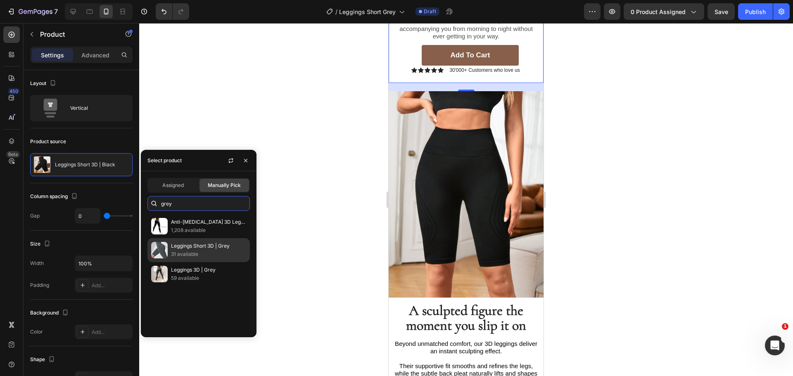
type input "grey"
click at [216, 249] on p "Leggings Short 3D | Grey" at bounding box center [208, 246] width 75 height 8
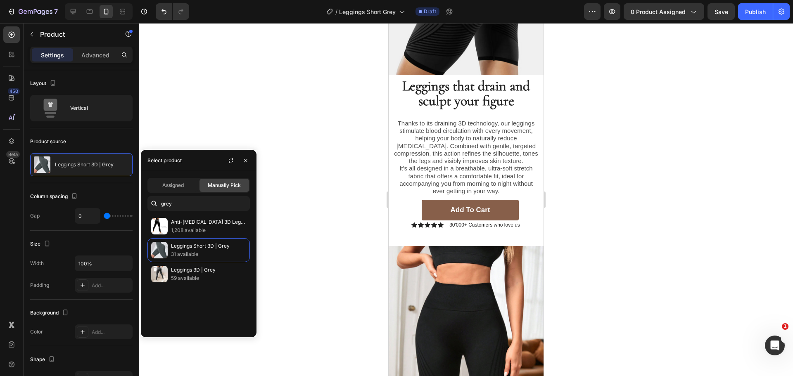
click at [312, 202] on div at bounding box center [466, 199] width 654 height 353
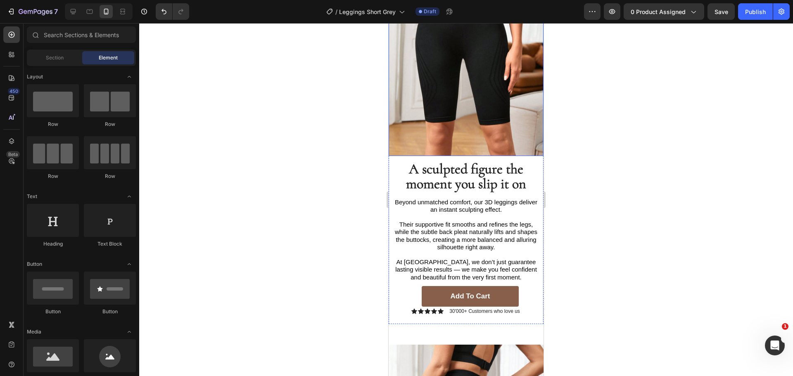
scroll to position [1197, 0]
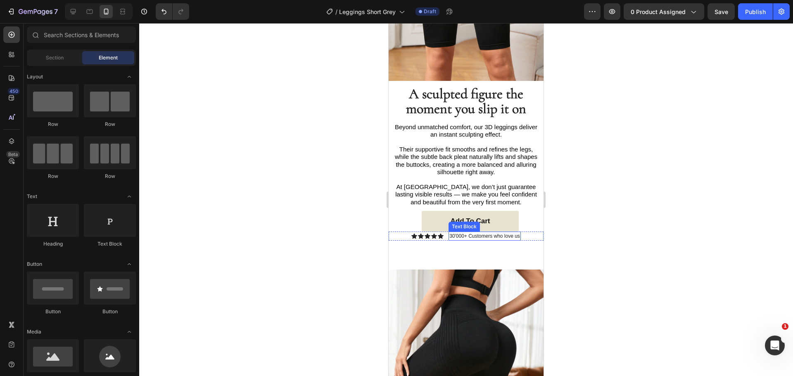
click at [505, 211] on button "Add to cart" at bounding box center [470, 221] width 97 height 21
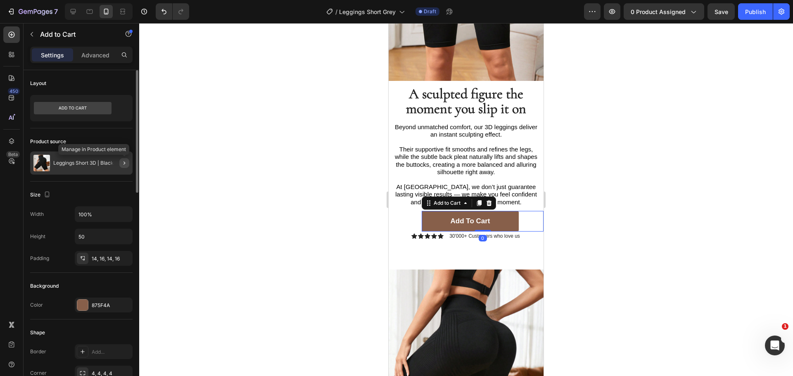
click at [122, 166] on icon "button" at bounding box center [124, 163] width 7 height 7
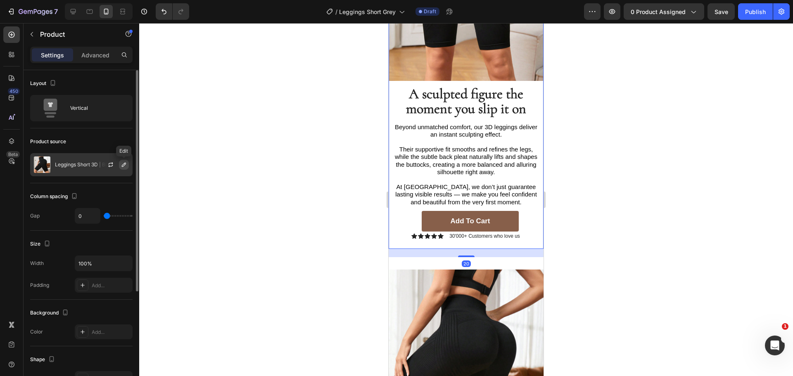
click at [122, 165] on icon "button" at bounding box center [124, 165] width 4 height 4
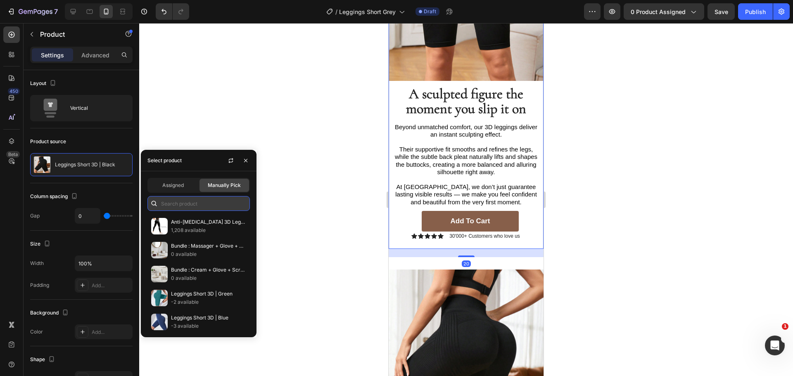
click at [186, 206] on input "text" at bounding box center [198, 203] width 102 height 15
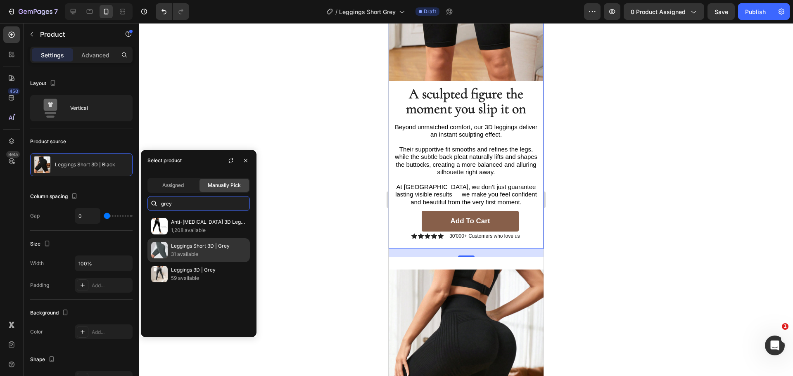
type input "grey"
click at [223, 246] on p "Leggings Short 3D | Grey" at bounding box center [208, 246] width 75 height 8
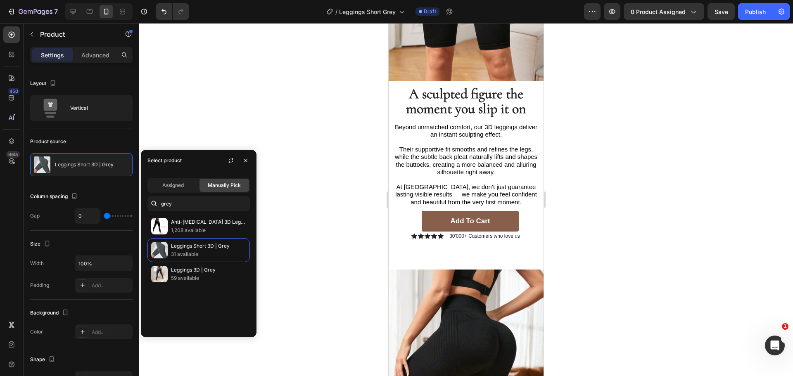
click at [365, 203] on div at bounding box center [466, 199] width 654 height 353
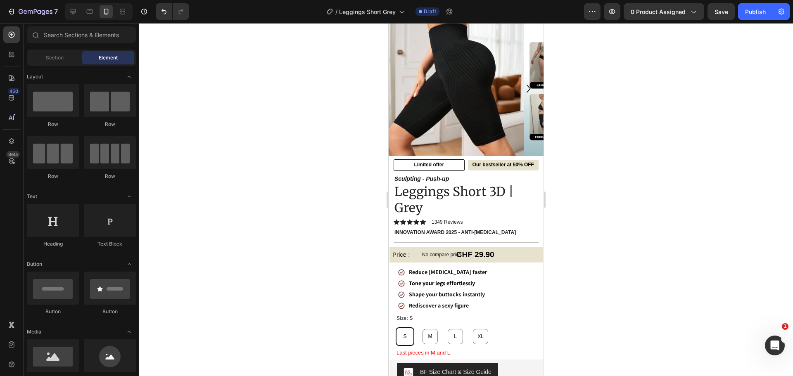
scroll to position [0, 0]
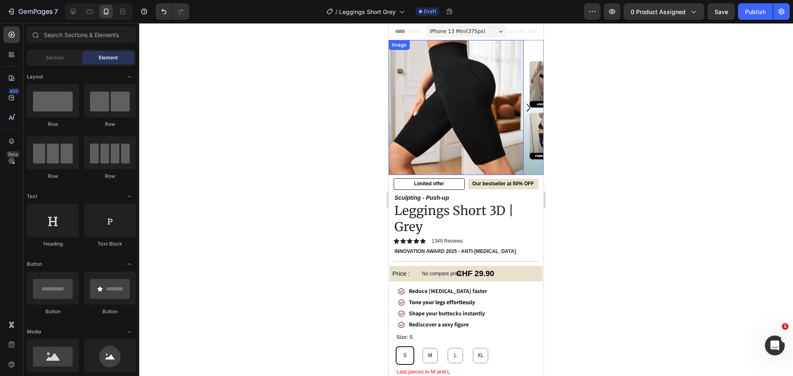
click at [447, 114] on img at bounding box center [455, 107] width 135 height 135
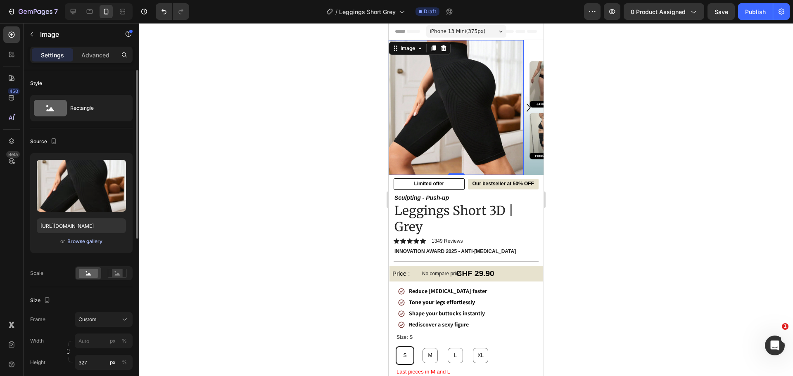
click at [93, 240] on div "Browse gallery" at bounding box center [84, 241] width 35 height 7
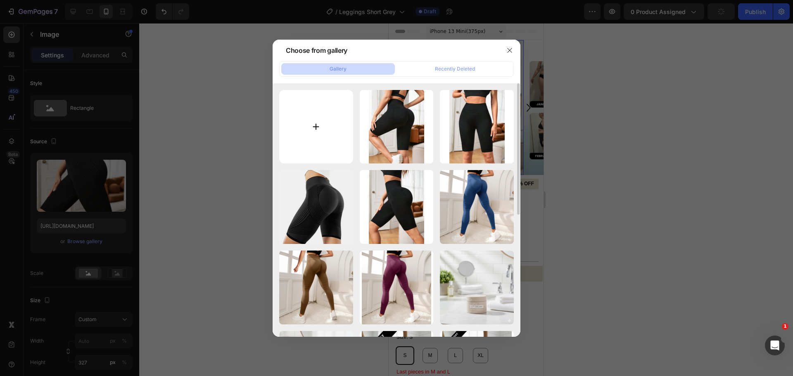
click at [294, 127] on input "file" at bounding box center [316, 127] width 74 height 74
type input "C:\fakepath\1.jpg"
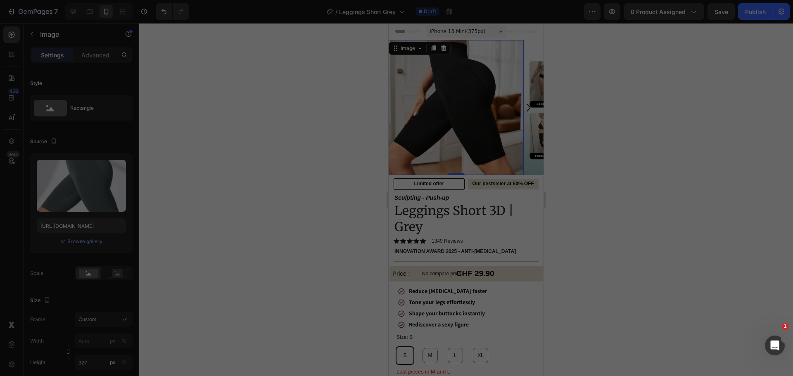
type input "[URL][DOMAIN_NAME]"
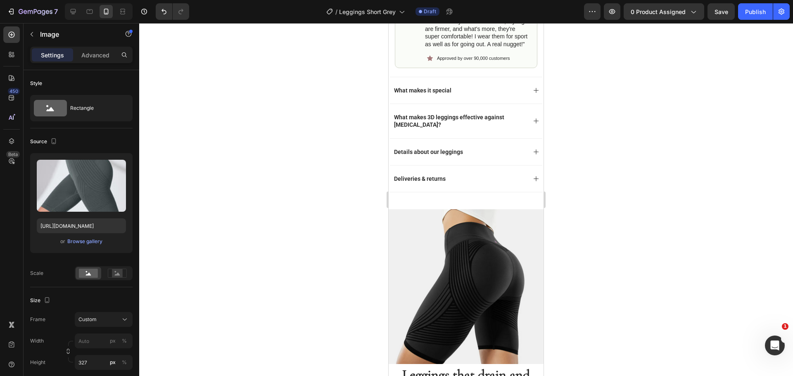
scroll to position [661, 0]
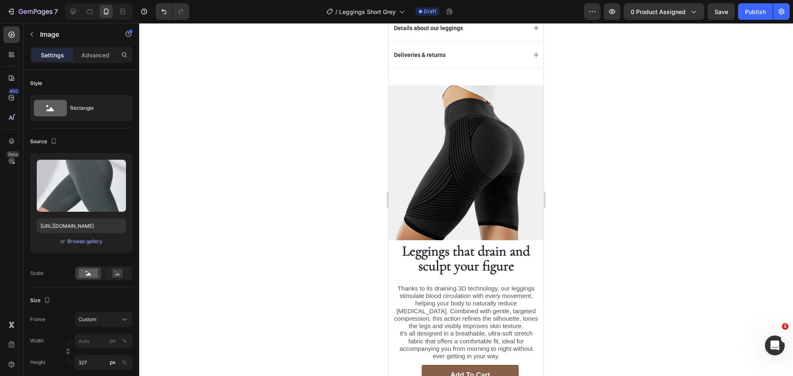
click at [497, 182] on img at bounding box center [465, 162] width 155 height 155
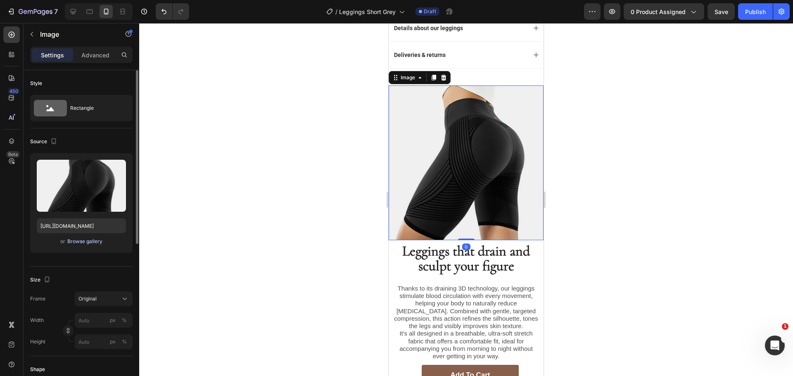
click at [102, 243] on div "Browse gallery" at bounding box center [84, 241] width 35 height 7
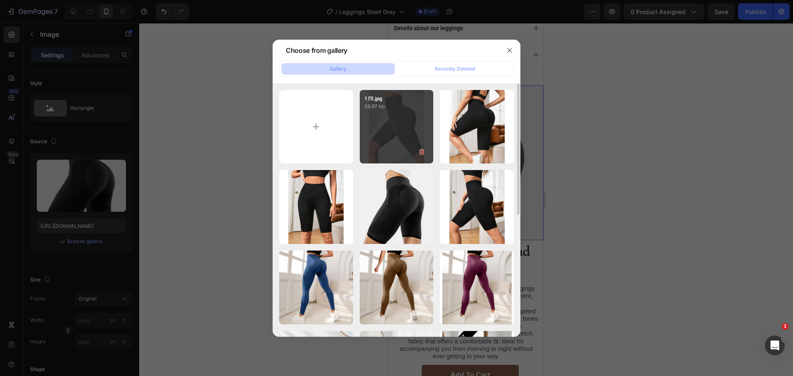
click at [361, 118] on div "1 (1).jpg 58.97 kb" at bounding box center [397, 127] width 74 height 74
type input "[URL][DOMAIN_NAME]"
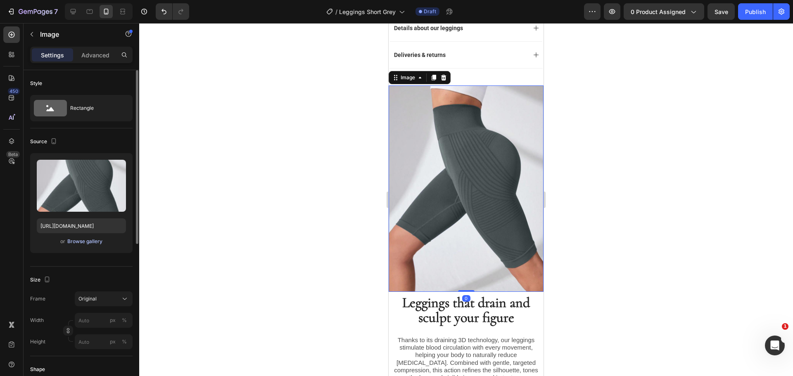
click at [88, 242] on div "Browse gallery" at bounding box center [84, 241] width 35 height 7
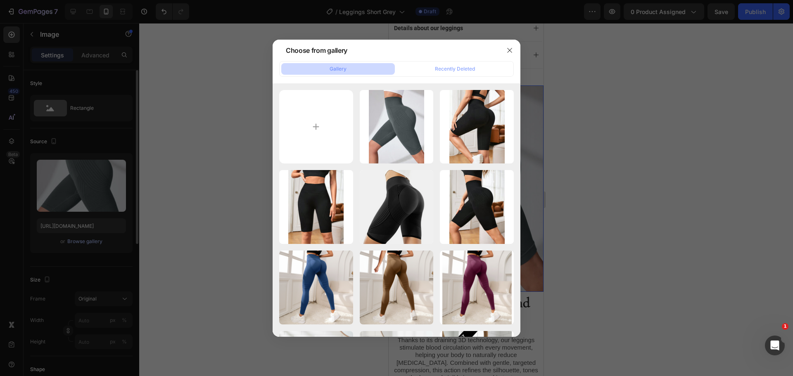
click at [316, 125] on input "file" at bounding box center [316, 127] width 74 height 74
type input "C:\fakepath\53ae7665-3327-4d91-981f-f7a9c5131e38.jpg"
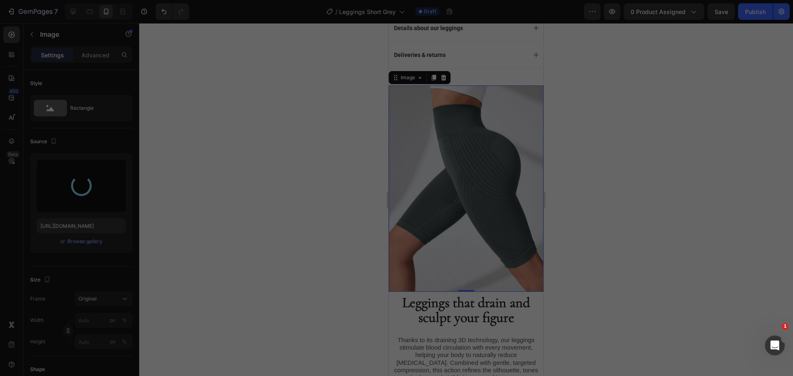
type input "[URL][DOMAIN_NAME]"
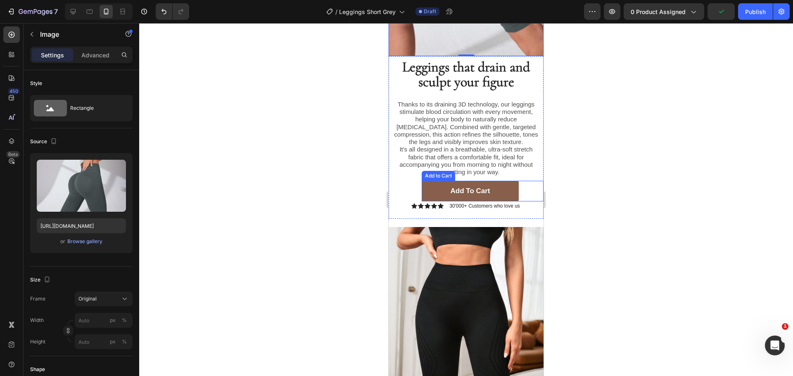
scroll to position [950, 0]
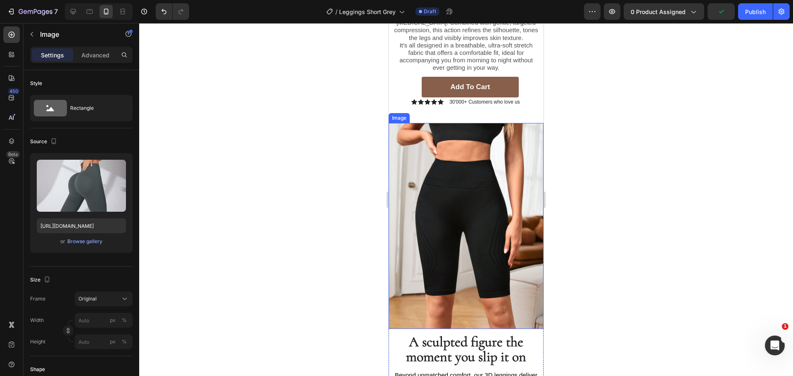
click at [449, 203] on img at bounding box center [465, 226] width 155 height 206
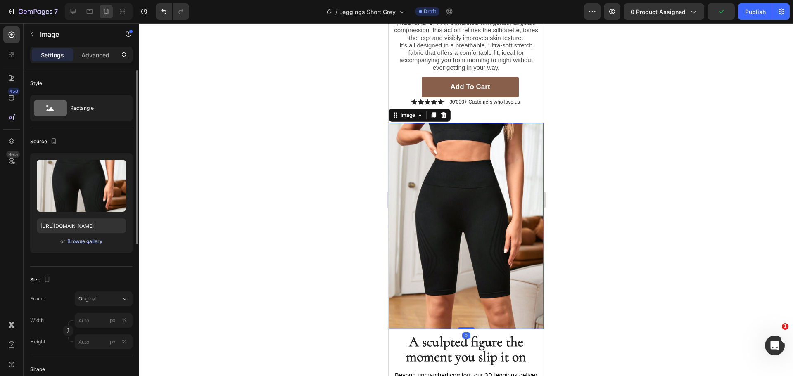
click at [95, 243] on div "Browse gallery" at bounding box center [84, 241] width 35 height 7
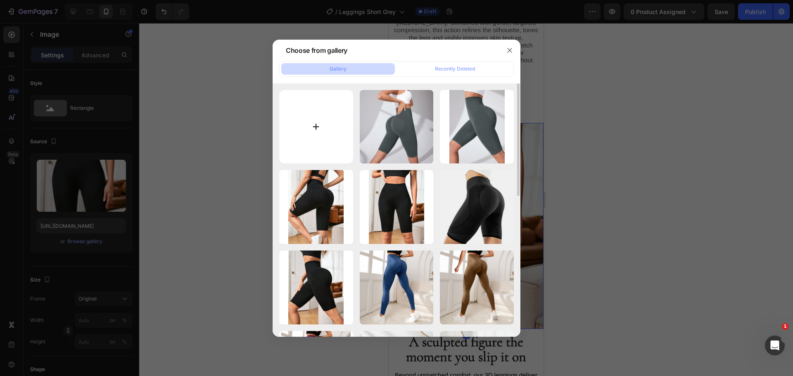
click at [322, 138] on input "file" at bounding box center [316, 127] width 74 height 74
type input "C:\fakepath\64c41096-e683-4139-8493-b1559149e524.jpg"
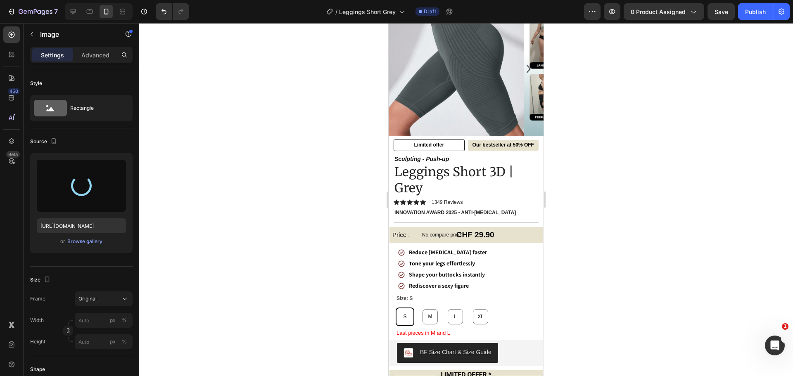
scroll to position [0, 0]
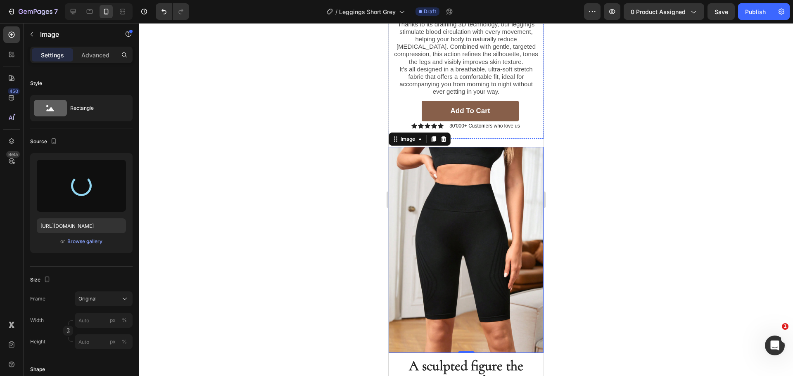
type input "[URL][DOMAIN_NAME]"
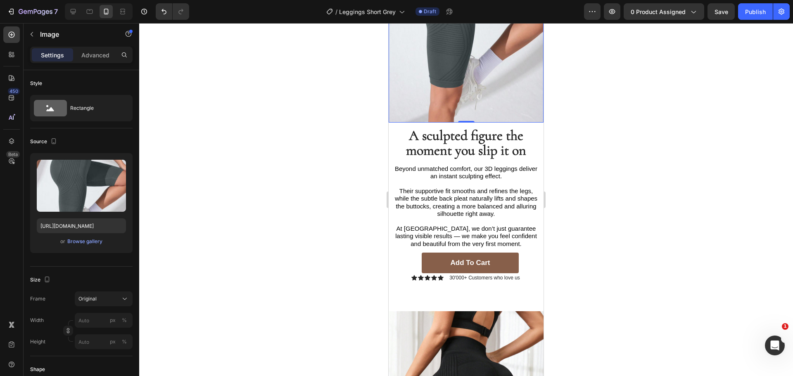
scroll to position [1404, 0]
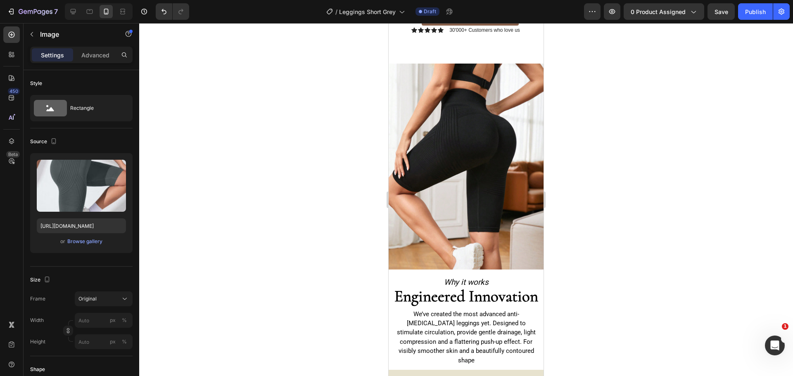
click at [488, 168] on img at bounding box center [465, 167] width 155 height 206
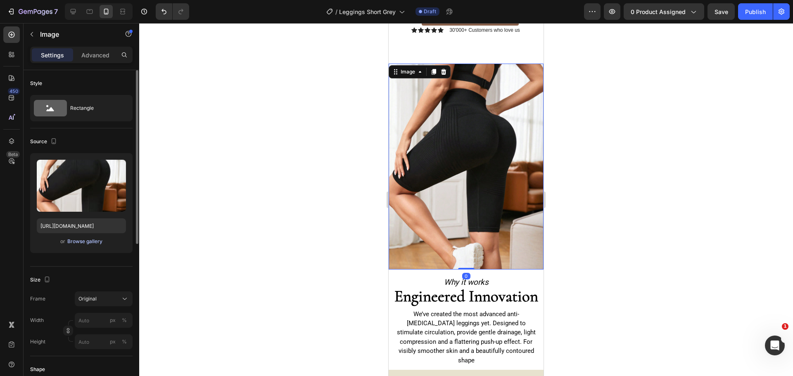
click at [89, 240] on div "Browse gallery" at bounding box center [84, 241] width 35 height 7
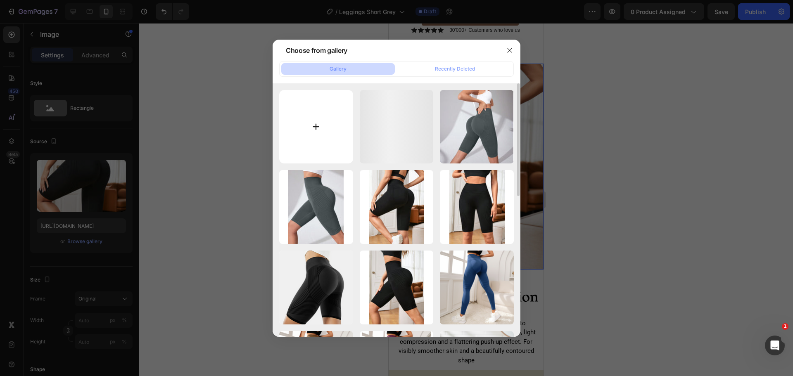
click at [324, 142] on input "file" at bounding box center [316, 127] width 74 height 74
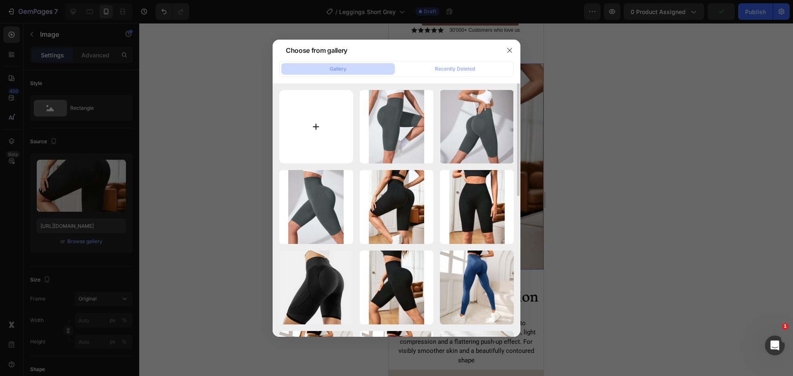
type input "C:\fakepath\O1CN01SuxONA23vhU6Kl0sA_!!2219087597318-0-cib.jpg"
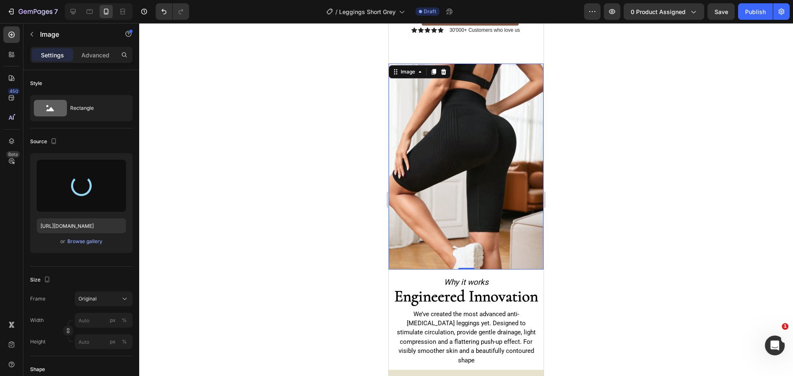
type input "[URL][DOMAIN_NAME]"
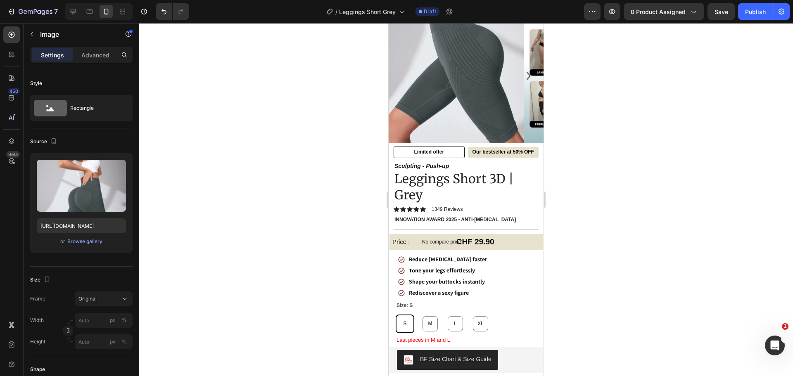
scroll to position [0, 0]
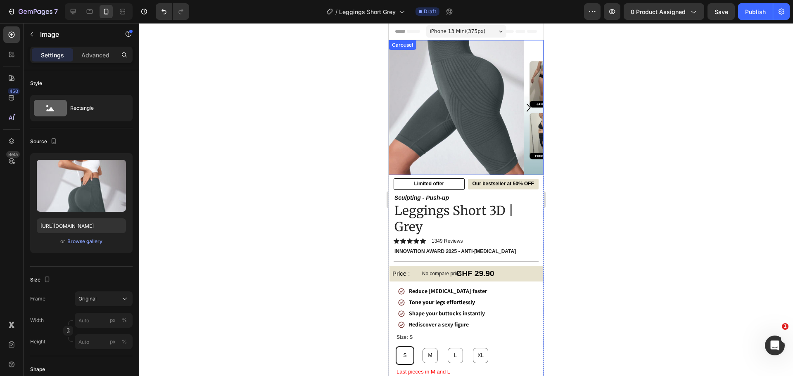
click at [528, 106] on icon "Carousel Next Arrow" at bounding box center [529, 108] width 16 height 16
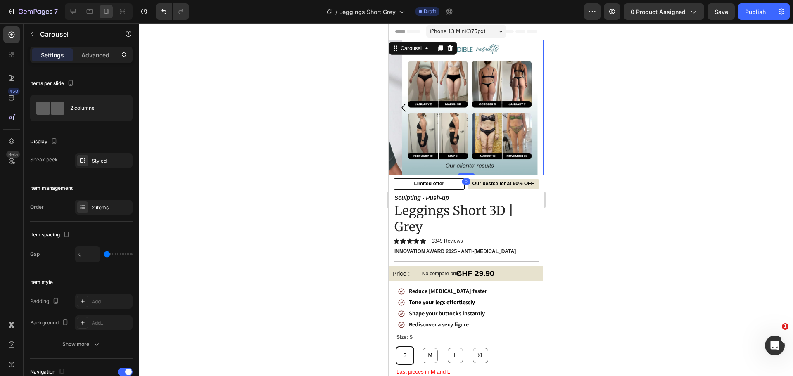
click at [522, 106] on img at bounding box center [469, 107] width 135 height 135
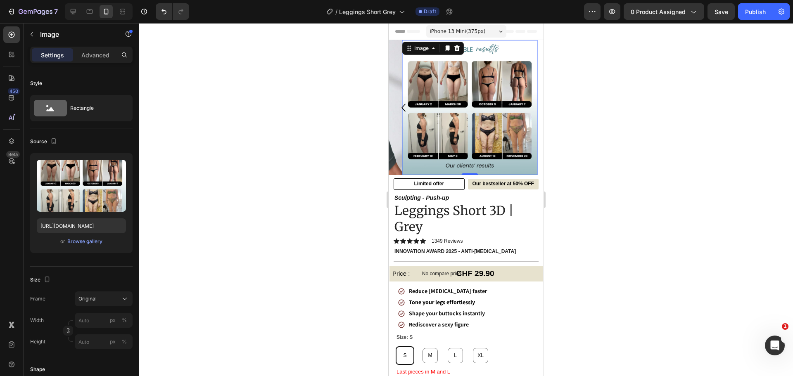
click at [324, 116] on div at bounding box center [466, 199] width 654 height 353
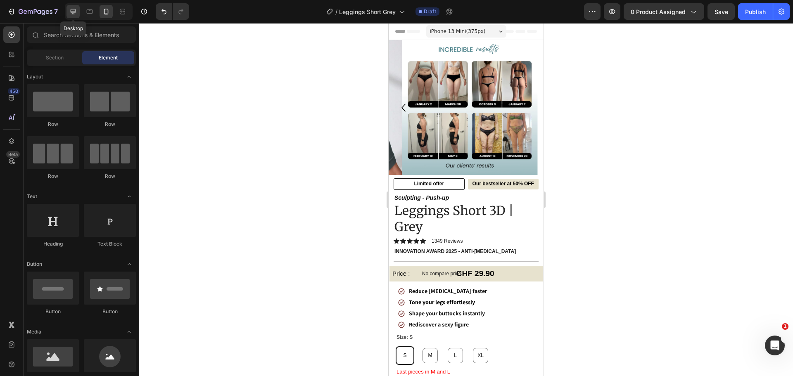
click at [73, 11] on icon at bounding box center [73, 11] width 8 height 8
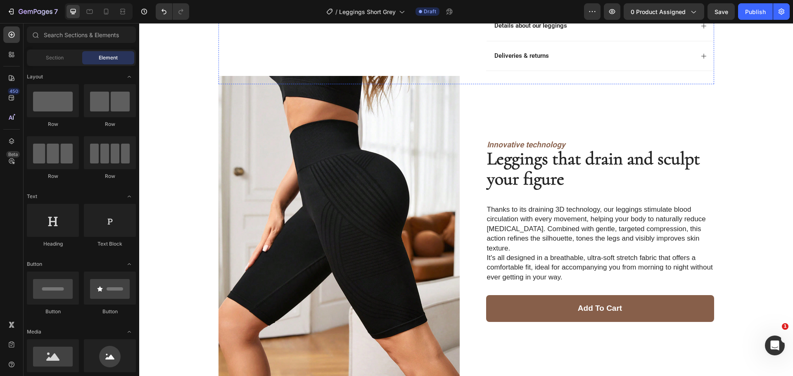
scroll to position [578, 0]
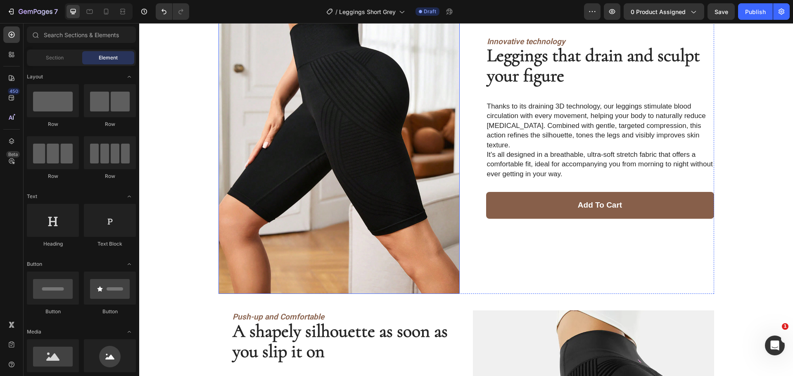
click at [397, 194] on img at bounding box center [338, 133] width 241 height 321
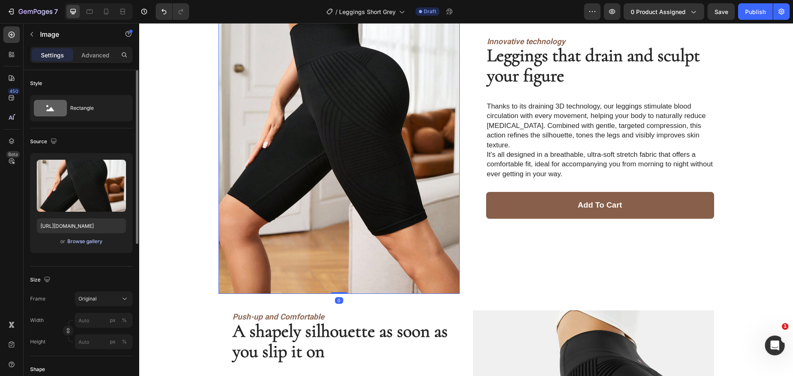
click at [84, 242] on div "Browse gallery" at bounding box center [84, 241] width 35 height 7
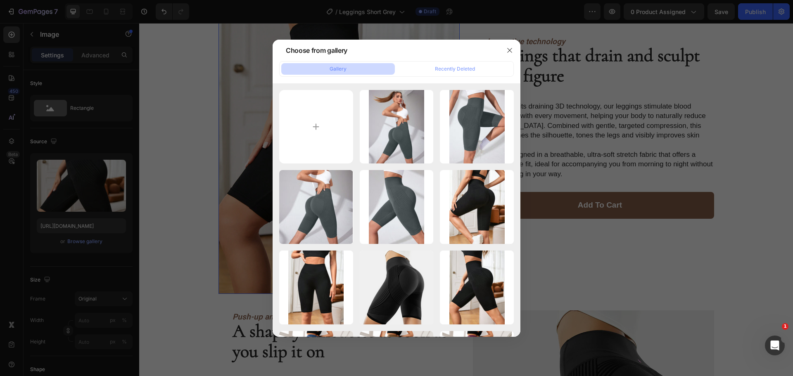
click at [0, 0] on div "1 (1).jpg 58.97 kb" at bounding box center [0, 0] width 0 height 0
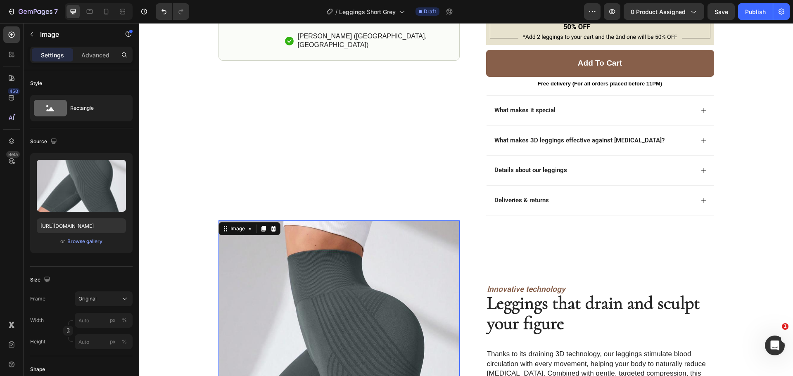
scroll to position [537, 0]
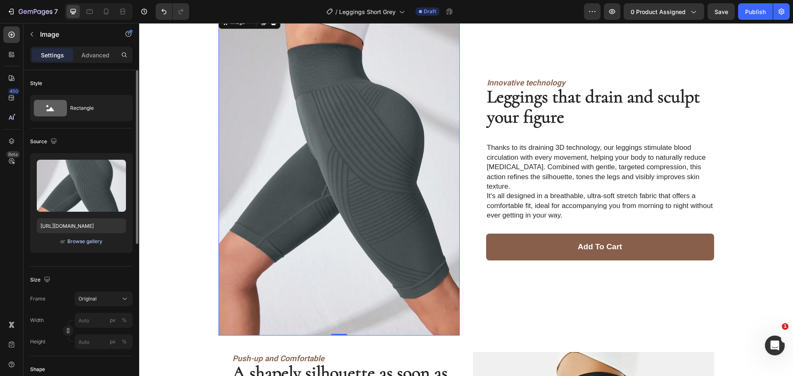
click at [99, 241] on div "Browse gallery" at bounding box center [84, 241] width 35 height 7
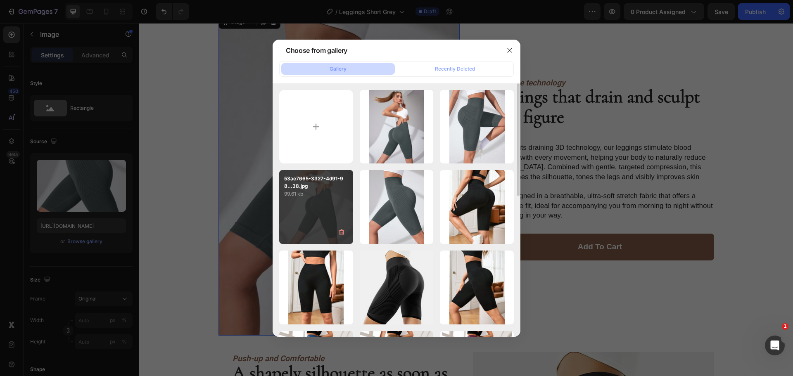
click at [319, 203] on div "53ae7665-3327-4d91-98...38.jpg 99.61 kb" at bounding box center [316, 207] width 74 height 74
type input "[URL][DOMAIN_NAME]"
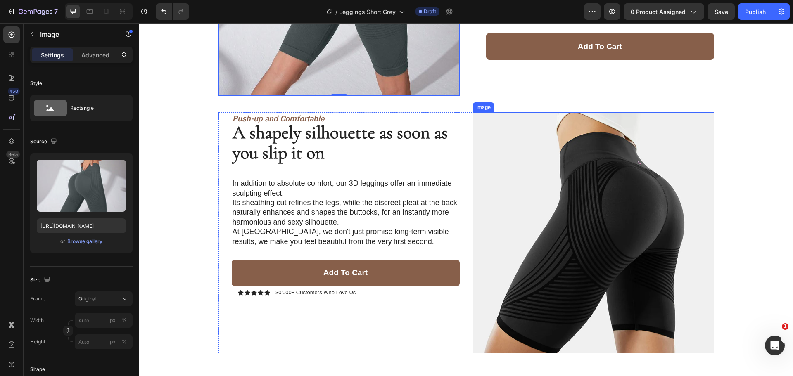
scroll to position [784, 0]
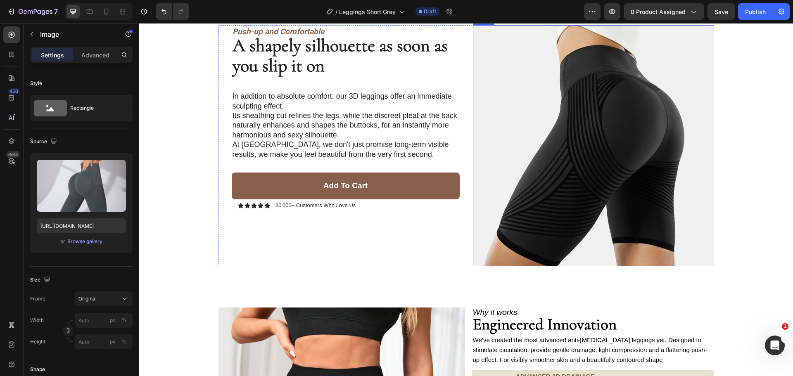
click at [581, 151] on img at bounding box center [593, 145] width 241 height 241
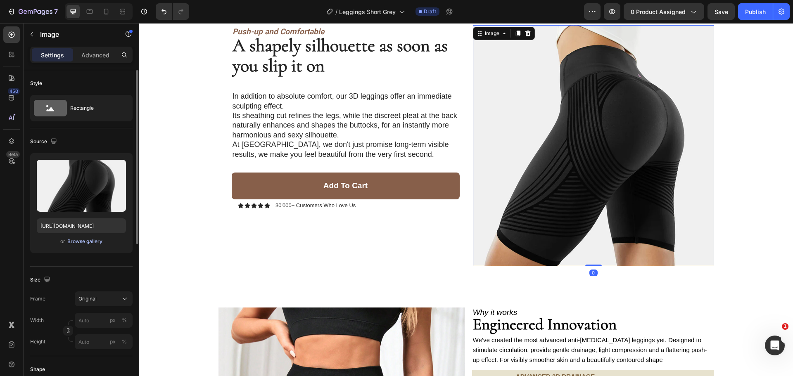
click at [78, 243] on div "Browse gallery" at bounding box center [84, 241] width 35 height 7
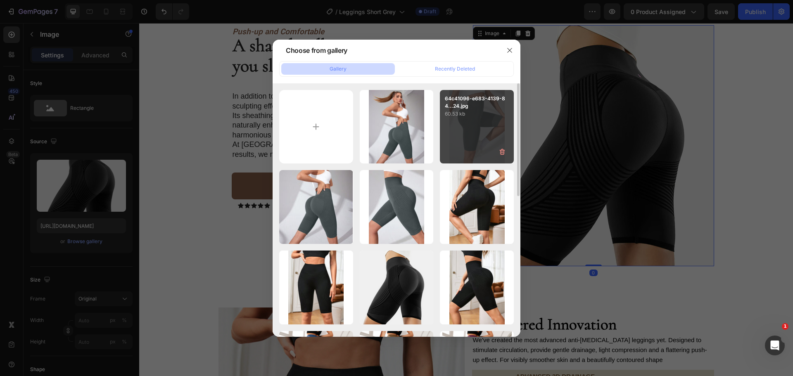
click at [464, 132] on div "64c41096-e683-4139-84...24.jpg 60.53 kb" at bounding box center [477, 127] width 74 height 74
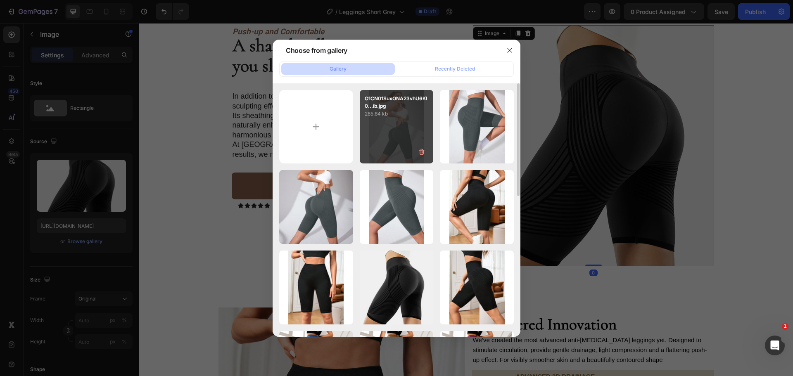
type input "[URL][DOMAIN_NAME]"
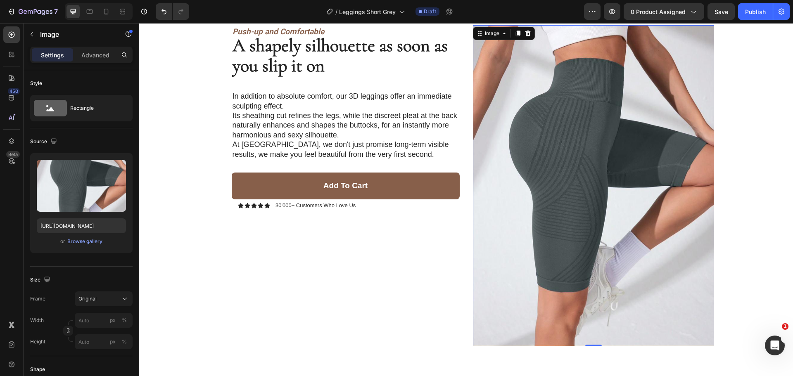
scroll to position [1032, 0]
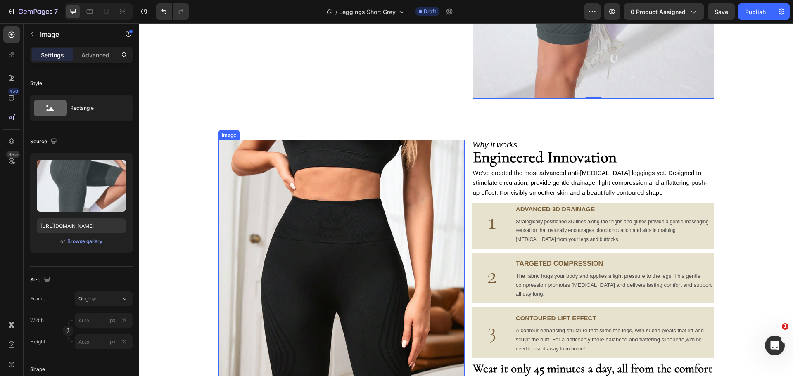
click at [303, 260] on img at bounding box center [341, 304] width 246 height 328
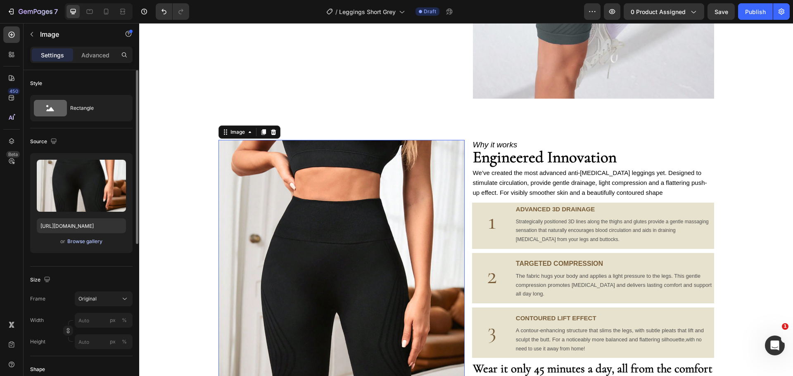
click at [93, 242] on div "Browse gallery" at bounding box center [84, 241] width 35 height 7
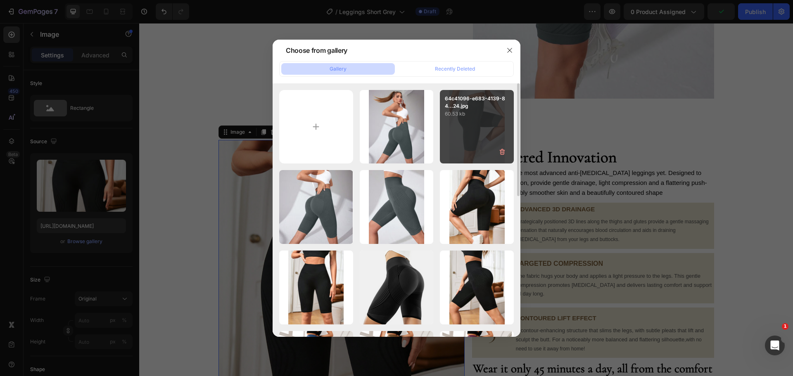
click at [481, 147] on div "64c41096-e683-4139-84...24.jpg 60.53 kb" at bounding box center [477, 127] width 74 height 74
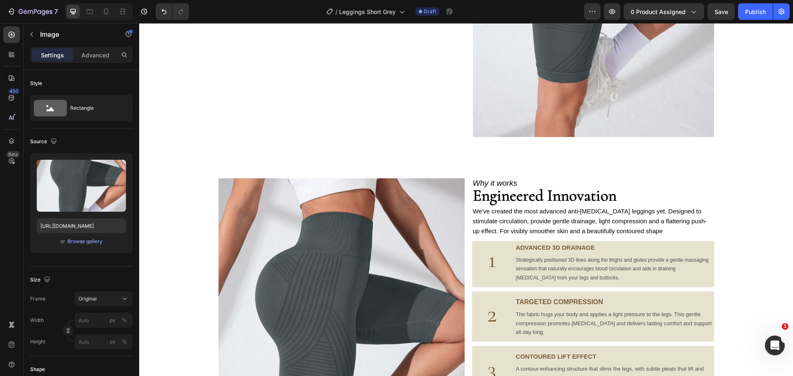
scroll to position [908, 0]
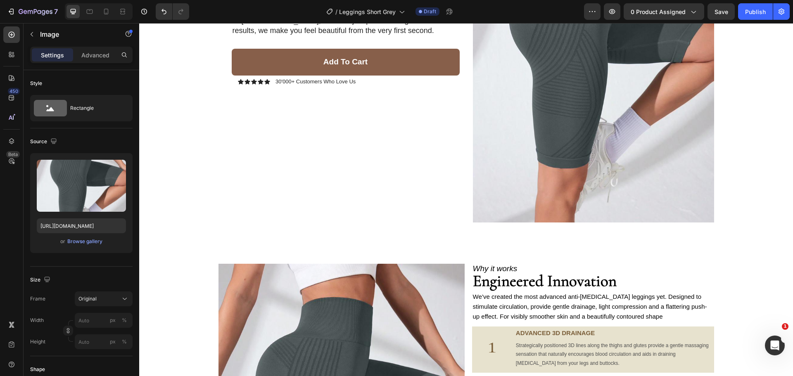
click at [90, 239] on div "Browse gallery" at bounding box center [84, 241] width 35 height 7
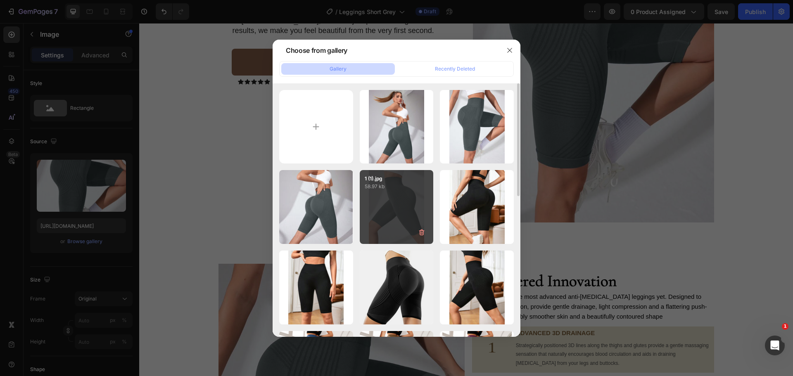
click at [412, 197] on div "1 (1).jpg 58.97 kb" at bounding box center [397, 207] width 74 height 74
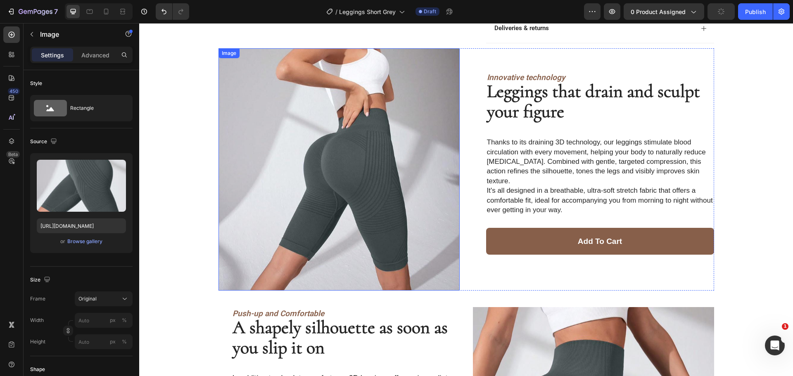
scroll to position [743, 0]
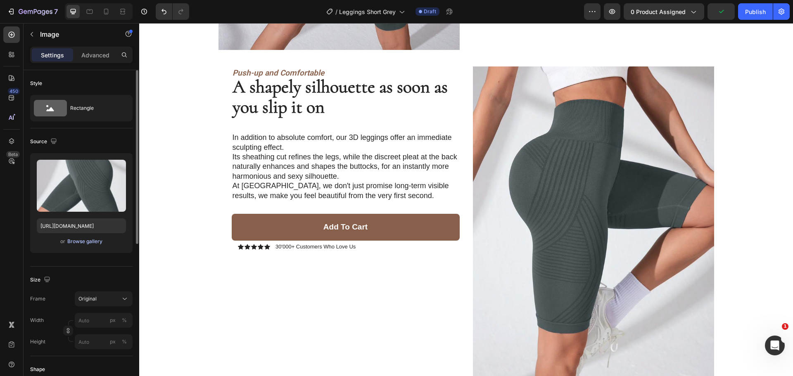
click at [94, 242] on div "Browse gallery" at bounding box center [84, 241] width 35 height 7
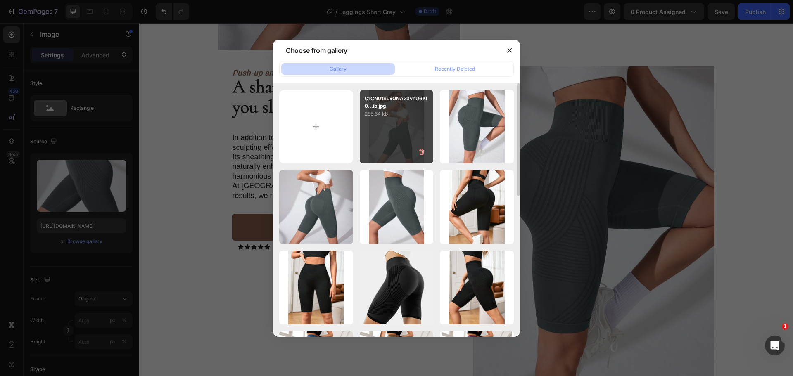
click at [399, 133] on div "O1CN01SuxONA23vhU6Kl0...ib.jpg 285.64 kb" at bounding box center [397, 127] width 74 height 74
type input "[URL][DOMAIN_NAME]"
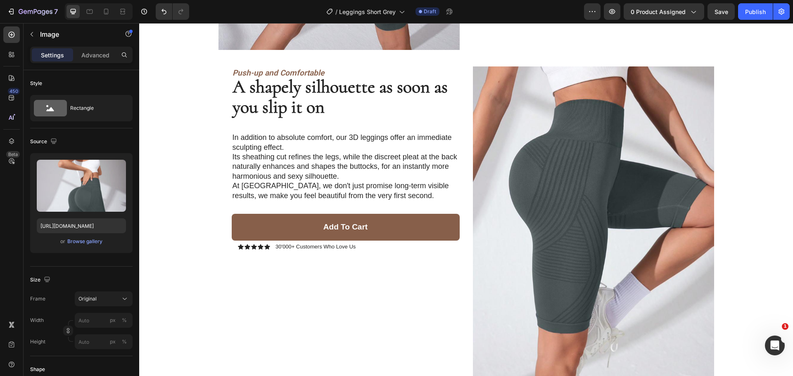
scroll to position [991, 0]
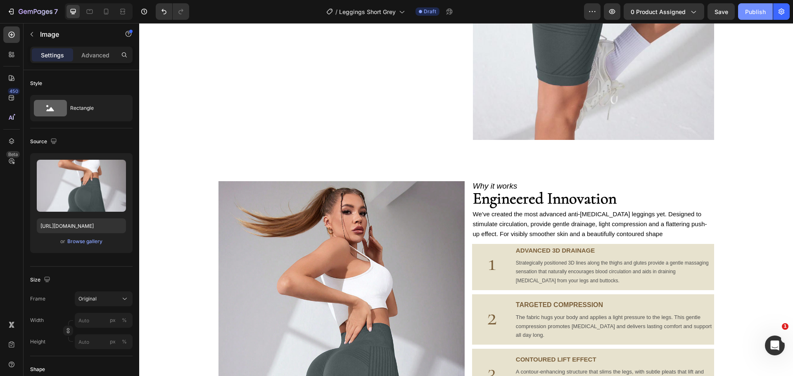
click at [720, 10] on span "Save" at bounding box center [721, 11] width 14 height 7
click at [755, 9] on div "Publish" at bounding box center [755, 11] width 21 height 9
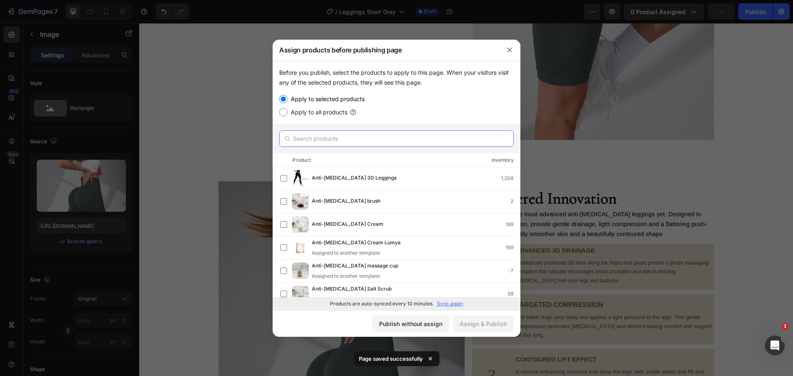
click at [372, 133] on input "text" at bounding box center [396, 138] width 235 height 17
type input "short"
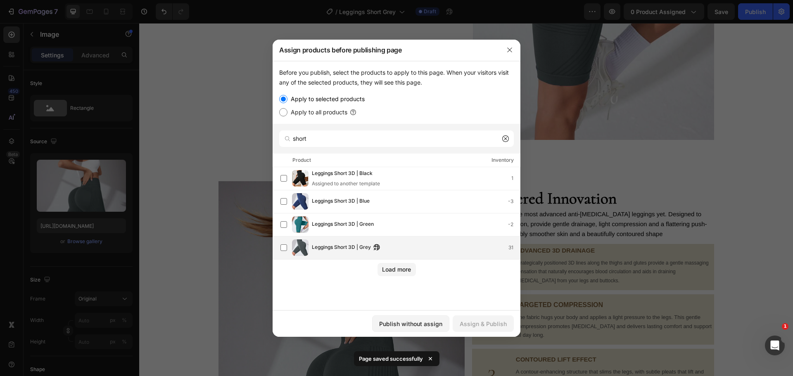
click at [421, 249] on div "Leggings Short 3D | Grey 31" at bounding box center [416, 247] width 208 height 9
click at [492, 328] on button "Assign & Publish" at bounding box center [482, 323] width 61 height 17
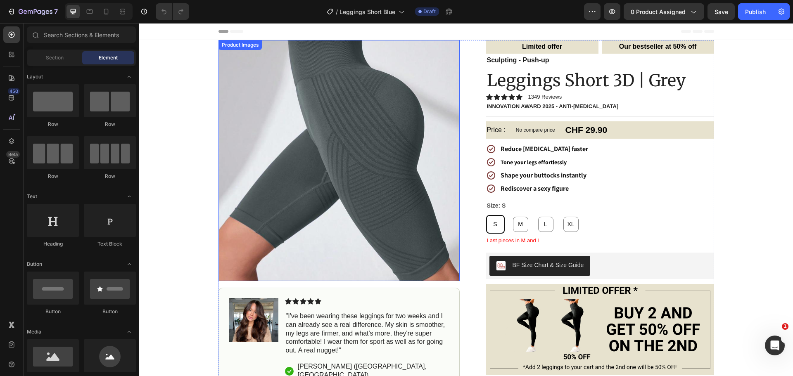
click at [342, 182] on img at bounding box center [338, 160] width 241 height 241
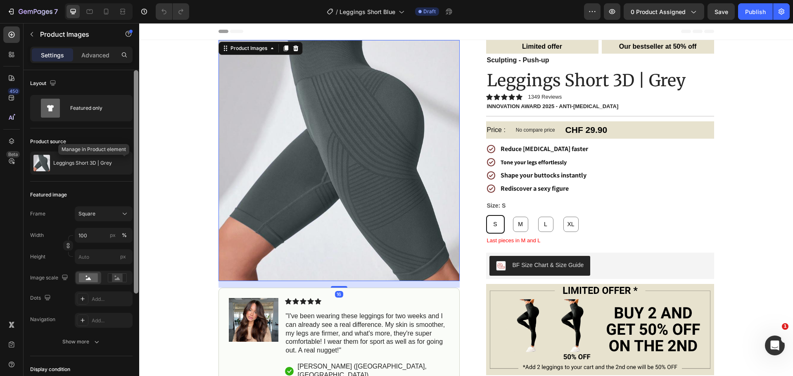
click at [0, 0] on icon "button" at bounding box center [0, 0] width 0 height 0
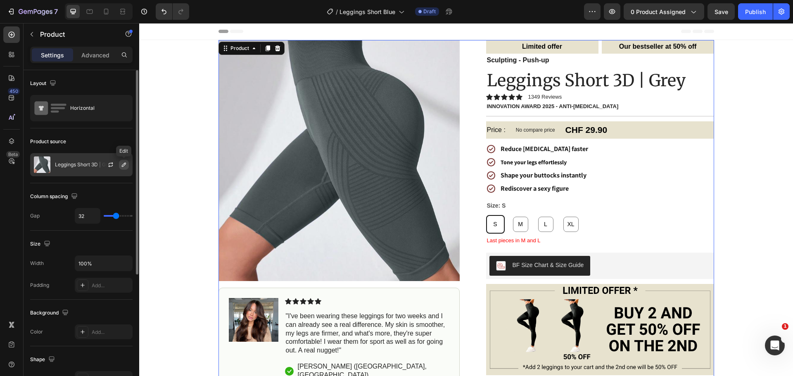
click at [125, 167] on icon "button" at bounding box center [124, 164] width 7 height 7
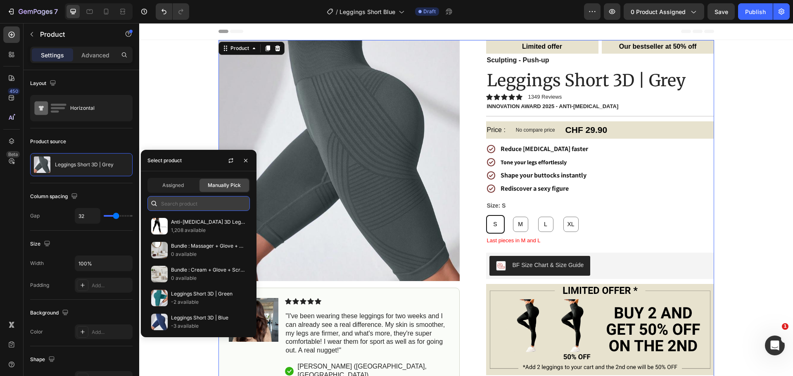
click at [210, 202] on input "text" at bounding box center [198, 203] width 102 height 15
type input "short"
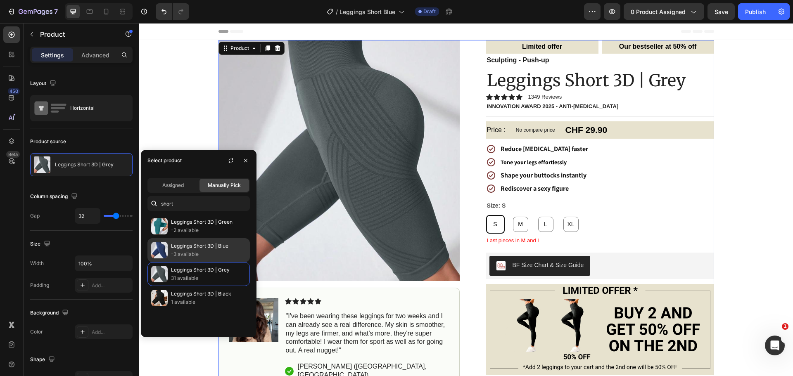
click at [215, 249] on p "Leggings Short 3D | Blue" at bounding box center [208, 246] width 75 height 8
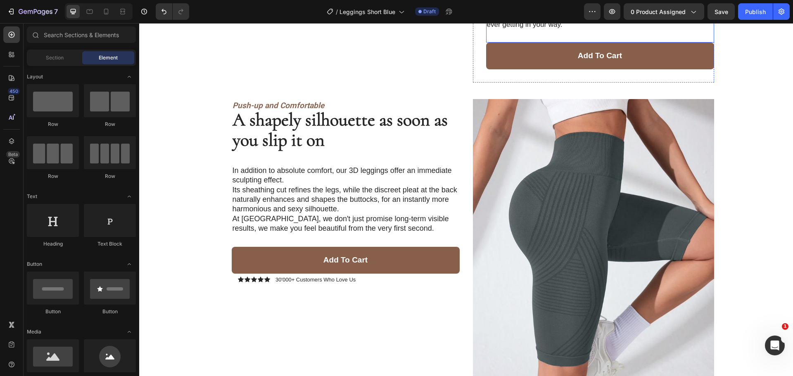
scroll to position [537, 0]
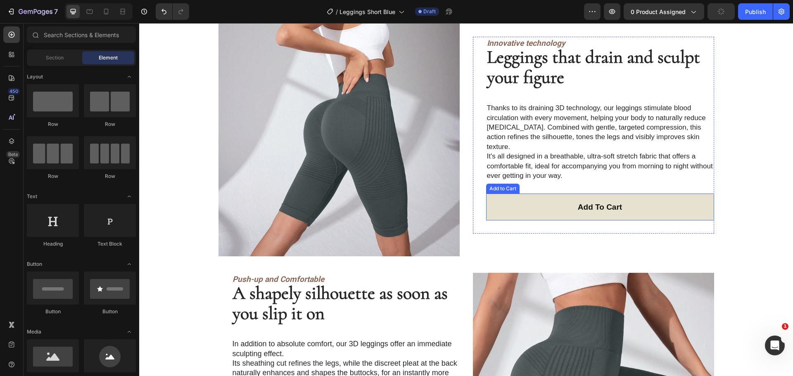
click at [494, 195] on button "Add to cart" at bounding box center [600, 207] width 228 height 27
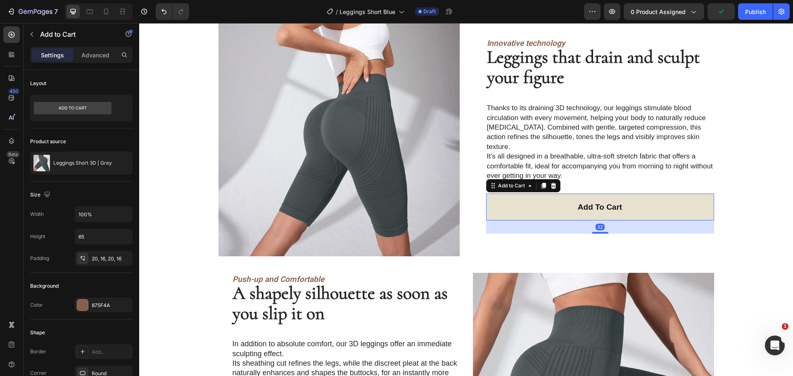
click at [533, 200] on button "Add to cart" at bounding box center [600, 207] width 228 height 27
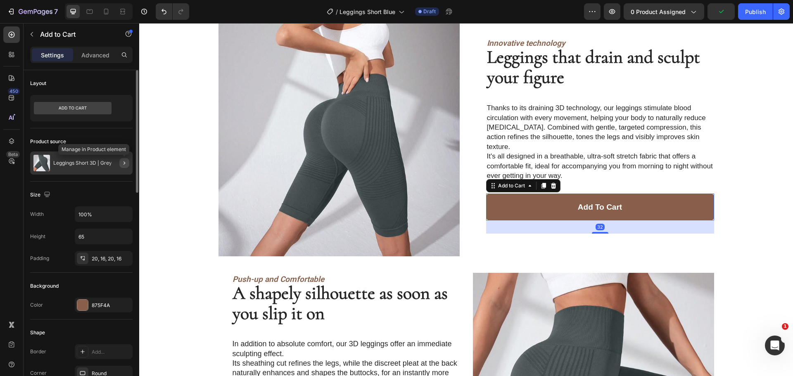
click at [123, 162] on icon "button" at bounding box center [124, 163] width 7 height 7
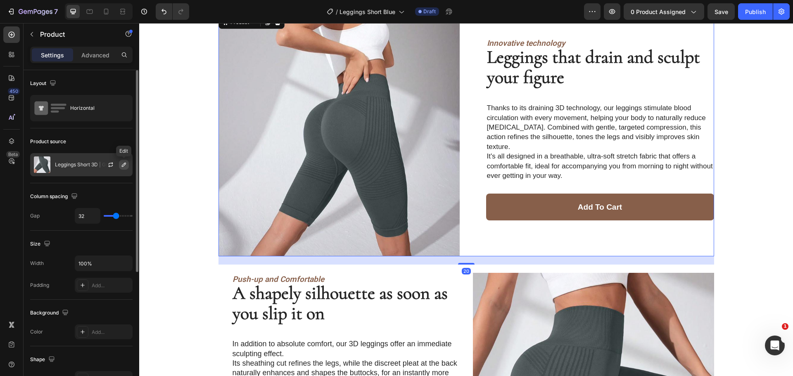
click at [123, 166] on icon "button" at bounding box center [124, 165] width 4 height 4
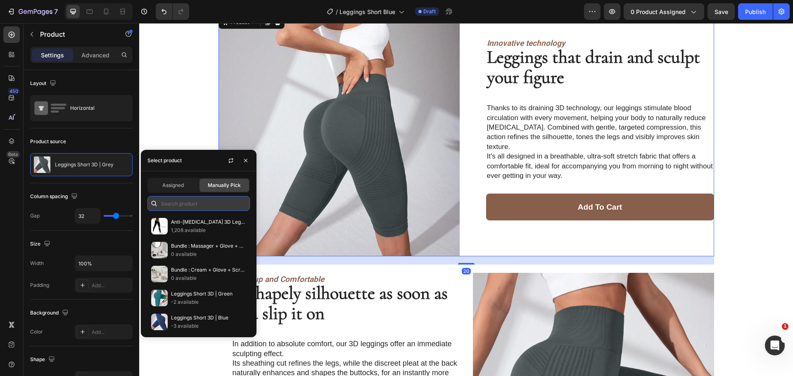
click at [181, 201] on input "text" at bounding box center [198, 203] width 102 height 15
type input "short"
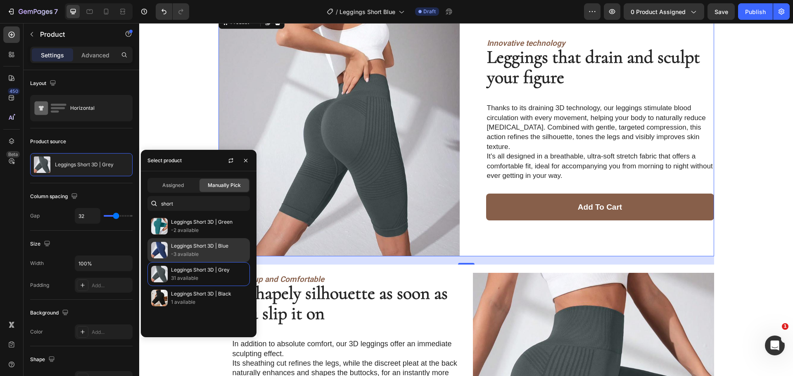
click at [232, 246] on p "Leggings Short 3D | Blue" at bounding box center [208, 246] width 75 height 8
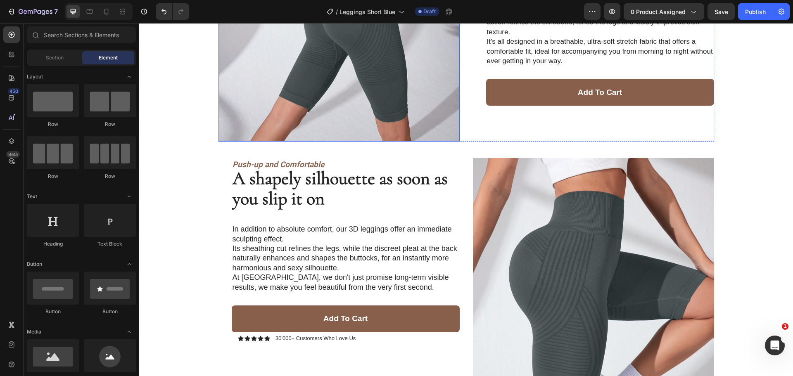
scroll to position [784, 0]
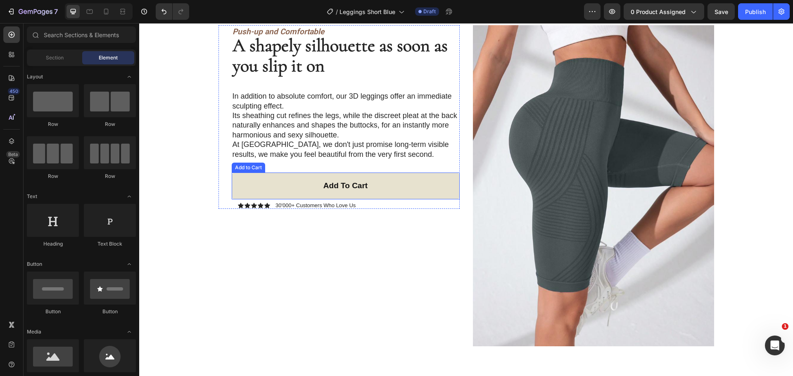
click at [271, 181] on button "Add to cart" at bounding box center [346, 186] width 228 height 27
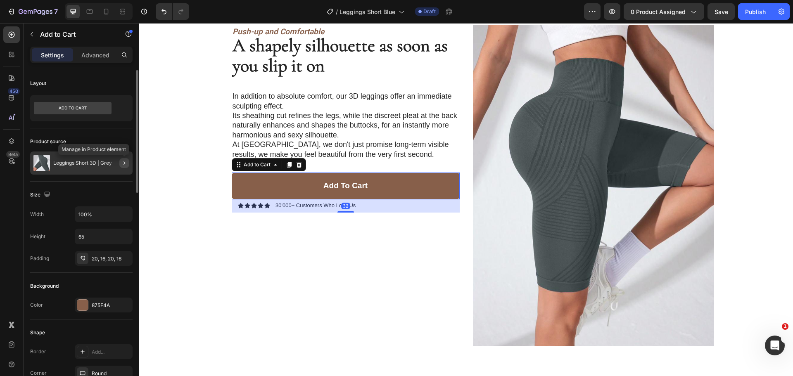
click at [122, 164] on icon "button" at bounding box center [124, 163] width 7 height 7
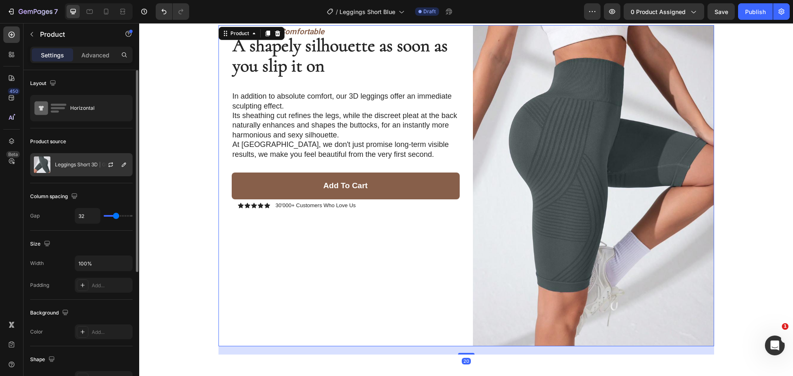
click at [129, 166] on div at bounding box center [114, 165] width 36 height 22
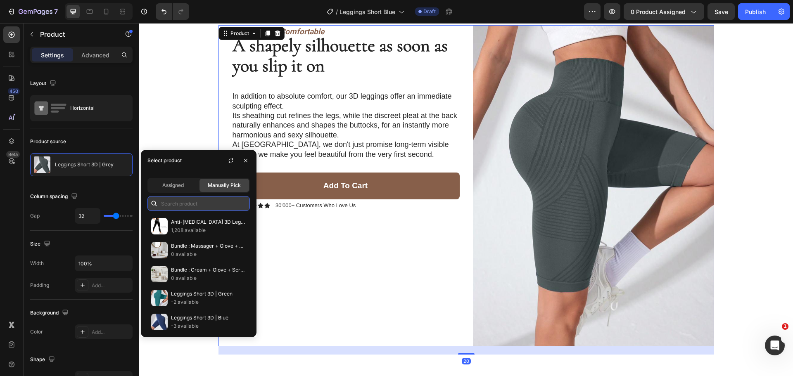
click at [190, 210] on input "text" at bounding box center [198, 203] width 102 height 15
type input "short"
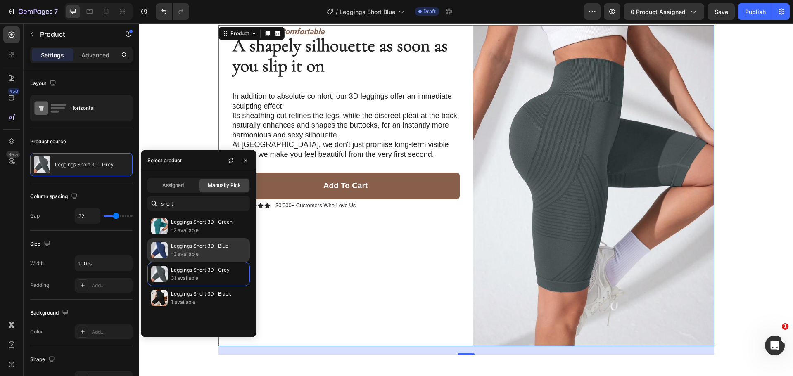
click at [199, 244] on p "Leggings Short 3D | Blue" at bounding box center [208, 246] width 75 height 8
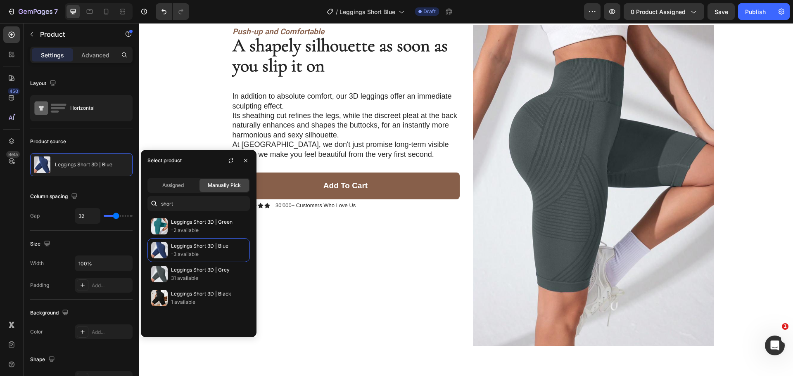
click at [196, 119] on div "Image Image Carousel Product Images Image Icon Icon Icon Icon Icon Icon List "I…" at bounding box center [466, 244] width 654 height 1976
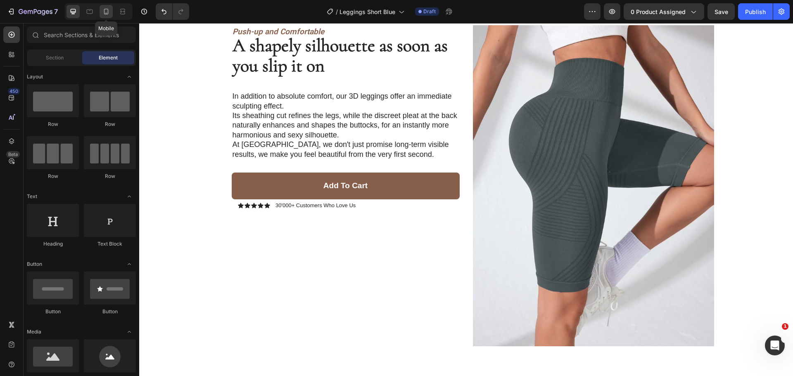
drag, startPoint x: 108, startPoint y: 12, endPoint x: 34, endPoint y: 165, distance: 170.2
click at [108, 12] on icon at bounding box center [106, 12] width 5 height 6
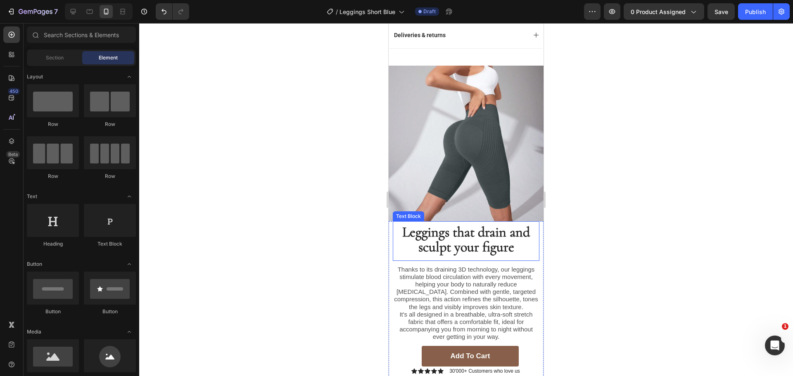
scroll to position [743, 0]
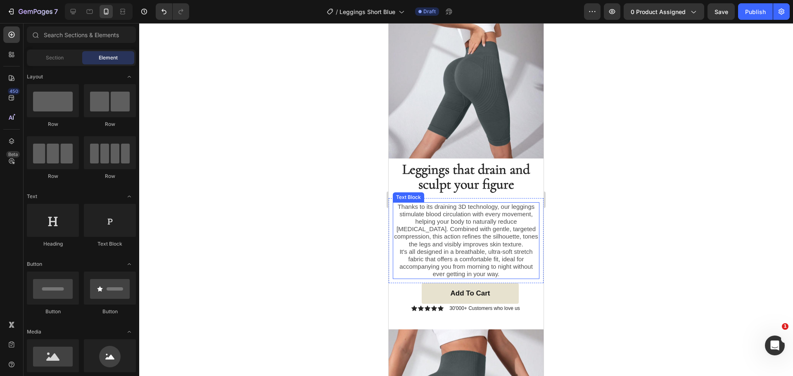
click at [500, 290] on button "Add to cart" at bounding box center [470, 293] width 97 height 21
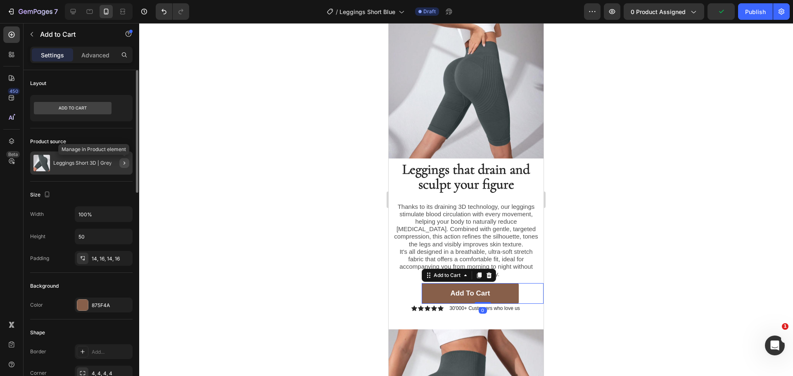
click at [125, 162] on icon "button" at bounding box center [124, 163] width 7 height 7
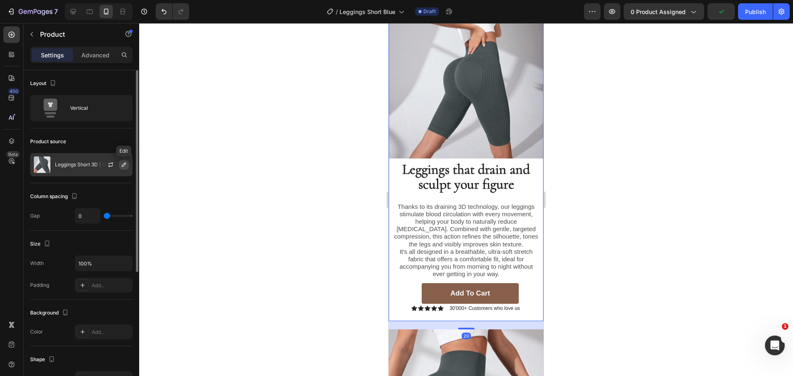
click at [126, 163] on icon "button" at bounding box center [124, 164] width 7 height 7
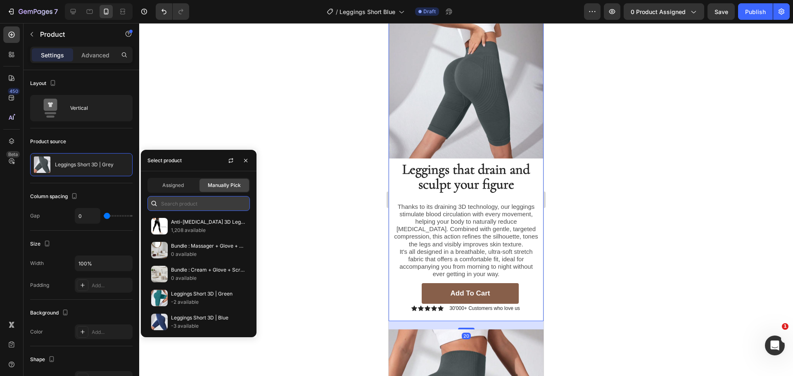
click at [173, 203] on input "text" at bounding box center [198, 203] width 102 height 15
type input "blue"
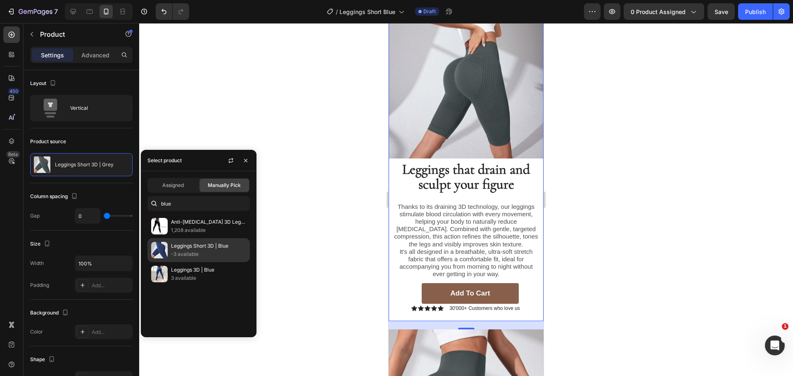
click at [213, 247] on p "Leggings Short 3D | Blue" at bounding box center [208, 246] width 75 height 8
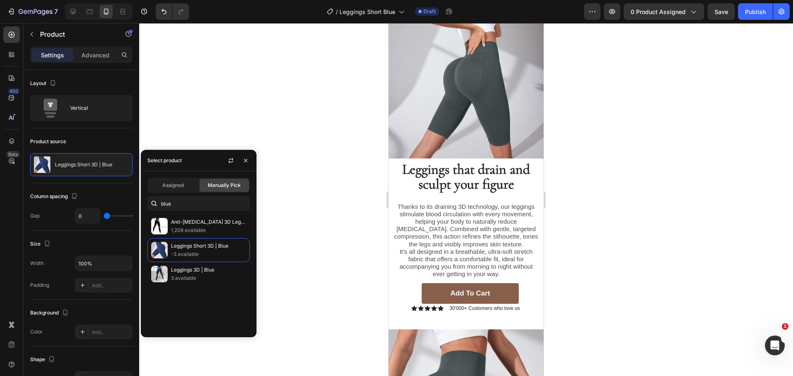
click at [343, 199] on div at bounding box center [466, 199] width 654 height 353
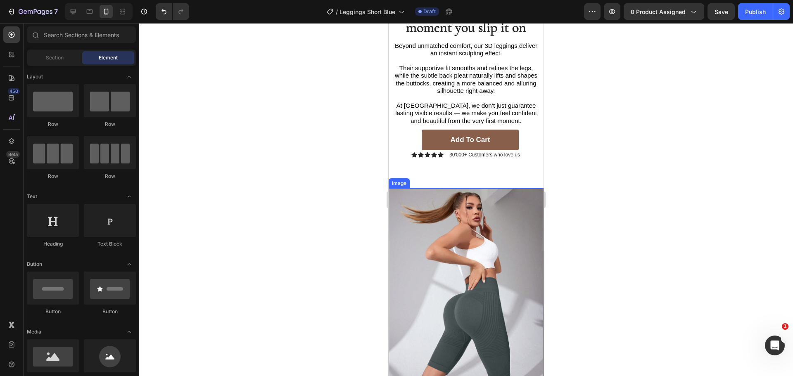
scroll to position [1280, 0]
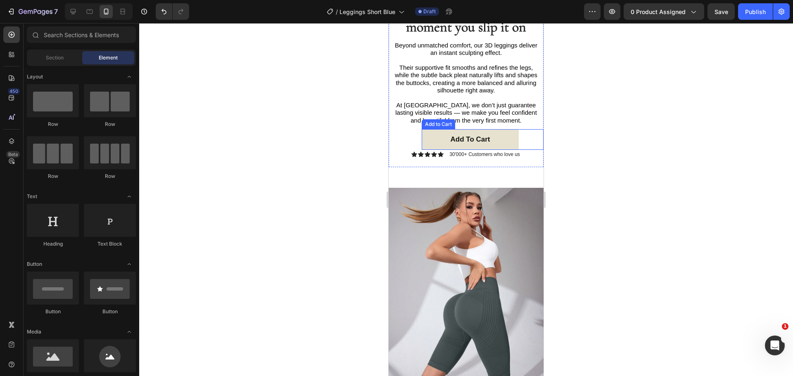
click at [441, 129] on button "Add to cart" at bounding box center [470, 139] width 97 height 21
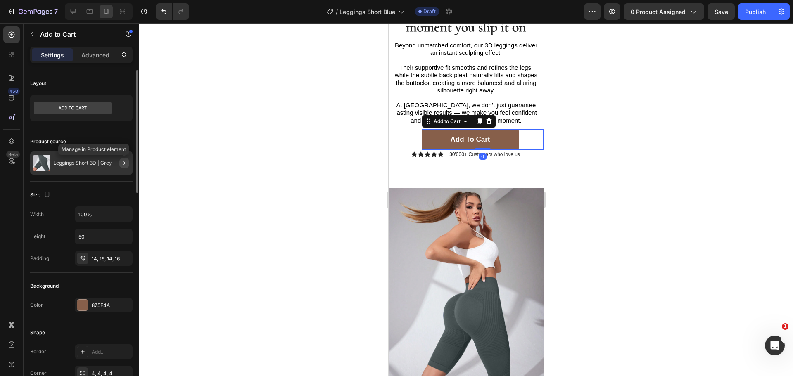
click at [123, 163] on icon "button" at bounding box center [124, 163] width 7 height 7
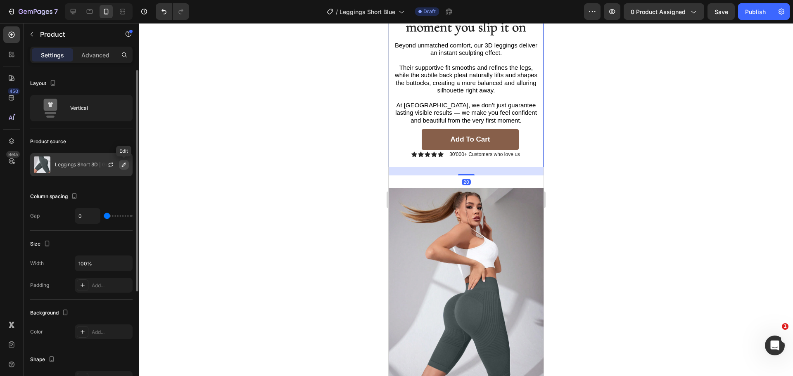
click at [125, 167] on icon "button" at bounding box center [124, 164] width 7 height 7
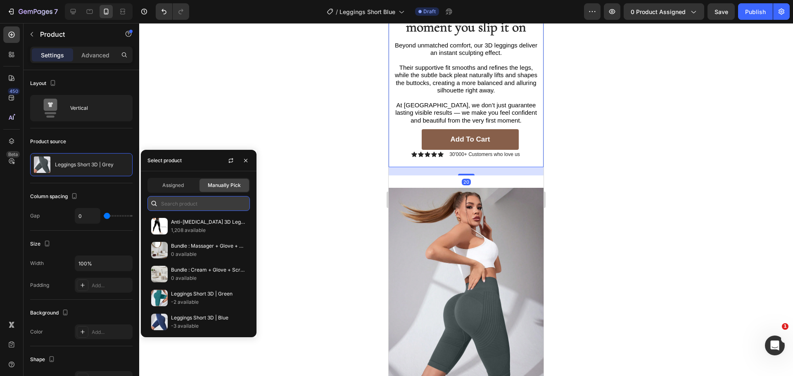
click at [209, 202] on input "text" at bounding box center [198, 203] width 102 height 15
type input "blue"
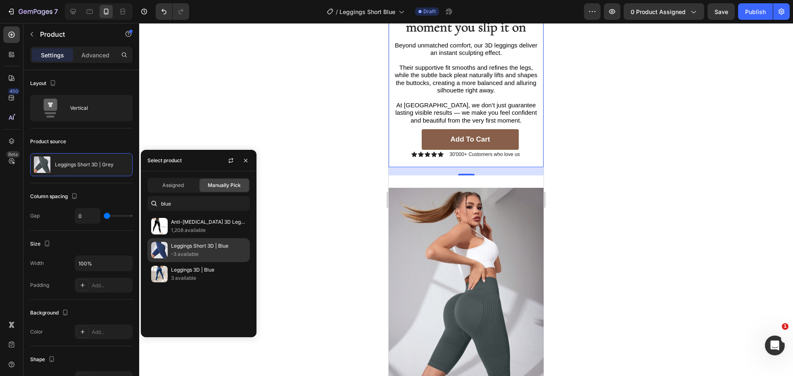
click at [219, 246] on p "Leggings Short 3D | Blue" at bounding box center [208, 246] width 75 height 8
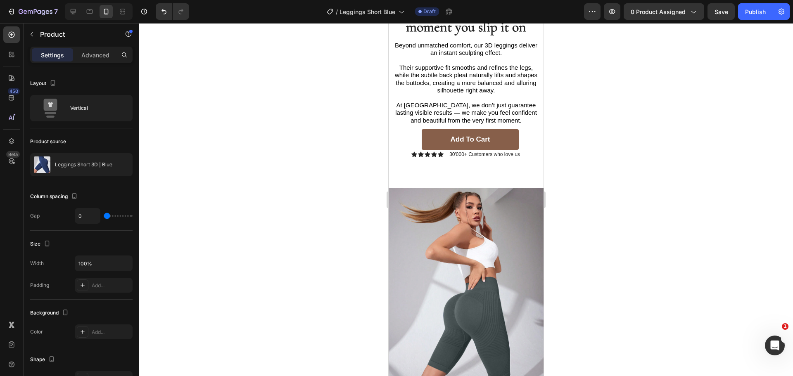
click at [322, 180] on div at bounding box center [466, 199] width 654 height 353
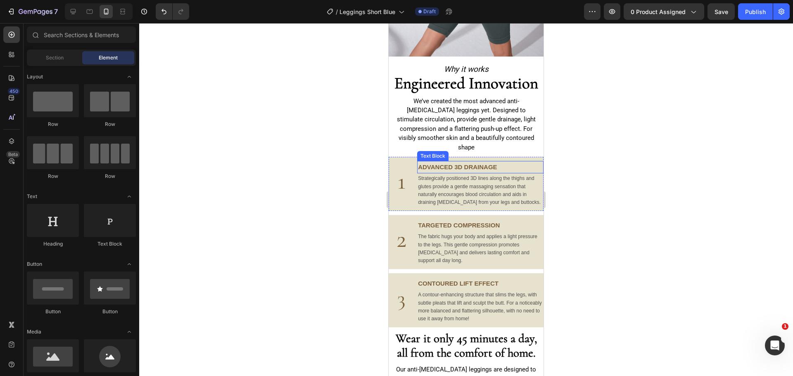
scroll to position [1651, 0]
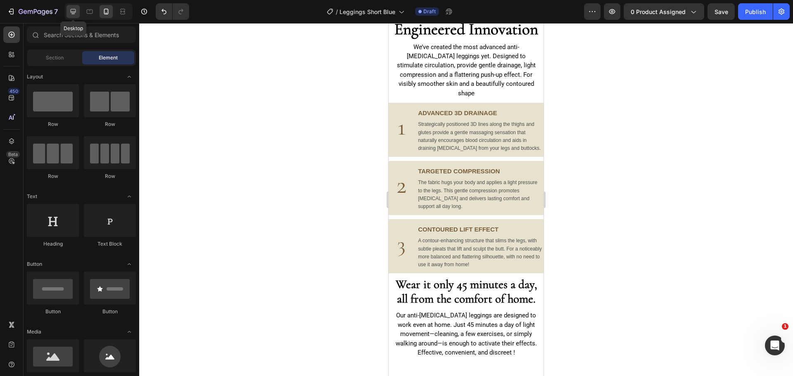
click at [75, 11] on icon at bounding box center [73, 11] width 8 height 8
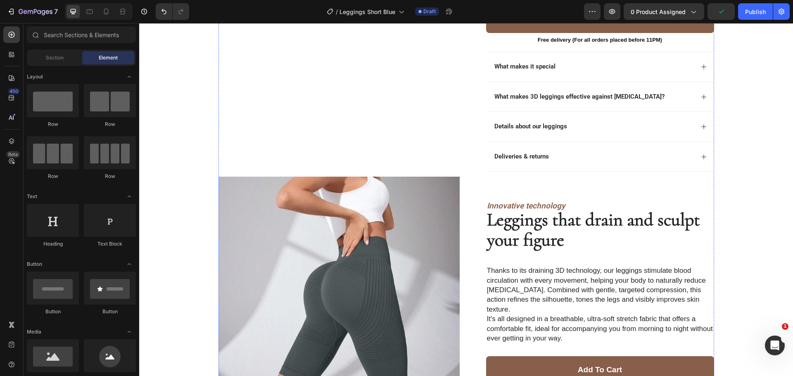
scroll to position [578, 0]
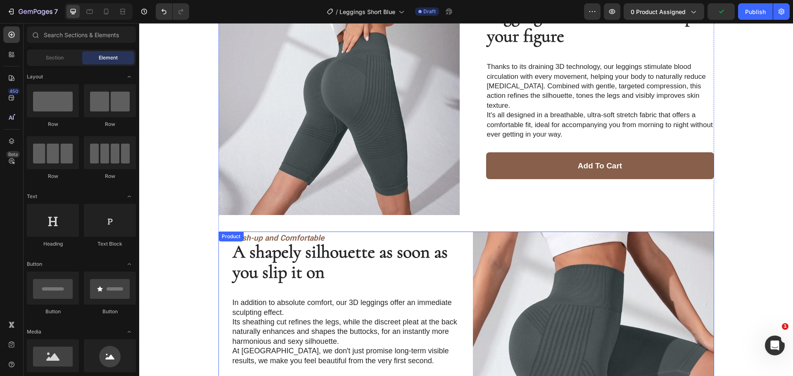
click at [407, 124] on img at bounding box center [338, 94] width 241 height 242
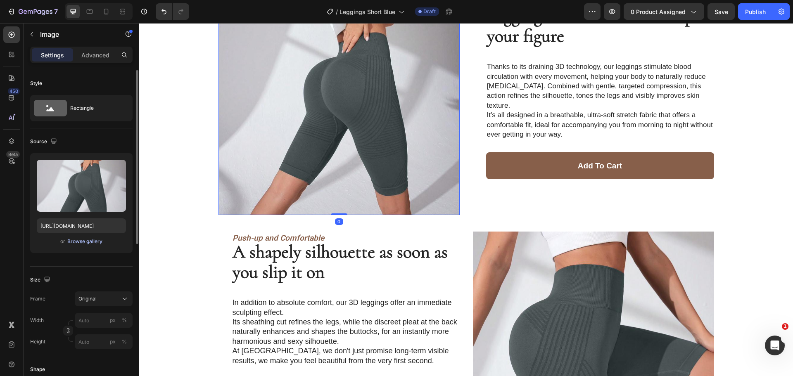
click at [101, 239] on div "Browse gallery" at bounding box center [84, 241] width 35 height 7
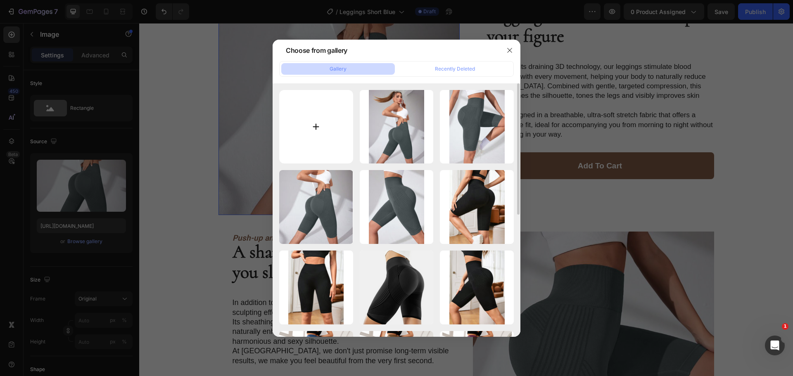
click at [339, 117] on input "file" at bounding box center [316, 127] width 74 height 74
type input "C:\fakepath\O1CN01BS7im523vhU647gID_!!2219087597318-0-cib.jpg"
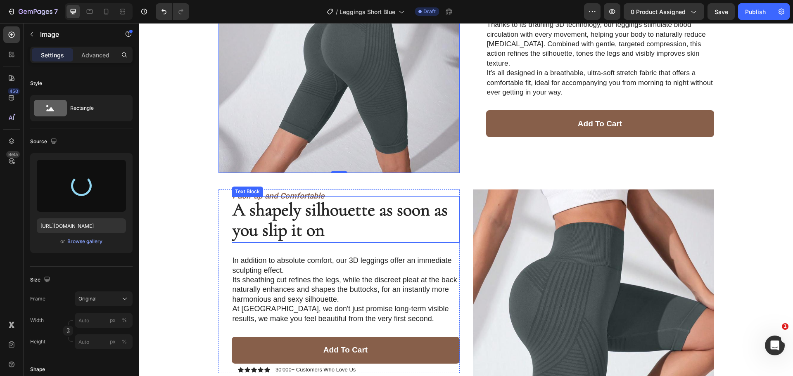
scroll to position [661, 0]
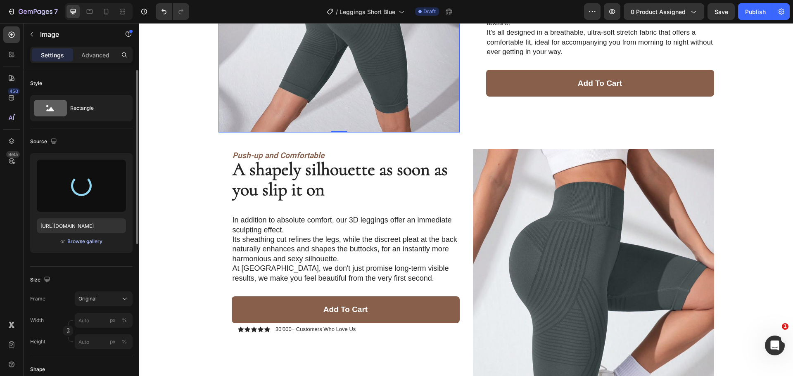
click at [90, 238] on div "Browse gallery" at bounding box center [84, 241] width 35 height 7
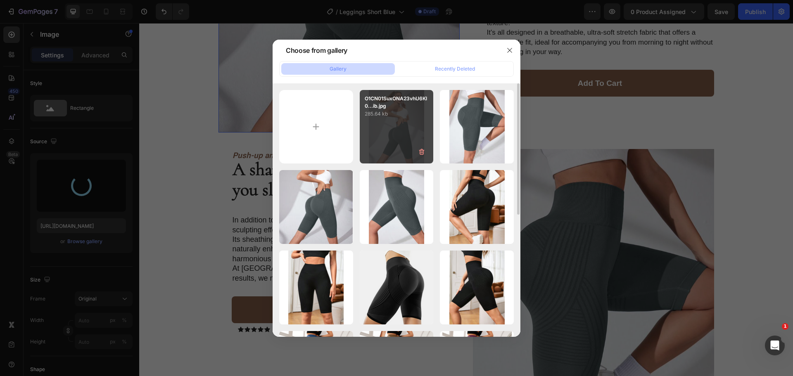
click at [360, 122] on div "O1CN01SuxONA23vhU6Kl0...ib.jpg 285.64 kb" at bounding box center [397, 127] width 74 height 74
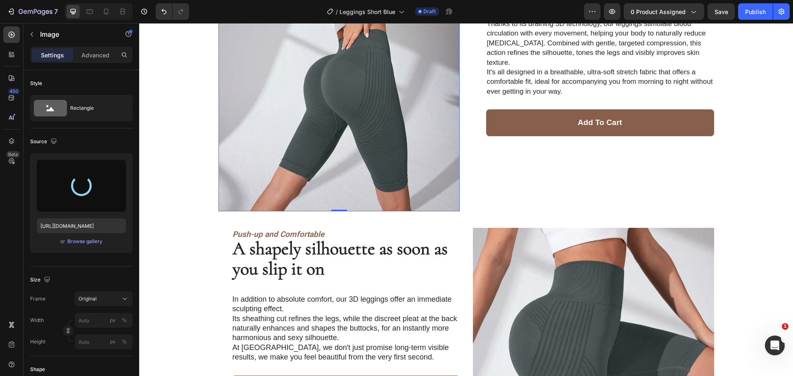
click at [335, 122] on img at bounding box center [338, 50] width 241 height 321
click at [85, 237] on button "Browse gallery" at bounding box center [85, 241] width 36 height 8
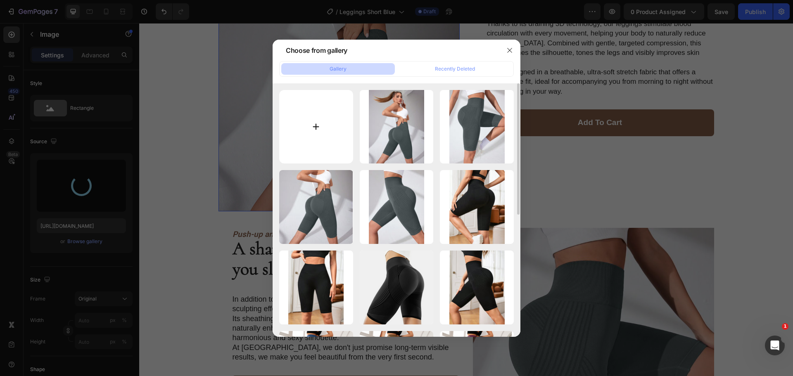
click at [329, 107] on input "file" at bounding box center [316, 127] width 74 height 74
type input "[URL][DOMAIN_NAME]"
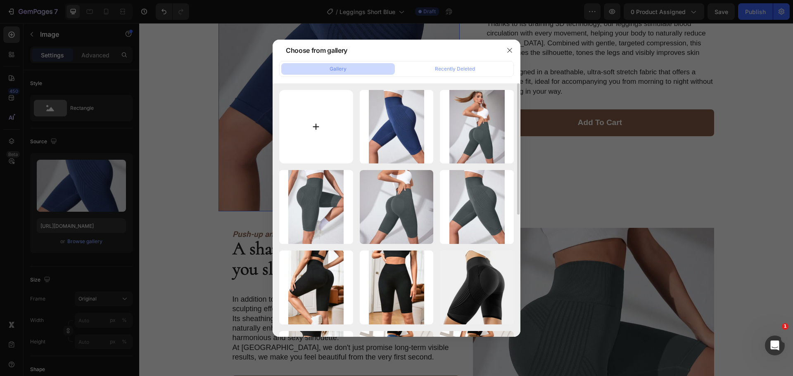
type input "C:\fakepath\O1CN01LwuIXo23vhU4zjOGY_!!2219087597318-0-cib.jpg"
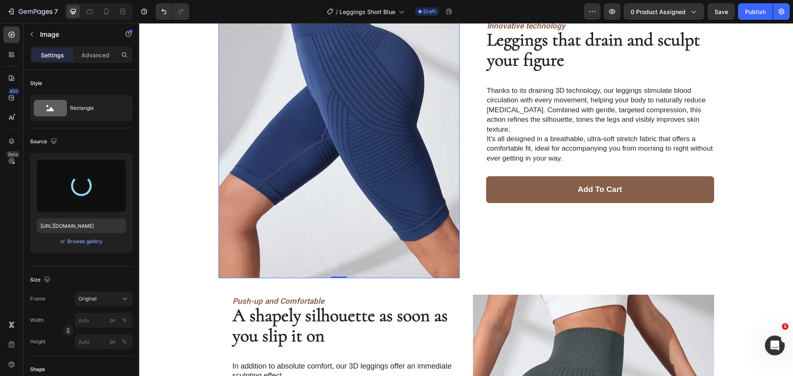
scroll to position [537, 0]
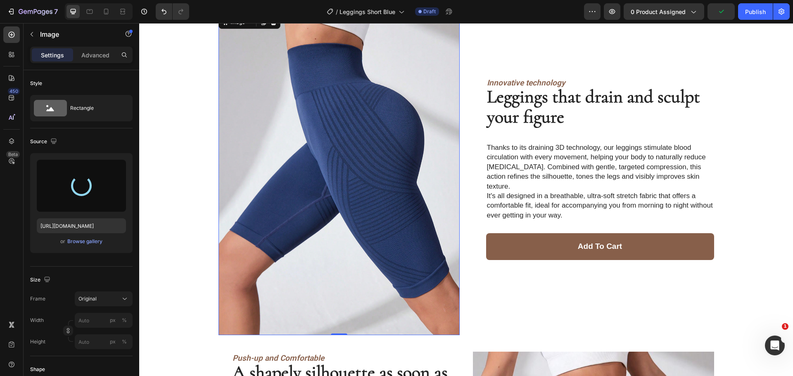
type input "[URL][DOMAIN_NAME]"
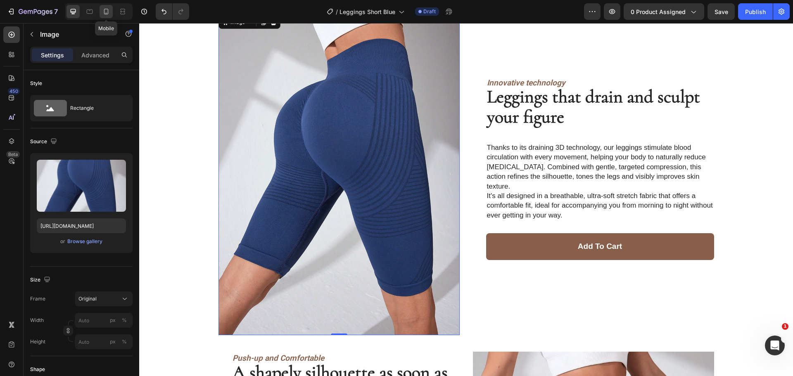
click at [105, 12] on icon at bounding box center [106, 11] width 8 height 8
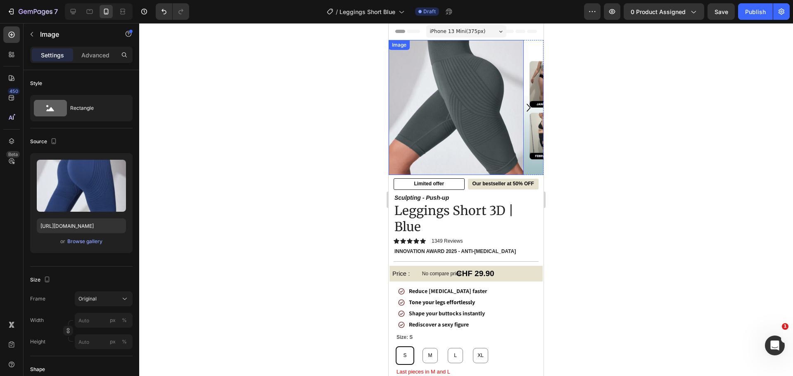
click at [443, 123] on img at bounding box center [455, 107] width 135 height 135
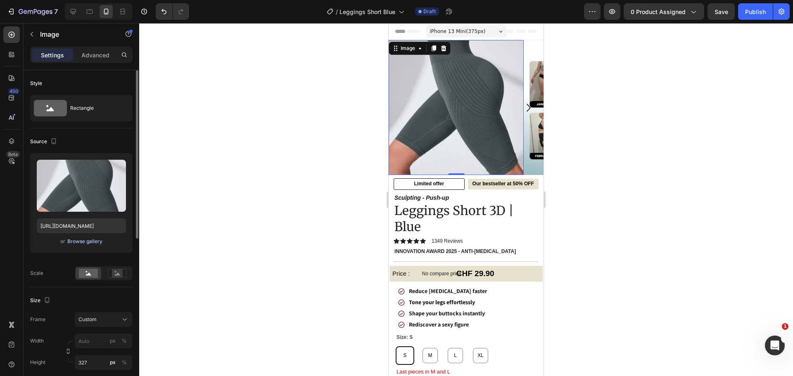
click at [97, 240] on div "Browse gallery" at bounding box center [84, 241] width 35 height 7
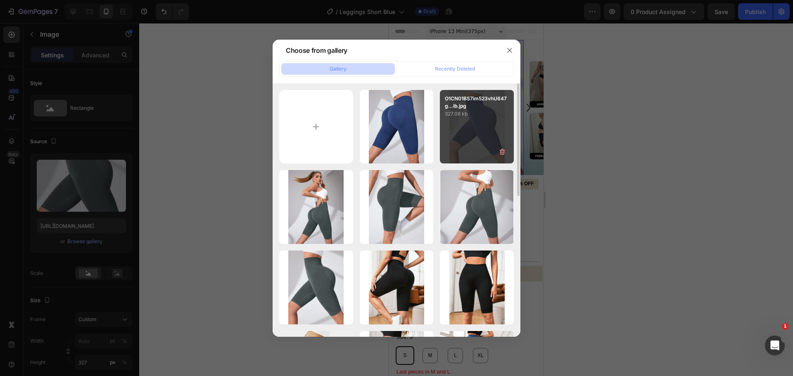
click at [492, 127] on div "O1CN01BS7im523vhU647g...ib.jpg 327.06 kb" at bounding box center [477, 127] width 74 height 74
type input "[URL][DOMAIN_NAME]"
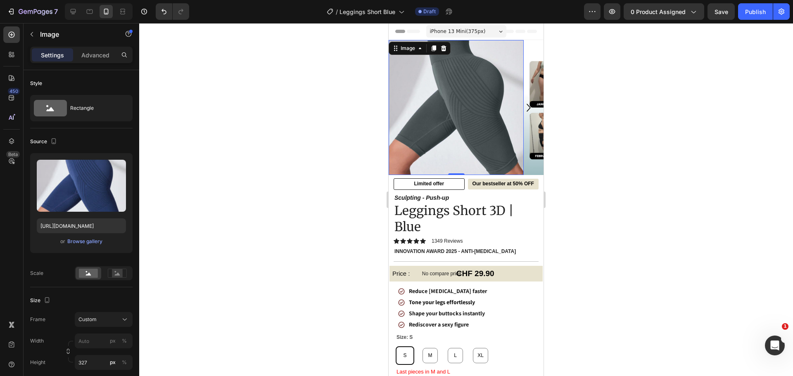
drag, startPoint x: 248, startPoint y: 139, endPoint x: 23, endPoint y: 177, distance: 227.9
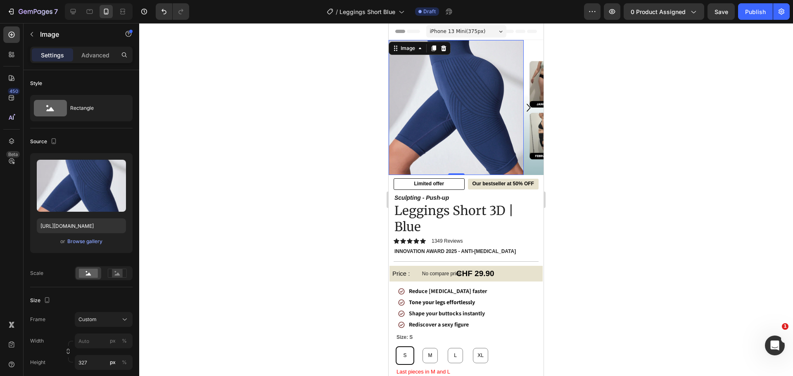
click at [248, 139] on div at bounding box center [466, 199] width 654 height 353
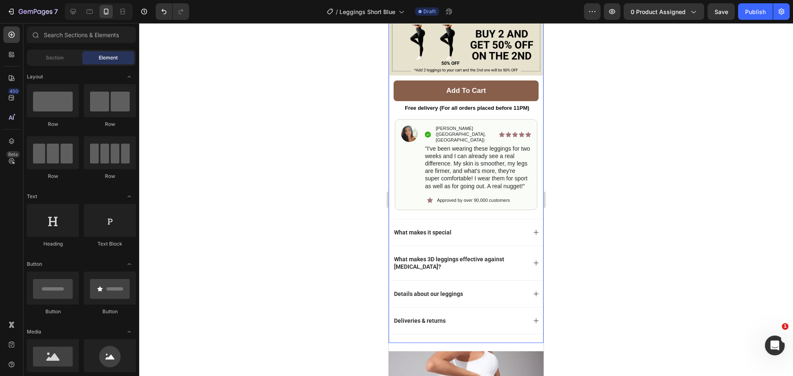
scroll to position [495, 0]
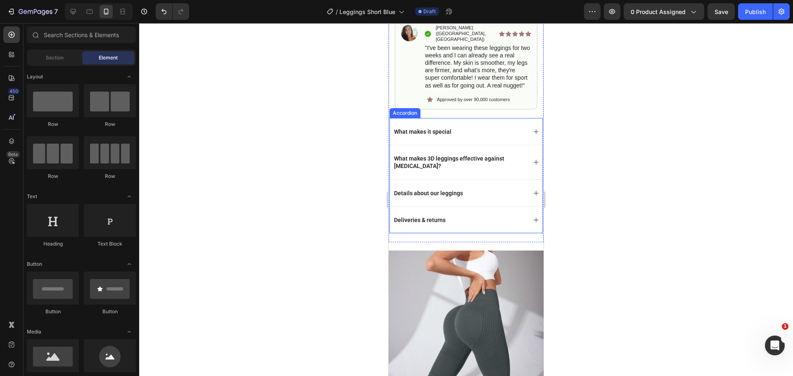
click at [416, 318] on img at bounding box center [465, 328] width 155 height 155
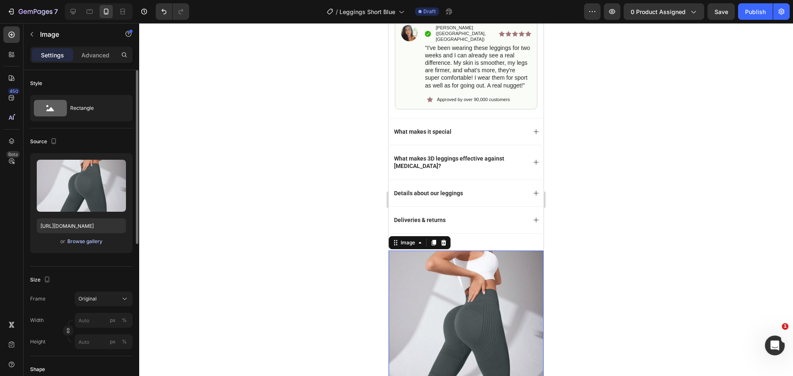
click at [76, 238] on div "Browse gallery" at bounding box center [84, 241] width 35 height 7
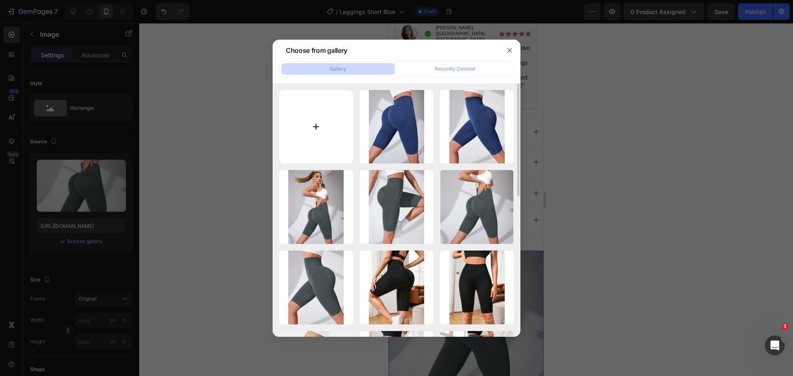
click at [0, 0] on p "O1CN01LwuIXo23vhU4zjO...ib.jpg" at bounding box center [0, 0] width 0 height 0
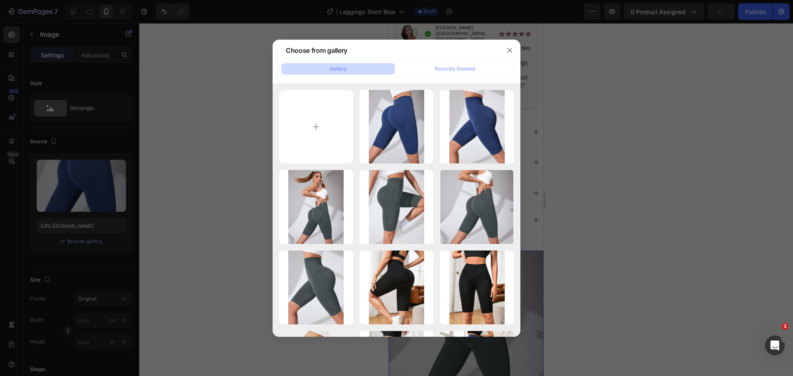
type input "[URL][DOMAIN_NAME]"
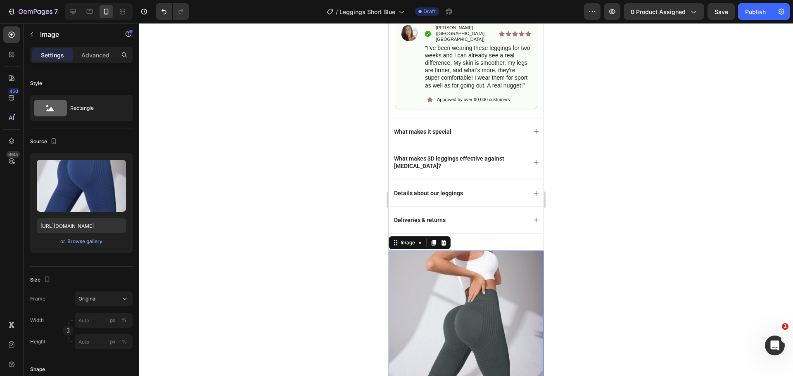
click at [244, 150] on div at bounding box center [466, 199] width 654 height 353
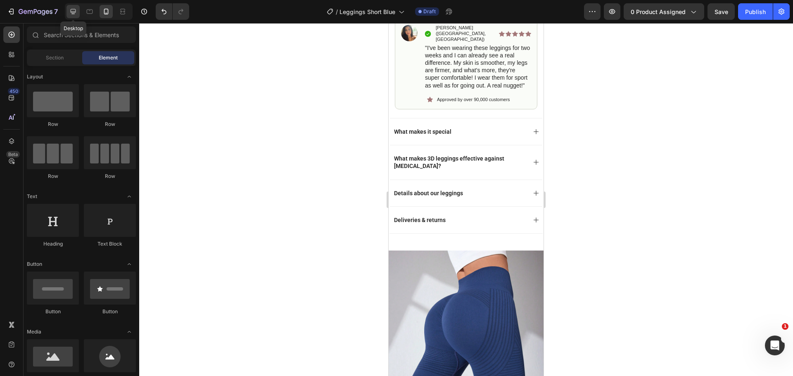
click at [70, 14] on icon at bounding box center [73, 11] width 8 height 8
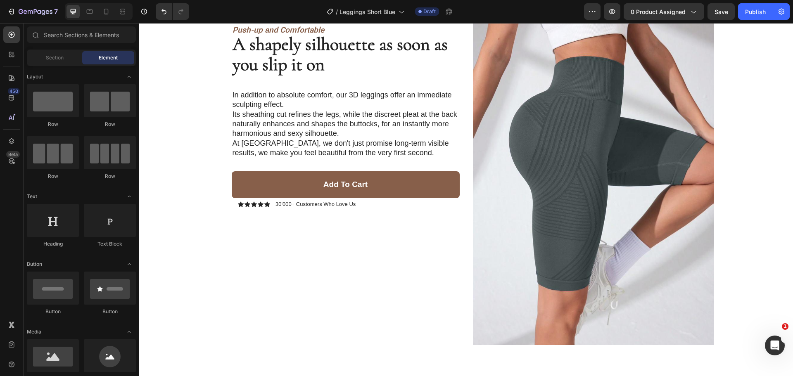
scroll to position [867, 0]
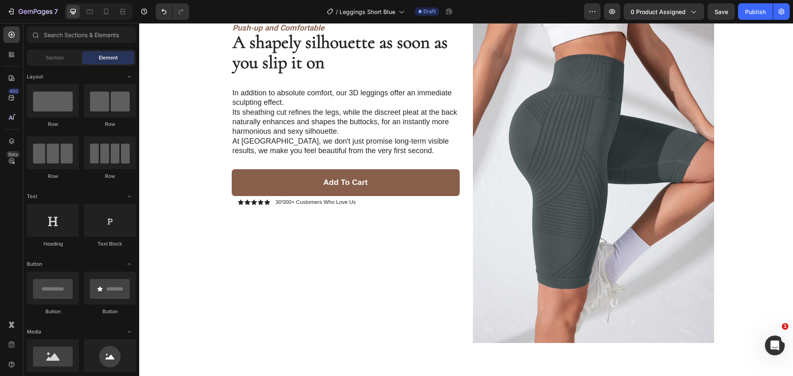
click at [534, 155] on img at bounding box center [593, 182] width 241 height 322
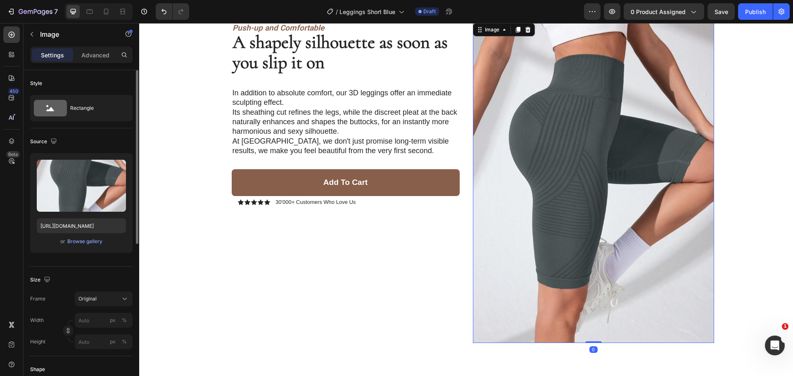
click at [88, 237] on div "or Browse gallery" at bounding box center [81, 242] width 89 height 10
click at [86, 239] on div "Browse gallery" at bounding box center [84, 241] width 35 height 7
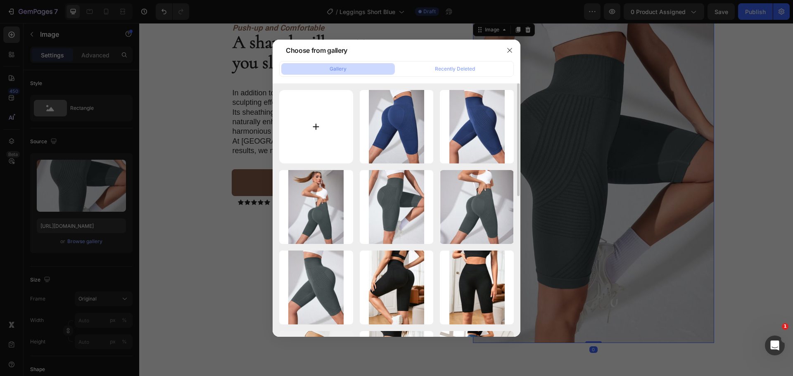
click at [331, 138] on input "file" at bounding box center [316, 127] width 74 height 74
type input "C:\fakepath\O1CN01Moi7iQ23vhU53RvvT_!!2219087597318-0-cib.jpg"
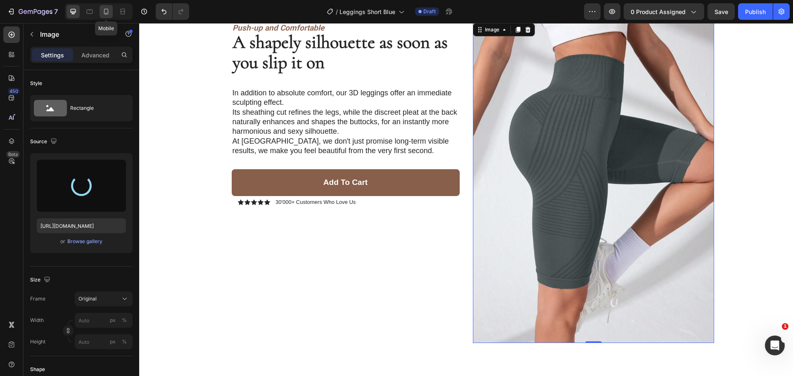
type input "[URL][DOMAIN_NAME]"
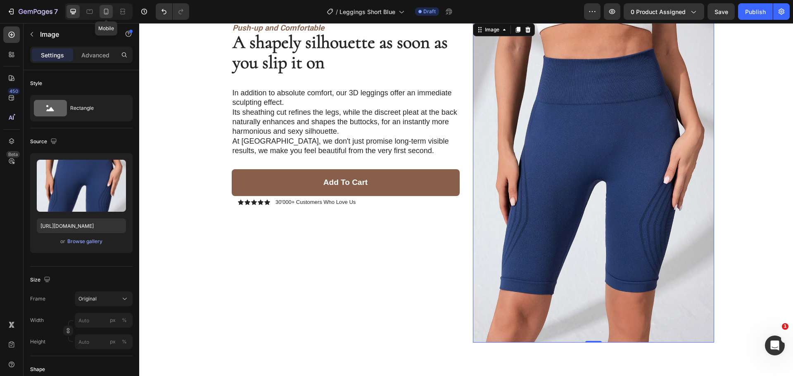
click at [107, 14] on icon at bounding box center [106, 11] width 8 height 8
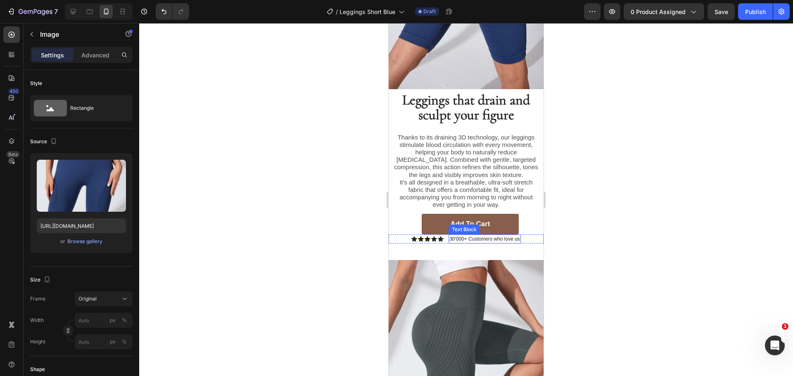
scroll to position [1028, 0]
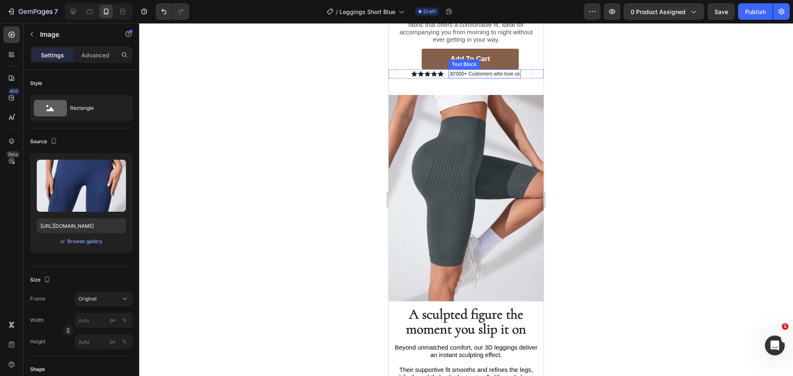
click at [470, 170] on img at bounding box center [465, 198] width 155 height 206
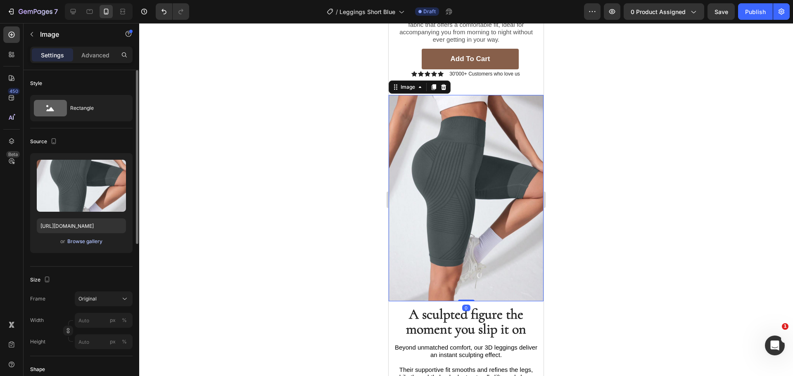
click at [90, 241] on div "Browse gallery" at bounding box center [84, 241] width 35 height 7
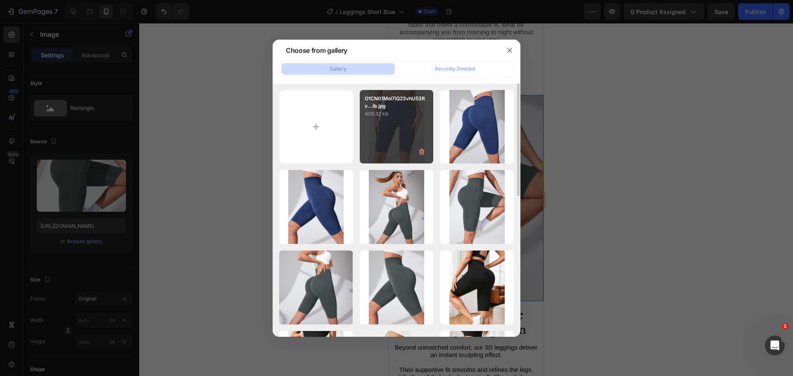
click at [403, 128] on div "O1CN01Moi7iQ23vhU53Rv...ib.jpg 406.32 kb" at bounding box center [397, 127] width 74 height 74
type input "[URL][DOMAIN_NAME]"
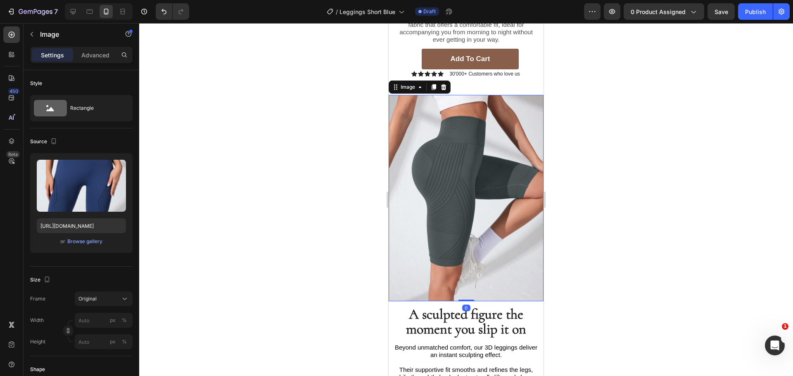
click at [261, 147] on div at bounding box center [466, 199] width 654 height 353
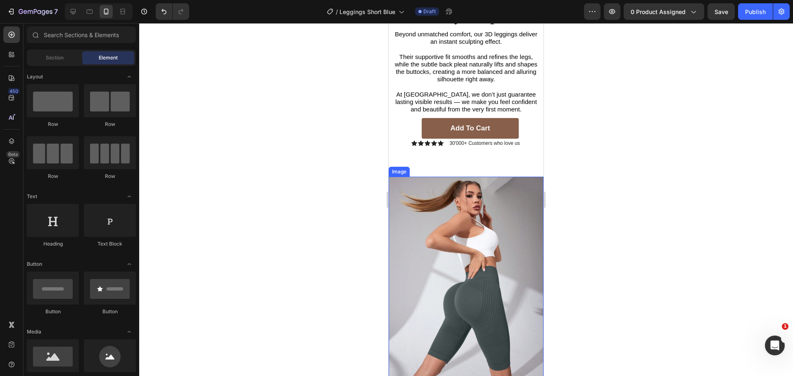
scroll to position [1359, 0]
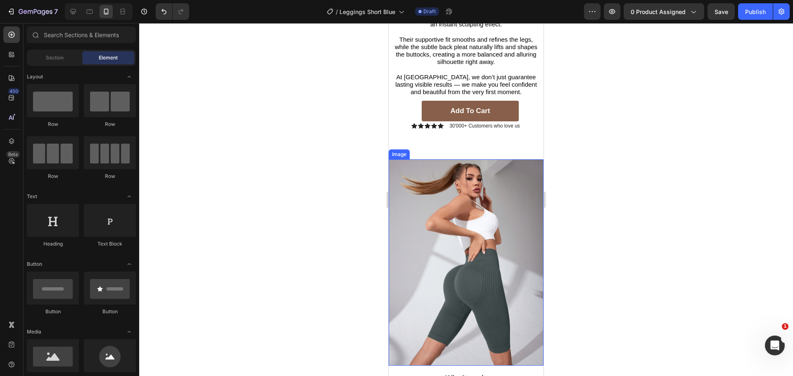
click at [486, 191] on img at bounding box center [465, 262] width 155 height 206
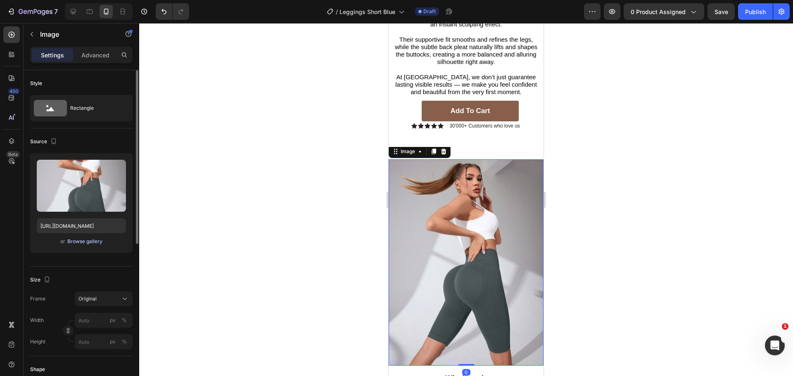
click at [85, 241] on div "Browse gallery" at bounding box center [84, 241] width 35 height 7
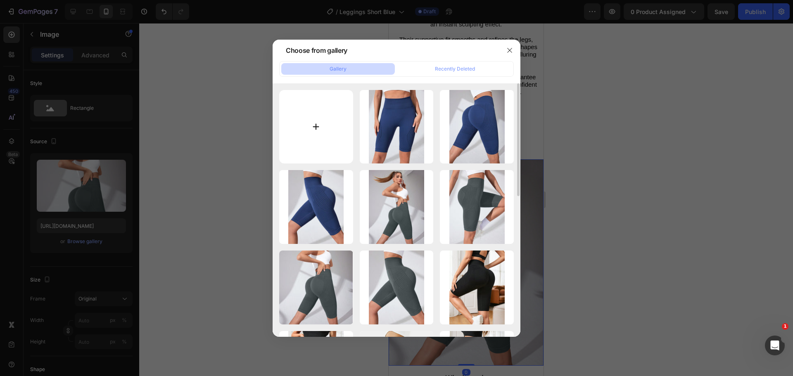
click at [325, 132] on input "file" at bounding box center [316, 127] width 74 height 74
type input "C:\fakepath\O1CN018sgkzO23vhU5nhn8d_!!2219087597318-0-cib.jpg"
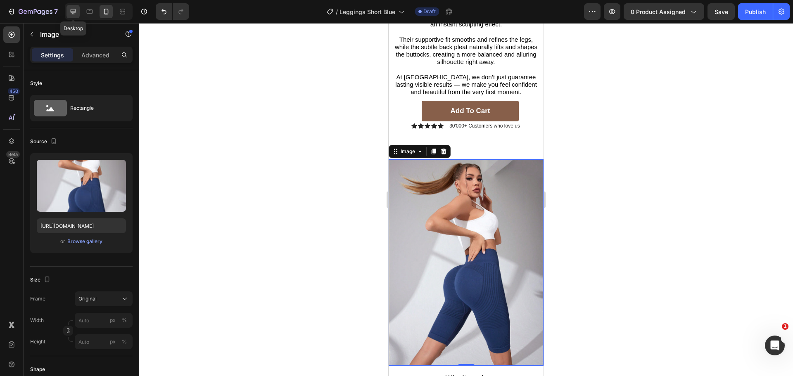
click at [76, 8] on icon at bounding box center [73, 11] width 8 height 8
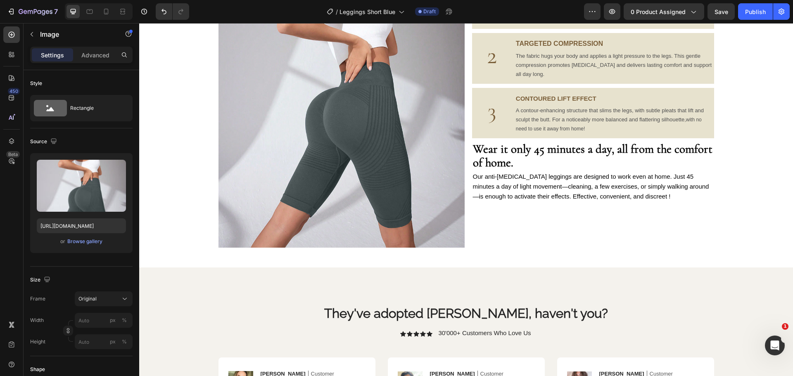
scroll to position [1332, 0]
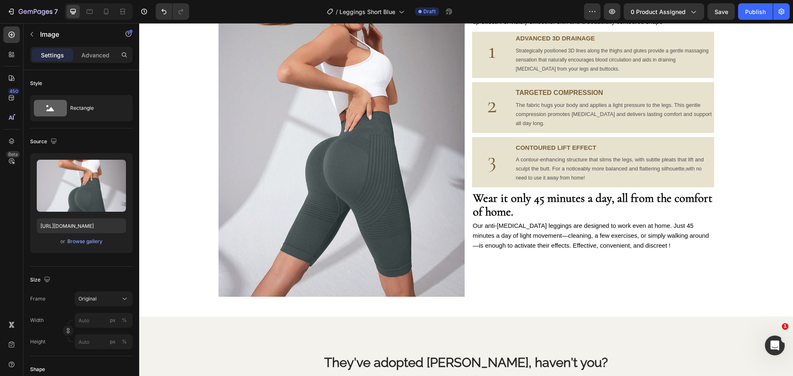
click at [422, 173] on img at bounding box center [341, 133] width 246 height 328
click at [96, 242] on div "Browse gallery" at bounding box center [84, 241] width 35 height 7
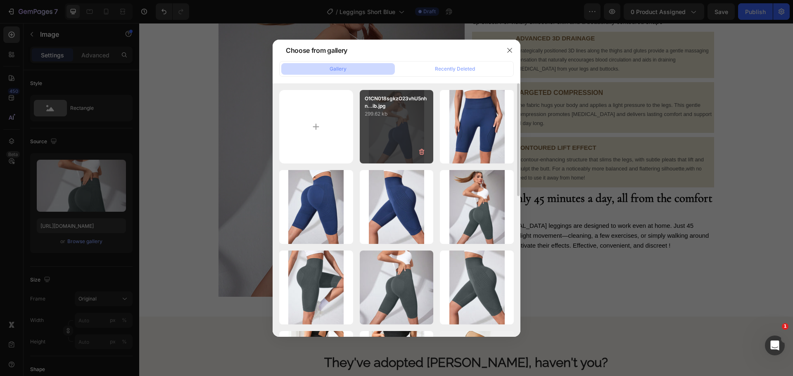
click at [383, 127] on div "O1CN018sgkzO23vhU5nhn...ib.jpg 299.62 kb" at bounding box center [397, 127] width 74 height 74
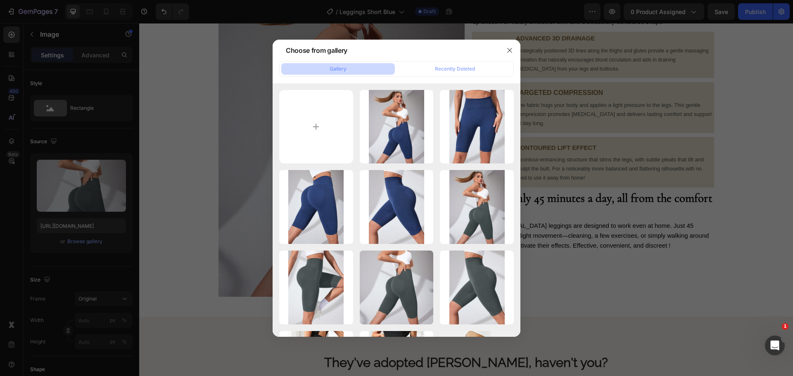
type input "[URL][DOMAIN_NAME]"
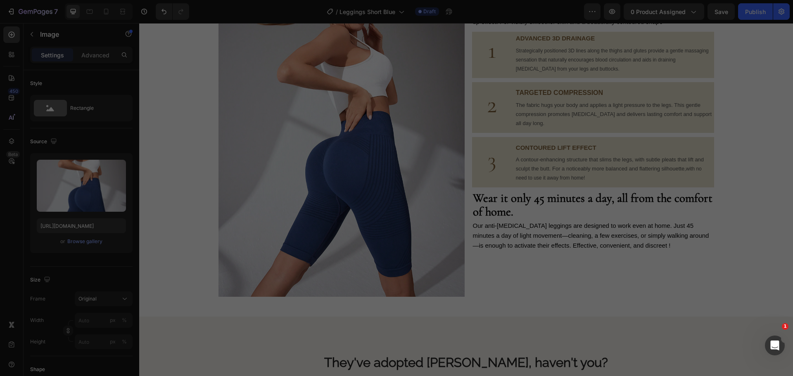
click at [213, 165] on div "Image Why it works Text Block Engineered Innovation Text Block We’ve created th…" at bounding box center [466, 136] width 654 height 334
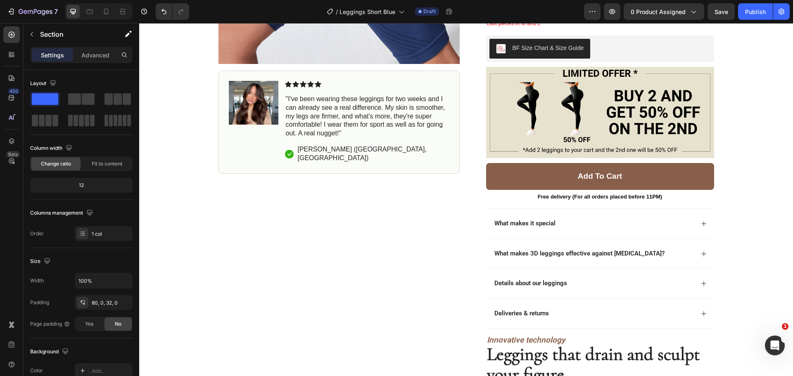
scroll to position [0, 0]
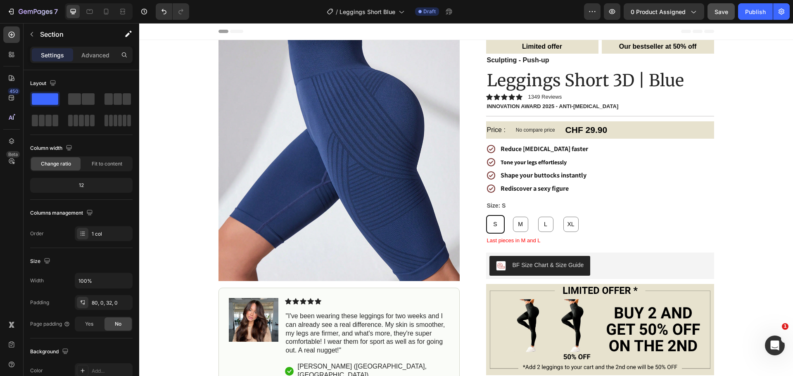
click at [710, 18] on button "Save" at bounding box center [720, 11] width 27 height 17
click at [727, 12] on button "button" at bounding box center [720, 11] width 27 height 17
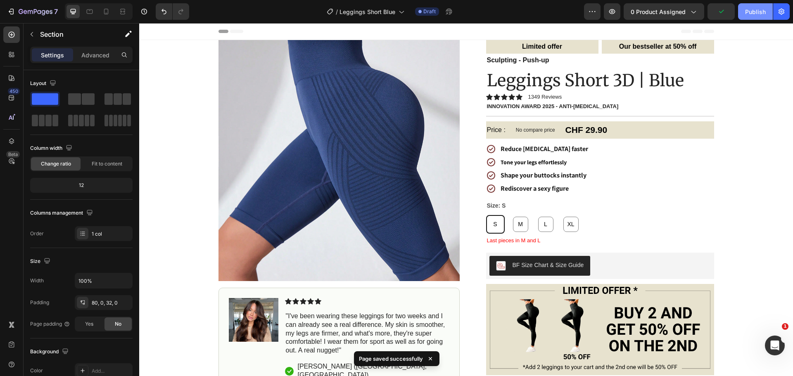
click at [757, 14] on div "Publish" at bounding box center [755, 11] width 21 height 9
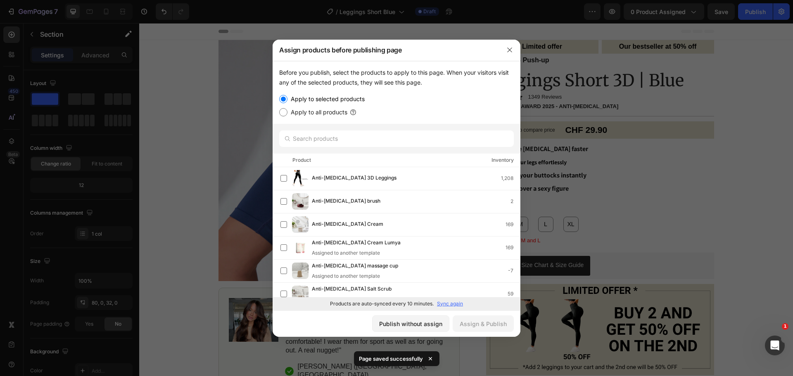
click at [381, 126] on div at bounding box center [396, 139] width 248 height 30
click at [379, 133] on input "text" at bounding box center [396, 138] width 235 height 17
type input "blue"
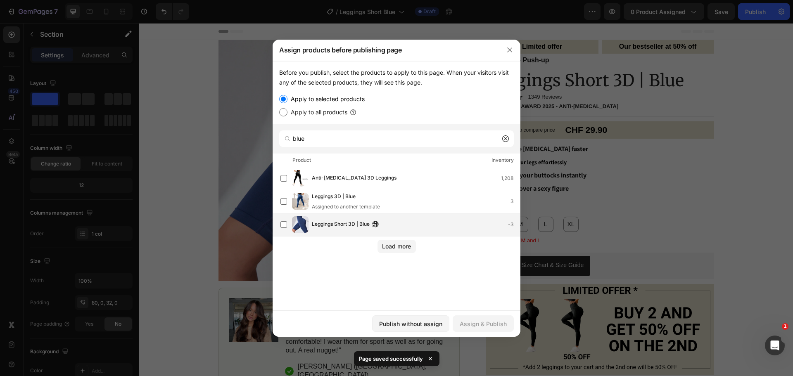
click at [409, 225] on div "Leggings Short 3D | Blue -3" at bounding box center [416, 224] width 208 height 9
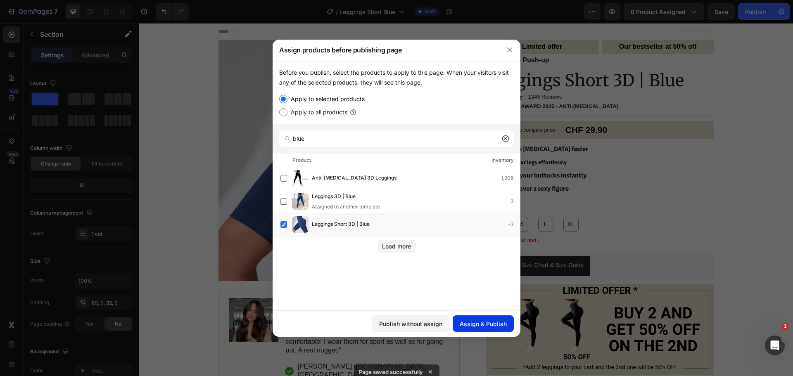
click at [491, 323] on div "Assign & Publish" at bounding box center [483, 324] width 47 height 9
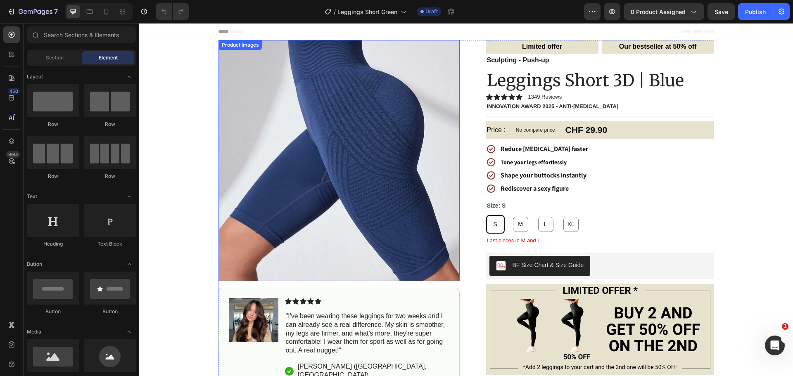
click at [383, 139] on img at bounding box center [338, 160] width 241 height 241
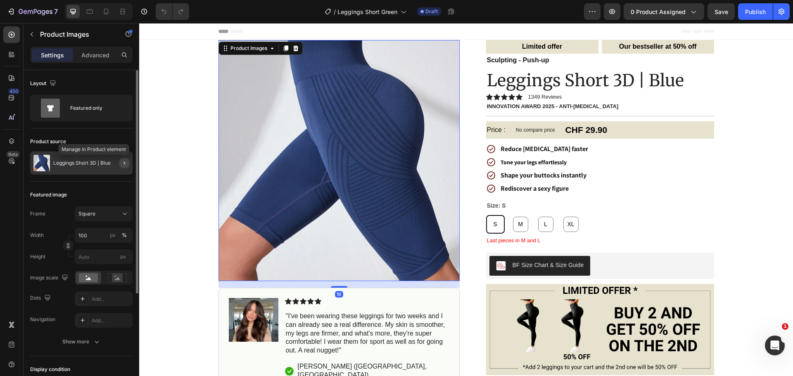
click at [123, 163] on icon "button" at bounding box center [124, 163] width 7 height 7
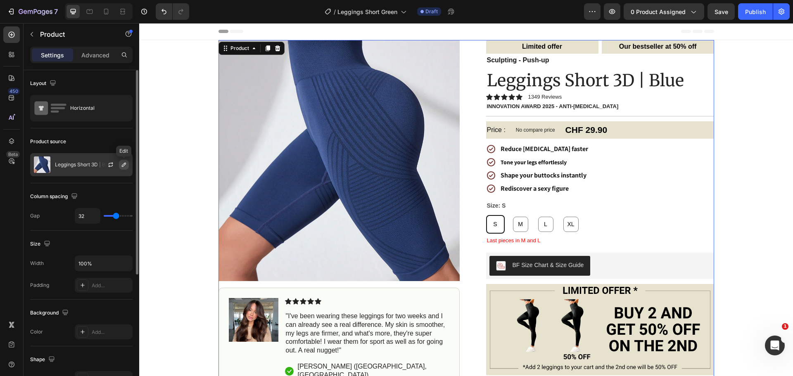
click at [126, 164] on icon "button" at bounding box center [124, 165] width 4 height 4
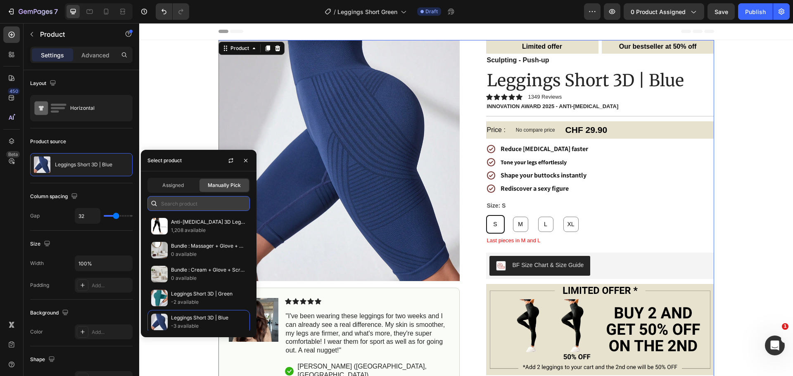
click at [227, 202] on input "text" at bounding box center [198, 203] width 102 height 15
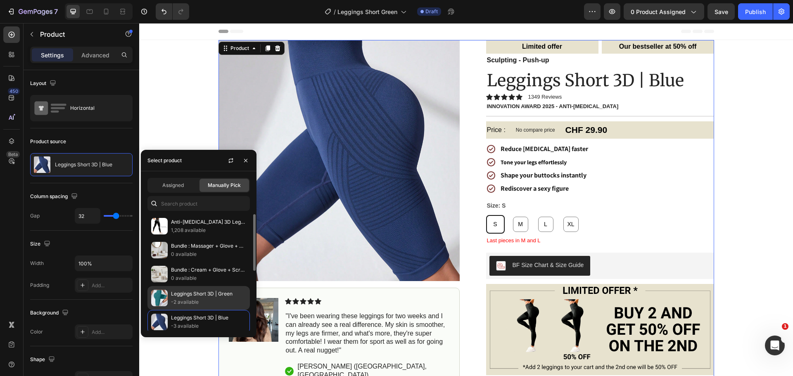
click at [227, 296] on p "Leggings Short 3D | Green" at bounding box center [208, 294] width 75 height 8
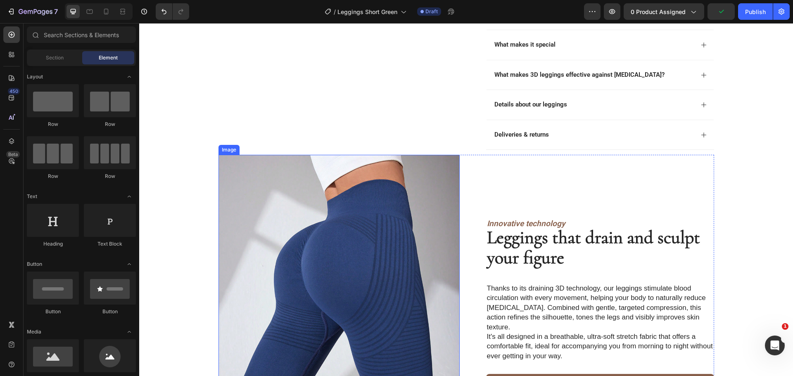
scroll to position [495, 0]
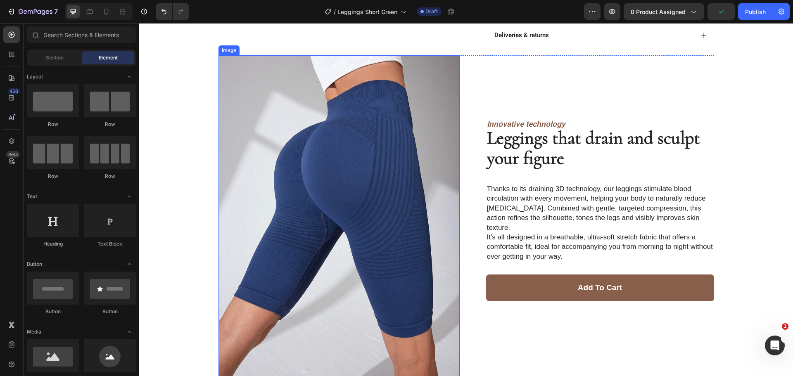
click at [364, 160] on img at bounding box center [338, 215] width 241 height 321
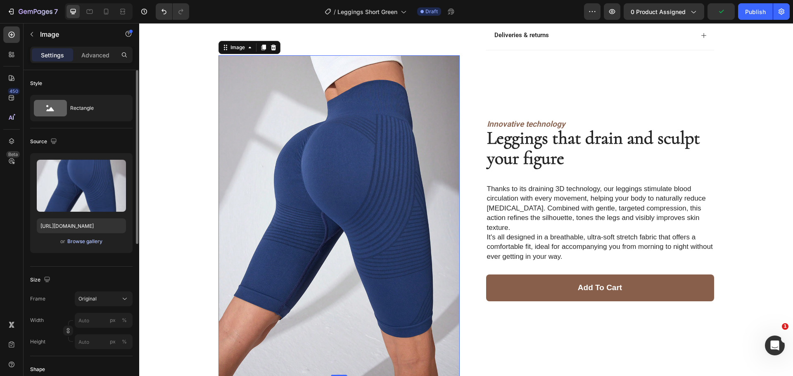
click at [83, 244] on div "Browse gallery" at bounding box center [84, 241] width 35 height 7
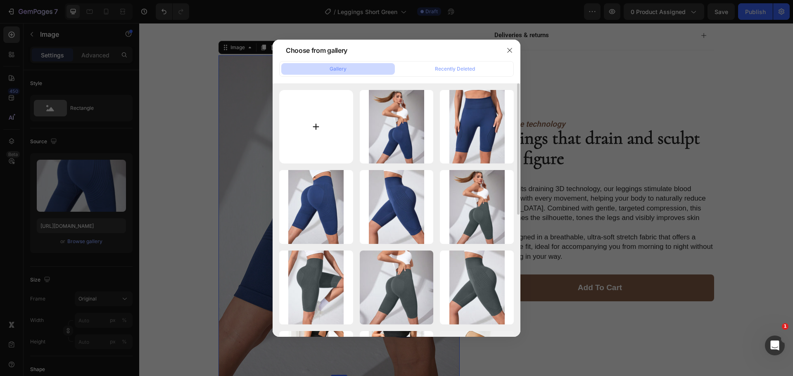
click at [343, 126] on input "file" at bounding box center [316, 127] width 74 height 74
click at [512, 48] on button "button" at bounding box center [509, 50] width 13 height 13
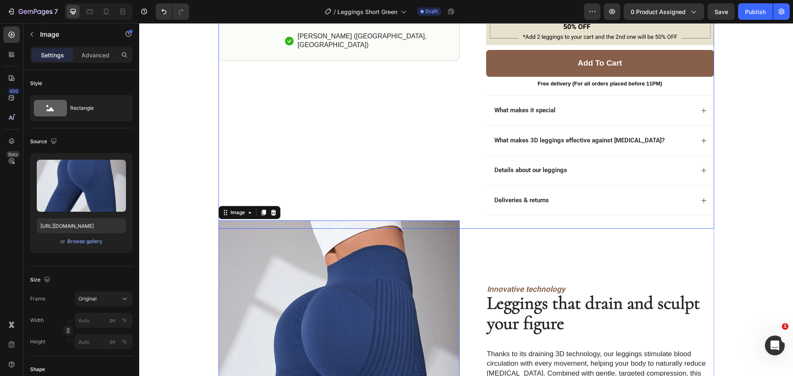
scroll to position [537, 0]
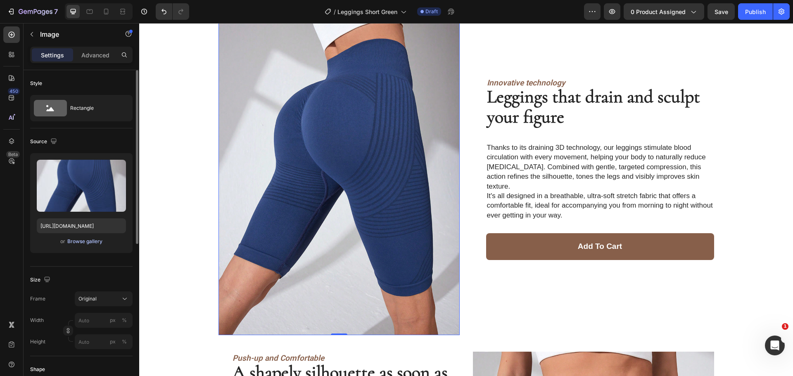
click at [92, 240] on div "Browse gallery" at bounding box center [84, 241] width 35 height 7
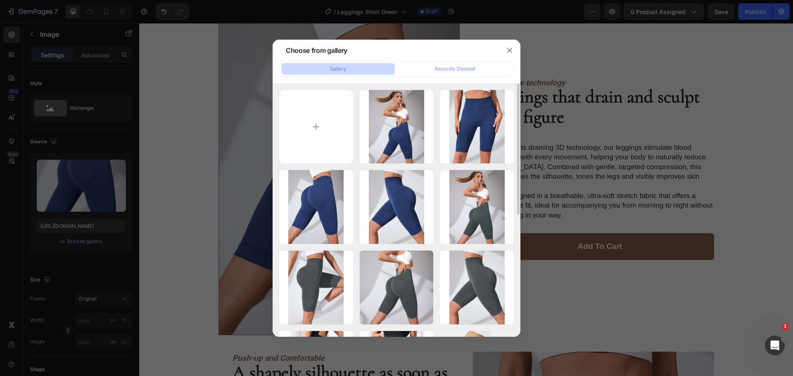
click at [355, 137] on div "O1CN018sgkzO23vhU5nhn...ib.jpg 299.62 kb O1CN01Moi7iQ23vhU53Rv...ib.jpg 406.32 …" at bounding box center [396, 328] width 235 height 476
click at [346, 137] on input "file" at bounding box center [316, 127] width 74 height 74
type input "C:\fakepath\cc2.jpg"
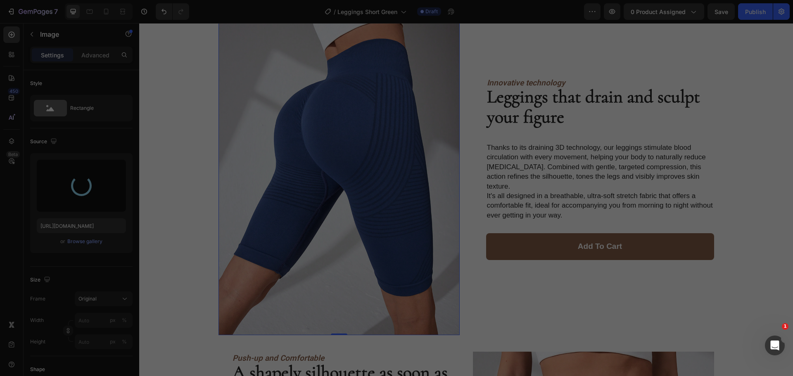
type input "https://cdn.shopify.com/s/files/1/0912/4842/7389/files/gempages_573771792565404…"
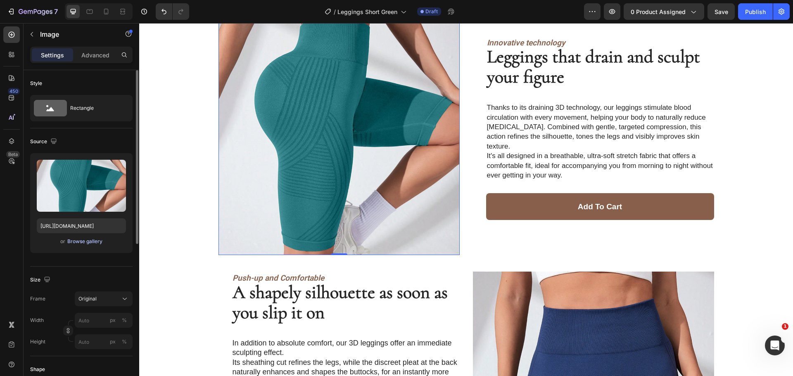
click at [72, 244] on div "Browse gallery" at bounding box center [84, 241] width 35 height 7
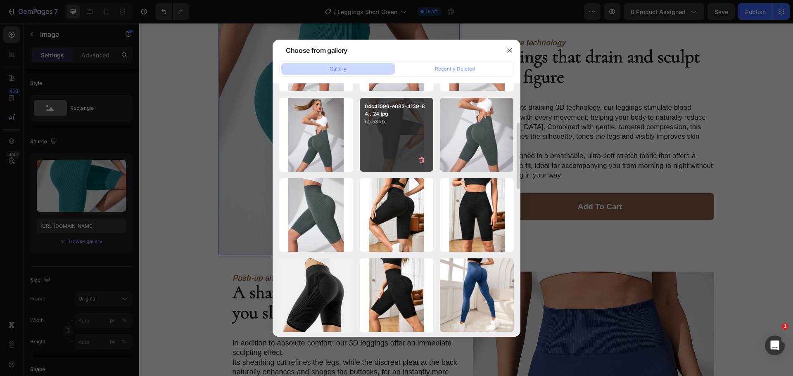
scroll to position [0, 0]
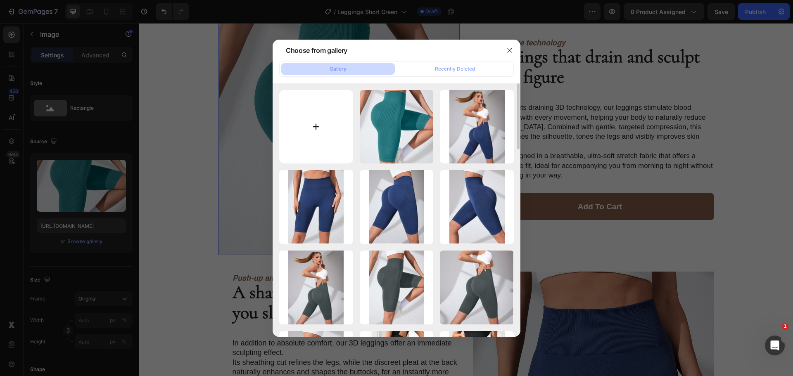
click at [346, 128] on input "file" at bounding box center [316, 127] width 74 height 74
click at [507, 43] on div at bounding box center [509, 50] width 21 height 21
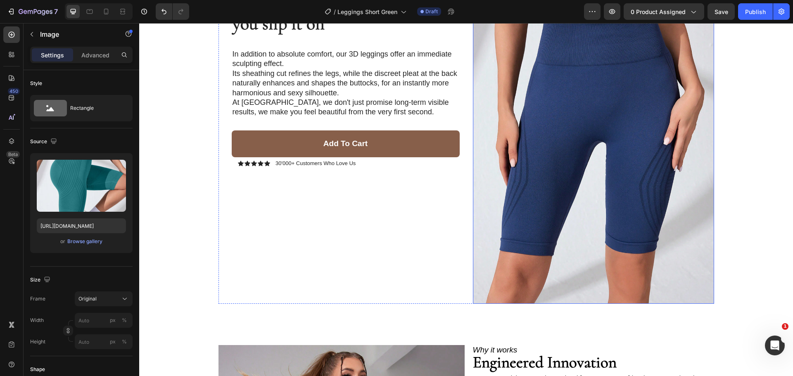
click at [540, 119] on img at bounding box center [593, 143] width 241 height 321
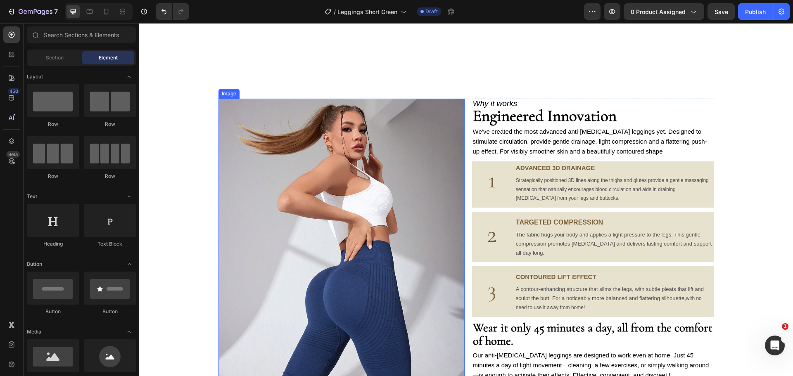
scroll to position [991, 0]
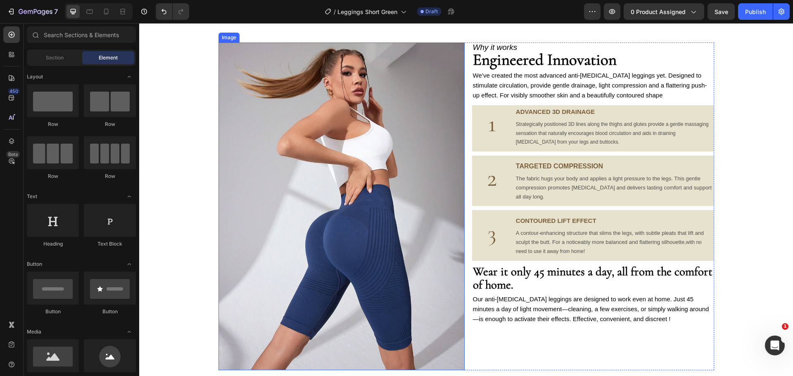
click at [407, 182] on img at bounding box center [341, 207] width 246 height 328
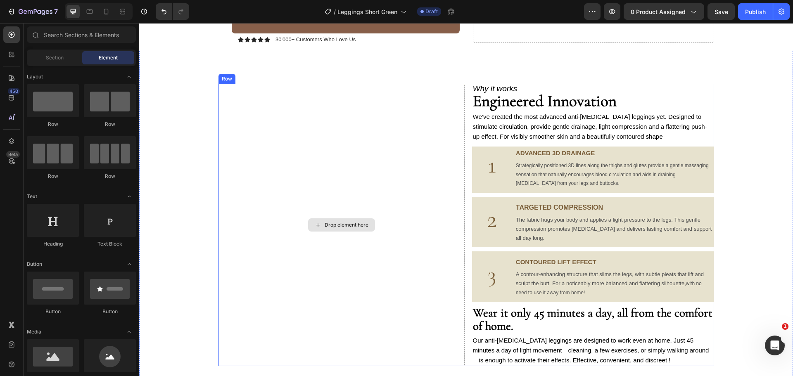
scroll to position [1156, 0]
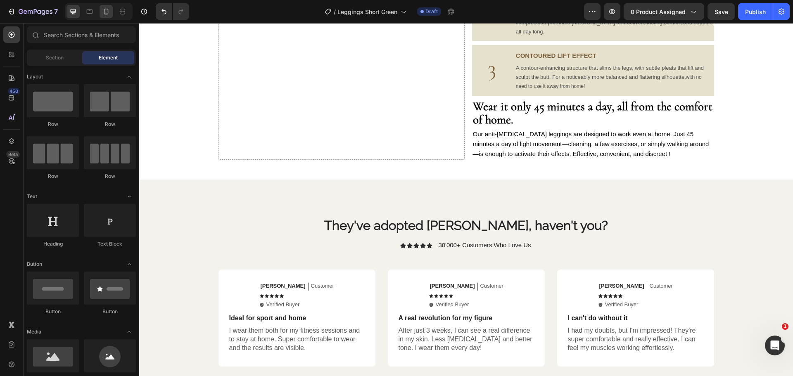
click at [107, 17] on div at bounding box center [105, 11] width 13 height 13
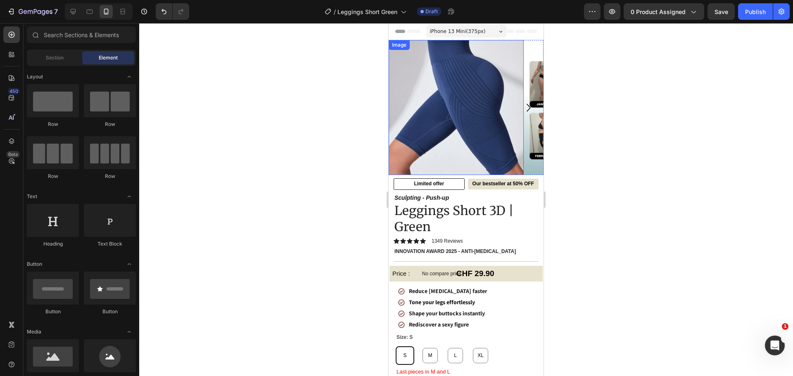
click at [448, 124] on img at bounding box center [455, 107] width 135 height 135
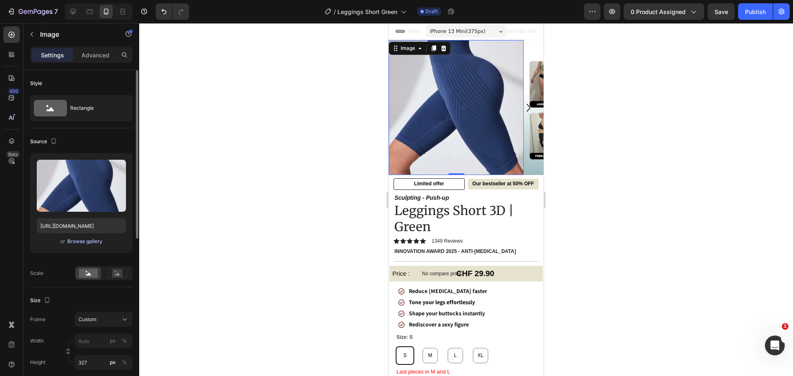
click at [93, 242] on div "Browse gallery" at bounding box center [84, 241] width 35 height 7
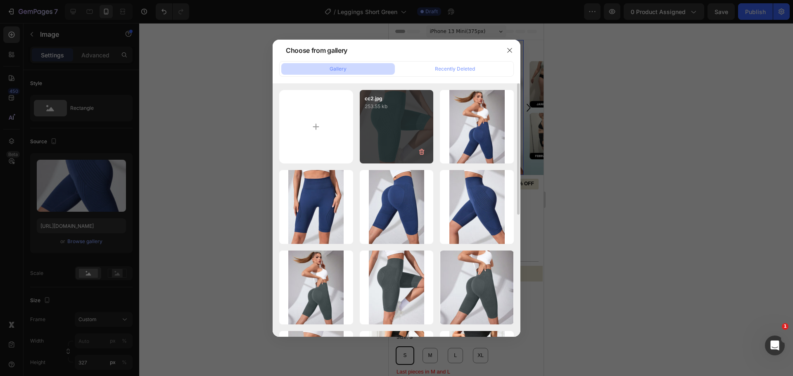
click at [411, 113] on div "cc2.jpg 253.55 kb" at bounding box center [397, 127] width 74 height 74
type input "https://cdn.shopify.com/s/files/1/0912/4842/7389/files/gempages_573771792565404…"
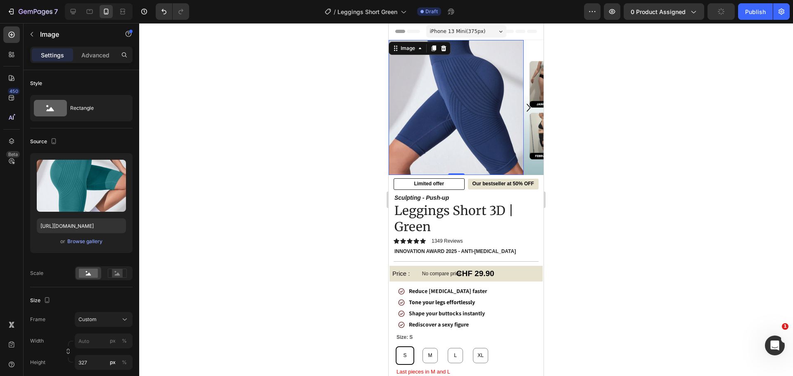
click at [248, 162] on div at bounding box center [466, 199] width 654 height 353
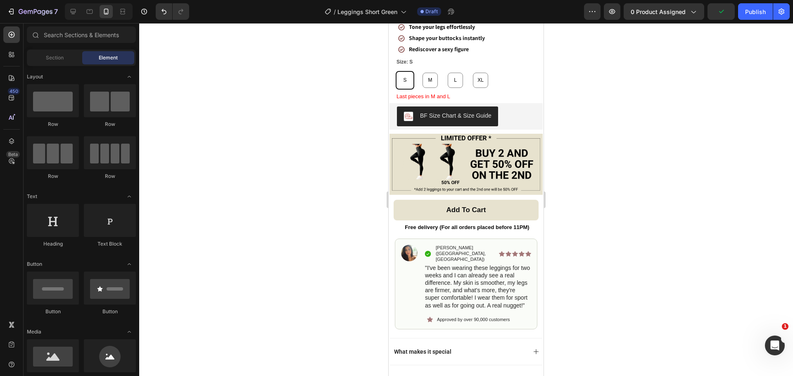
scroll to position [289, 0]
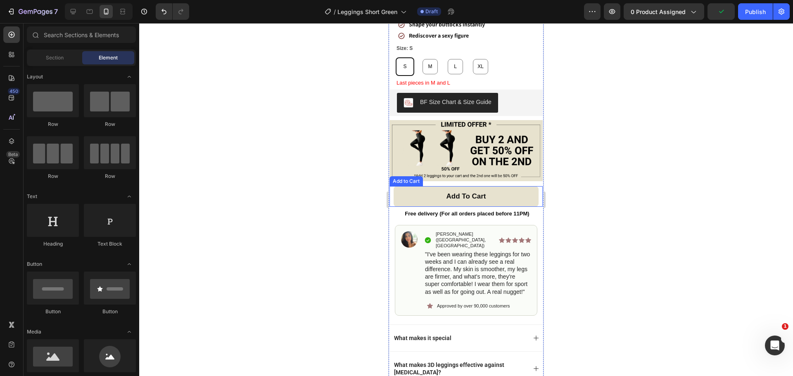
click at [497, 191] on button "Add to cart" at bounding box center [465, 196] width 145 height 21
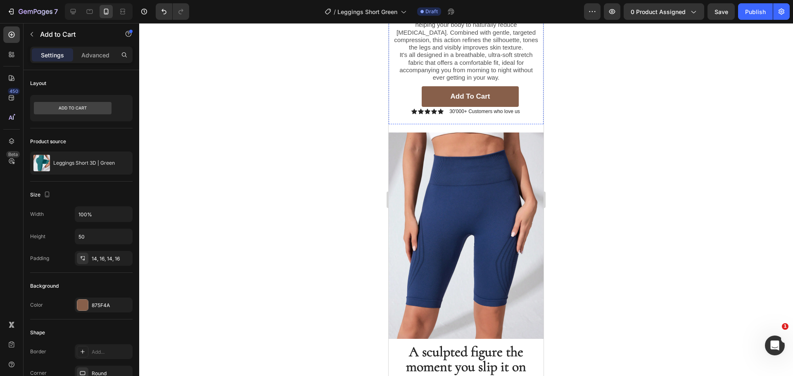
scroll to position [908, 0]
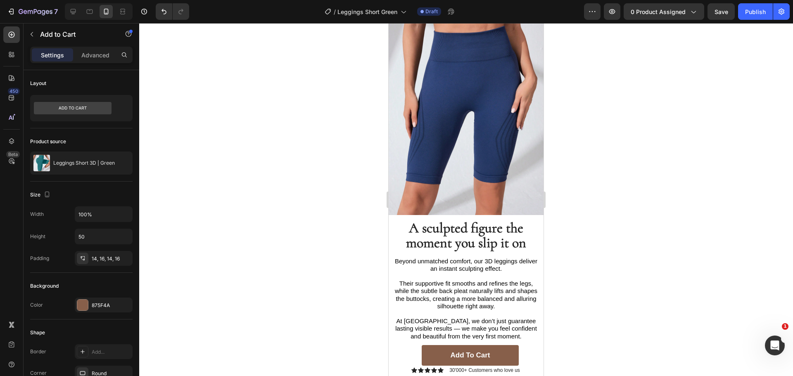
click at [126, 162] on icon "button" at bounding box center [124, 163] width 7 height 7
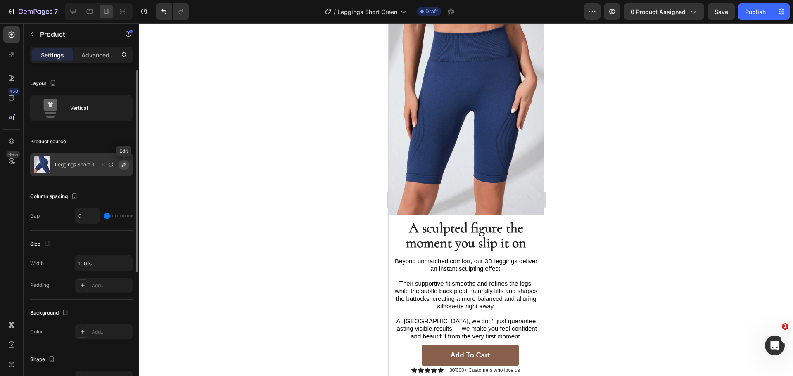
click at [123, 161] on button "button" at bounding box center [124, 165] width 10 height 10
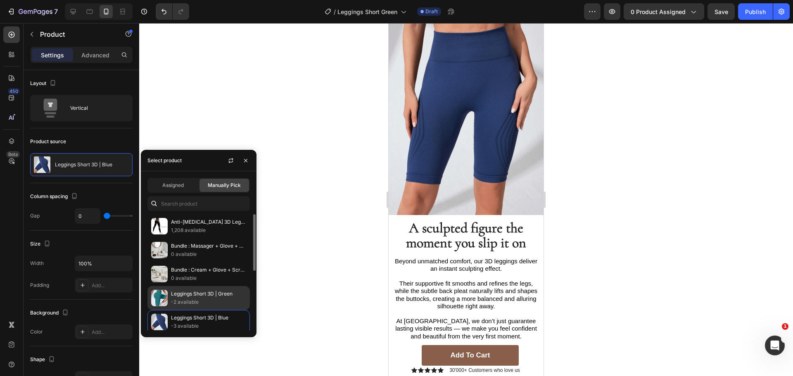
click at [230, 295] on p "Leggings Short 3D | Green" at bounding box center [208, 294] width 75 height 8
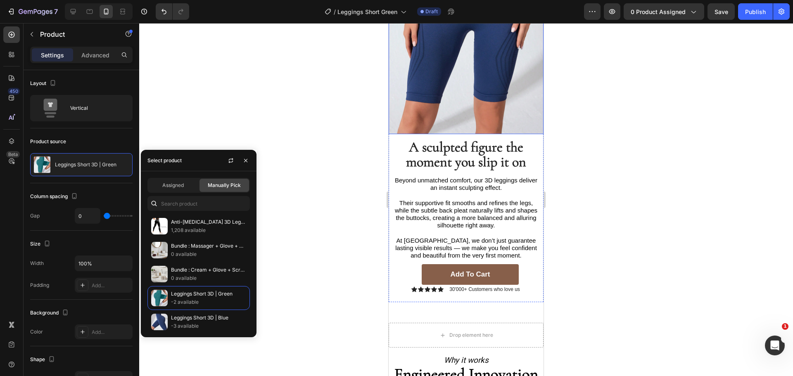
scroll to position [1197, 0]
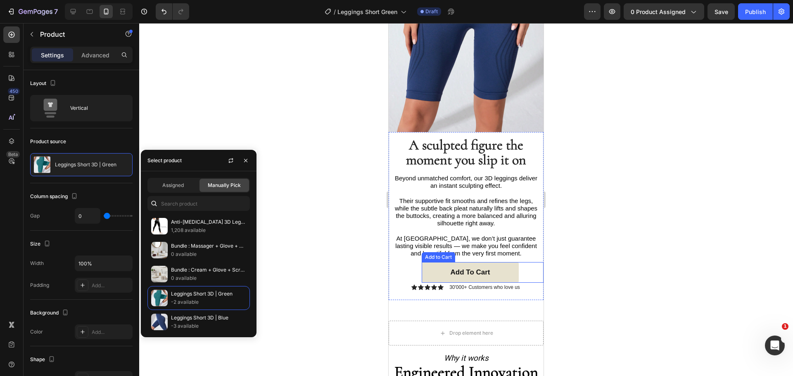
click at [430, 262] on button "Add to cart" at bounding box center [470, 272] width 97 height 21
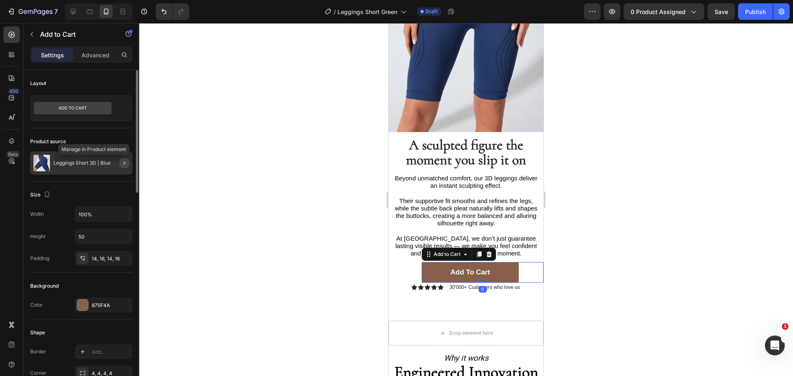
click at [125, 161] on icon "button" at bounding box center [124, 163] width 7 height 7
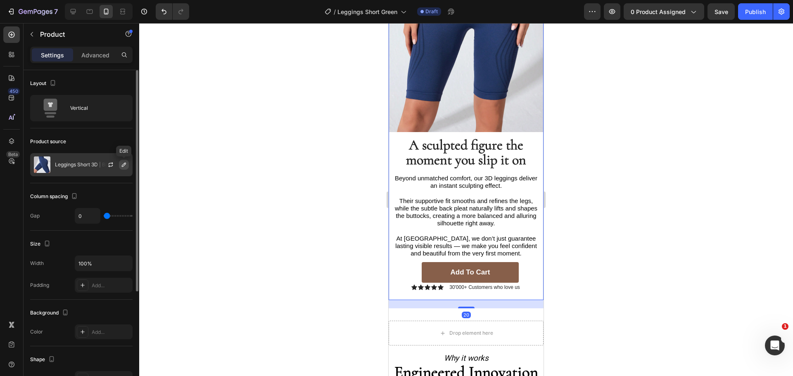
click at [122, 163] on icon "button" at bounding box center [124, 164] width 7 height 7
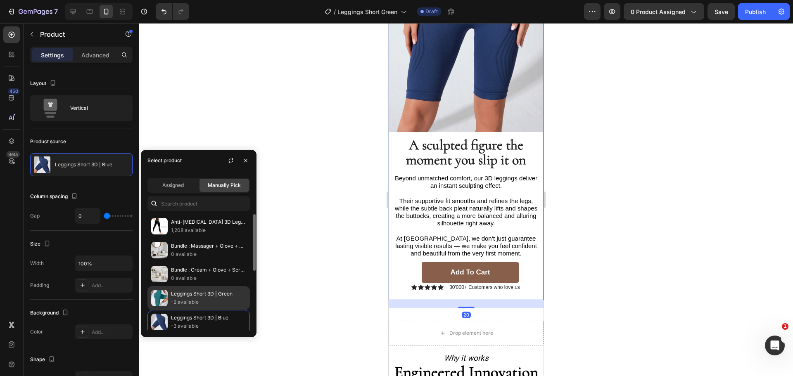
click at [197, 290] on p "Leggings Short 3D | Green" at bounding box center [208, 294] width 75 height 8
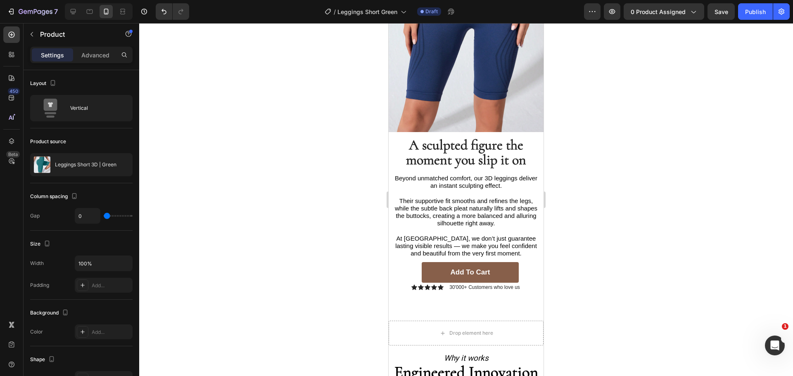
click at [295, 114] on div at bounding box center [466, 199] width 654 height 353
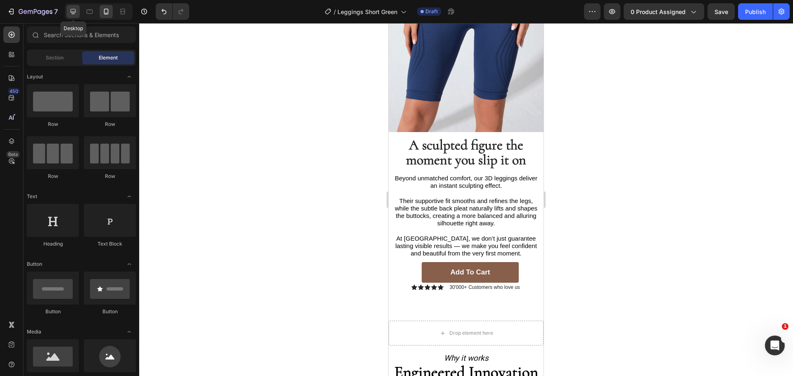
click at [76, 12] on icon at bounding box center [73, 11] width 8 height 8
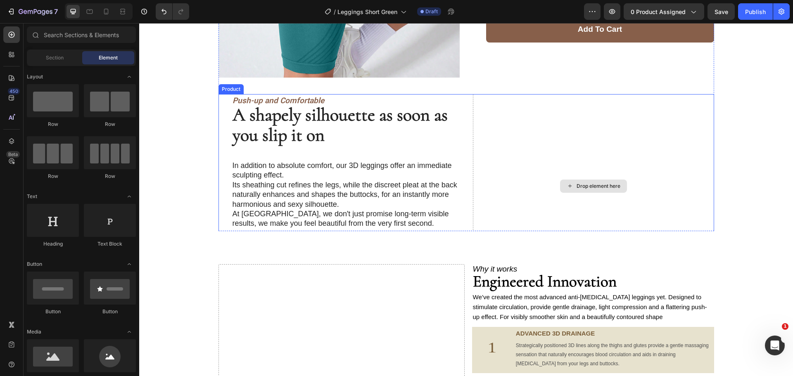
scroll to position [549, 0]
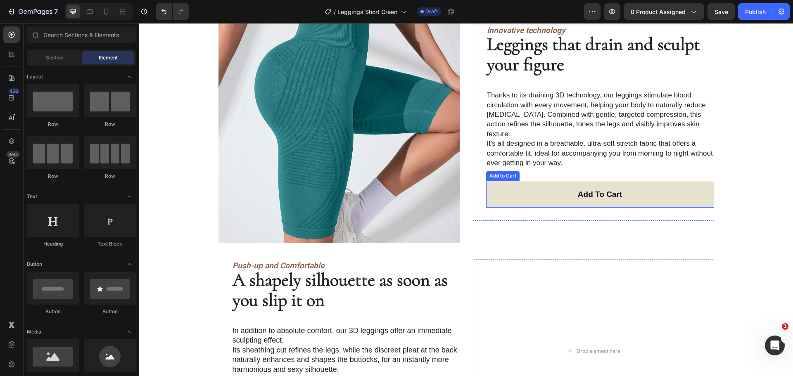
click at [559, 193] on button "Add to cart" at bounding box center [600, 194] width 228 height 27
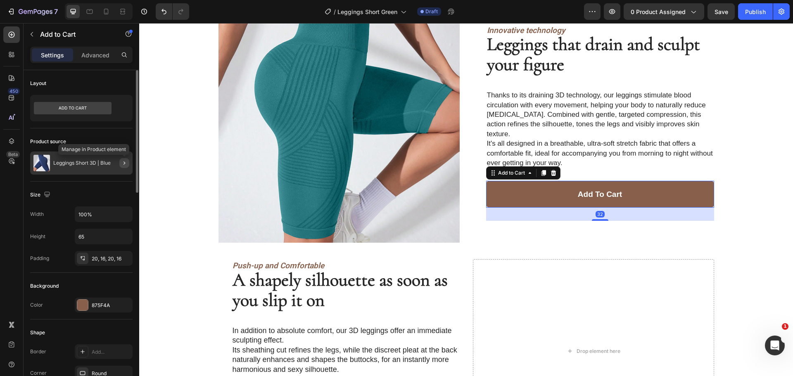
click at [126, 166] on icon "button" at bounding box center [124, 163] width 7 height 7
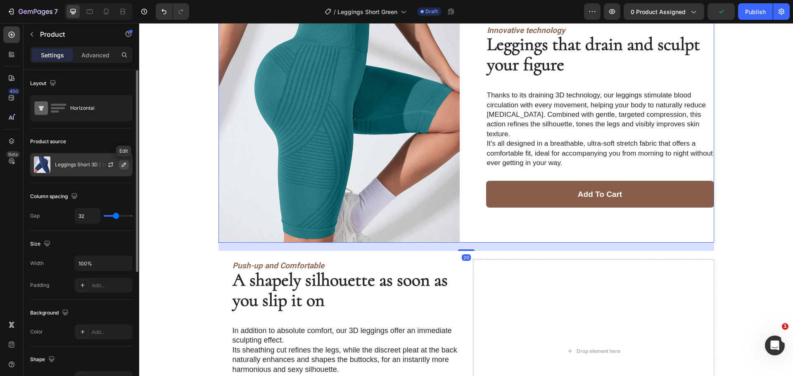
click at [125, 166] on icon "button" at bounding box center [124, 164] width 7 height 7
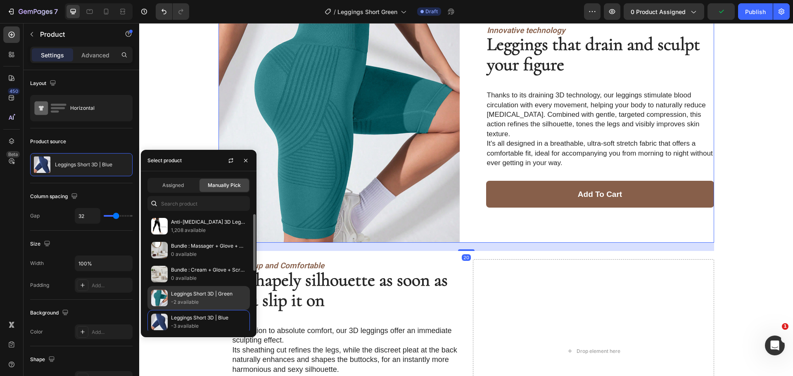
click at [230, 299] on p "-2 available" at bounding box center [208, 302] width 75 height 8
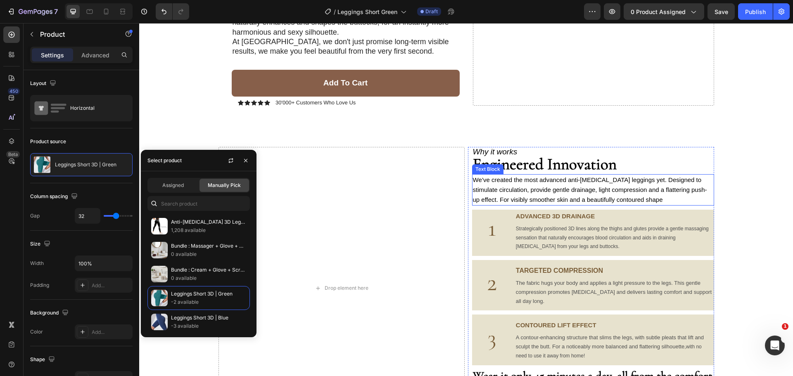
scroll to position [921, 0]
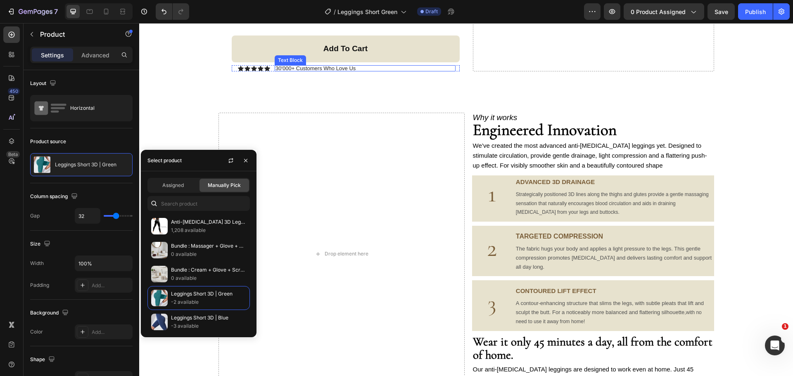
click at [435, 54] on button "Add to cart" at bounding box center [346, 49] width 228 height 27
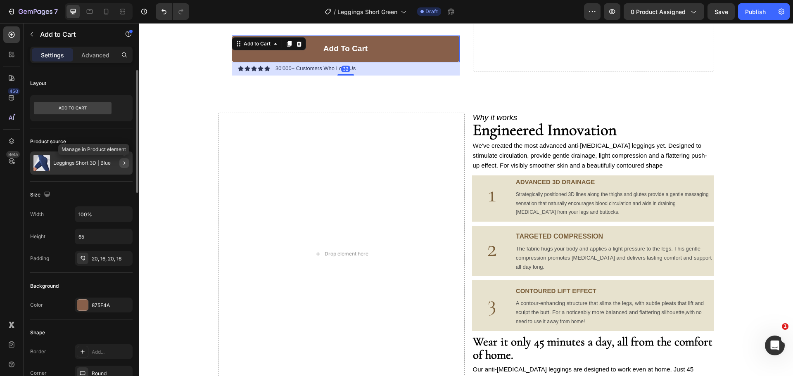
click at [124, 163] on icon "button" at bounding box center [124, 162] width 2 height 3
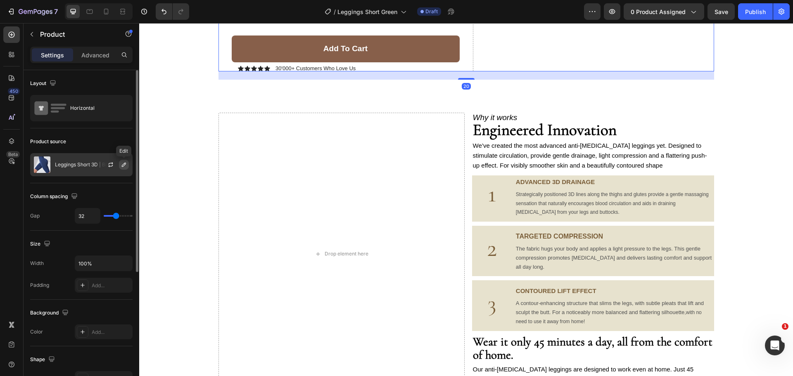
click at [121, 163] on icon "button" at bounding box center [124, 164] width 7 height 7
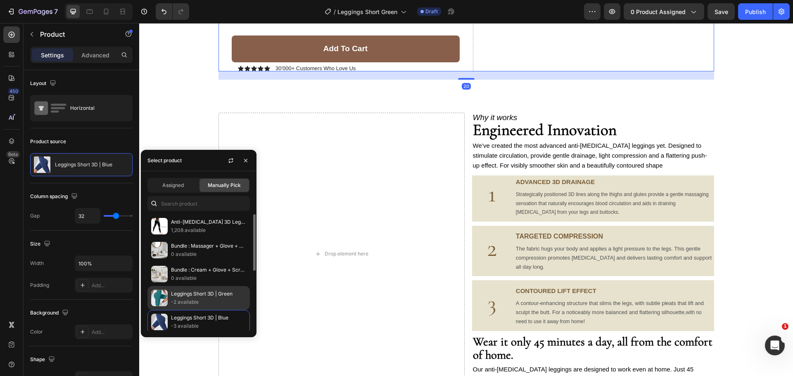
click at [198, 291] on p "Leggings Short 3D | Green" at bounding box center [208, 294] width 75 height 8
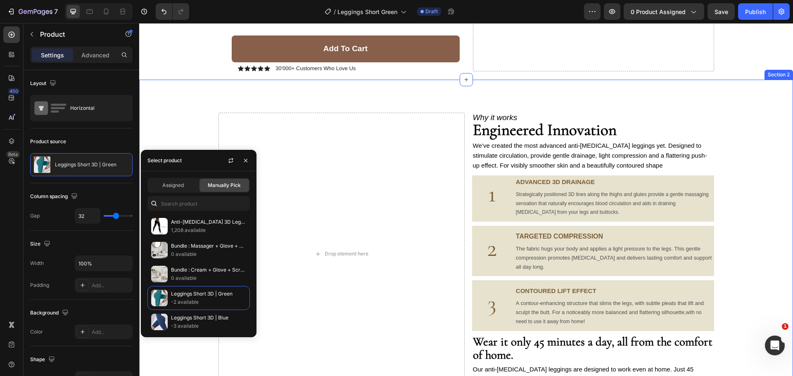
click at [198, 127] on div "Drop element here Why it works Text Block Engineered Innovation Text Block We’v…" at bounding box center [466, 257] width 654 height 289
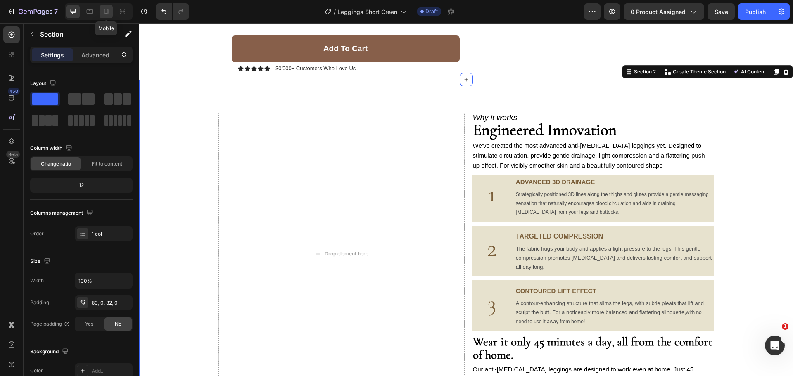
click at [107, 13] on icon at bounding box center [106, 13] width 2 height 1
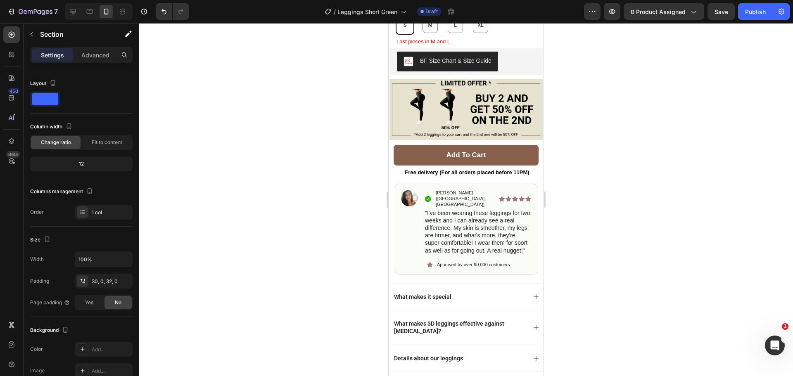
scroll to position [495, 0]
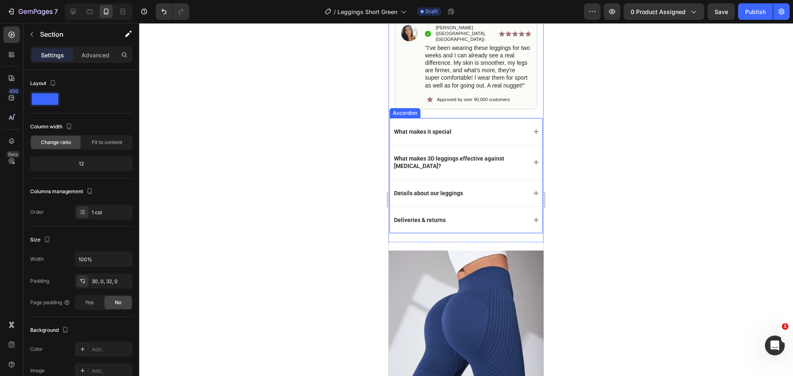
click at [463, 265] on img at bounding box center [465, 354] width 155 height 206
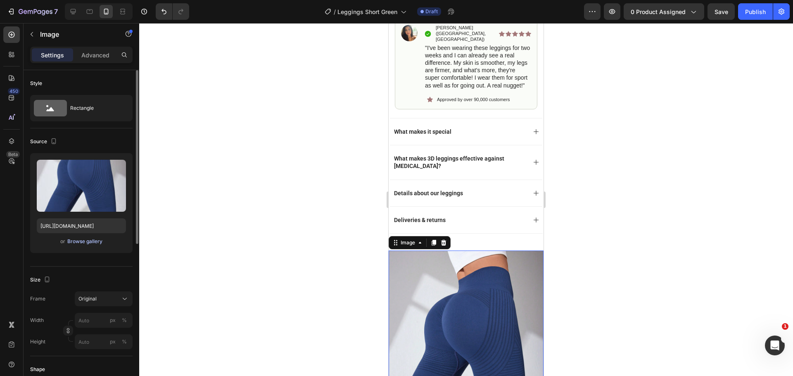
click at [95, 244] on div "Browse gallery" at bounding box center [84, 241] width 35 height 7
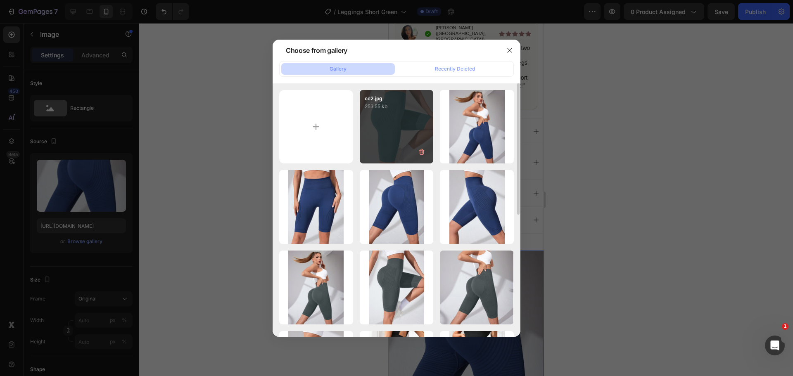
click at [388, 131] on div "cc2.jpg 253.55 kb" at bounding box center [397, 127] width 74 height 74
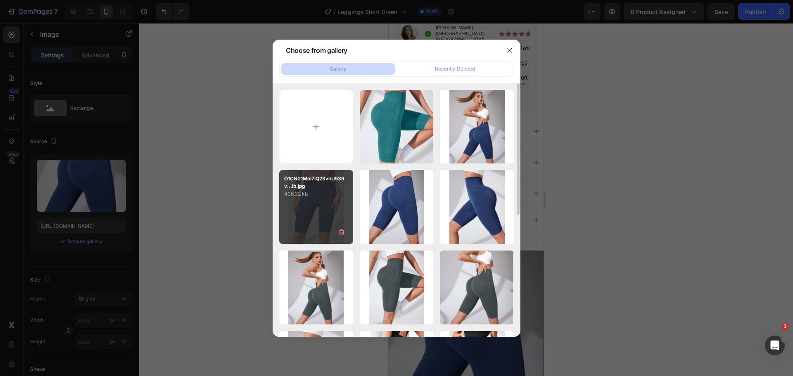
type input "https://cdn.shopify.com/s/files/1/0912/4842/7389/files/gempages_573771792565404…"
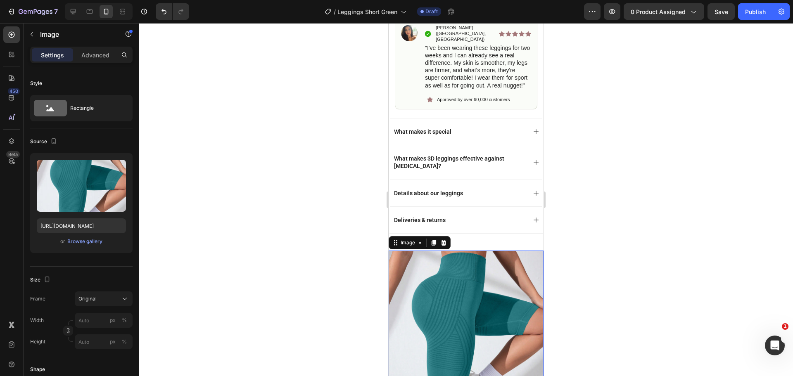
click at [284, 167] on div at bounding box center [466, 199] width 654 height 353
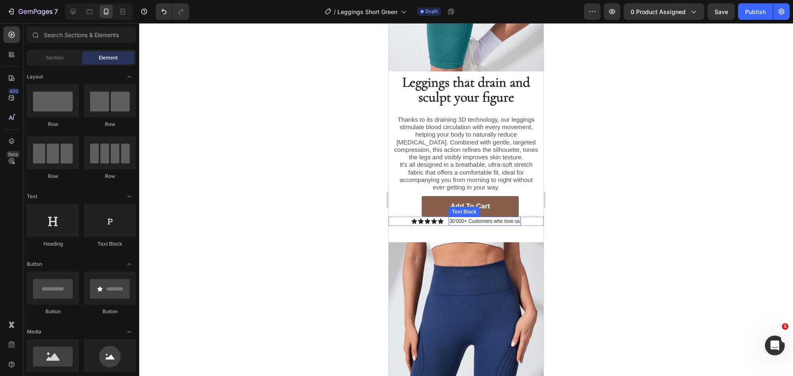
scroll to position [908, 0]
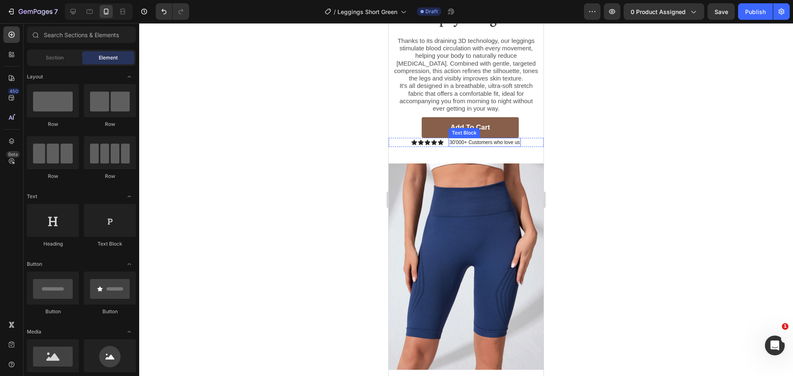
click at [516, 206] on img at bounding box center [465, 266] width 155 height 206
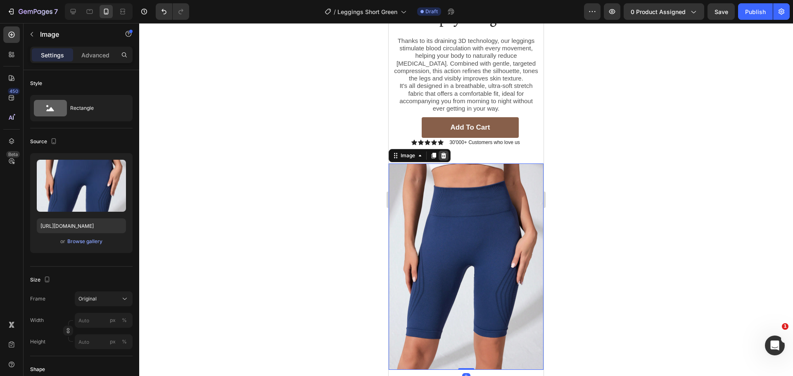
click at [443, 152] on icon at bounding box center [443, 155] width 7 height 7
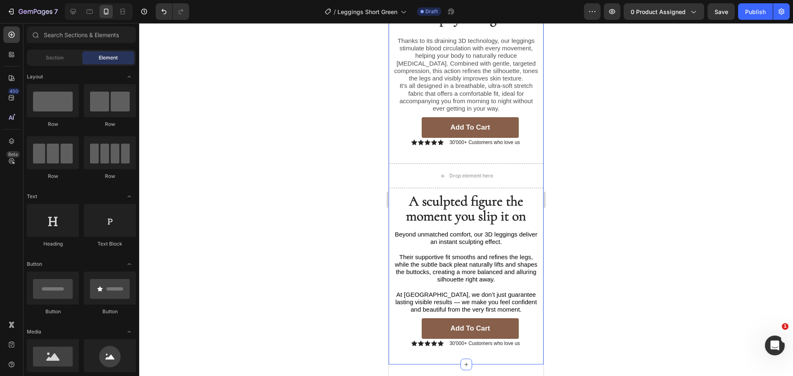
click at [347, 148] on div at bounding box center [466, 199] width 654 height 353
click at [408, 163] on div "Drop element here" at bounding box center [465, 175] width 155 height 25
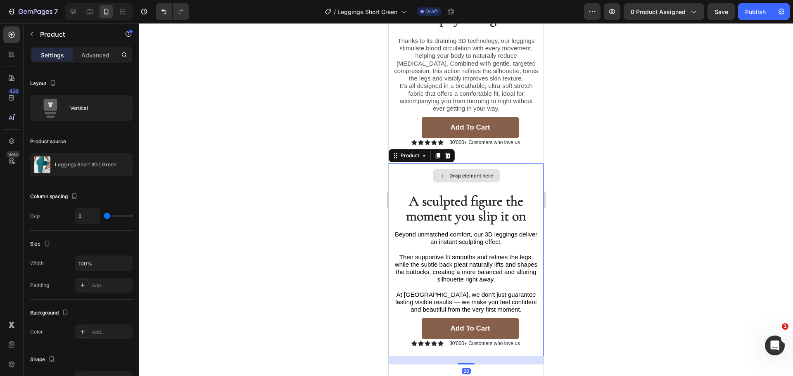
click at [411, 166] on div "Drop element here" at bounding box center [465, 175] width 155 height 25
click at [516, 163] on div "Drop element here" at bounding box center [465, 175] width 155 height 25
click at [524, 172] on div "Drop element here" at bounding box center [465, 175] width 155 height 25
click at [400, 195] on p "A sculpted figure the moment you slip it on" at bounding box center [465, 210] width 145 height 30
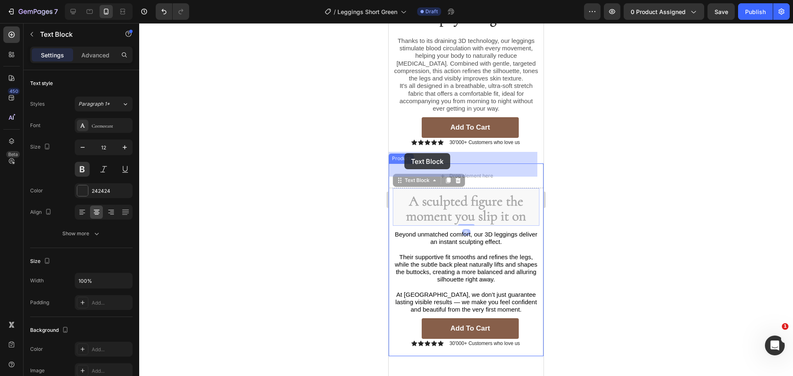
drag, startPoint x: 402, startPoint y: 172, endPoint x: 404, endPoint y: 153, distance: 18.7
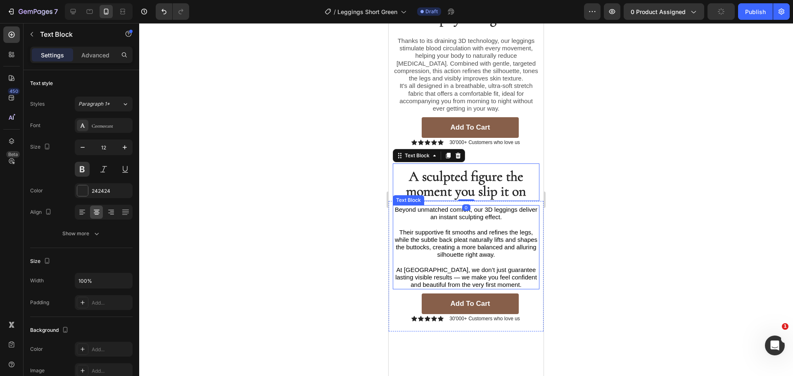
click at [343, 211] on div at bounding box center [466, 199] width 654 height 353
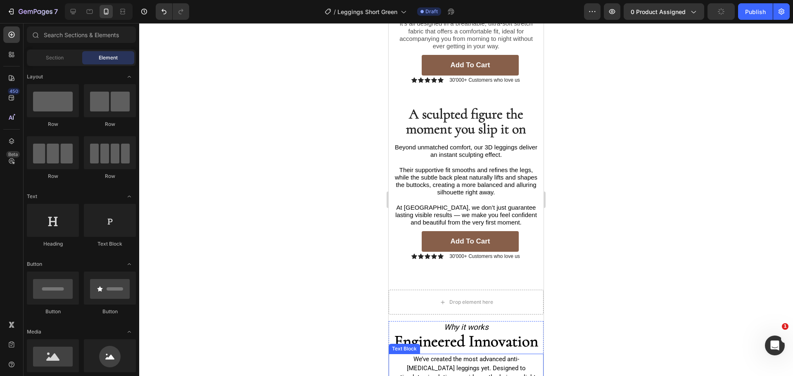
scroll to position [1073, 0]
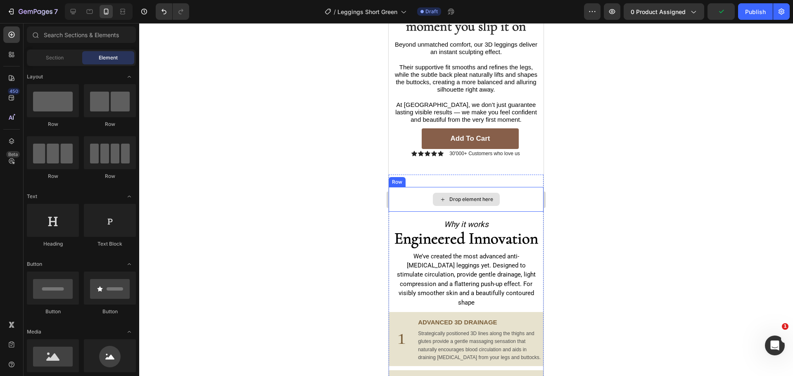
click at [525, 189] on div "Drop element here" at bounding box center [465, 199] width 155 height 25
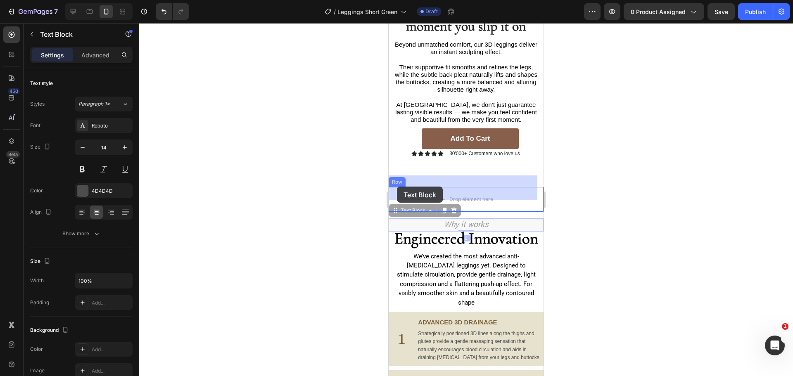
drag, startPoint x: 399, startPoint y: 201, endPoint x: 397, endPoint y: 187, distance: 14.2
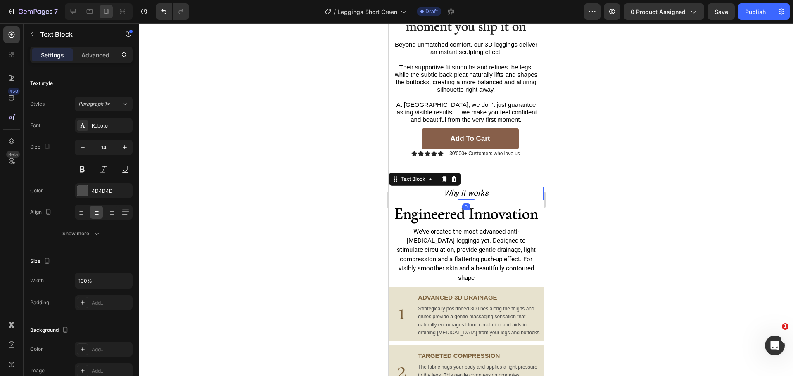
click at [365, 191] on div at bounding box center [466, 199] width 654 height 353
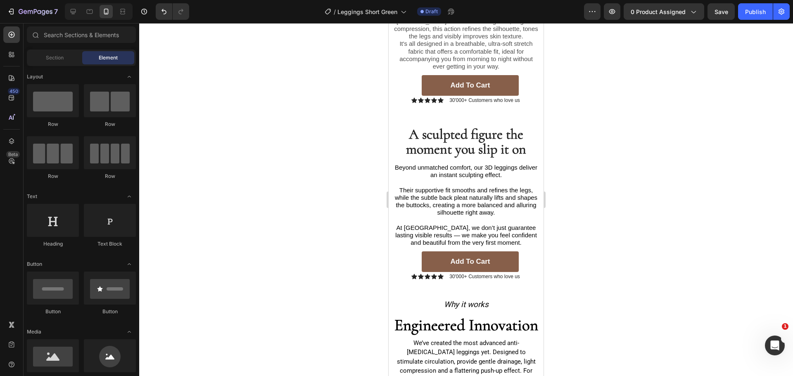
scroll to position [950, 0]
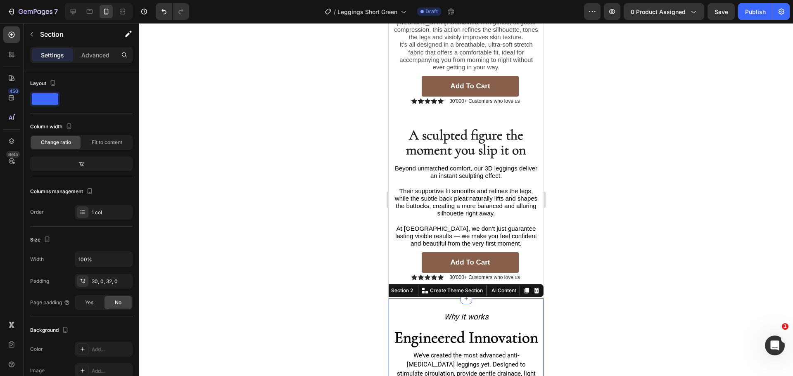
click at [525, 273] on div "Icon Icon Icon Icon Icon Icon List 30'000+ Customers who love us Text Block Row" at bounding box center [465, 277] width 155 height 9
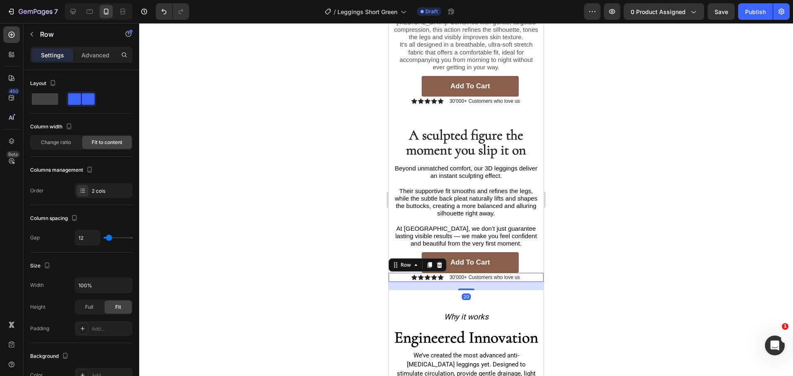
click at [531, 282] on div "20" at bounding box center [465, 286] width 155 height 8
click at [101, 53] on p "Advanced" at bounding box center [95, 55] width 28 height 9
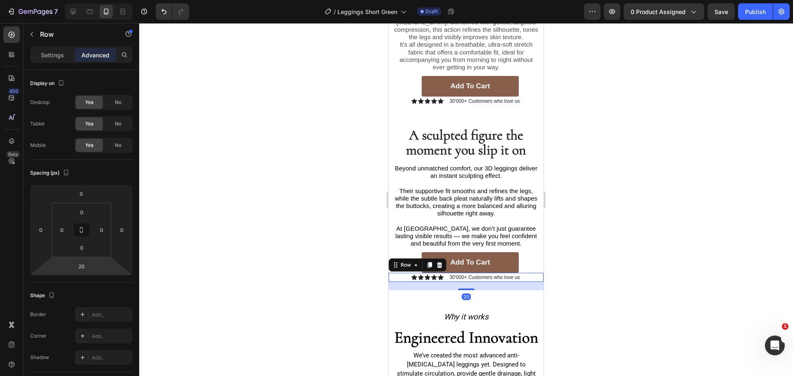
click at [84, 264] on input "20" at bounding box center [81, 266] width 17 height 12
type input "200"
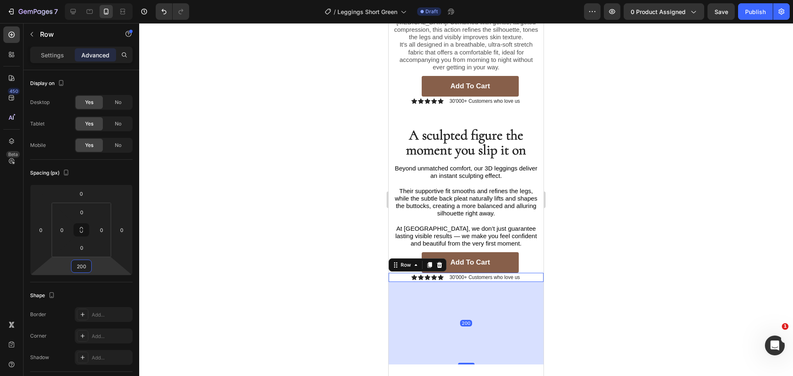
click at [282, 175] on div at bounding box center [466, 199] width 654 height 353
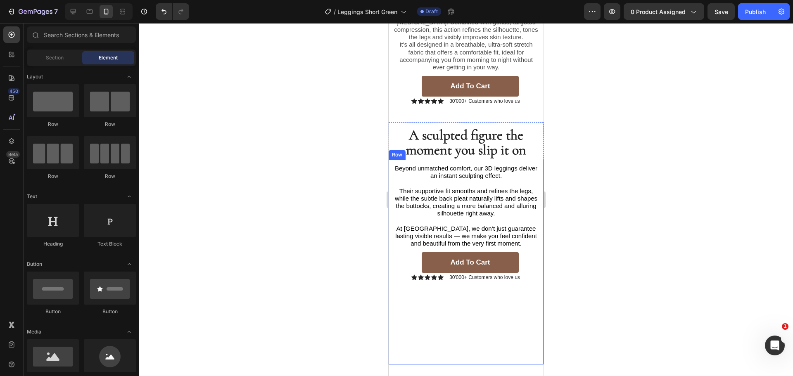
click at [472, 275] on div "Beyond unmatched comfort, our 3D leggings deliver an instant sculpting effect. …" at bounding box center [465, 262] width 155 height 205
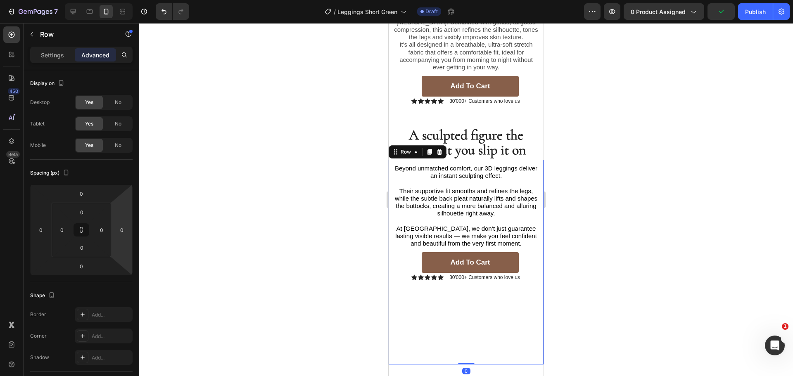
click at [401, 285] on div "Beyond unmatched comfort, our 3D leggings deliver an instant sculpting effect. …" at bounding box center [465, 262] width 155 height 205
click at [163, 14] on icon "Undo/Redo" at bounding box center [164, 11] width 8 height 8
click at [283, 182] on div at bounding box center [466, 199] width 654 height 353
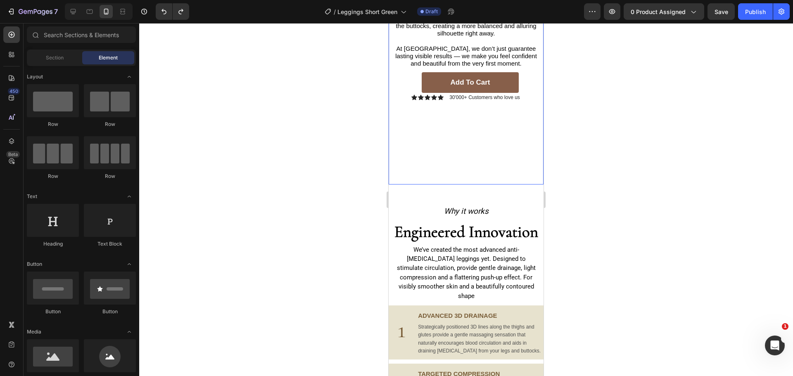
scroll to position [1197, 0]
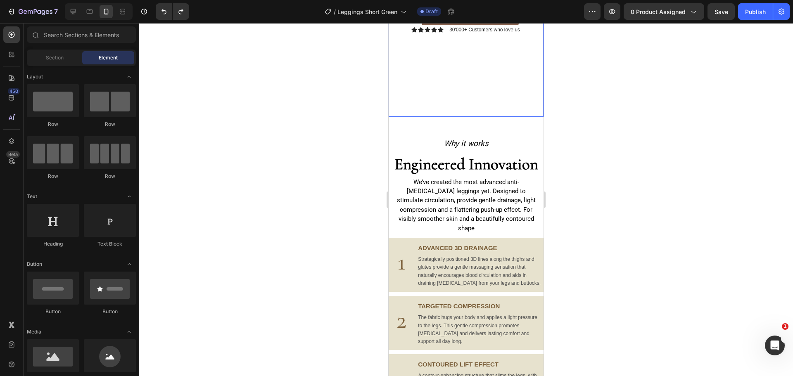
click at [496, 98] on div "Beyond unmatched comfort, our 3D leggings deliver an instant sculpting effect. …" at bounding box center [465, 14] width 155 height 205
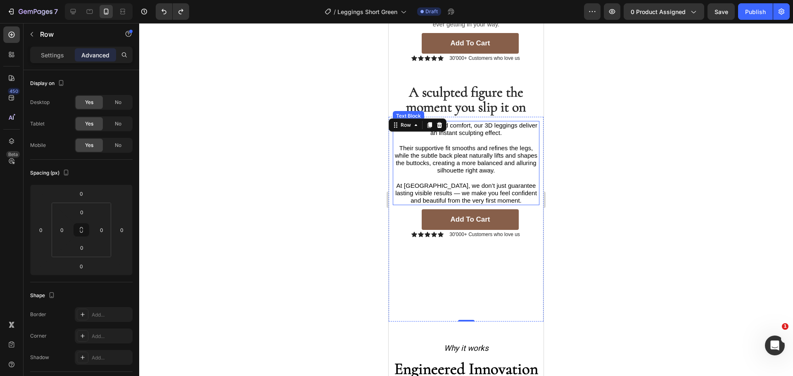
scroll to position [991, 0]
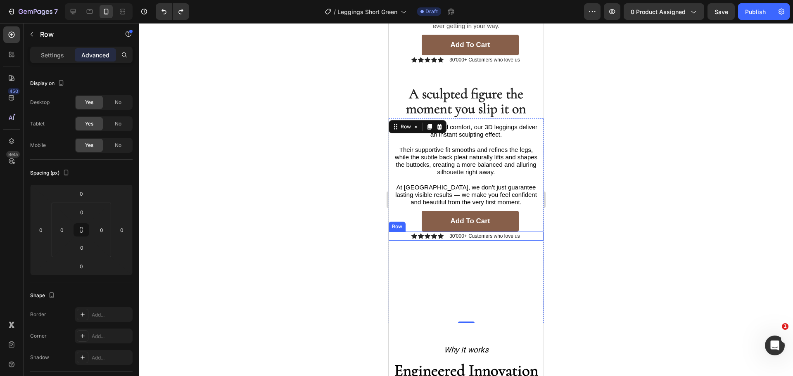
click at [524, 232] on div "Icon Icon Icon Icon Icon Icon List 30'000+ Customers who love us Text Block Row" at bounding box center [465, 236] width 155 height 9
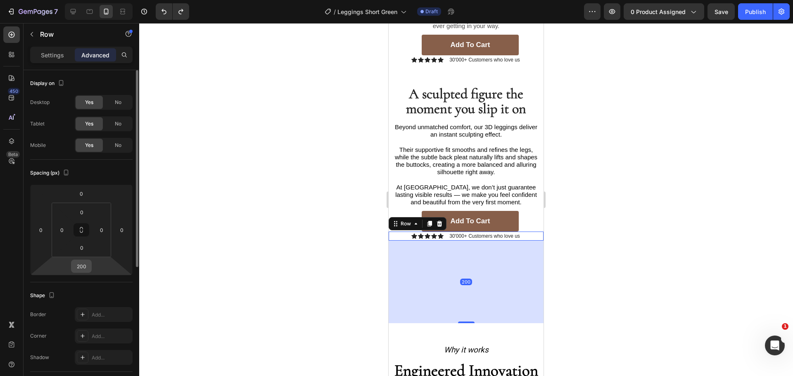
click at [90, 263] on div "200" at bounding box center [81, 266] width 21 height 13
click at [88, 264] on input "200" at bounding box center [81, 266] width 17 height 12
type input "0"
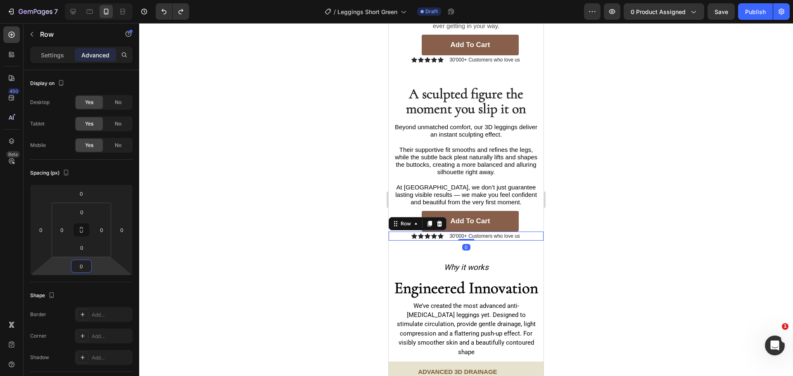
click at [290, 202] on div at bounding box center [466, 199] width 654 height 353
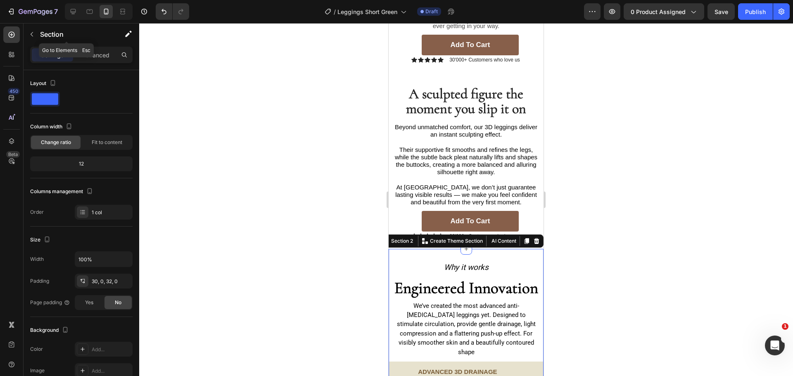
click at [97, 46] on div "Section" at bounding box center [67, 35] width 86 height 24
click at [100, 54] on p "Advanced" at bounding box center [95, 55] width 28 height 9
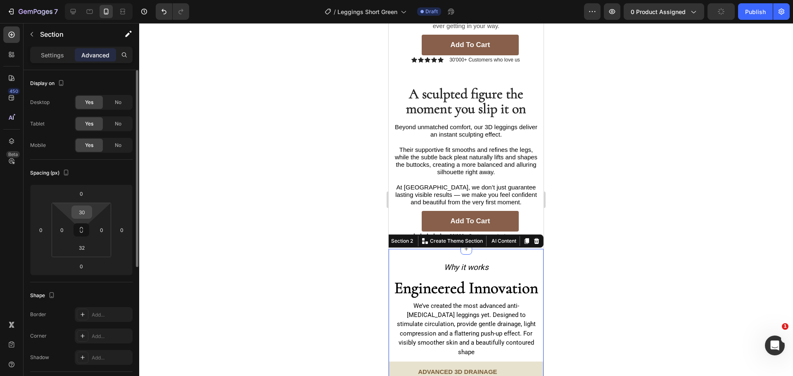
click at [84, 213] on input "30" at bounding box center [81, 212] width 17 height 12
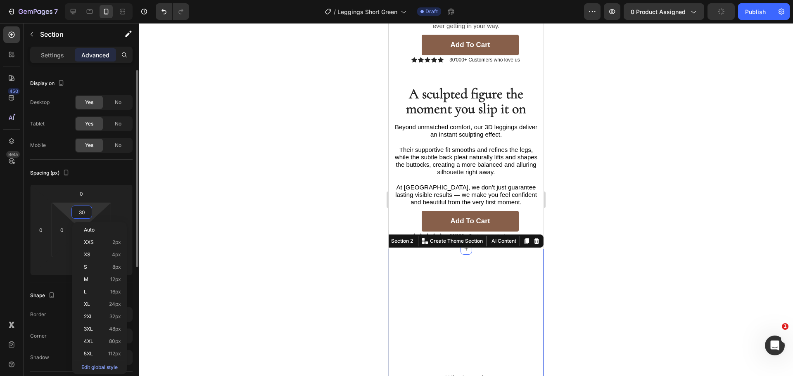
type input "300"
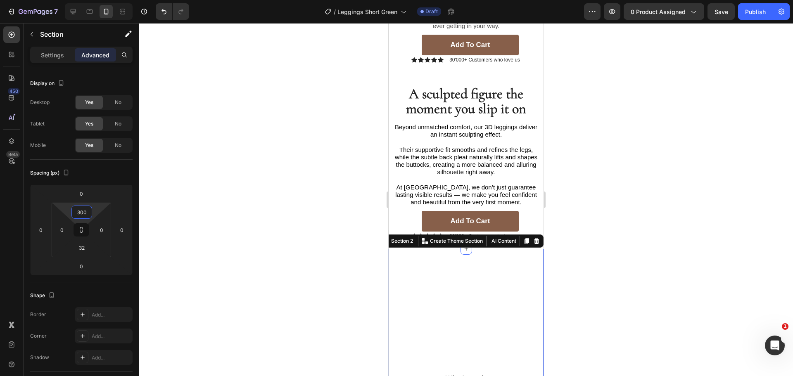
click at [273, 191] on div at bounding box center [466, 199] width 654 height 353
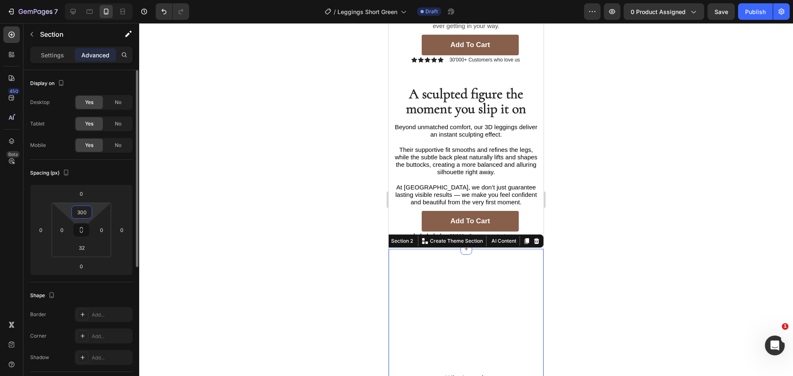
click at [86, 213] on input "300" at bounding box center [81, 212] width 17 height 12
type input "0"
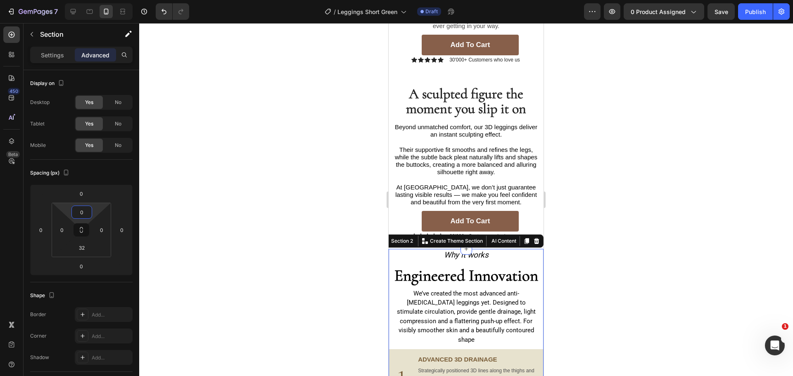
click at [301, 194] on div at bounding box center [466, 199] width 654 height 353
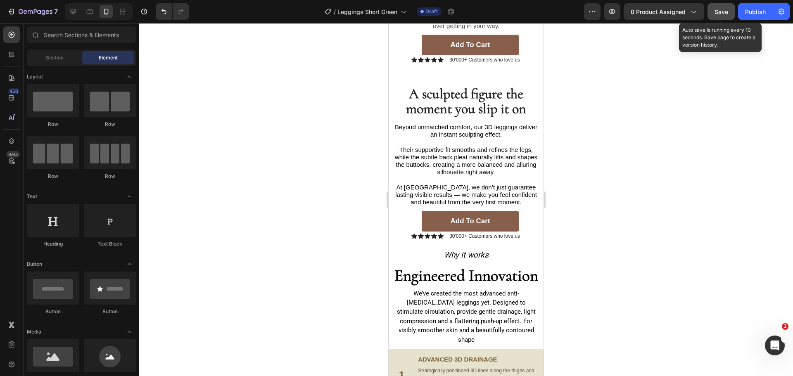
click at [728, 14] on button "Save" at bounding box center [720, 11] width 27 height 17
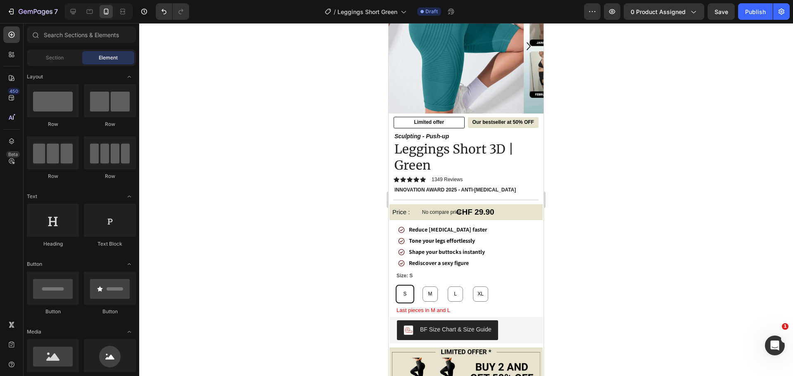
scroll to position [0, 0]
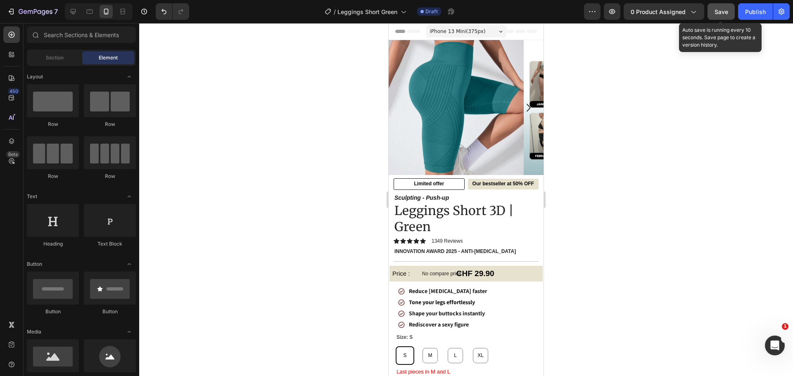
click at [718, 11] on span "Save" at bounding box center [721, 11] width 14 height 7
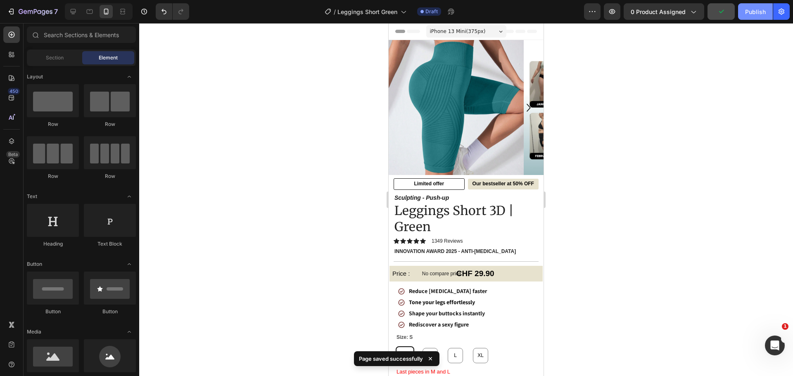
click at [747, 15] on div "Publish" at bounding box center [755, 11] width 21 height 9
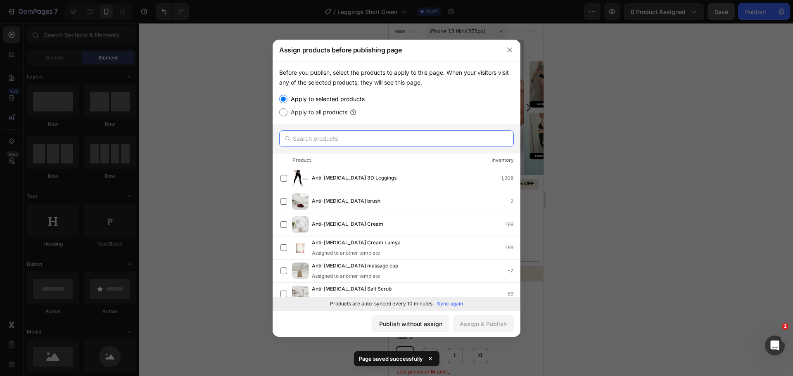
click at [351, 144] on input "text" at bounding box center [396, 138] width 235 height 17
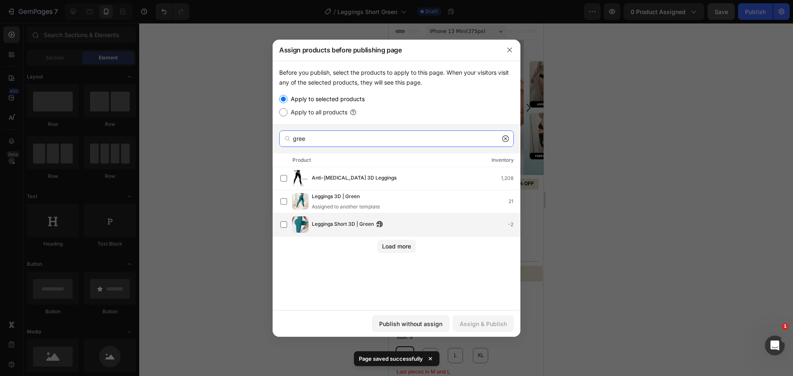
type input "gree"
click at [414, 220] on div "Leggings Short 3D | Green -2" at bounding box center [416, 224] width 208 height 9
click at [492, 327] on div "Assign & Publish" at bounding box center [483, 324] width 47 height 9
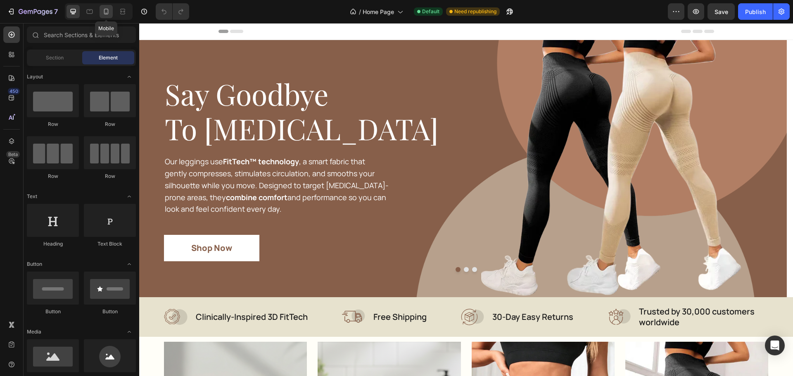
click at [100, 11] on div at bounding box center [105, 11] width 13 height 13
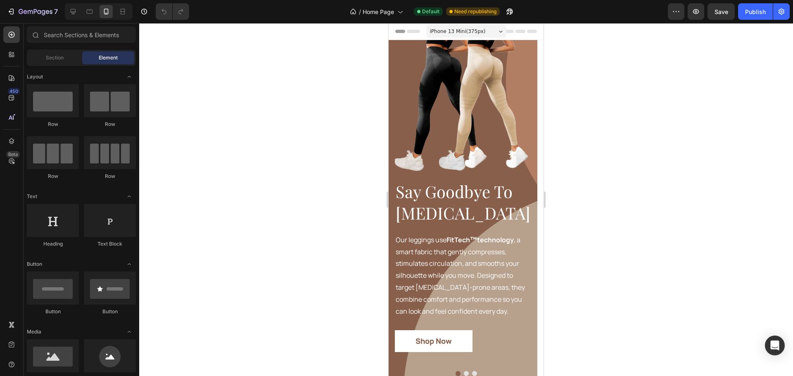
click at [300, 126] on div at bounding box center [466, 199] width 654 height 353
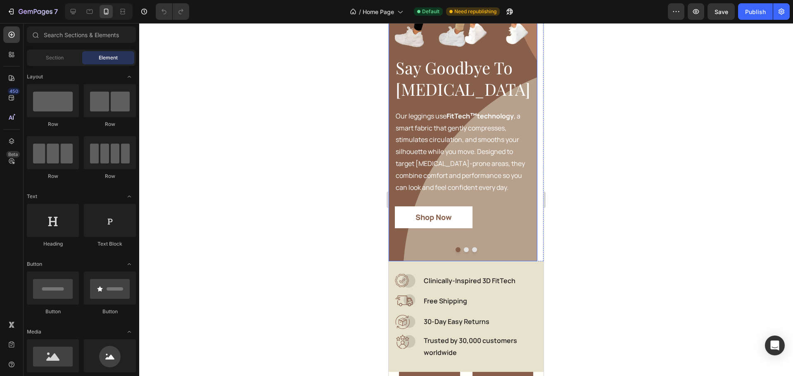
click at [491, 232] on div "Image Say Goodbye To [MEDICAL_DATA] Heading Our leggings use FitTech ™ technolo…" at bounding box center [462, 88] width 149 height 345
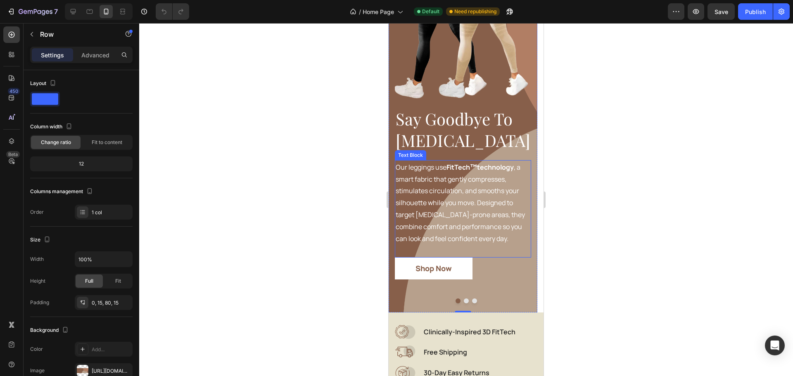
scroll to position [0, 0]
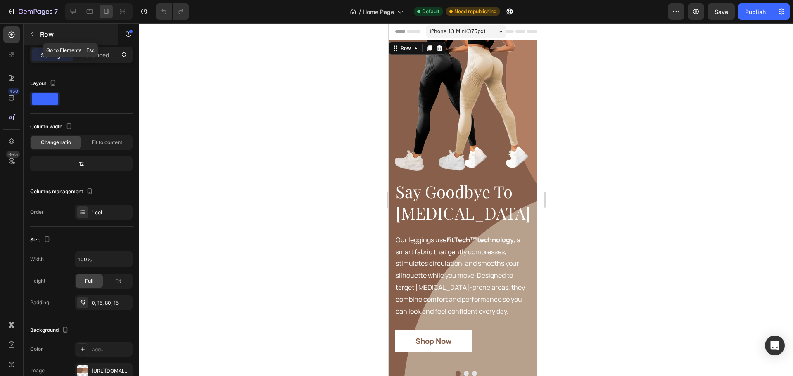
click at [31, 36] on icon "button" at bounding box center [31, 34] width 7 height 7
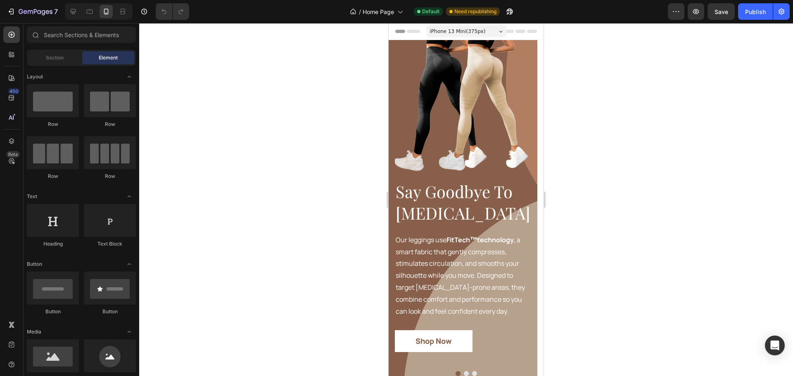
click at [239, 88] on div at bounding box center [466, 199] width 654 height 353
click at [38, 7] on div "7" at bounding box center [38, 12] width 39 height 10
